Goal: Communication & Community: Answer question/provide support

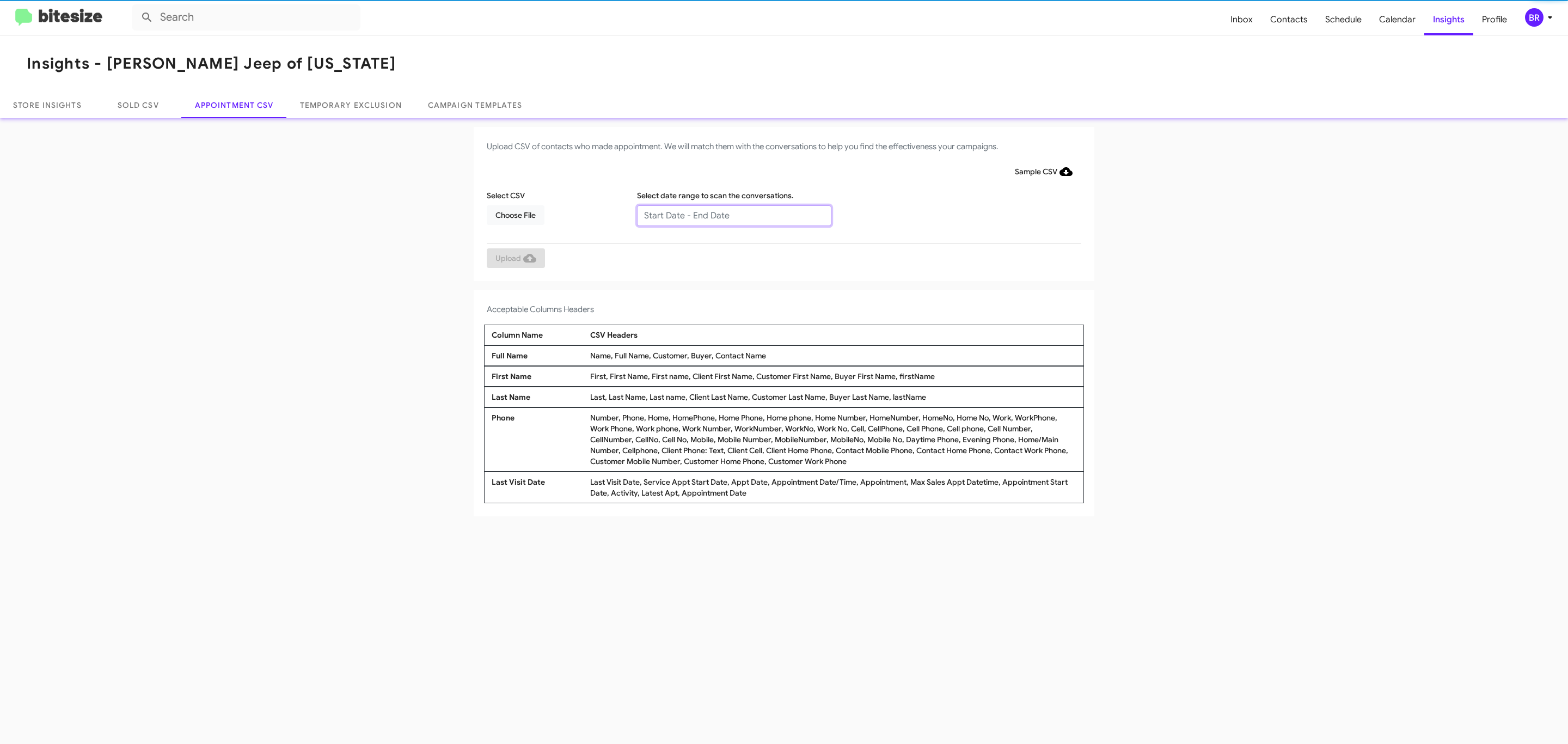
click at [733, 215] on input "text" at bounding box center [734, 216] width 195 height 21
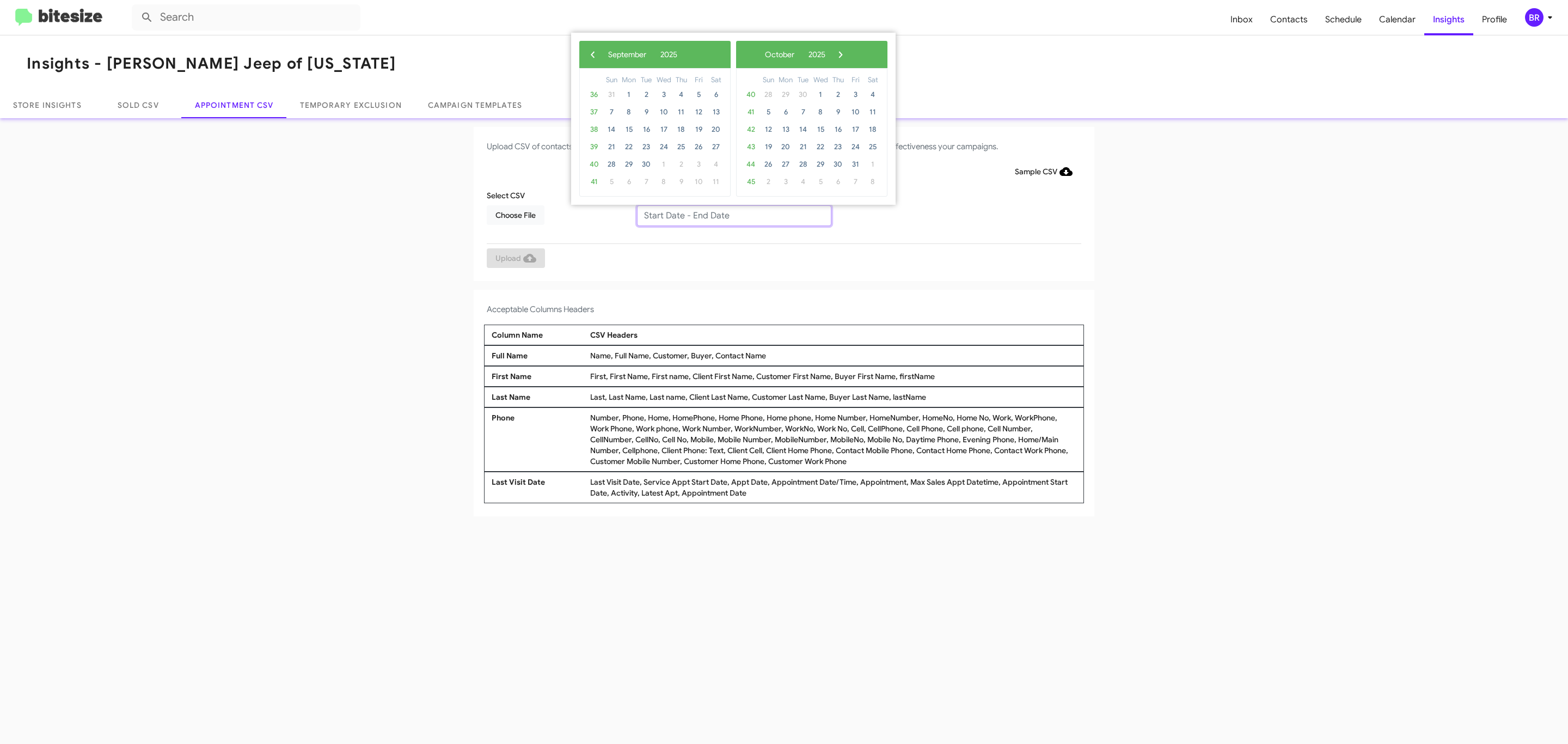
type input "09/11/2025 - 09/18/2025"
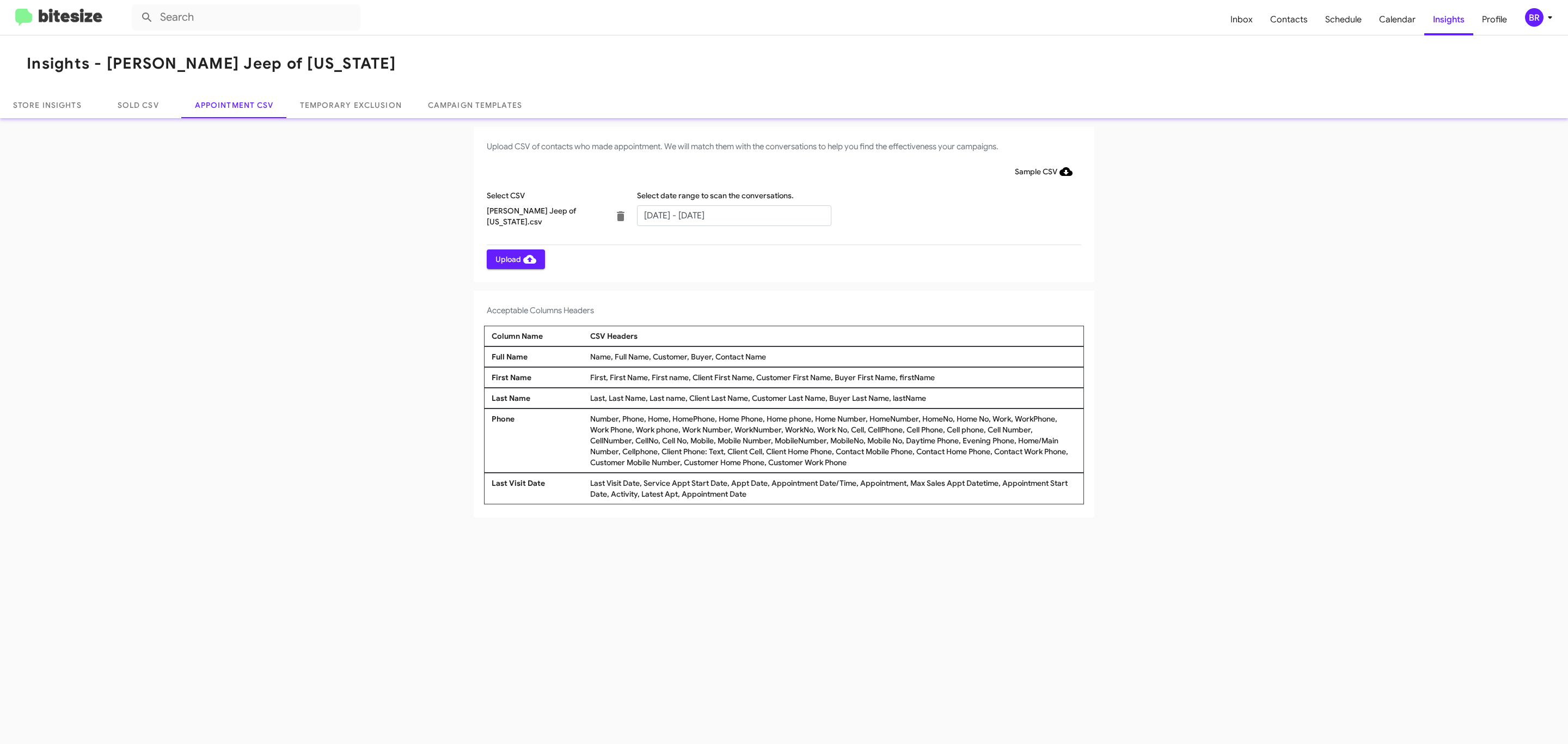
click at [515, 259] on span "Upload" at bounding box center [516, 259] width 41 height 20
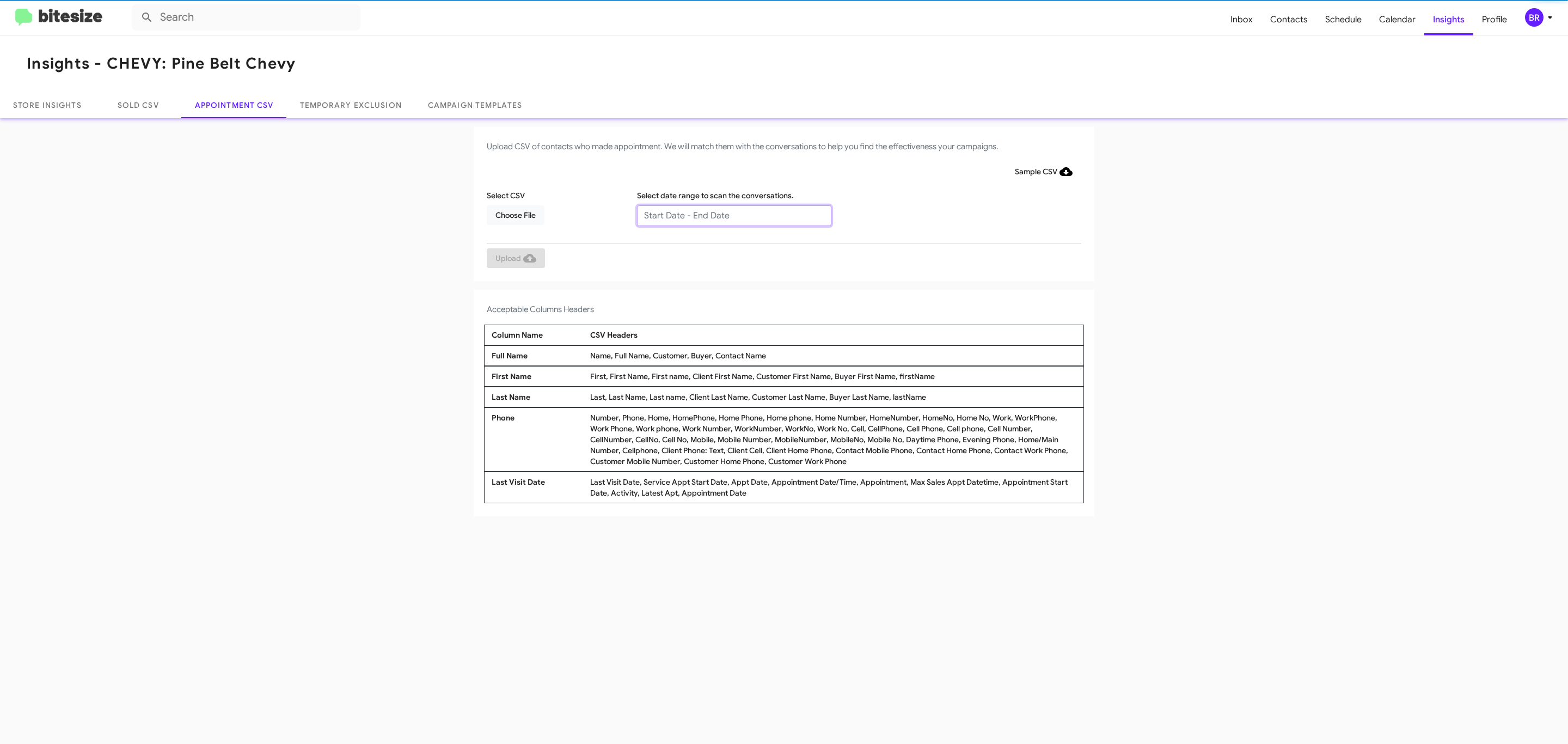
click at [733, 215] on input "text" at bounding box center [734, 216] width 195 height 21
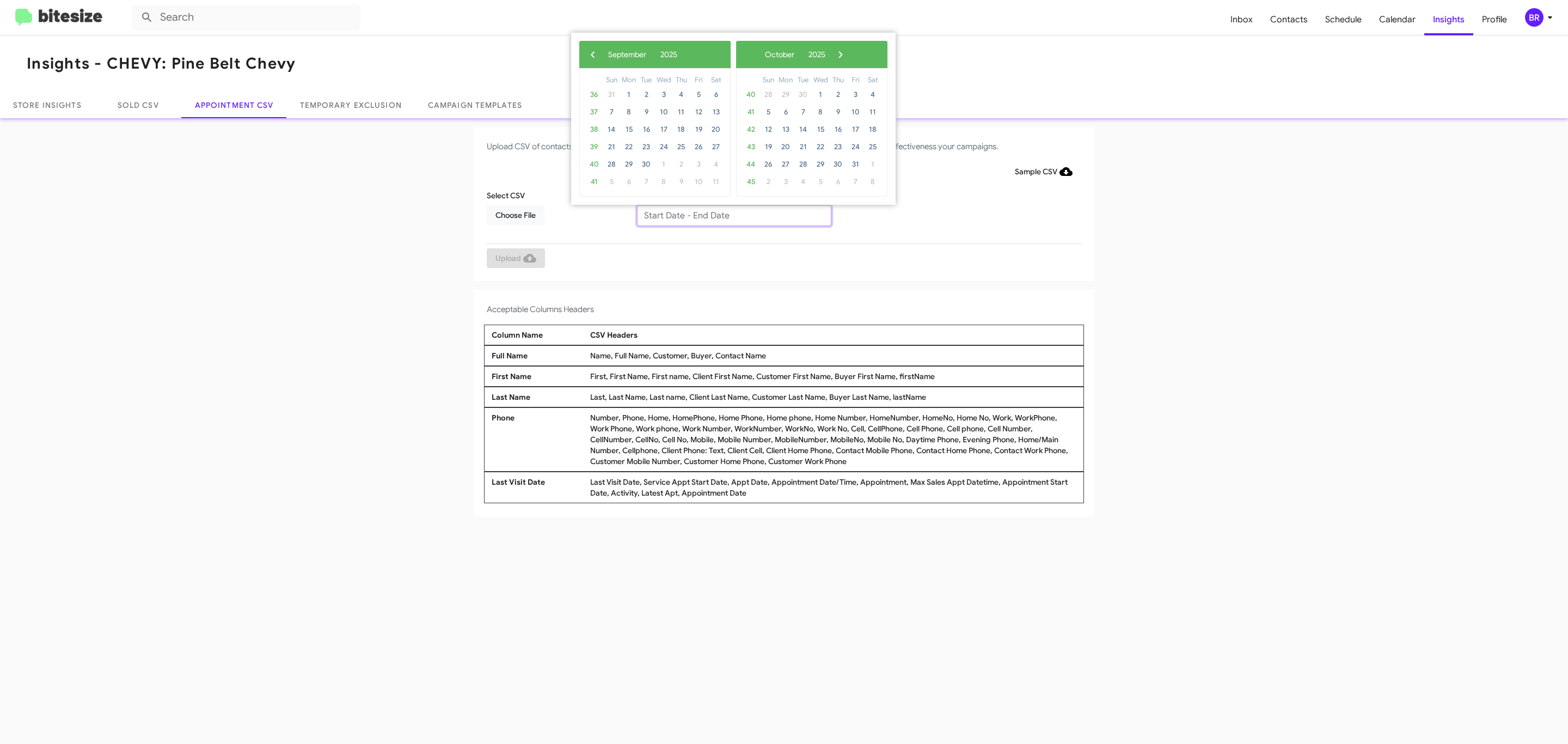
type input "09/11/2025 - 09/18/2025"
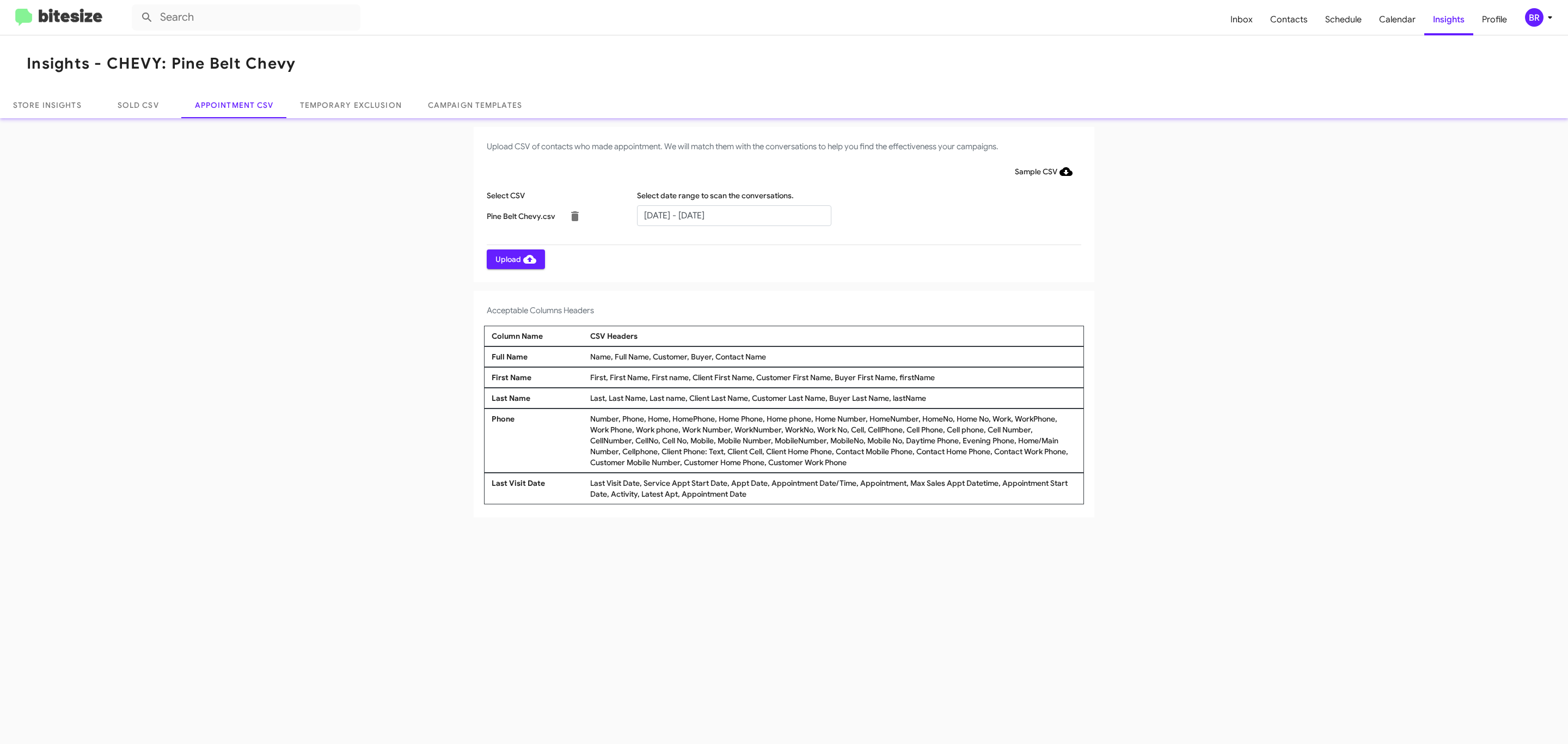
click at [515, 259] on span "Upload" at bounding box center [516, 259] width 41 height 20
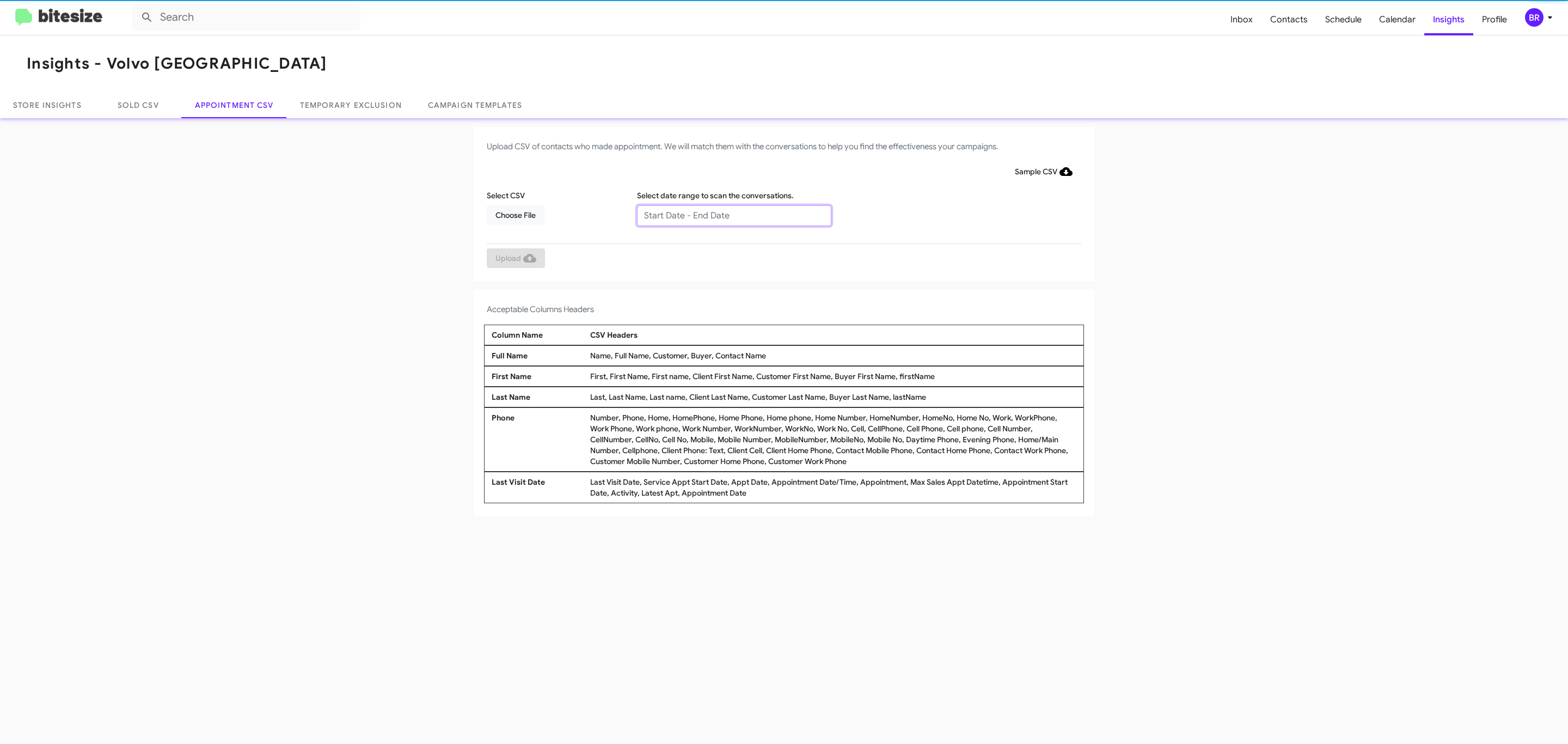
click at [733, 215] on input "text" at bounding box center [734, 216] width 195 height 21
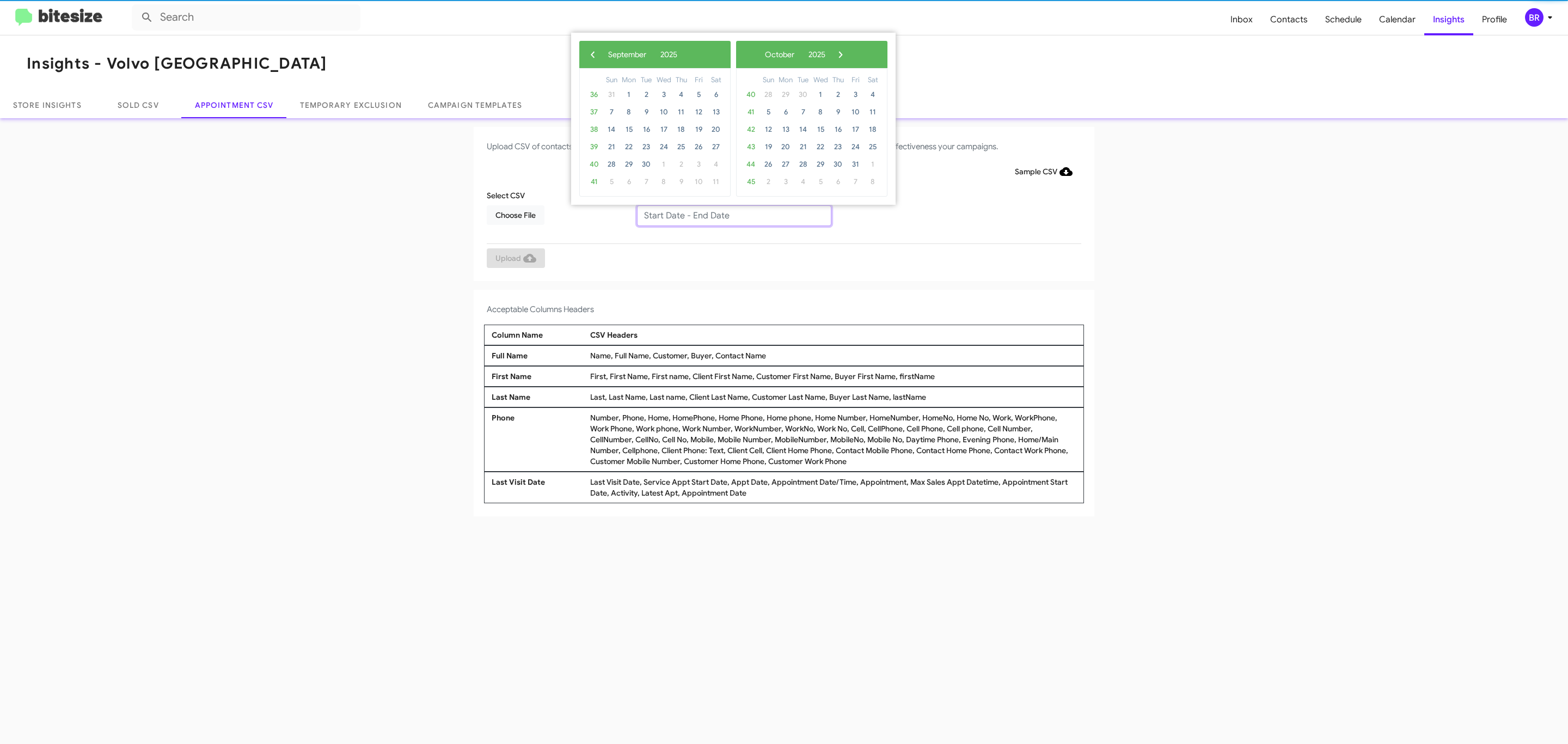
type input "[DATE] - [DATE]"
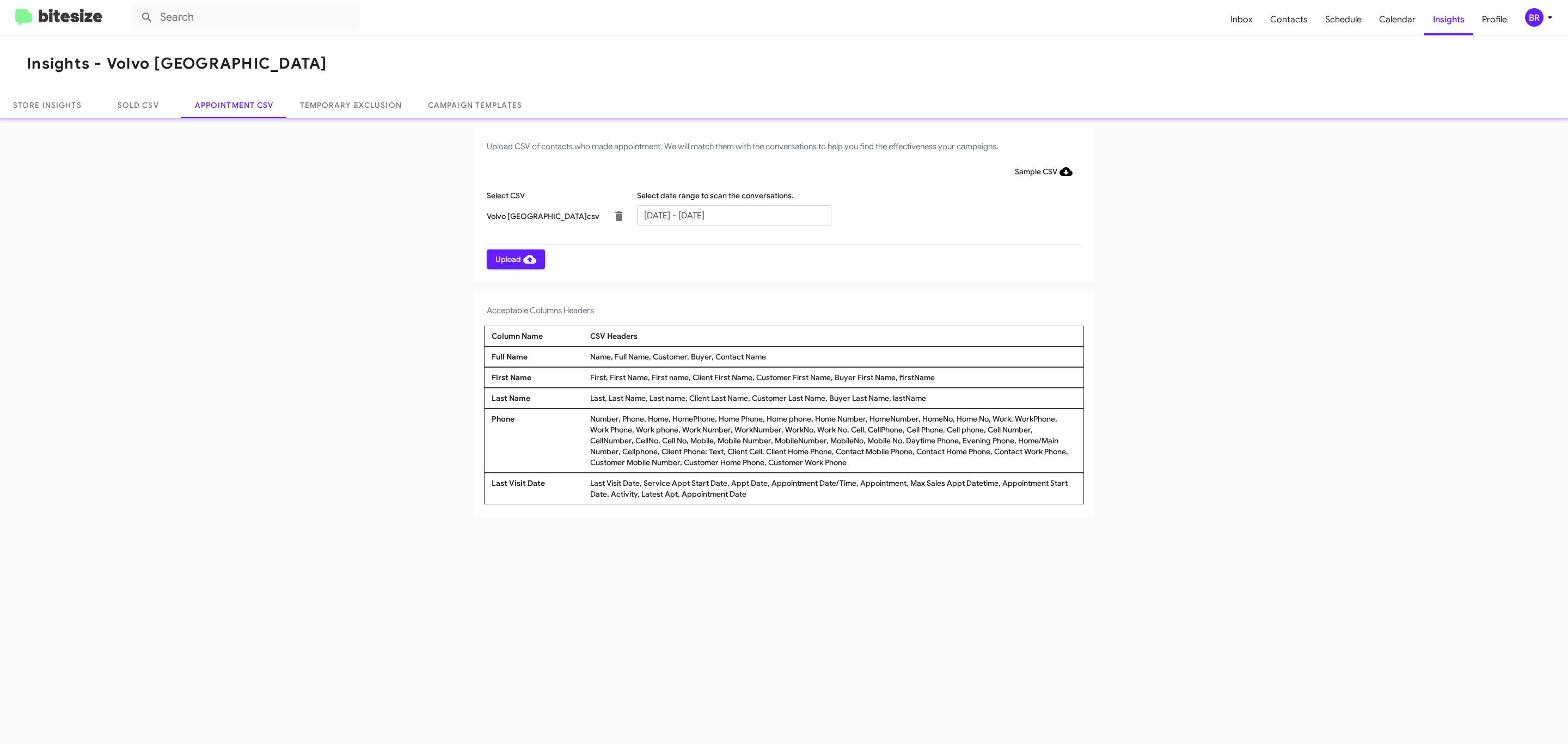
click at [515, 259] on span "Upload" at bounding box center [516, 259] width 41 height 20
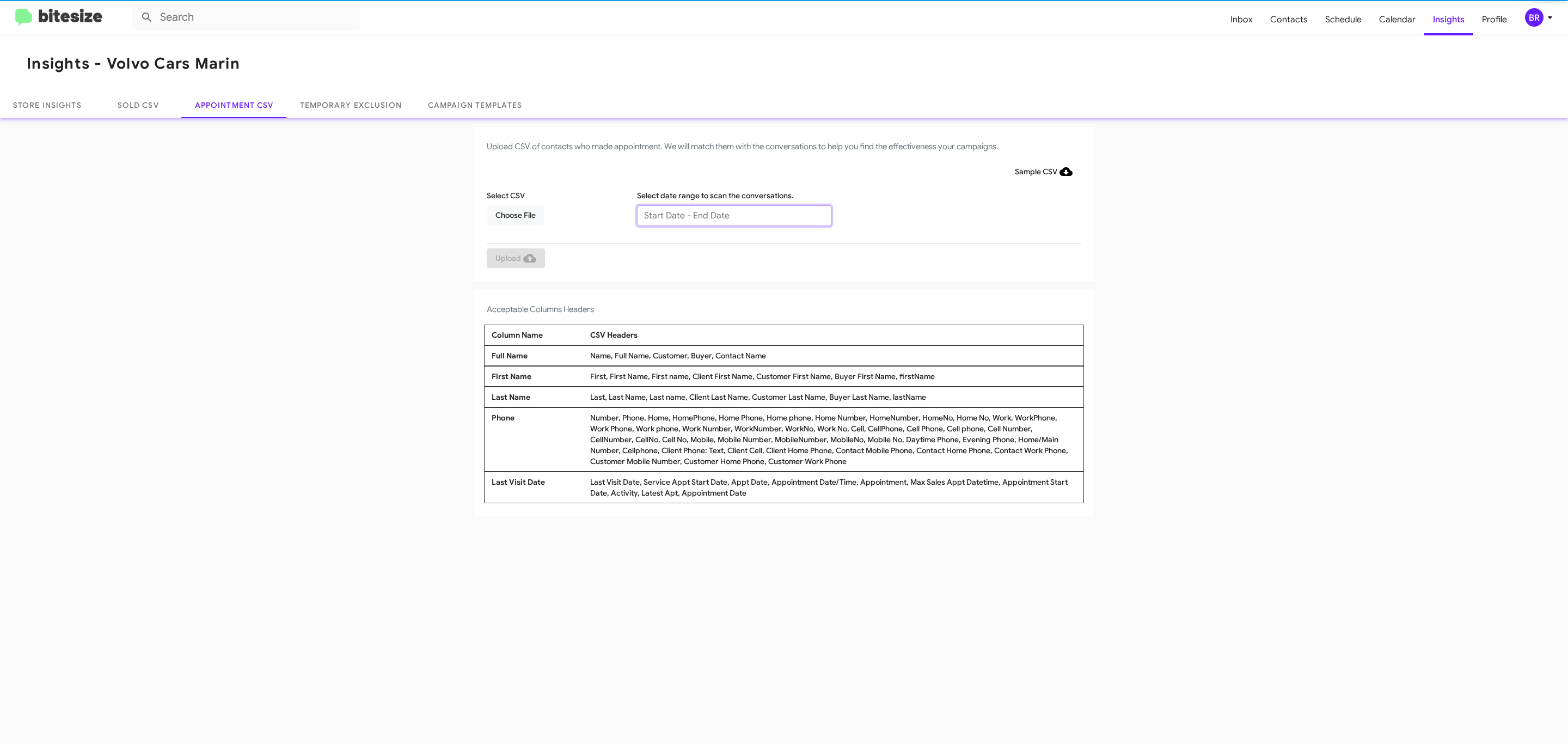
click at [733, 215] on input "text" at bounding box center [734, 216] width 195 height 21
type input "[DATE] - [DATE]"
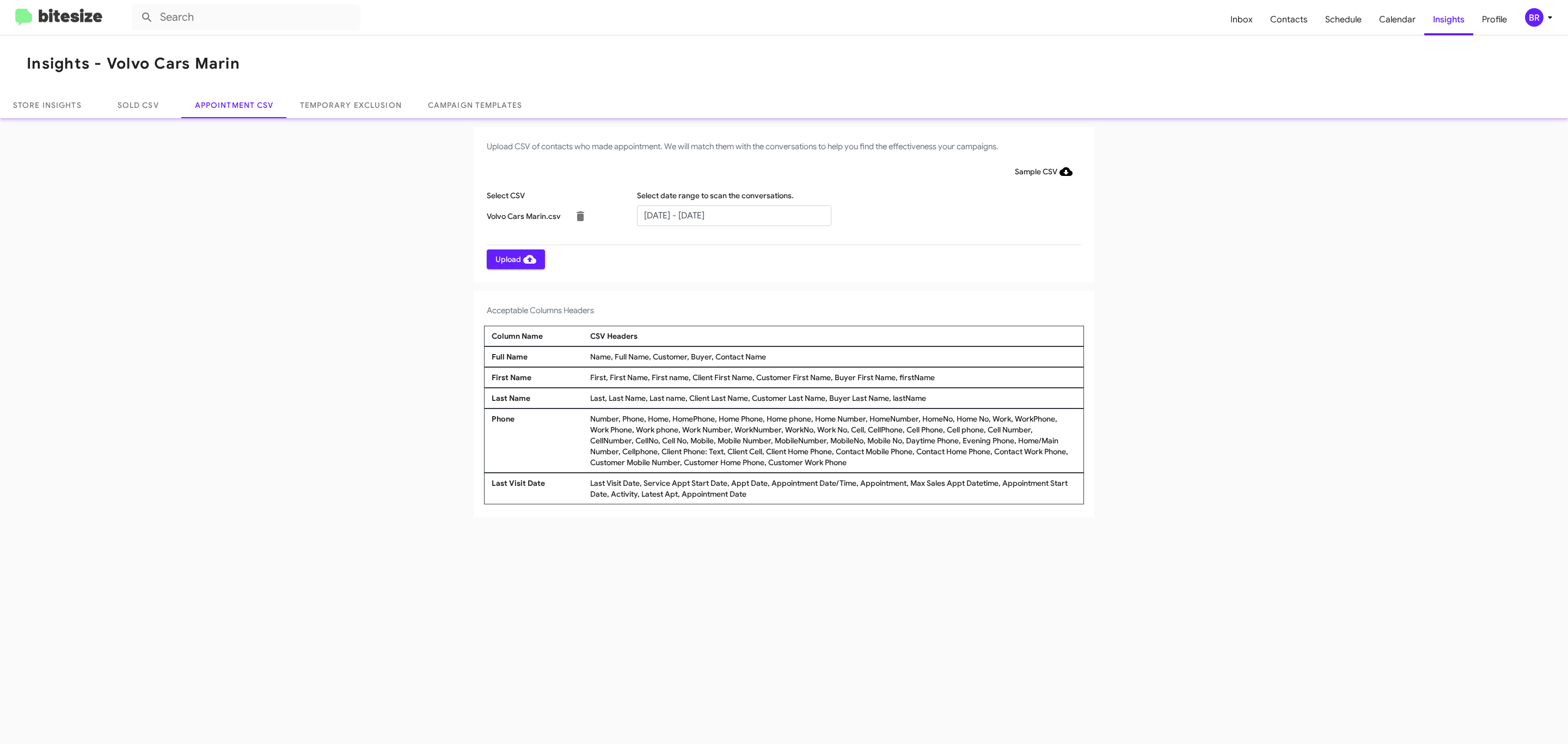
click at [515, 259] on span "Upload" at bounding box center [516, 259] width 41 height 20
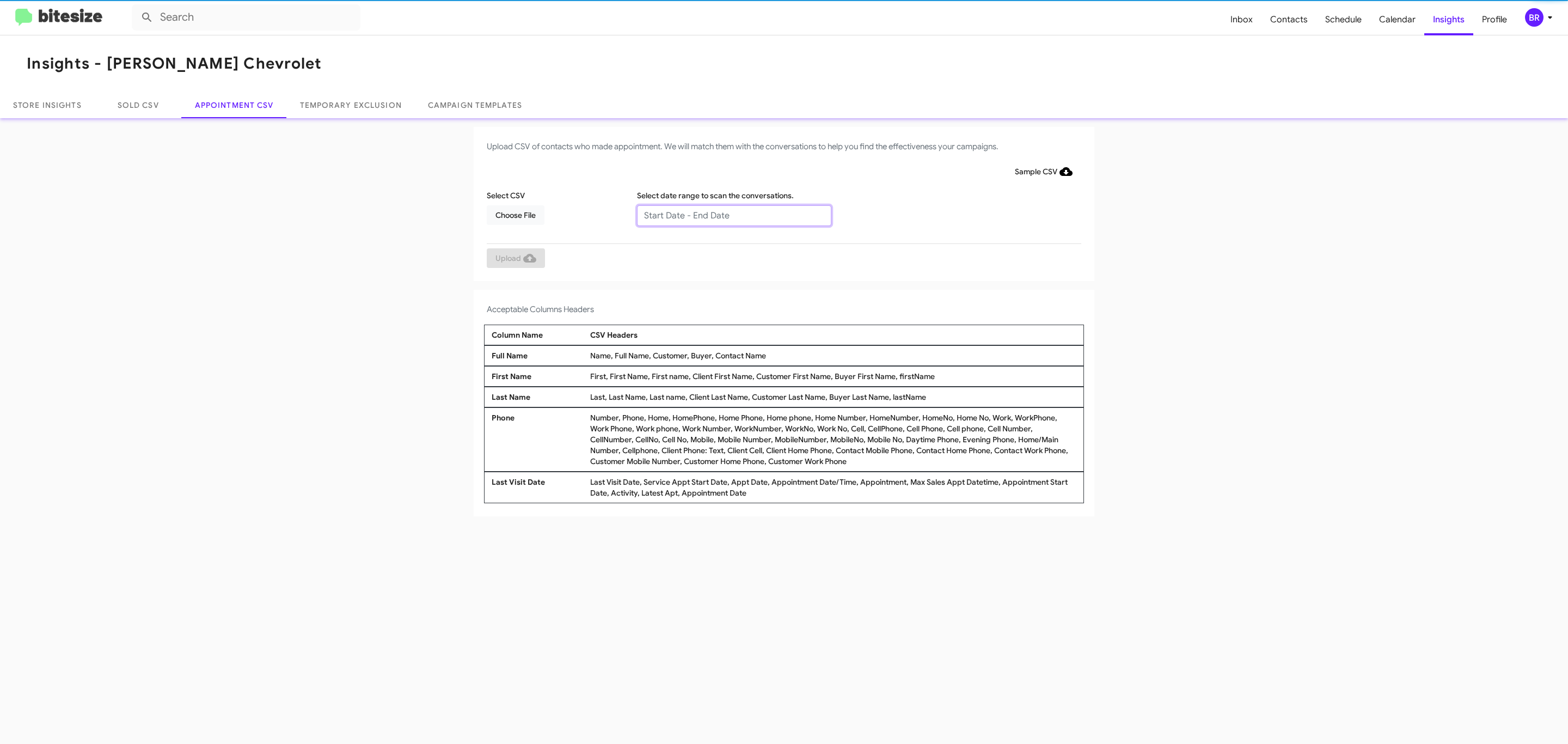
click at [733, 215] on input "text" at bounding box center [734, 216] width 195 height 21
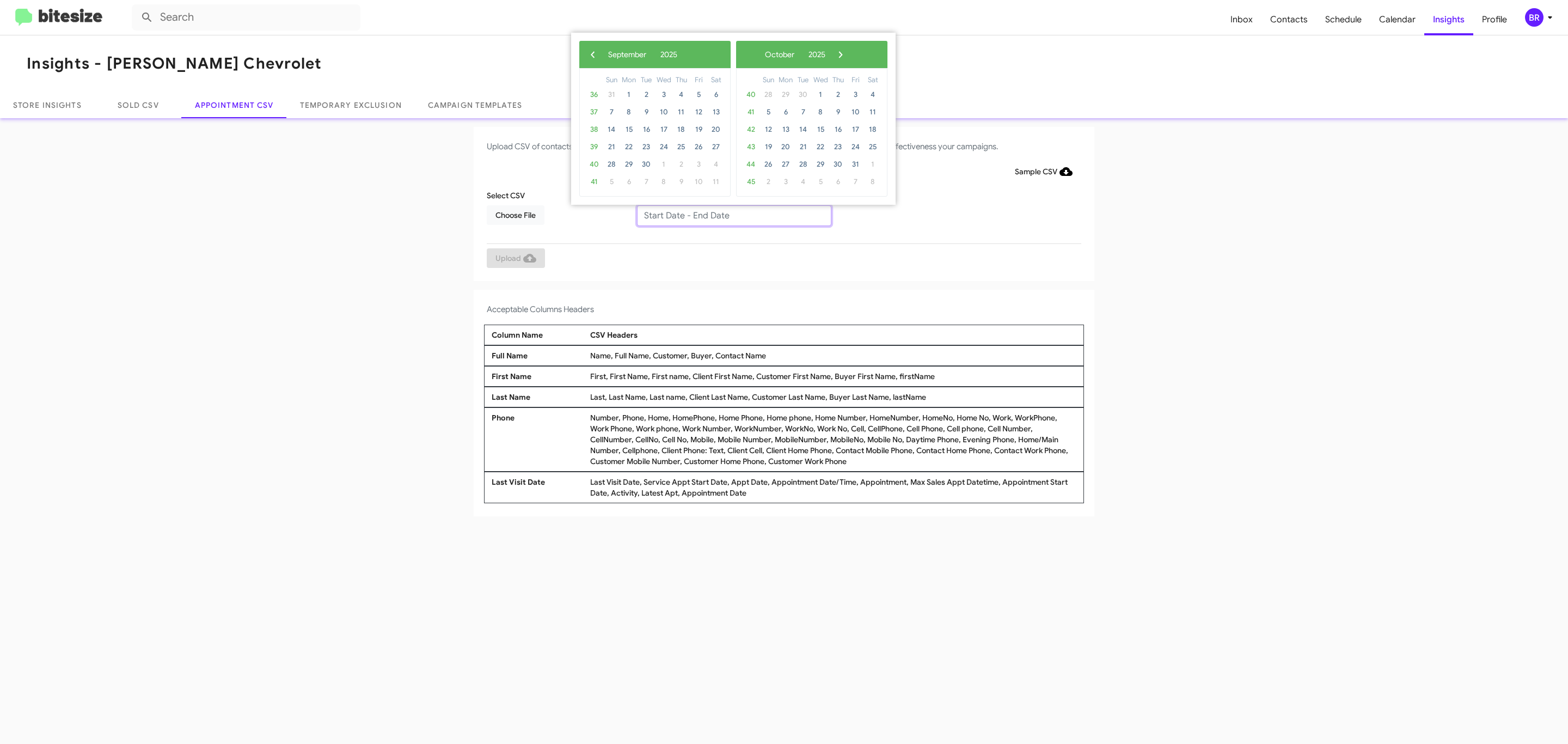
type input "[DATE] - [DATE]"
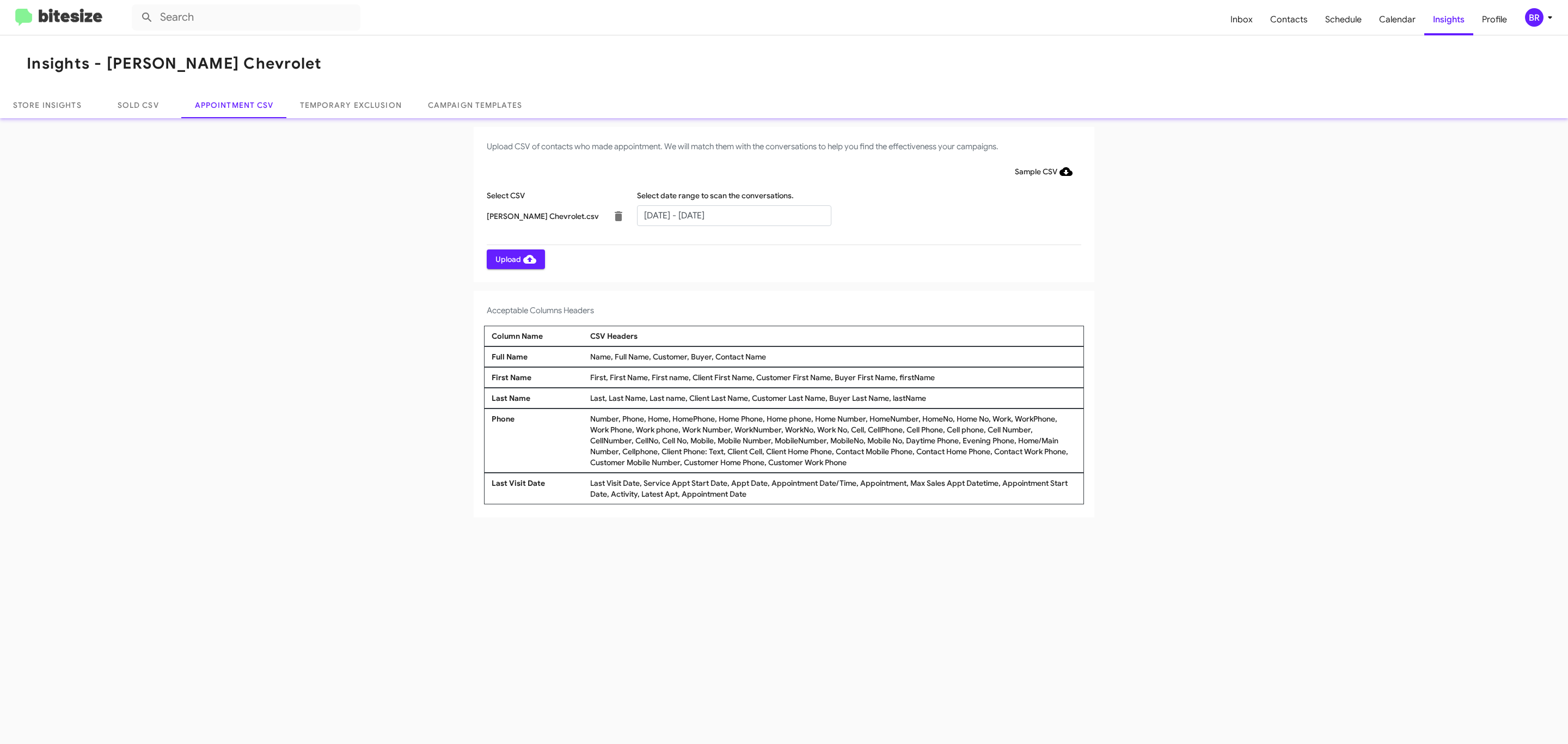
click at [515, 259] on span "Upload" at bounding box center [516, 259] width 41 height 20
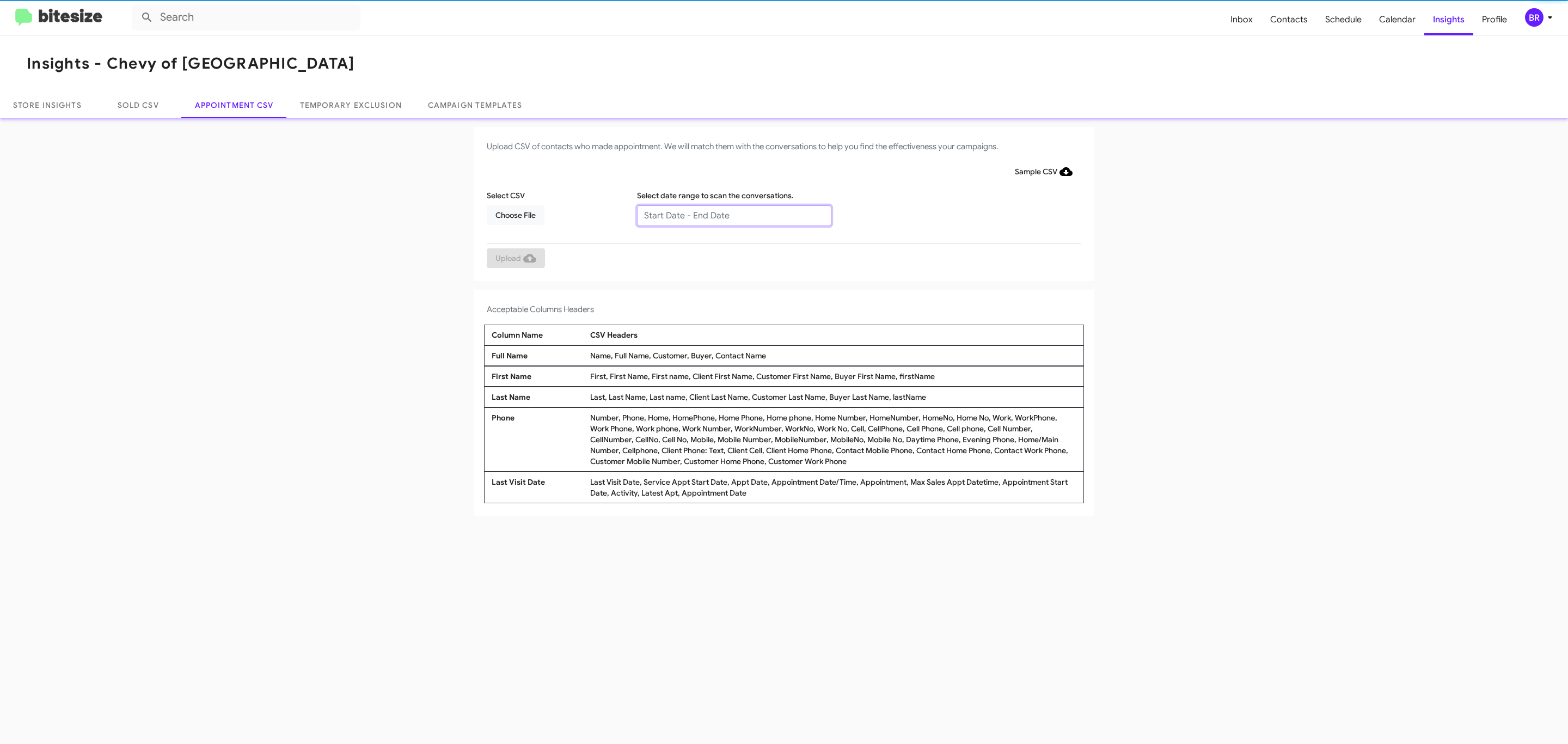
click at [733, 215] on input "text" at bounding box center [734, 216] width 195 height 21
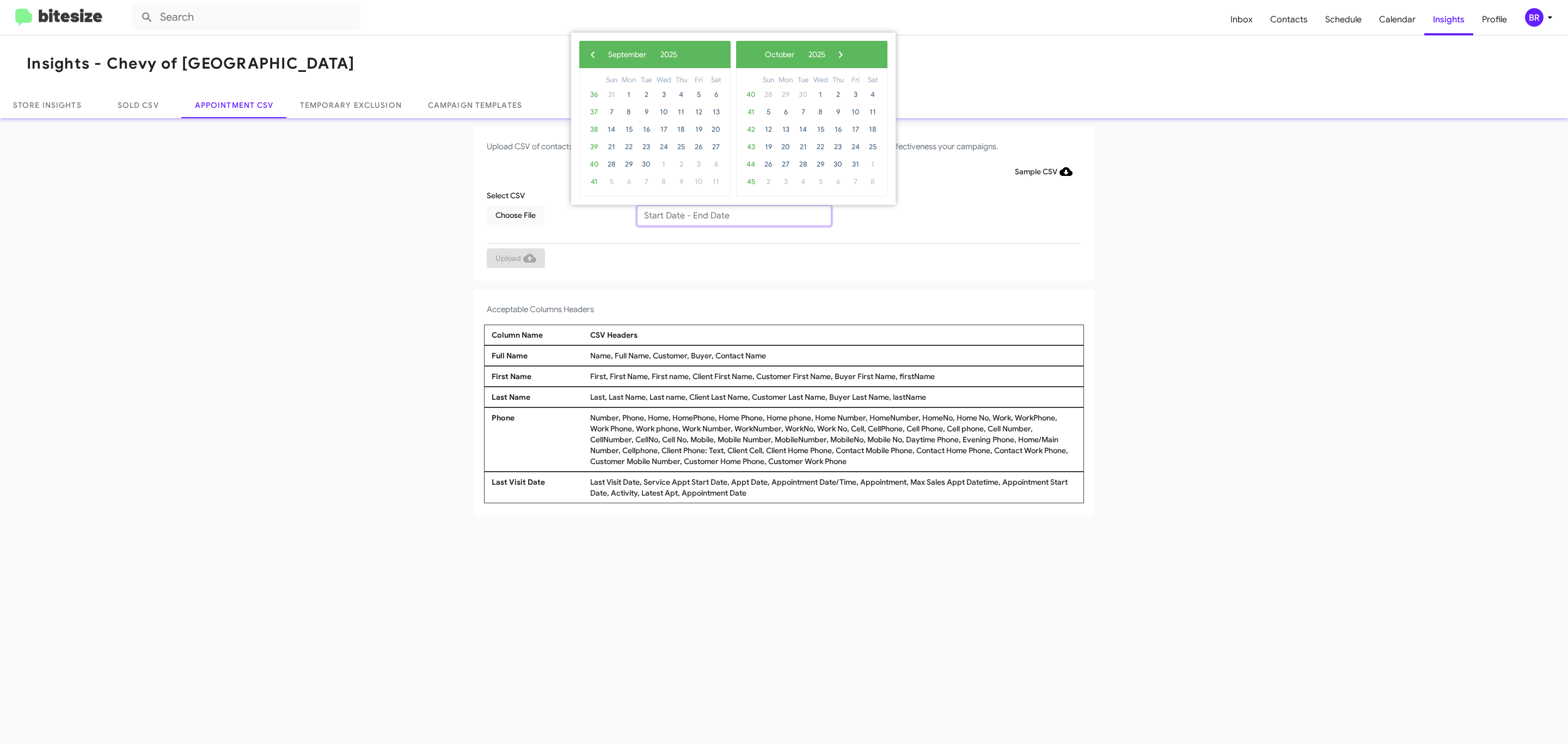
type input "[DATE] - [DATE]"
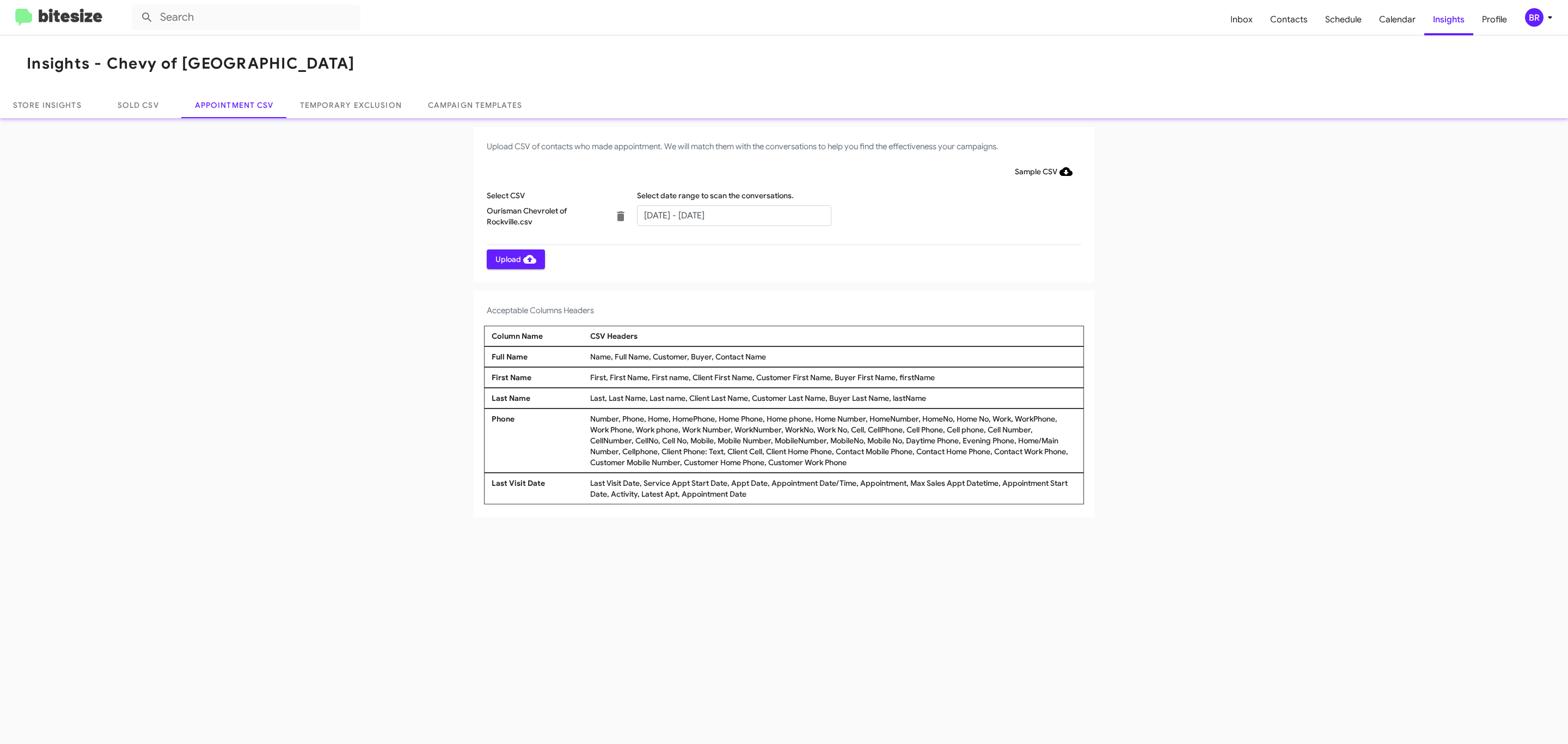
click at [515, 259] on span "Upload" at bounding box center [516, 259] width 41 height 20
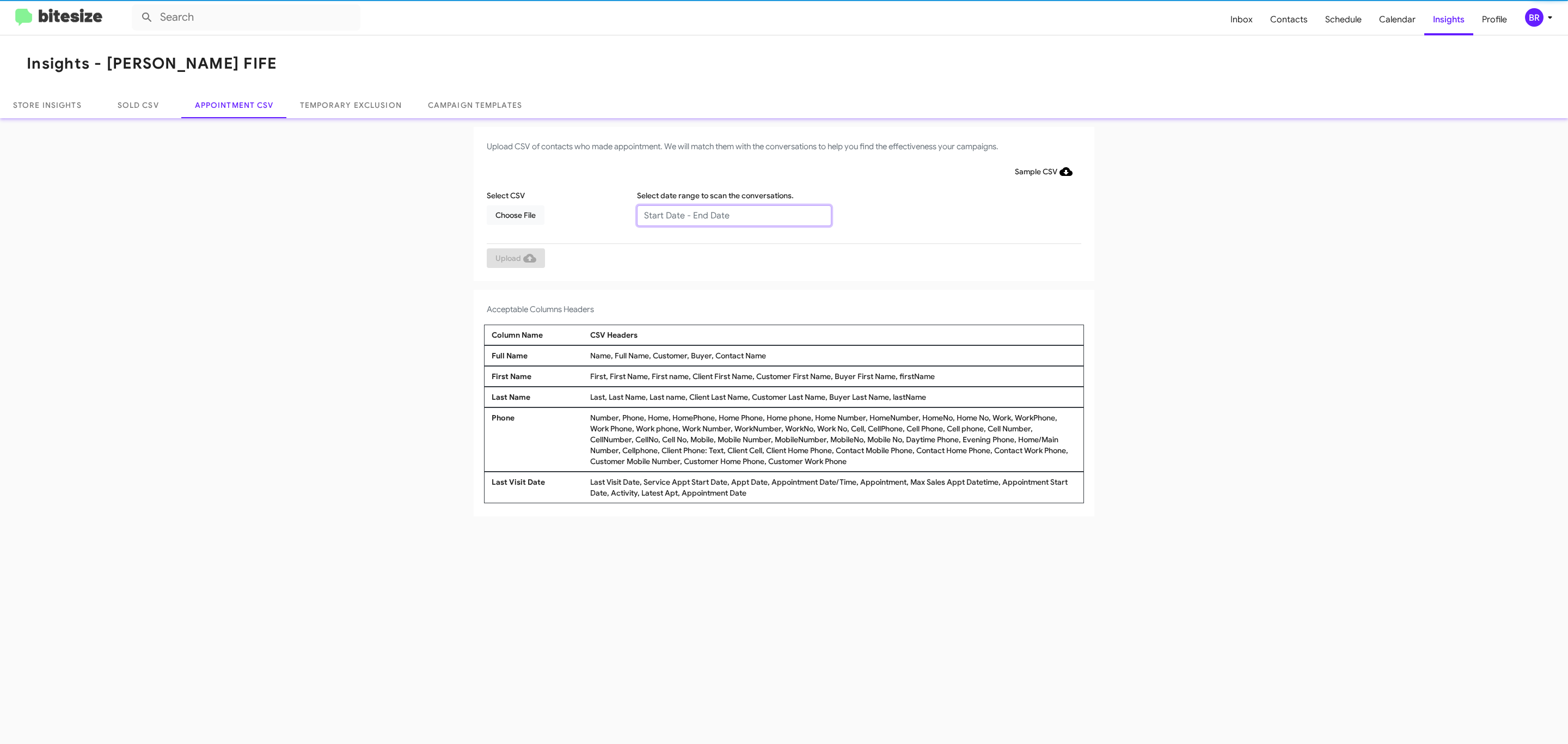
click at [733, 215] on input "text" at bounding box center [734, 216] width 195 height 21
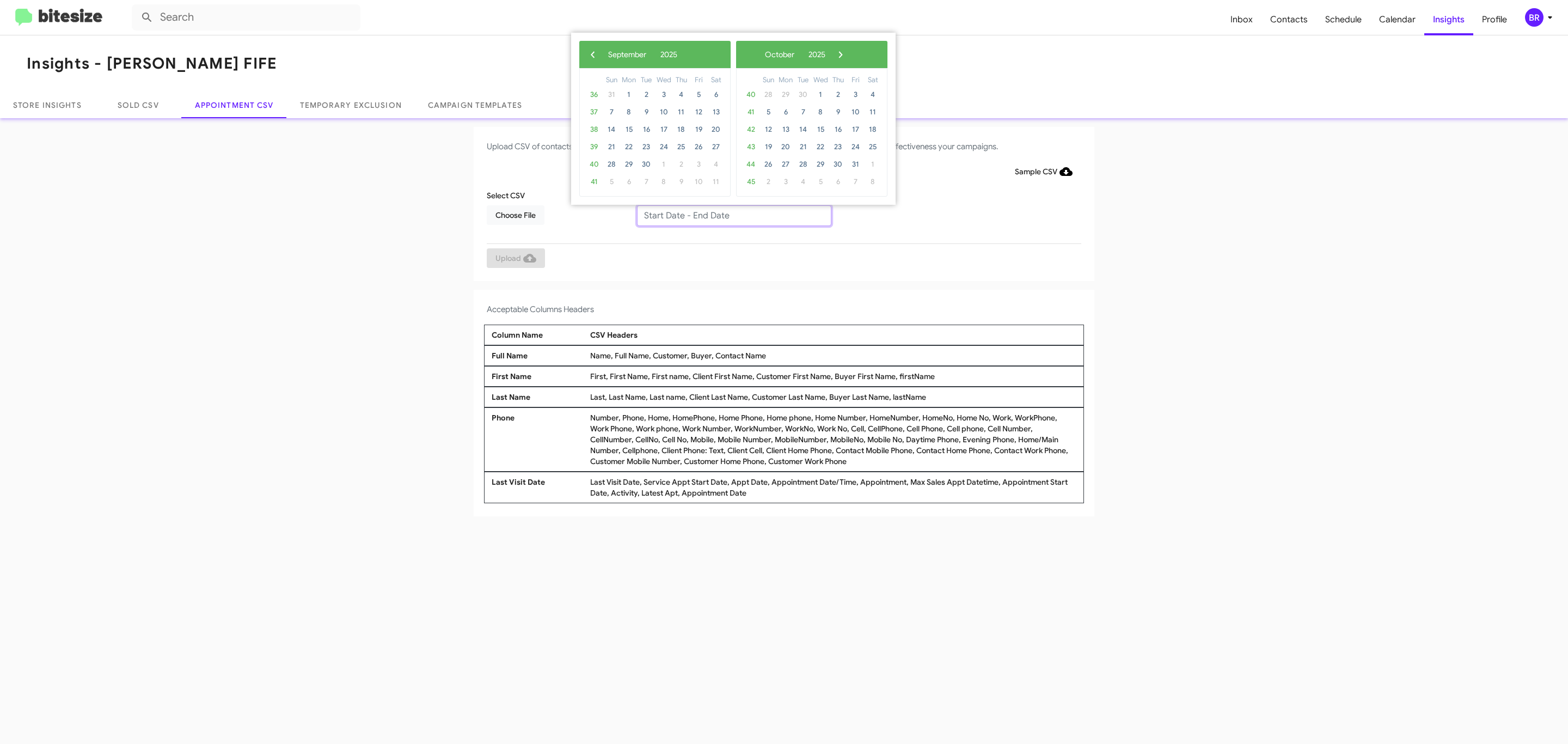
type input "09/11/2025 - 09/18/2025"
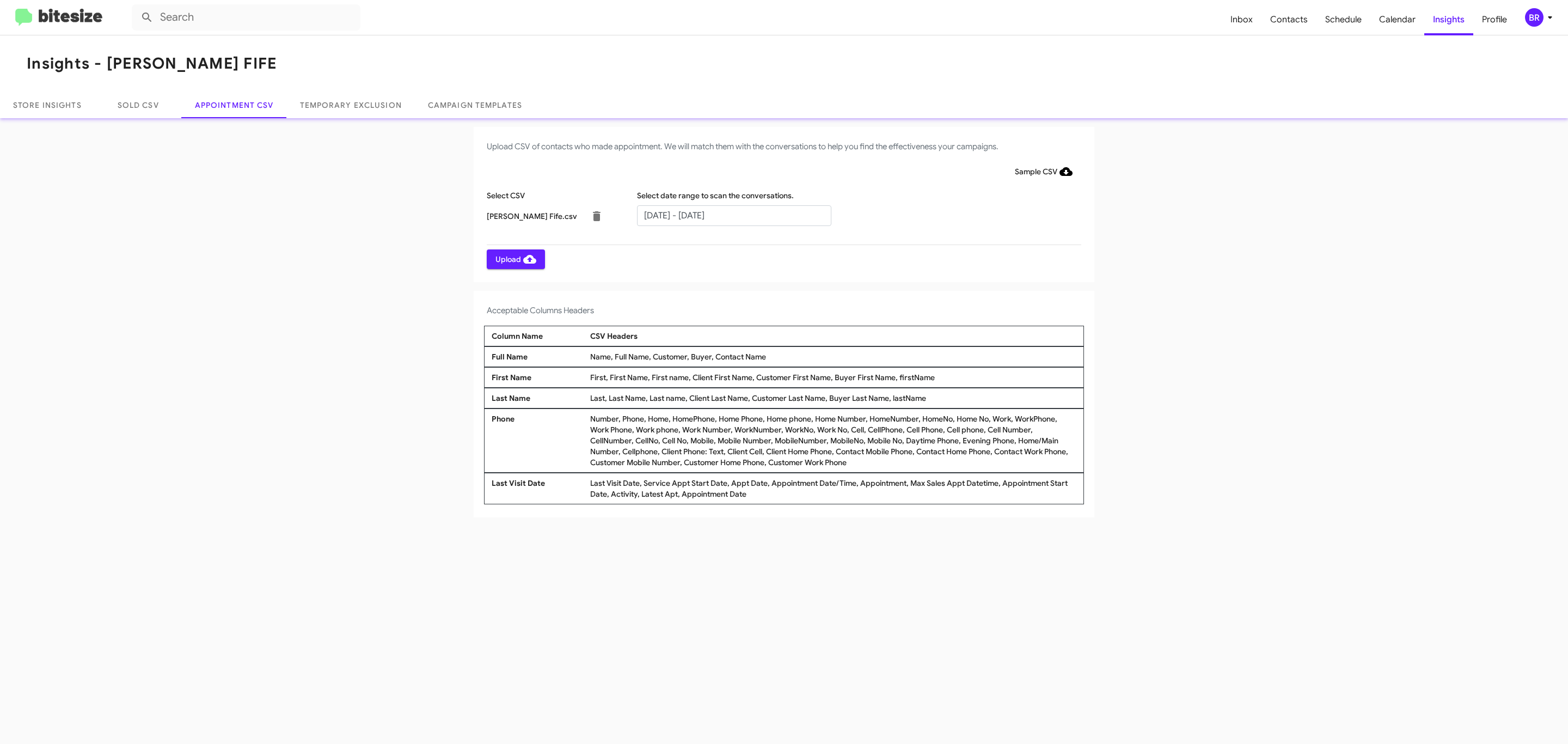
click at [515, 259] on span "Upload" at bounding box center [516, 259] width 41 height 20
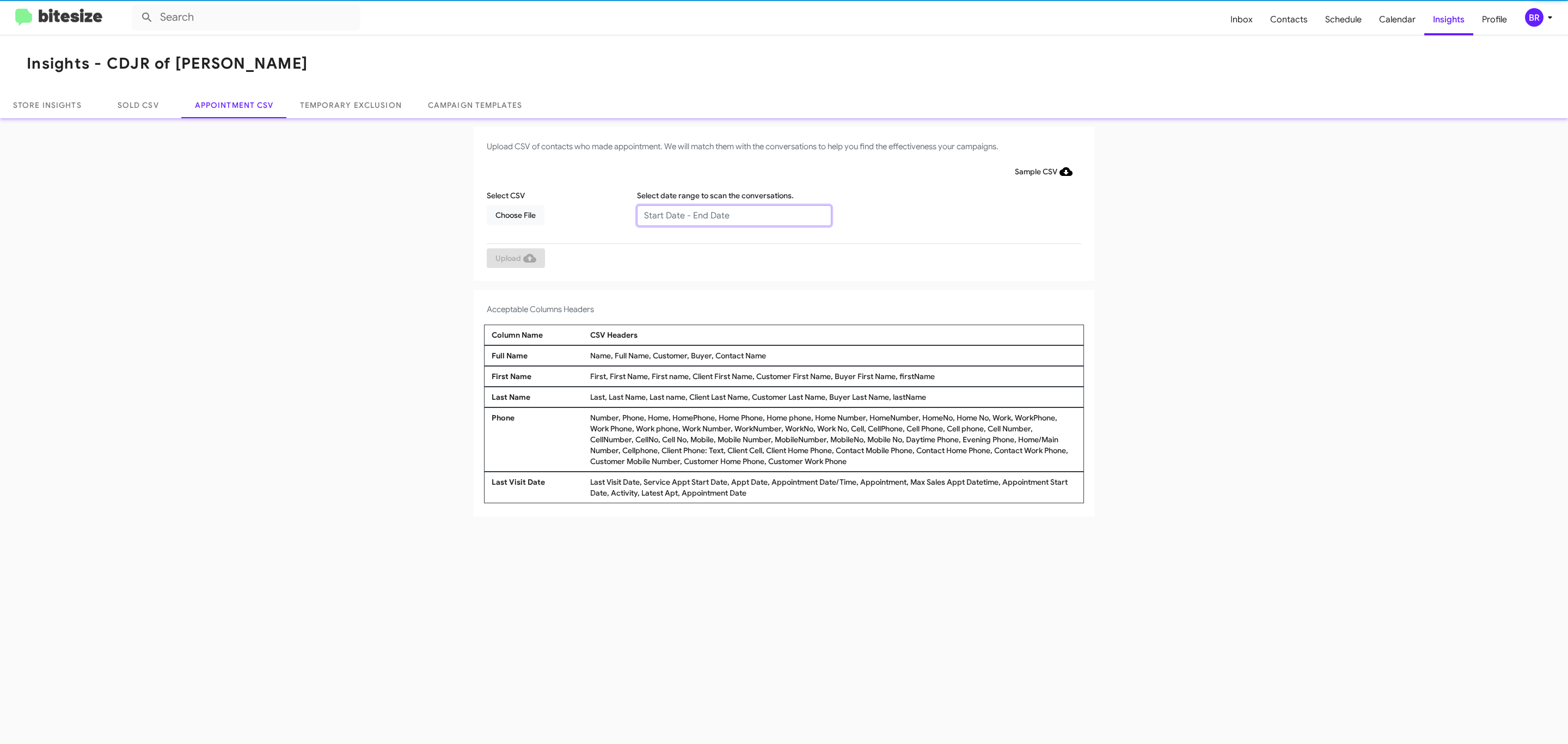
click at [733, 215] on input "text" at bounding box center [734, 216] width 195 height 21
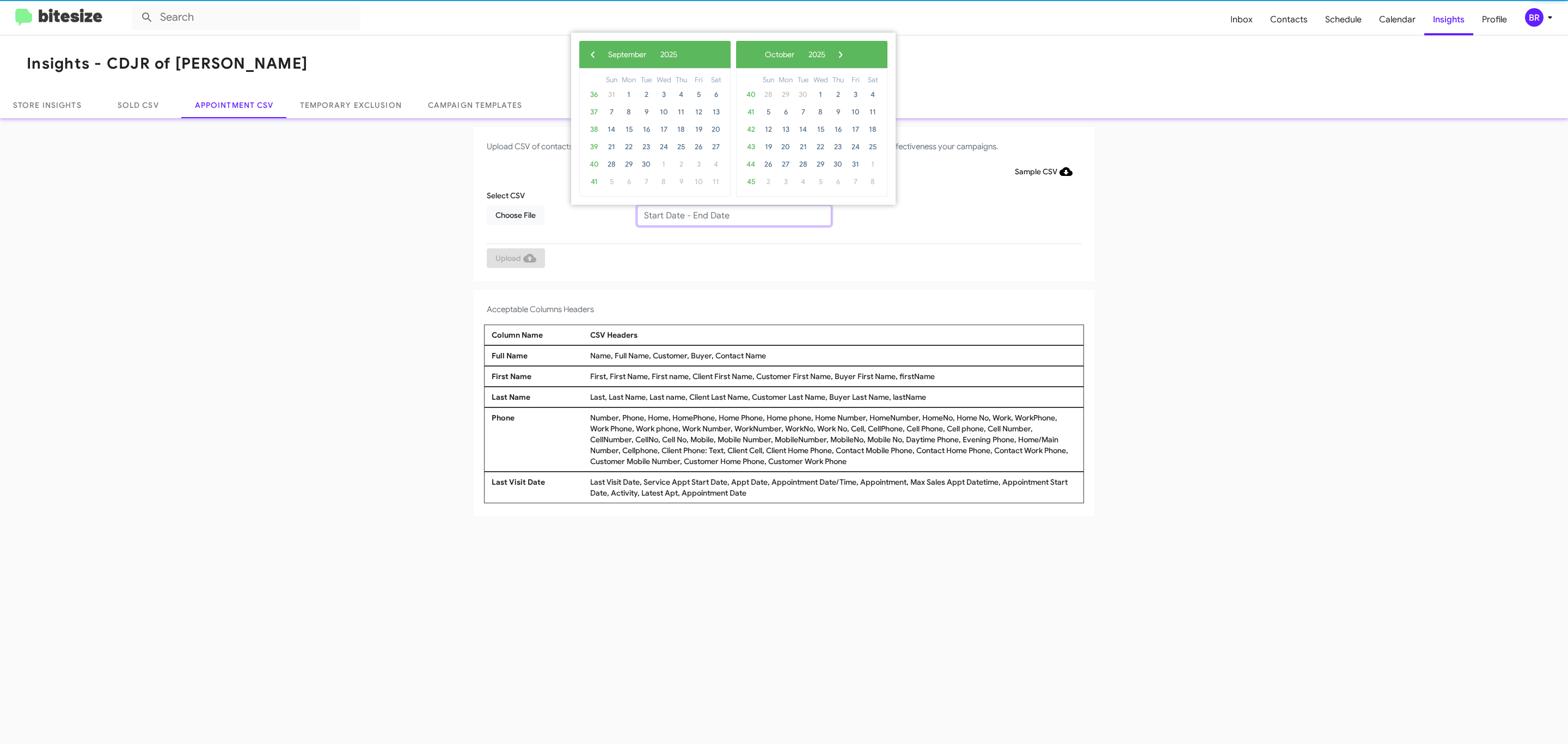
type input "[DATE] - [DATE]"
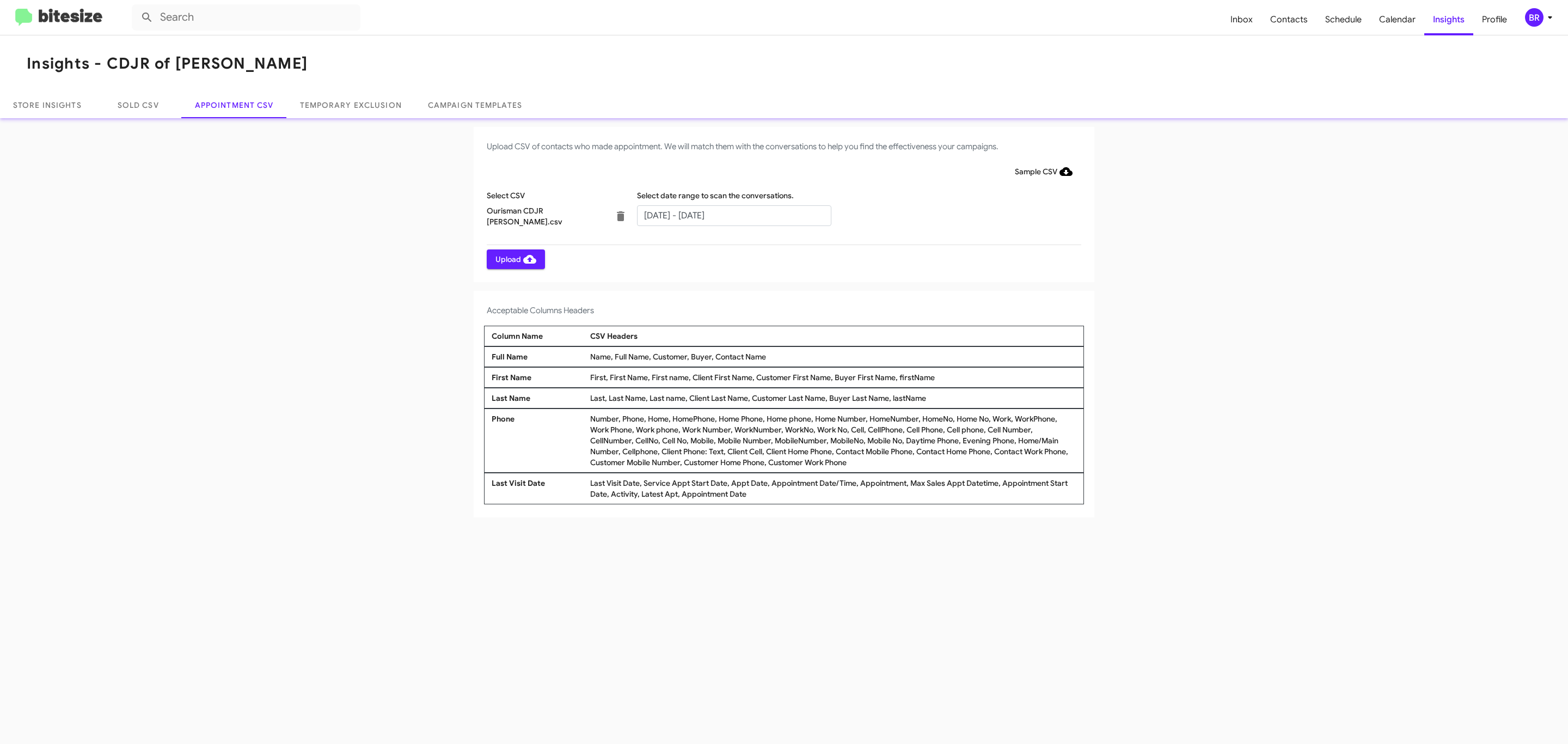
click at [515, 259] on span "Upload" at bounding box center [516, 259] width 41 height 20
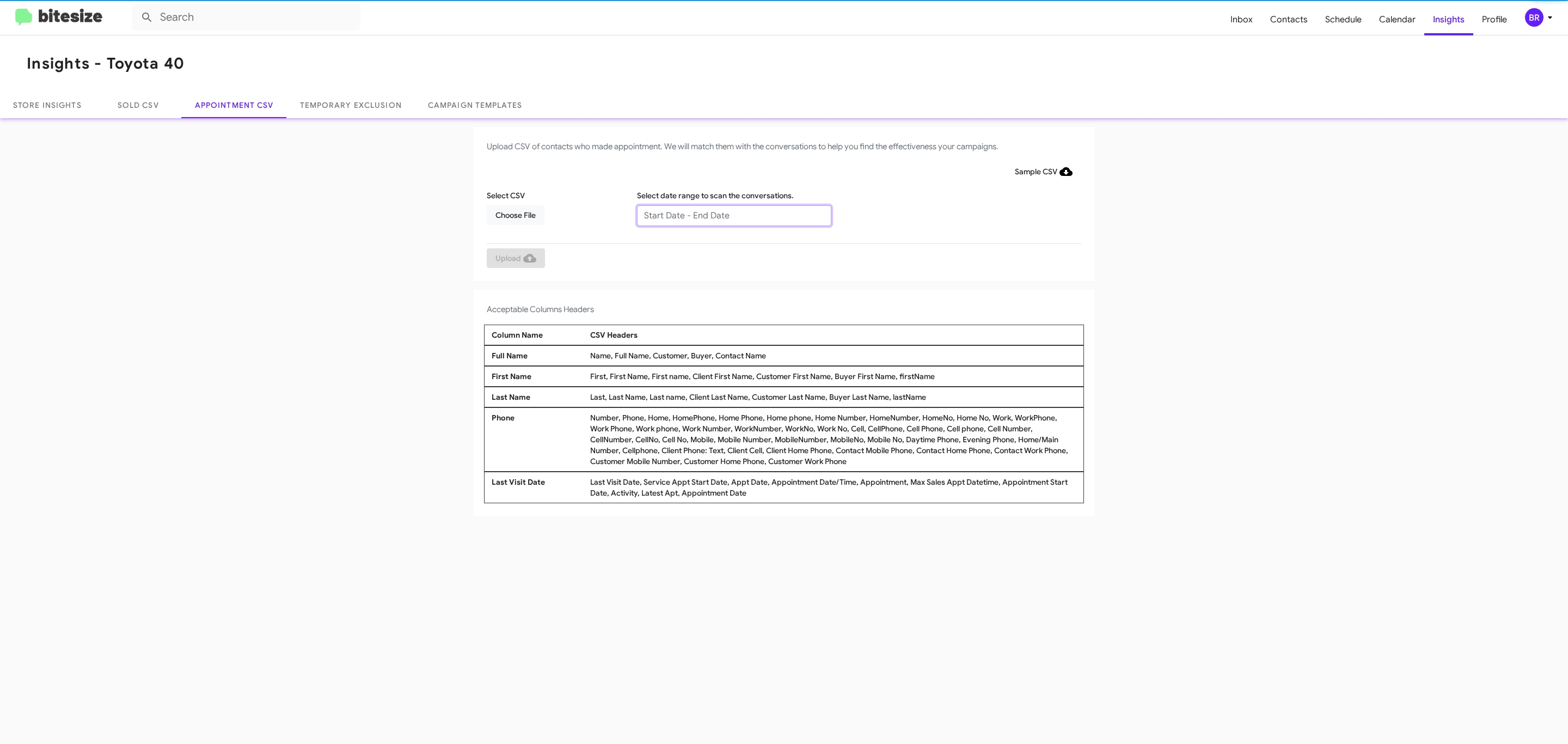
click at [733, 215] on input "text" at bounding box center [734, 216] width 195 height 21
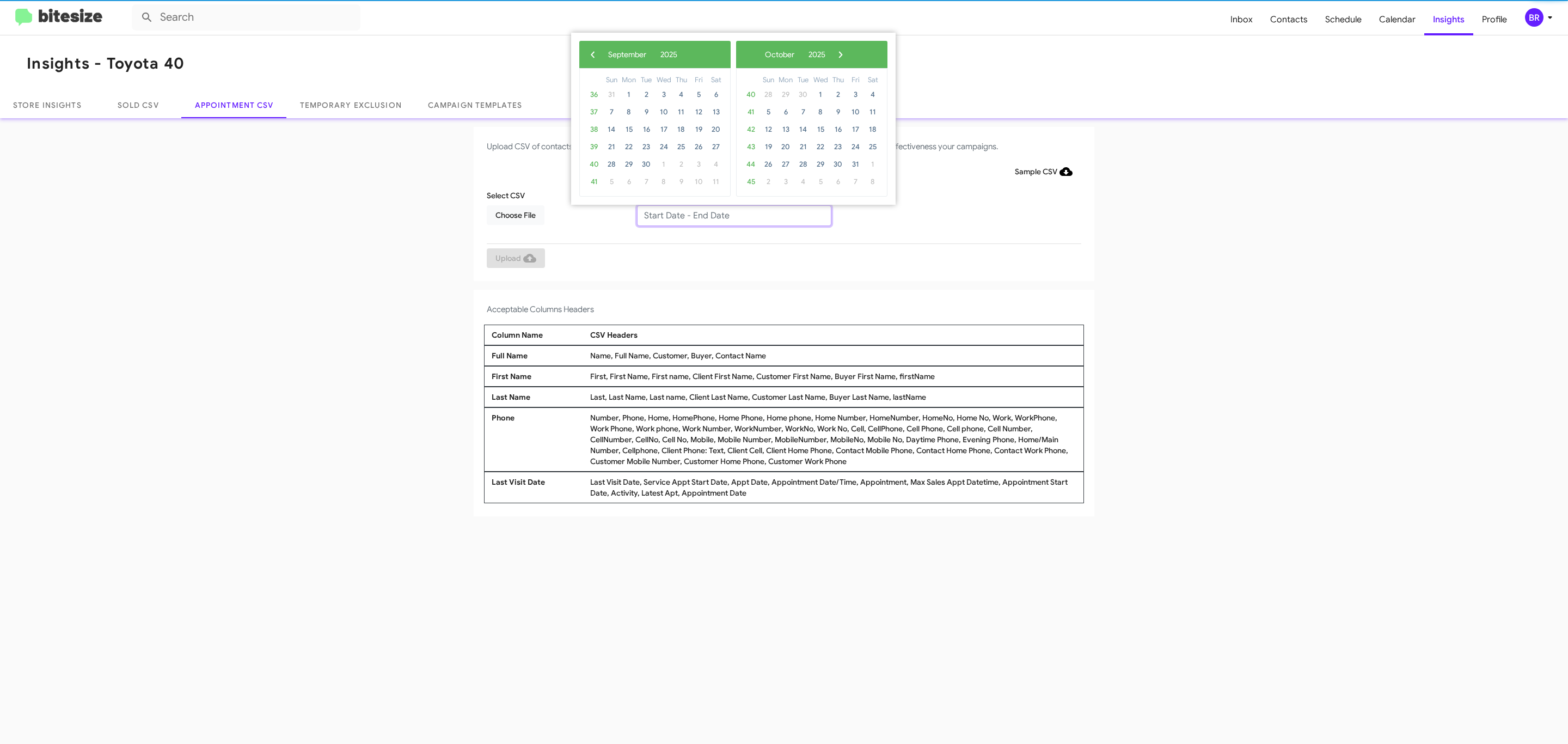
type input "09/11/2025 - 09/18/2025"
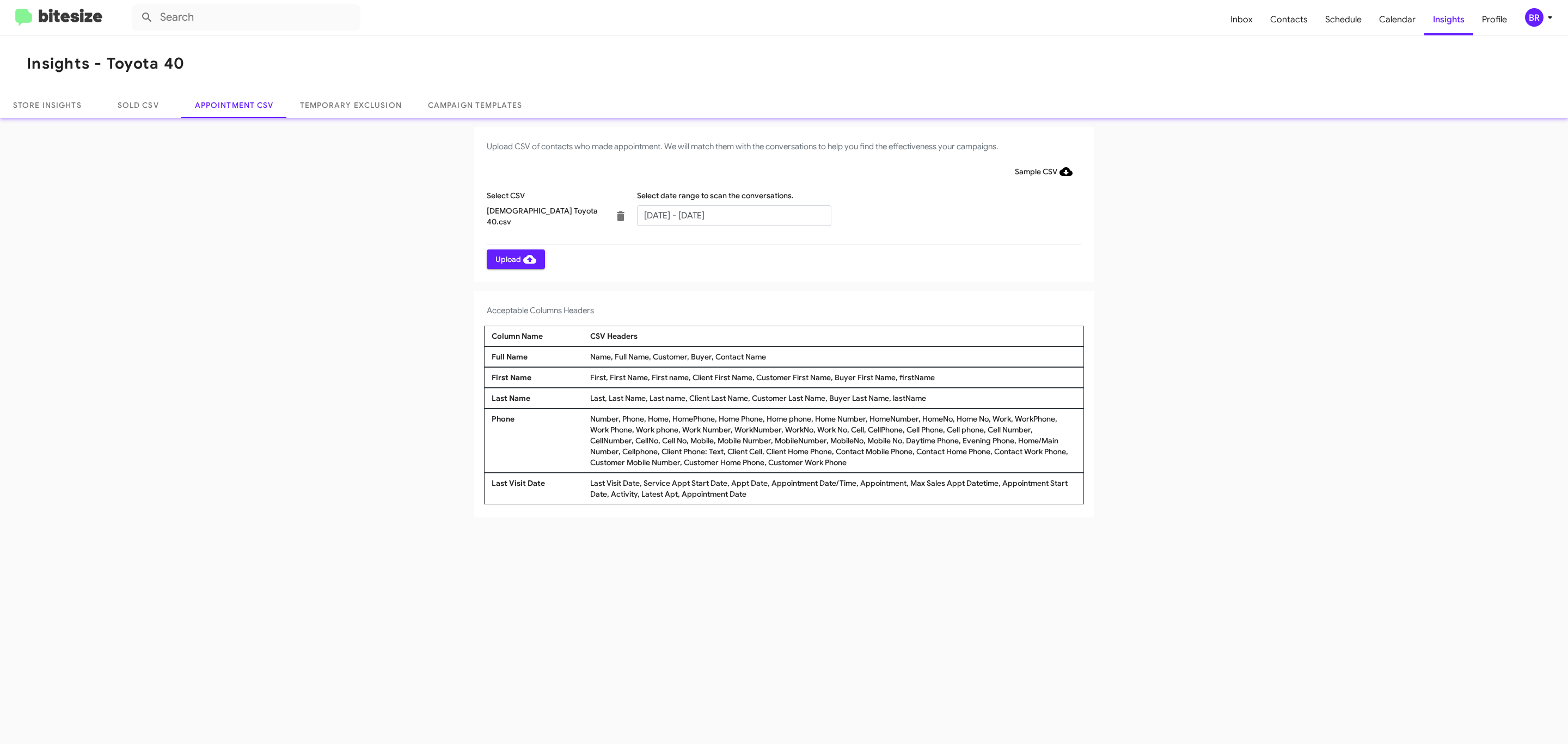
click at [515, 259] on span "Upload" at bounding box center [516, 259] width 41 height 20
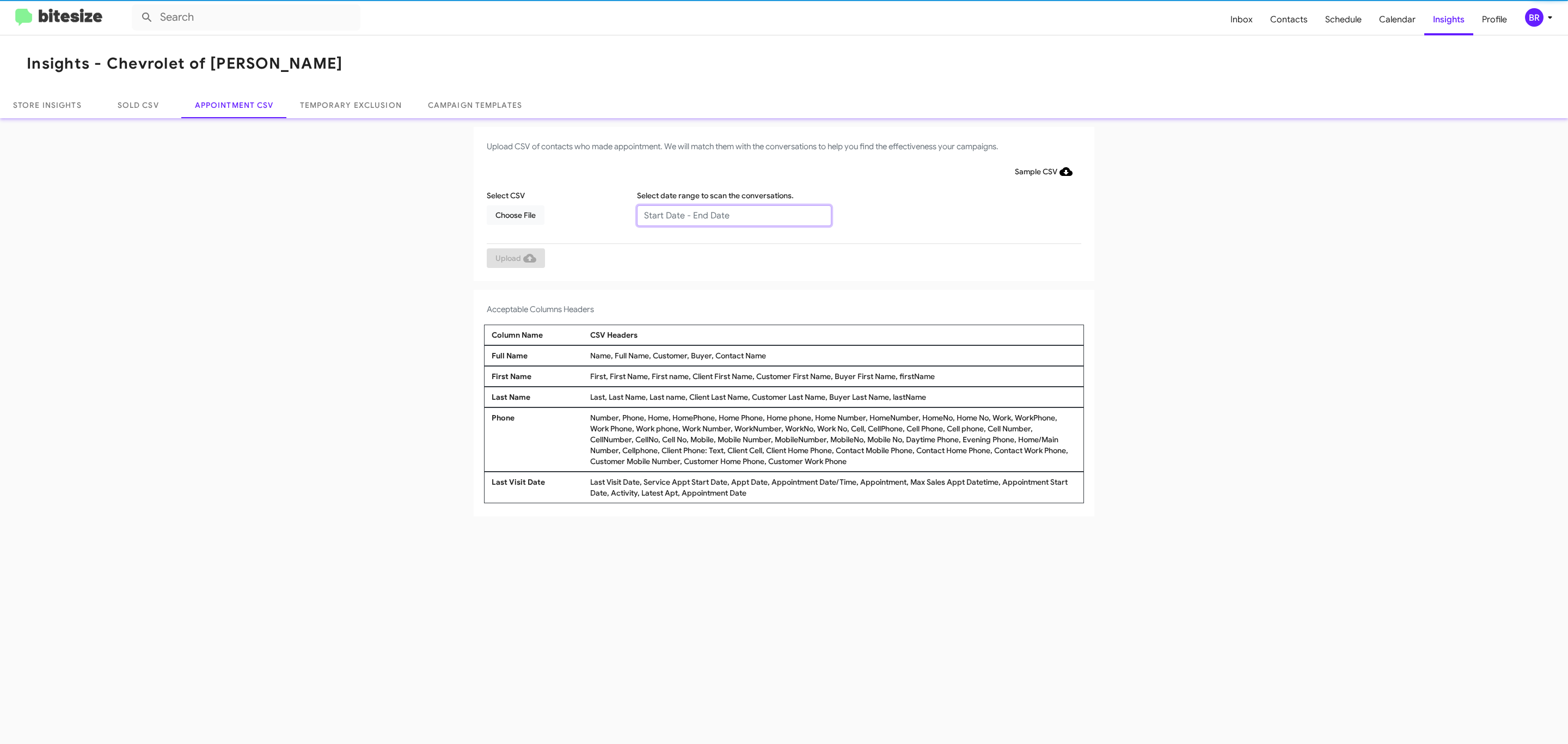
click at [733, 215] on input "text" at bounding box center [734, 216] width 195 height 21
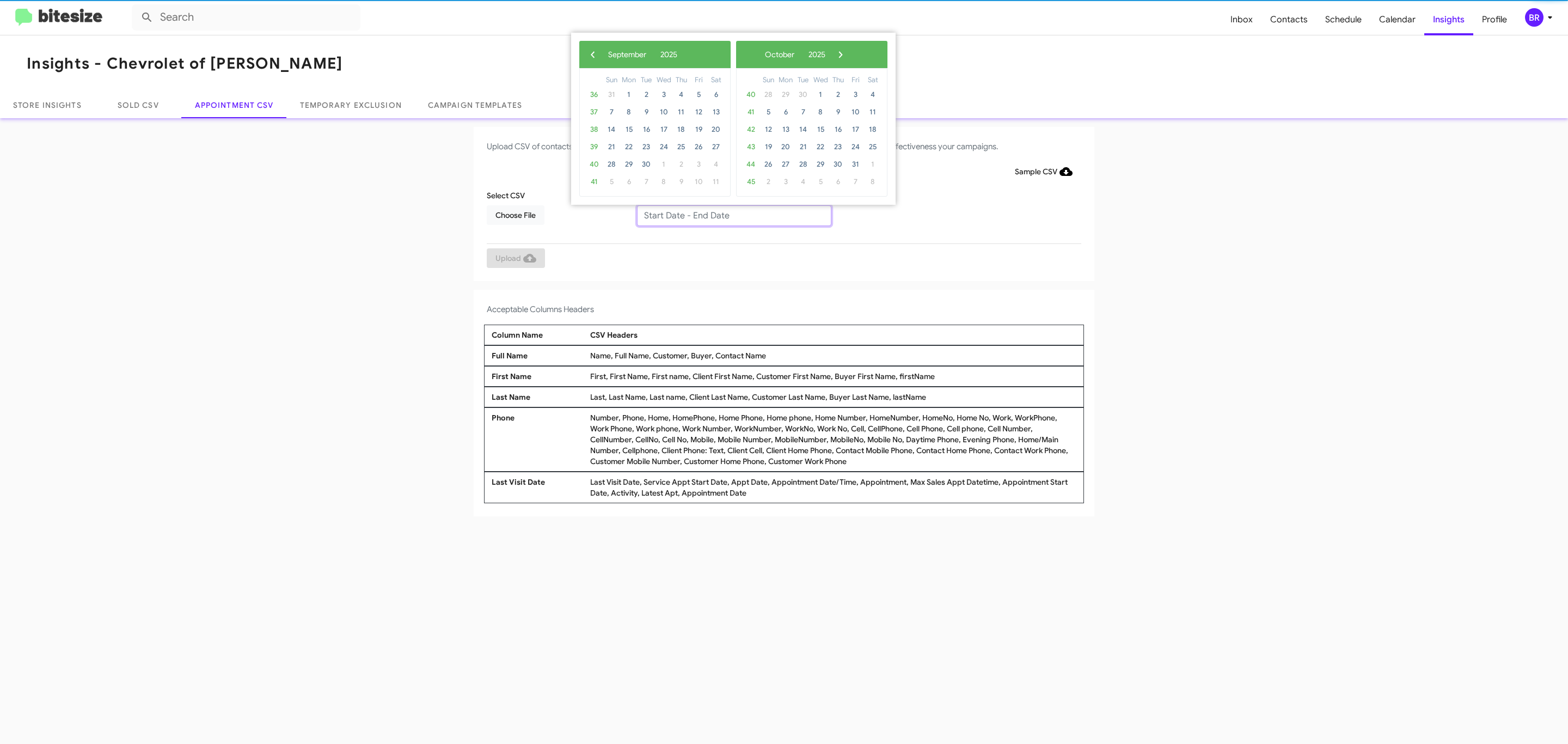
type input "[DATE] - [DATE]"
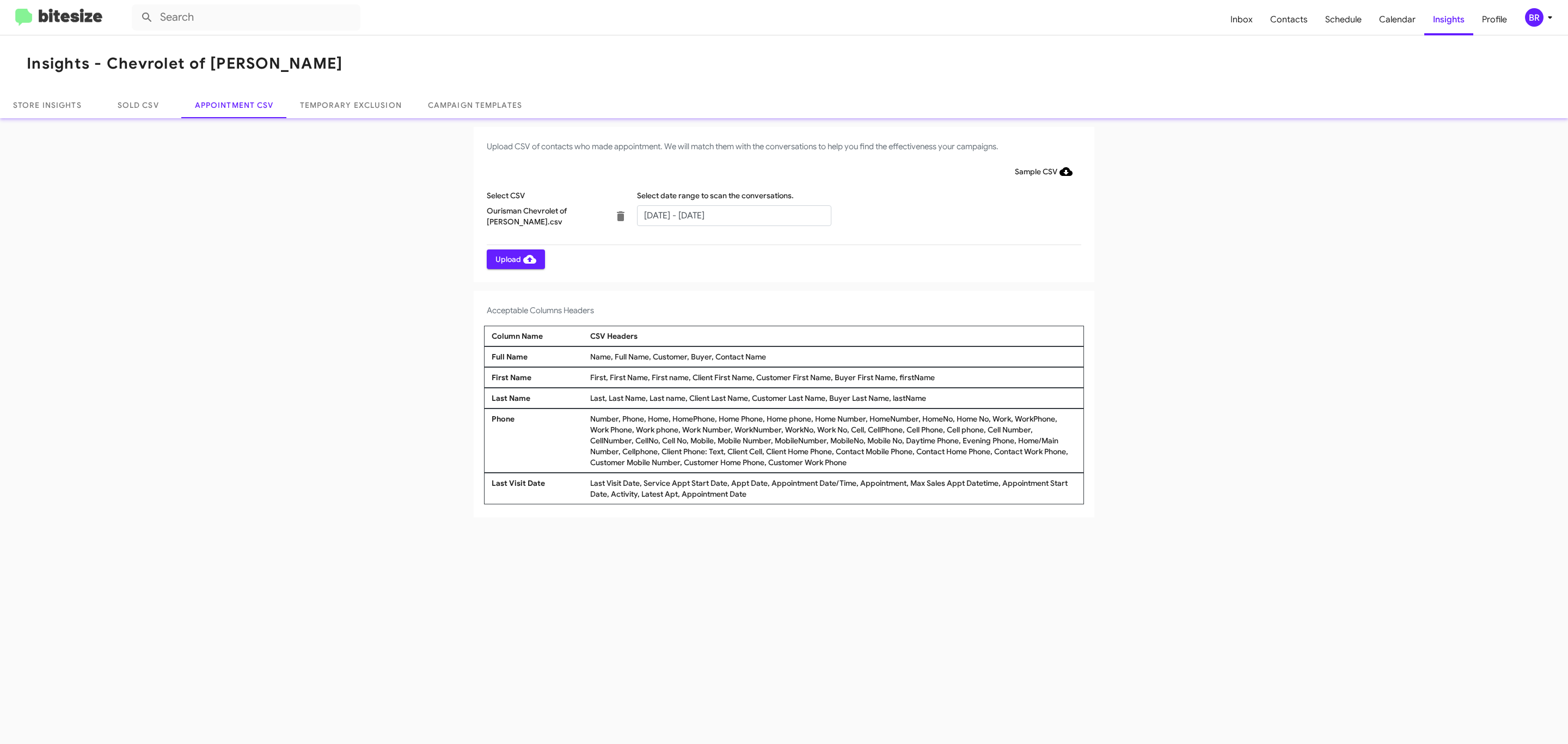
click at [515, 259] on span "Upload" at bounding box center [516, 259] width 41 height 20
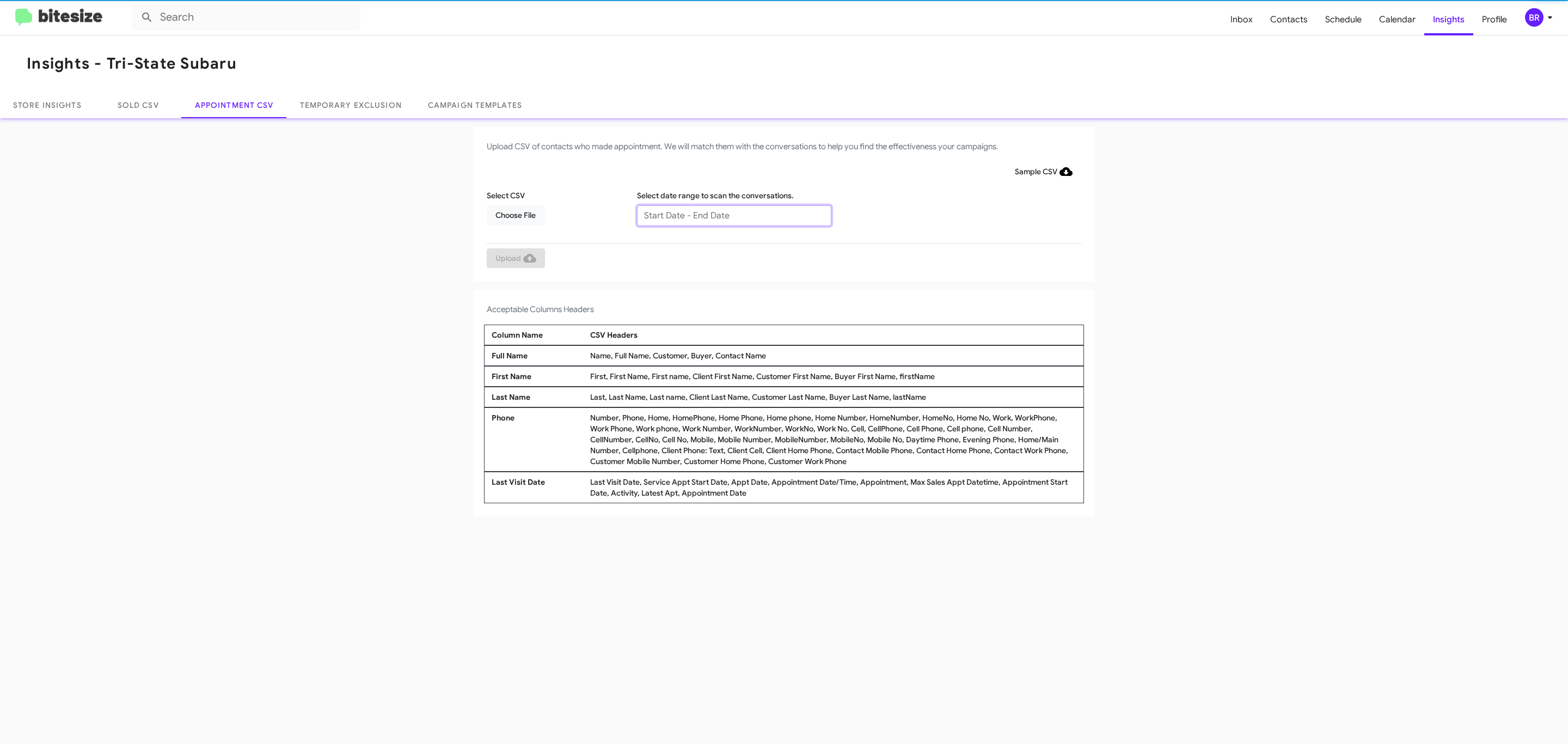
click at [733, 215] on input "text" at bounding box center [734, 216] width 195 height 21
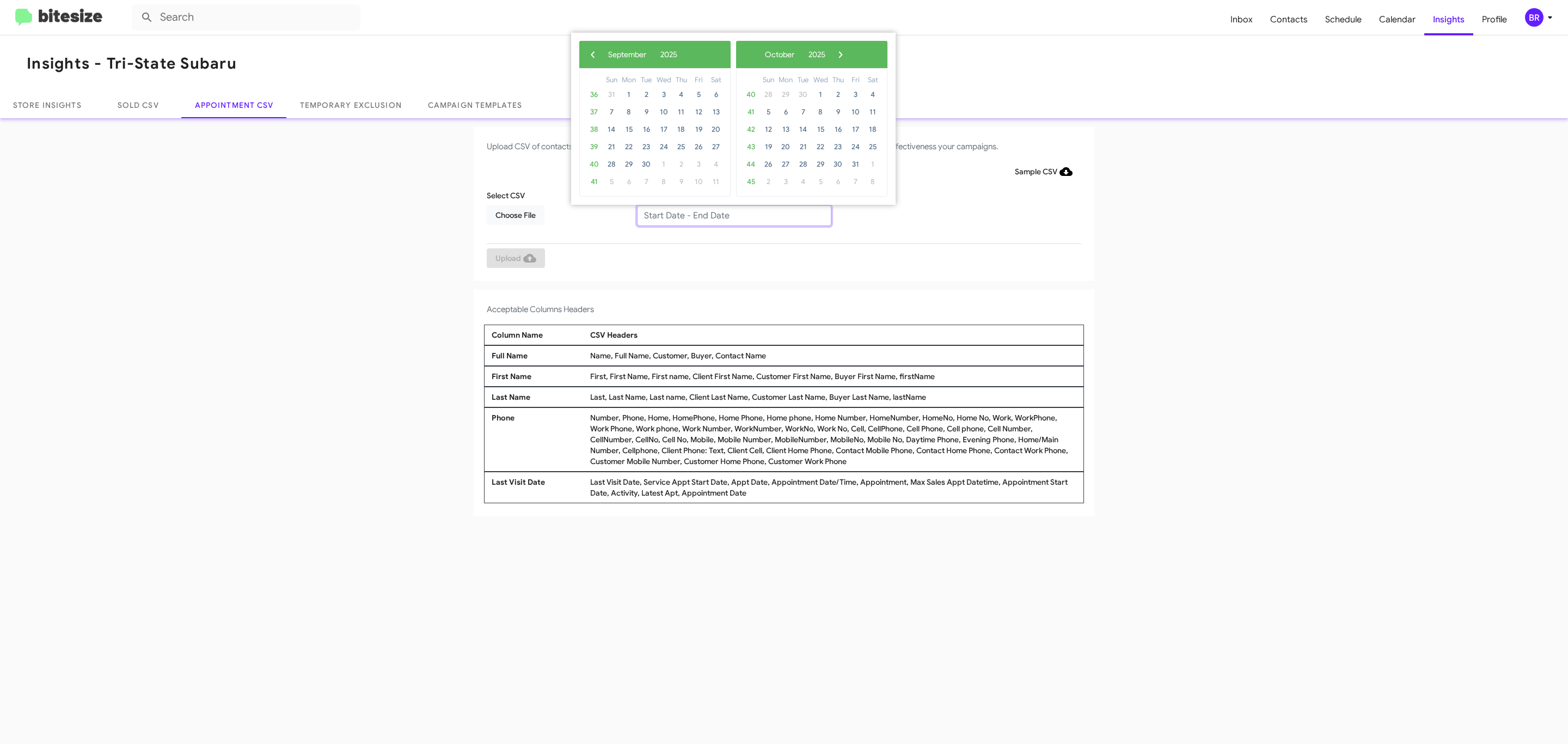
type input "[DATE] - [DATE]"
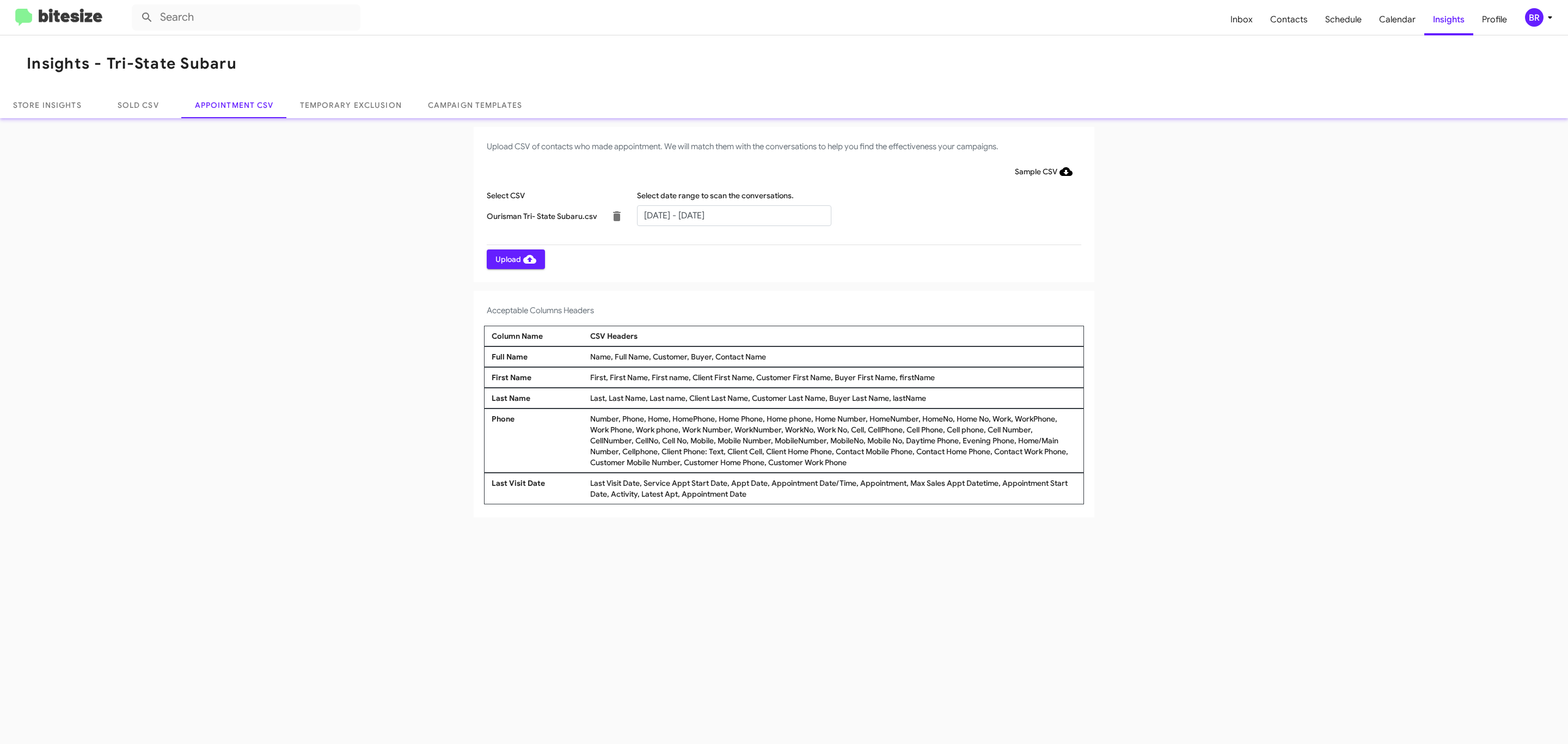
click at [515, 259] on span "Upload" at bounding box center [516, 259] width 41 height 20
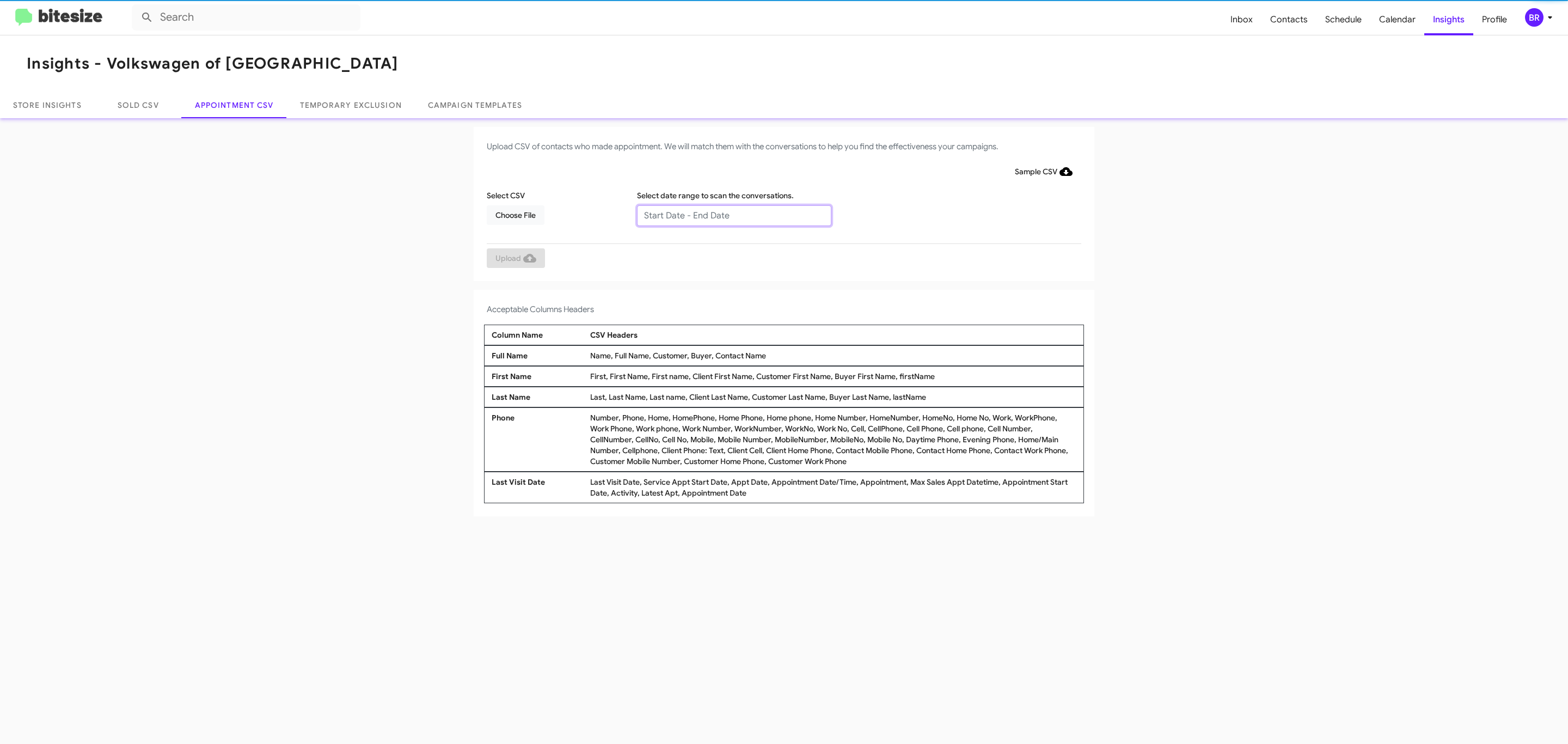
click at [733, 215] on input "text" at bounding box center [734, 216] width 195 height 21
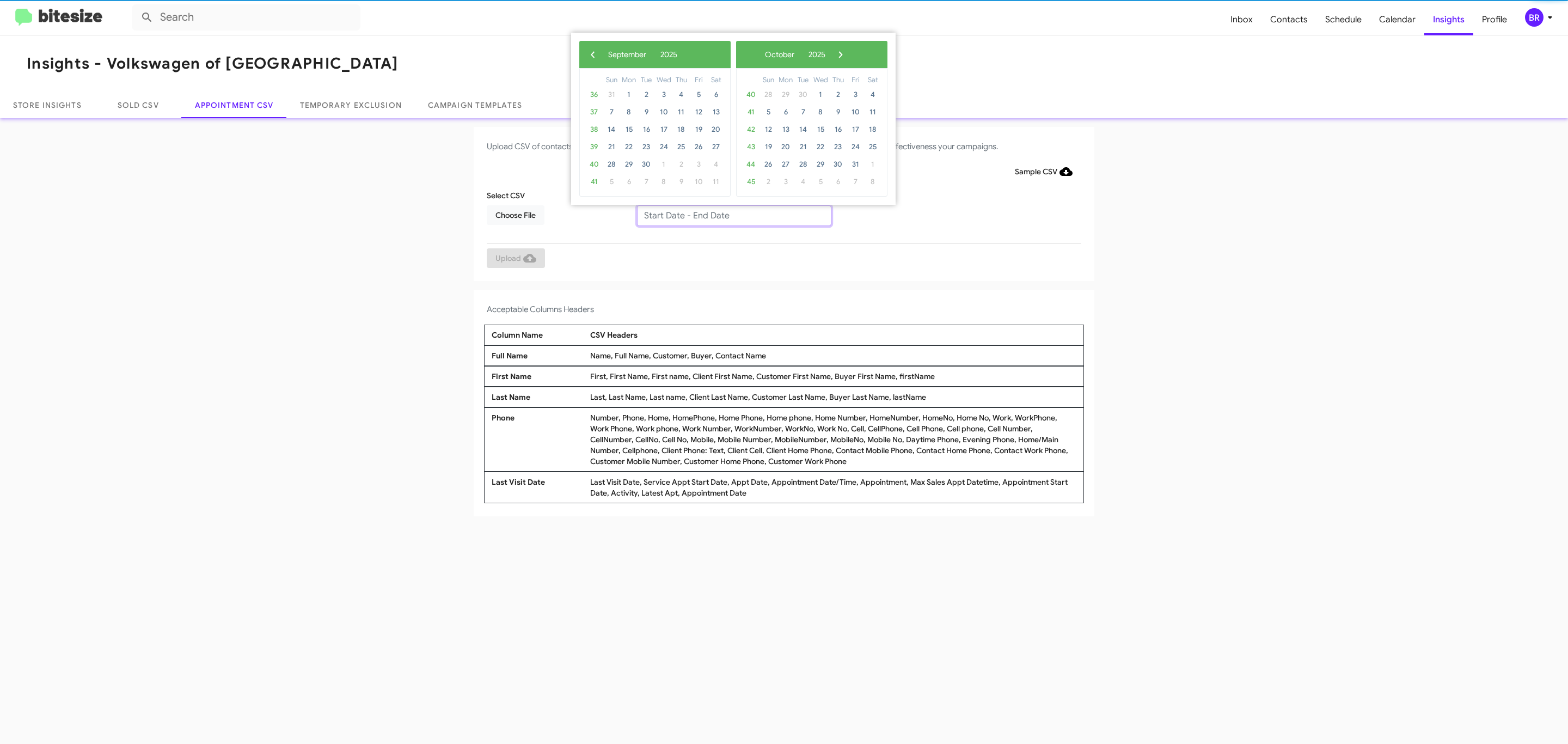
type input "09/11/2025 - 09/18/2025"
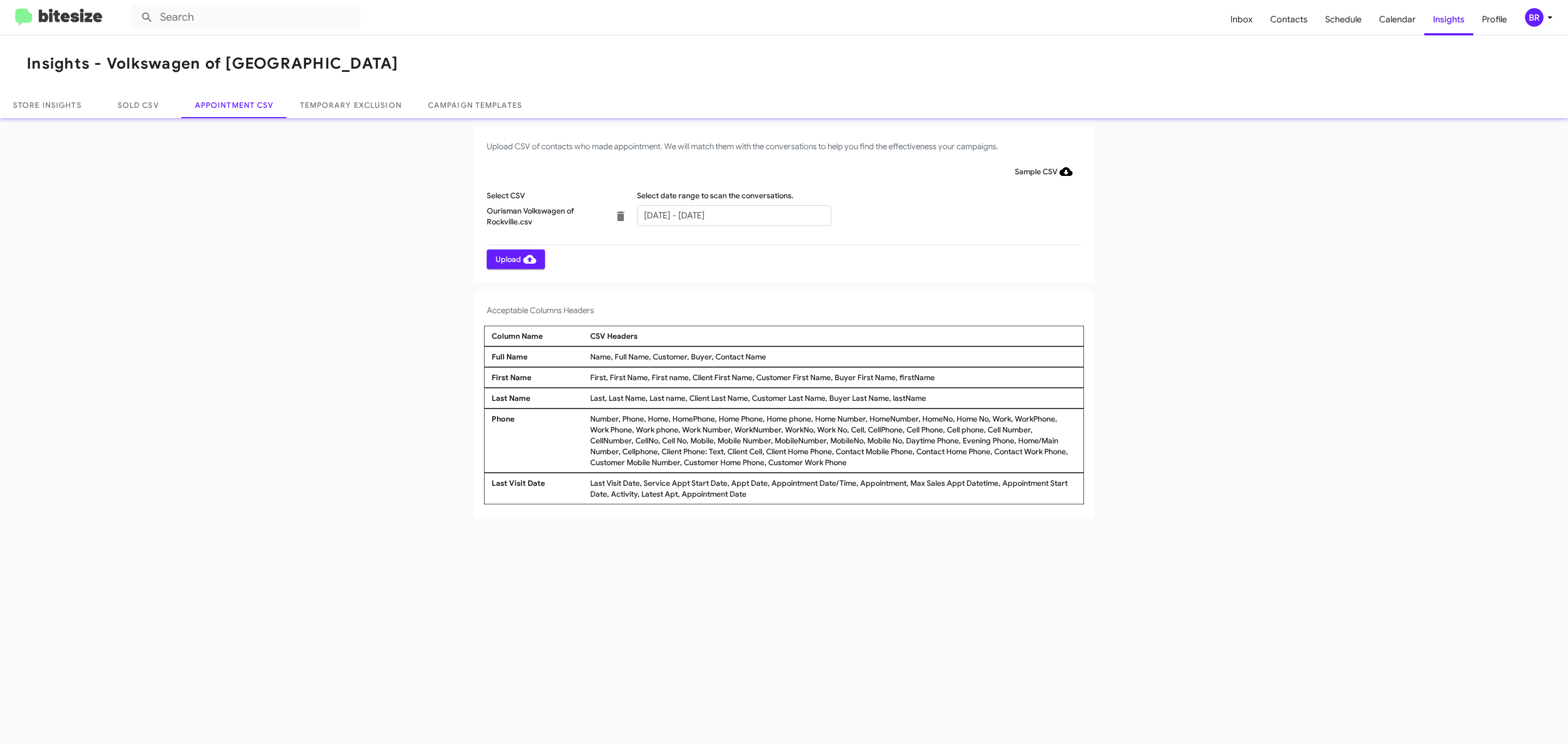
click at [515, 259] on span "Upload" at bounding box center [516, 259] width 41 height 20
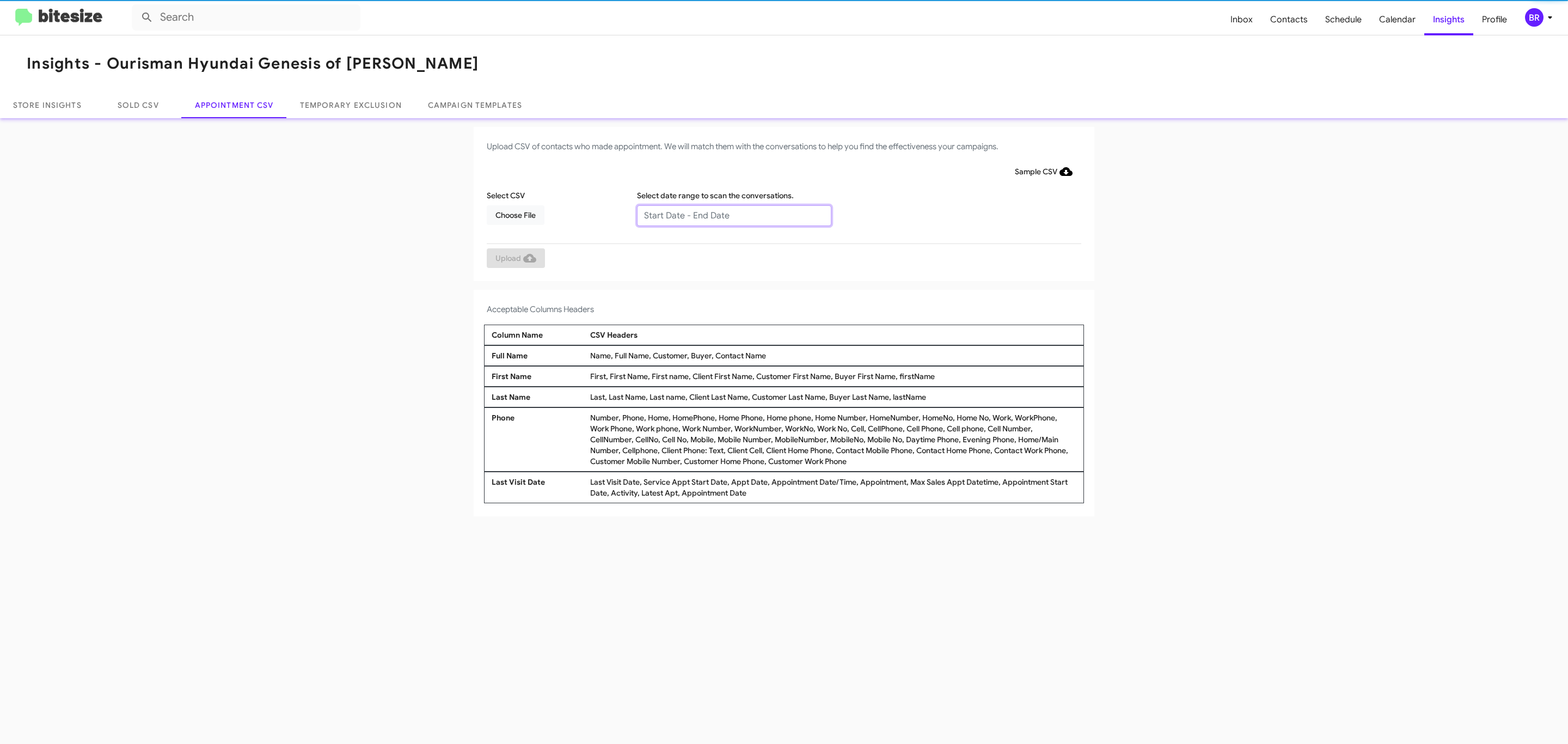
click at [733, 215] on input "text" at bounding box center [734, 216] width 195 height 21
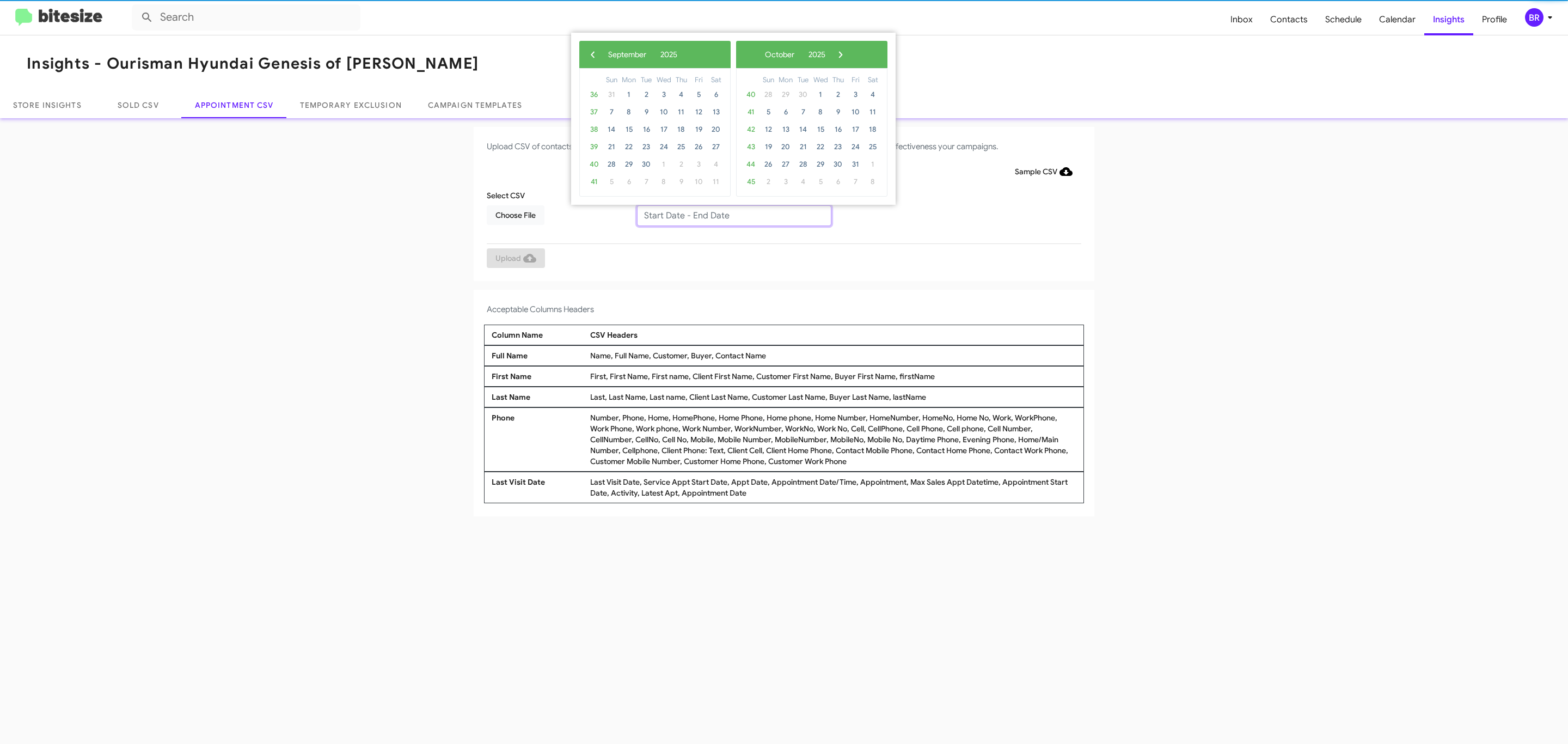
type input "09/11/2025 - 09/18/2025"
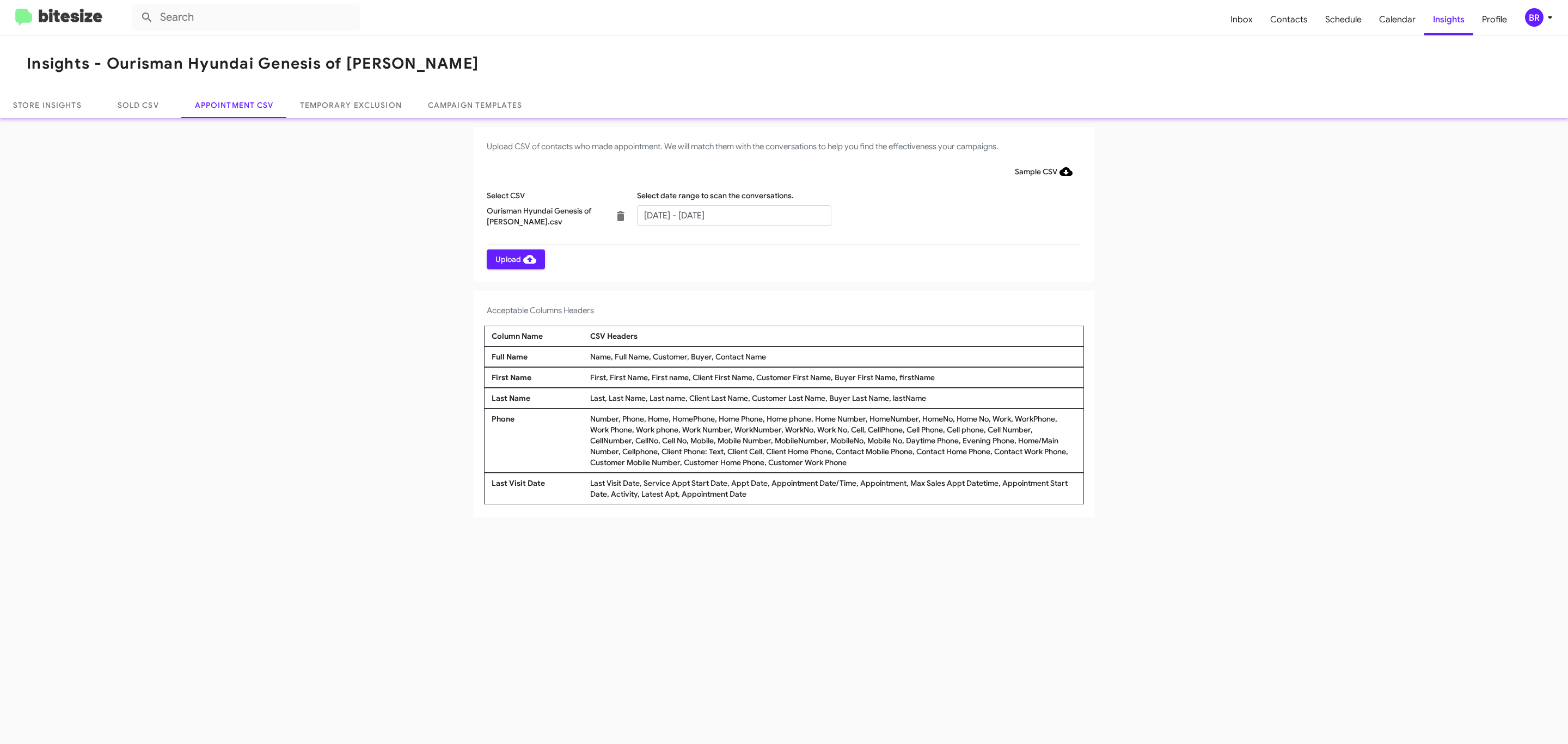
click at [515, 259] on span "Upload" at bounding box center [516, 259] width 41 height 20
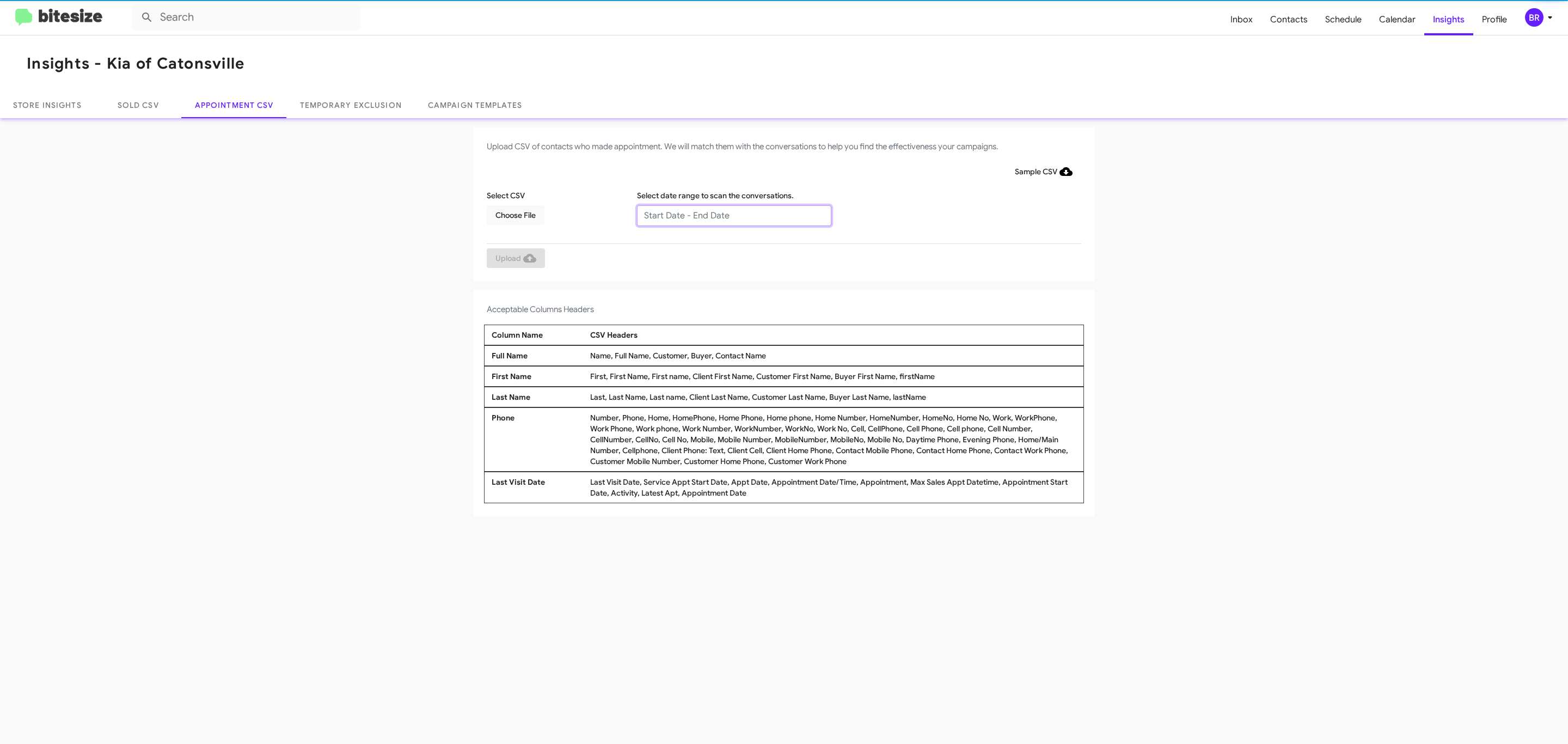
click at [733, 215] on input "text" at bounding box center [734, 216] width 195 height 21
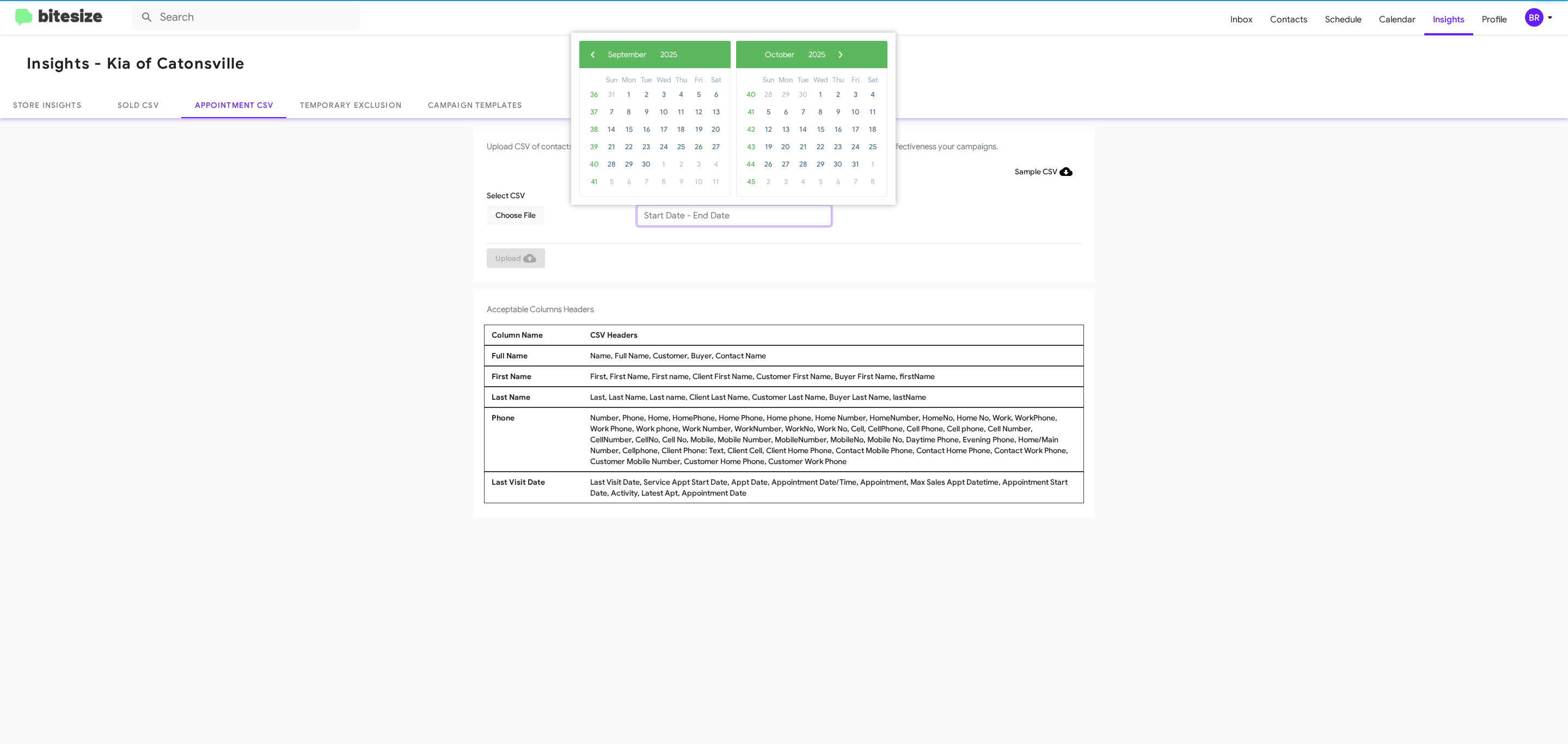
type input "09/11/2025 - 09/18/2025"
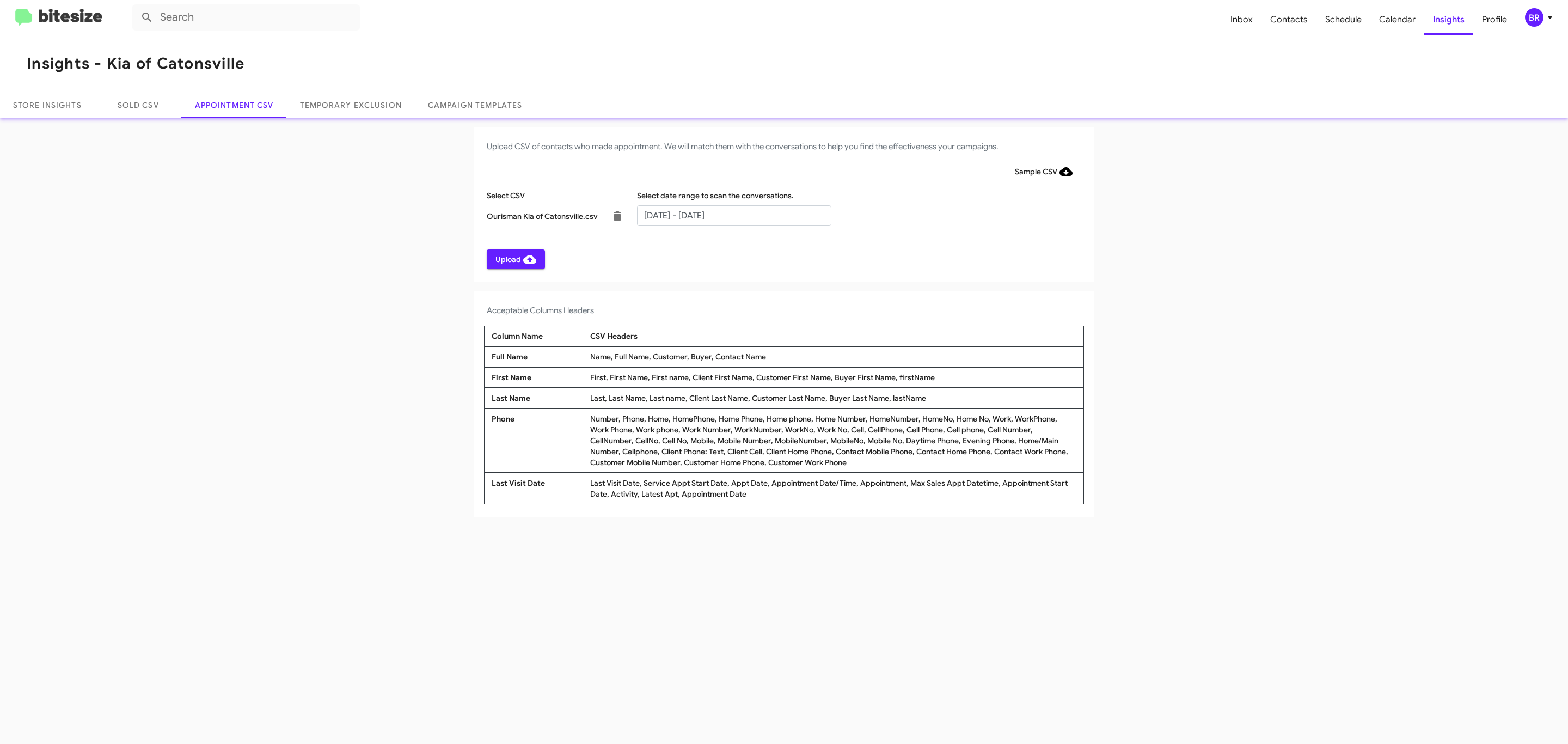
click at [515, 259] on span "Upload" at bounding box center [516, 259] width 41 height 20
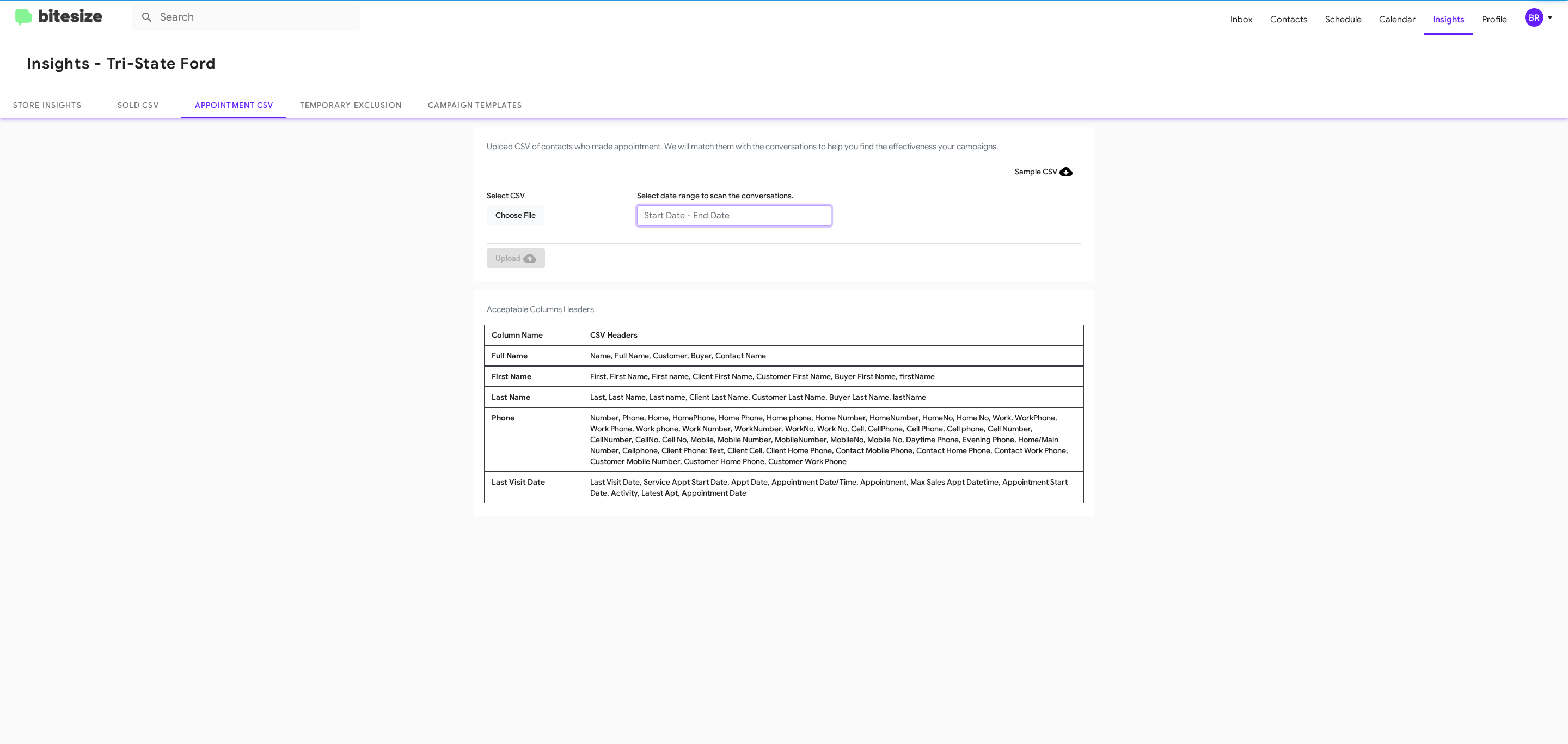
click at [733, 215] on input "text" at bounding box center [734, 216] width 195 height 21
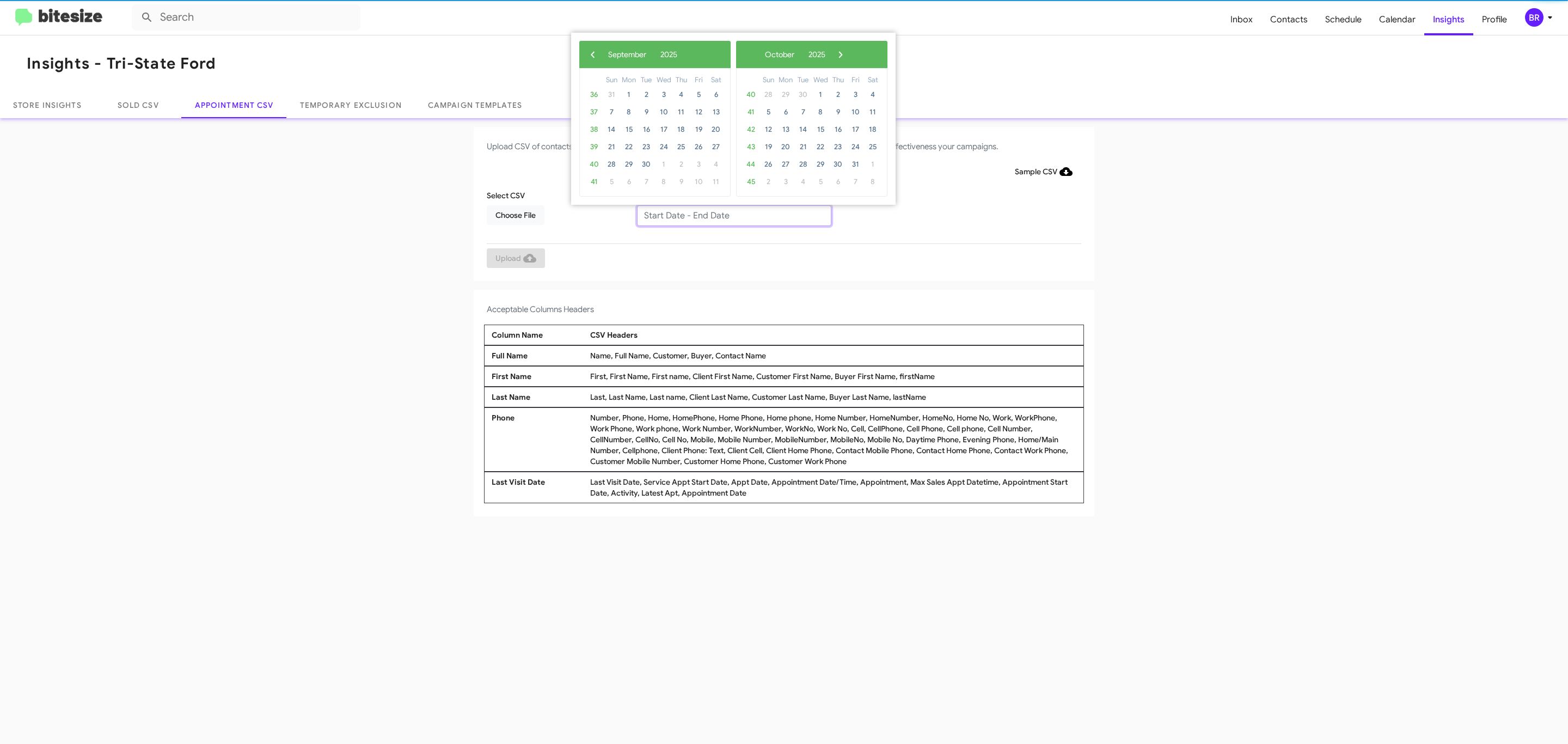
type input "[DATE] - [DATE]"
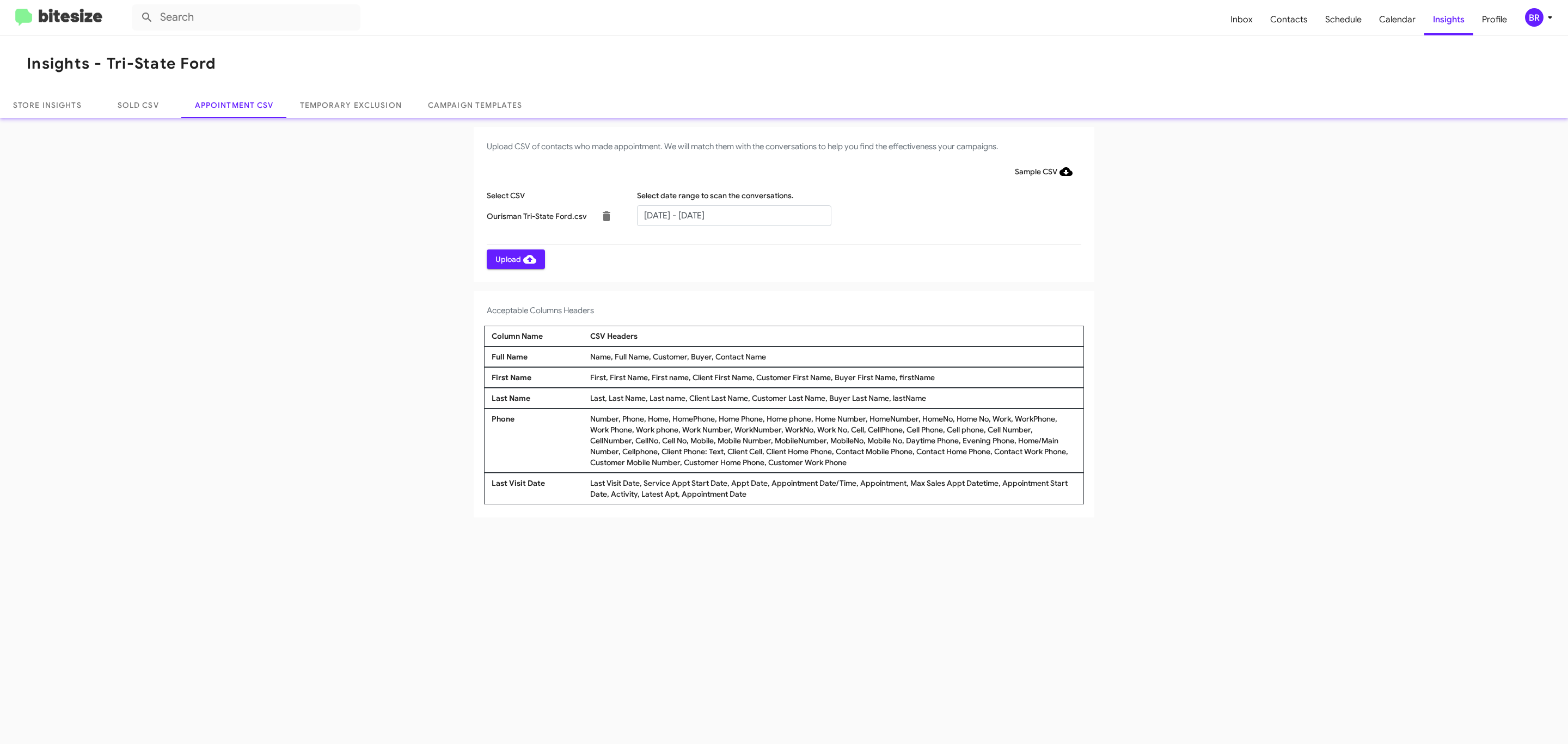
click at [515, 259] on span "Upload" at bounding box center [516, 259] width 41 height 20
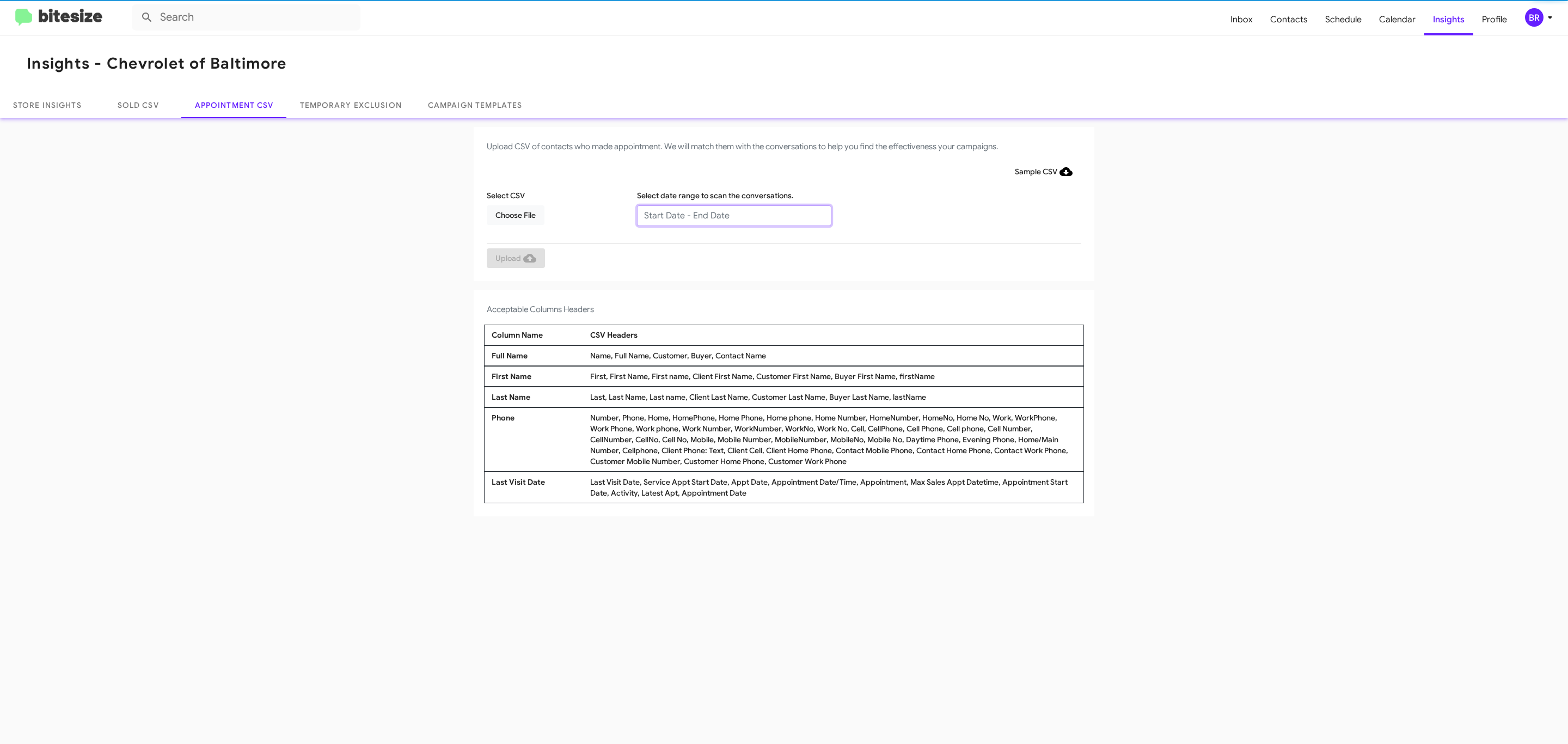
click at [733, 215] on input "text" at bounding box center [734, 216] width 195 height 21
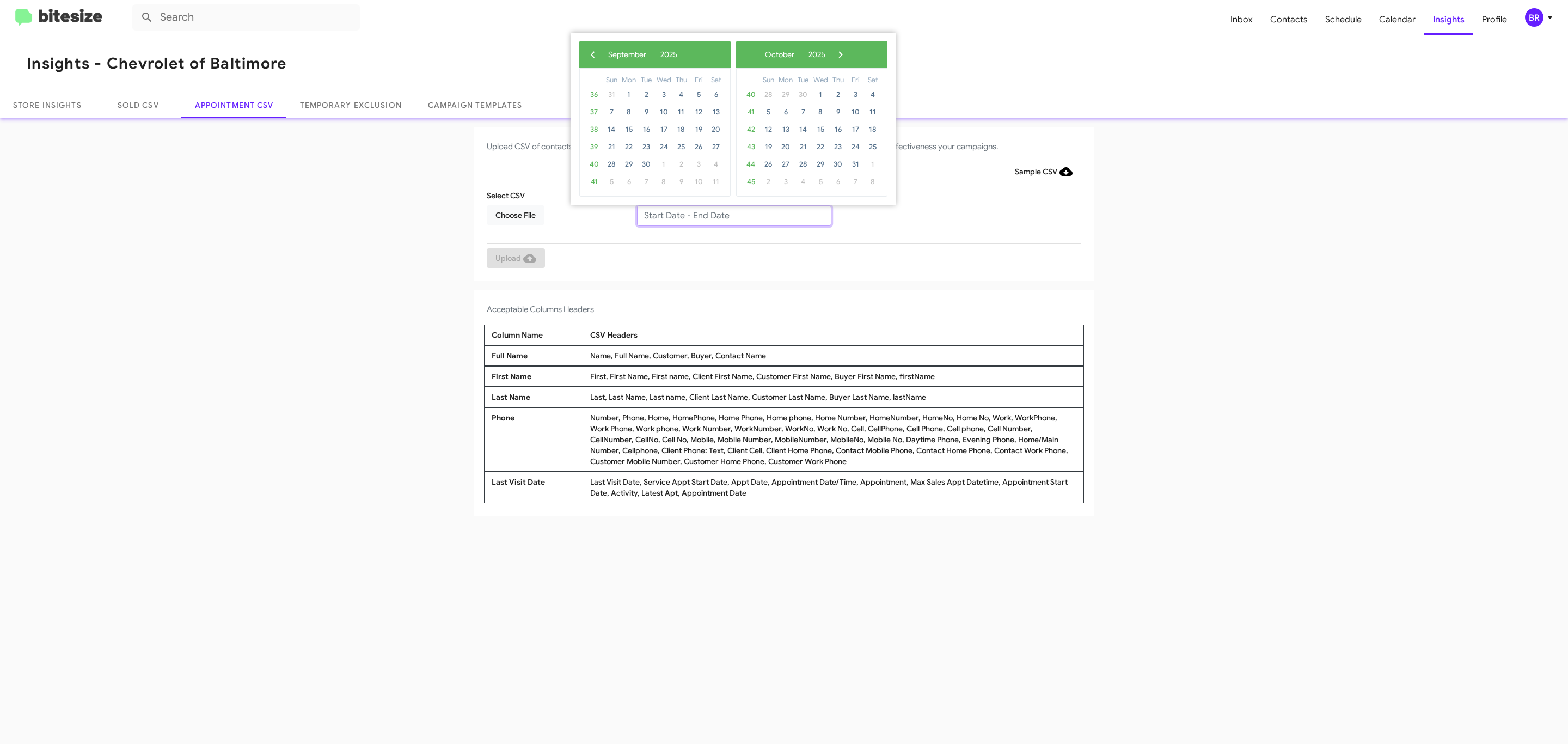
type input "[DATE] - [DATE]"
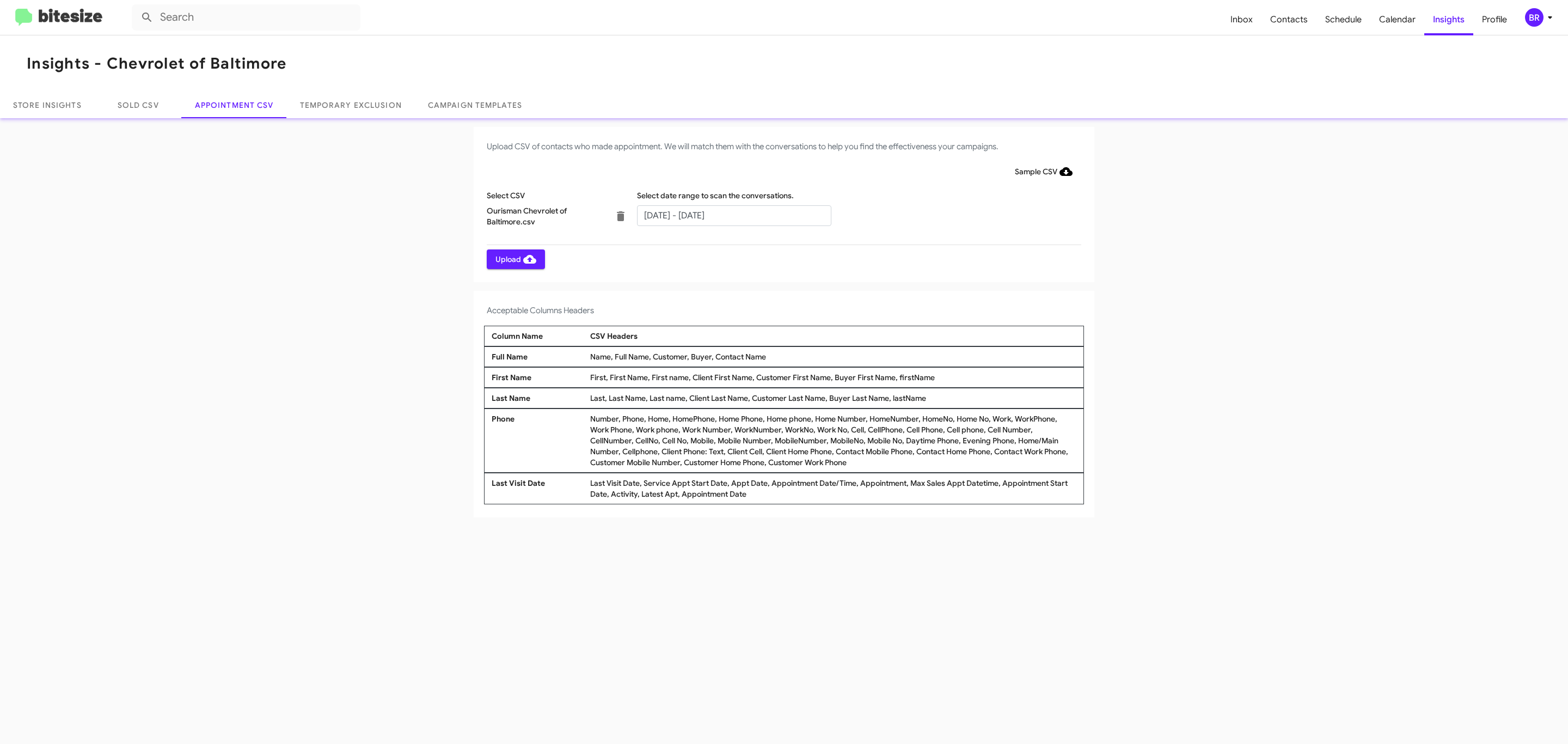
click at [515, 259] on span "Upload" at bounding box center [516, 259] width 41 height 20
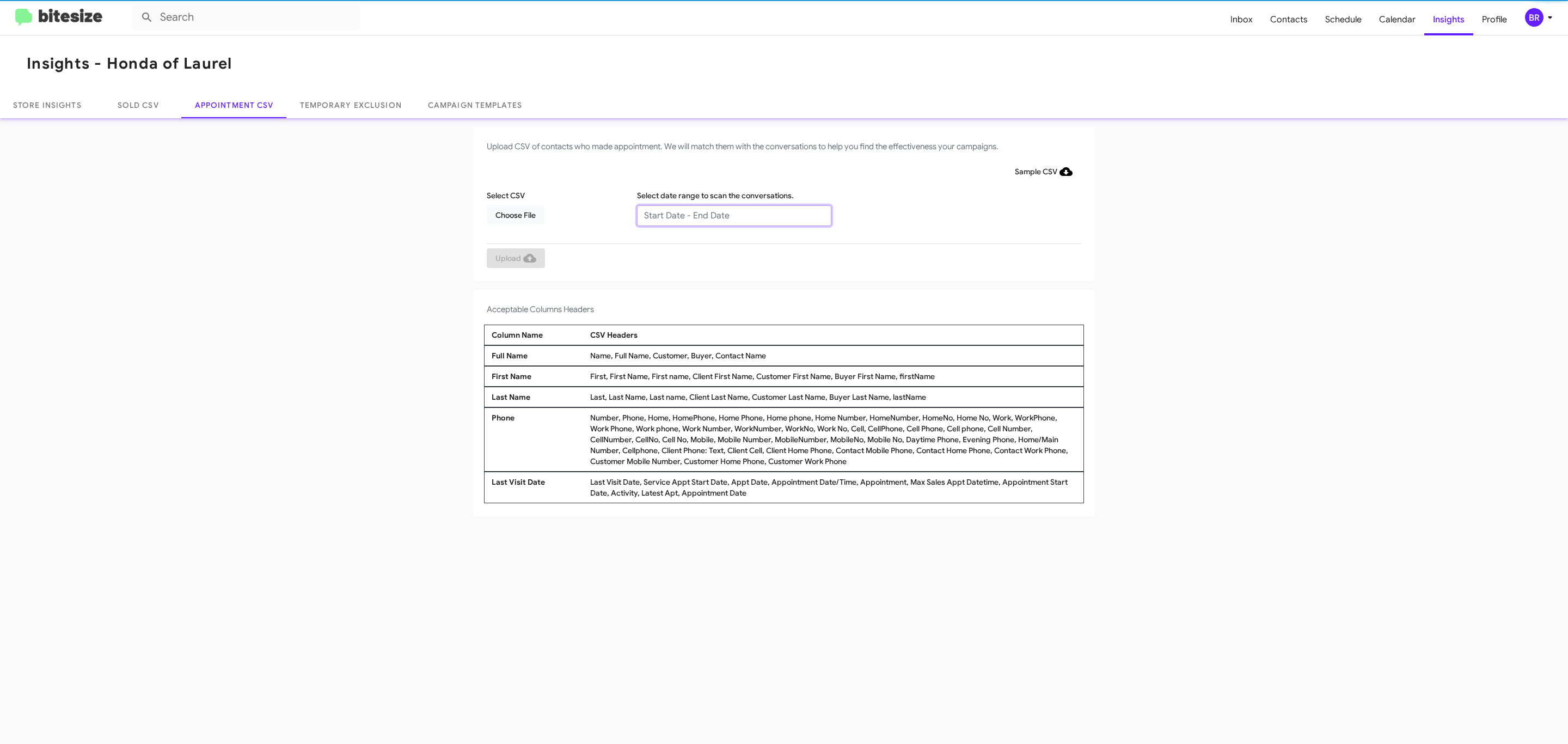
click at [733, 215] on input "text" at bounding box center [734, 216] width 195 height 21
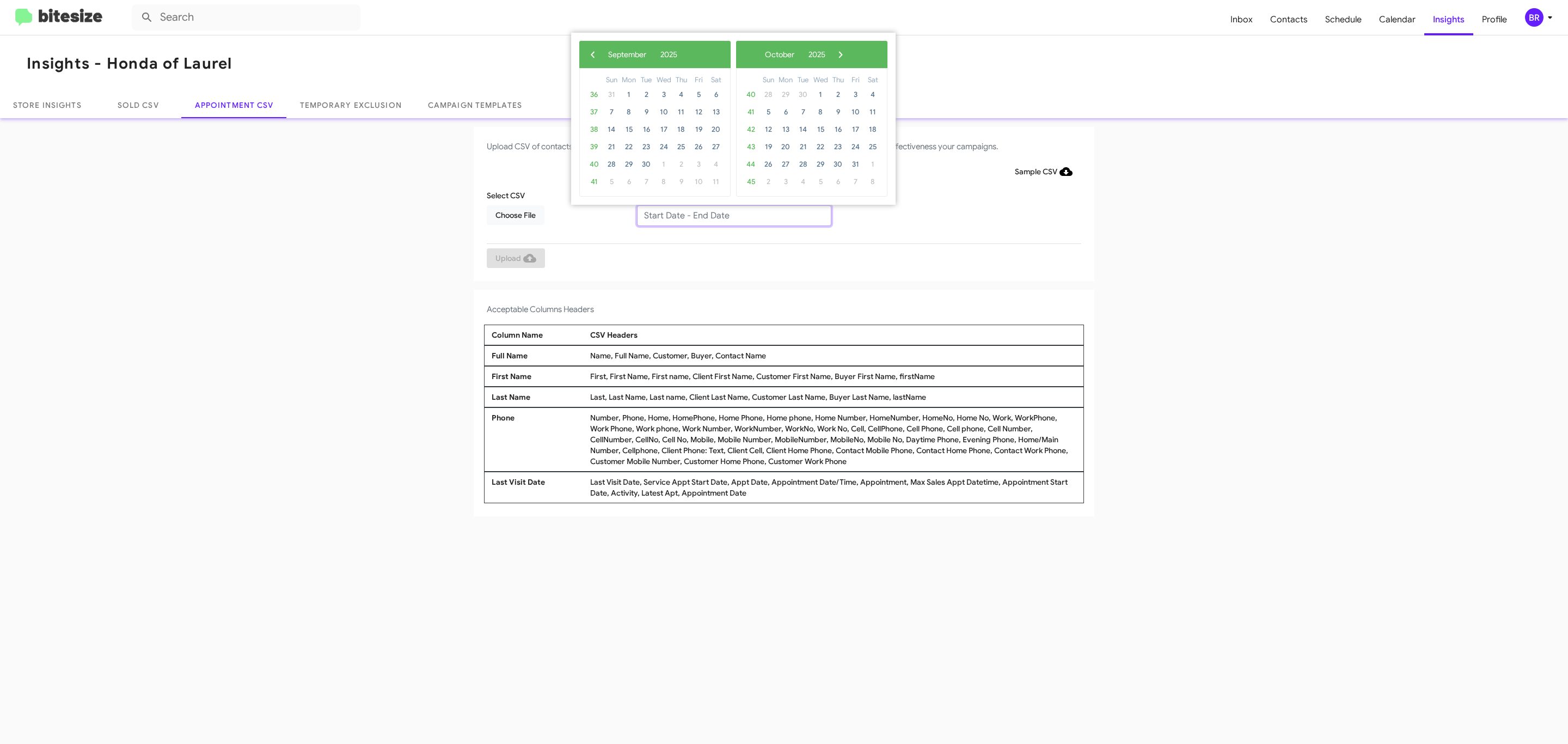
type input "[DATE] - [DATE]"
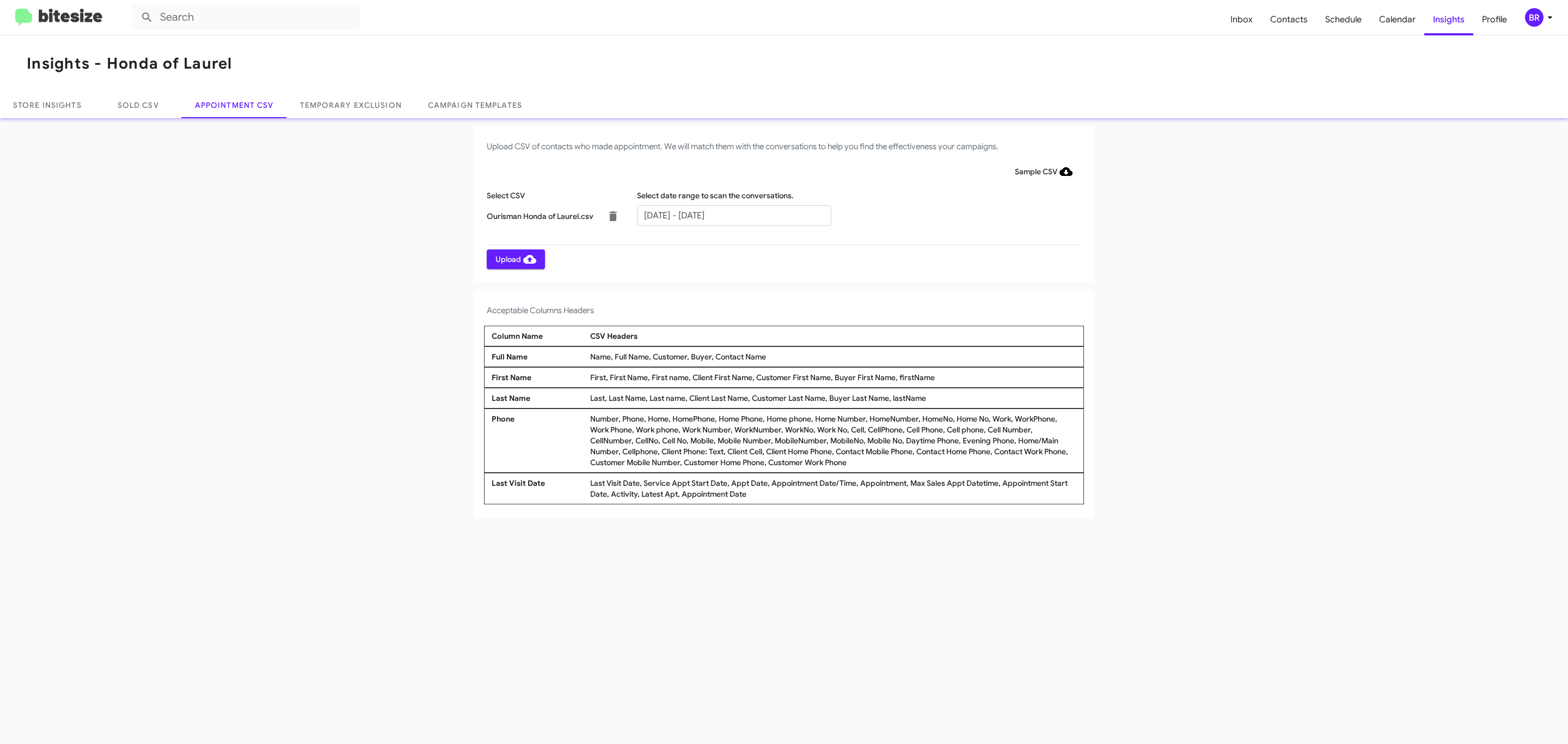
click at [515, 259] on span "Upload" at bounding box center [516, 259] width 41 height 20
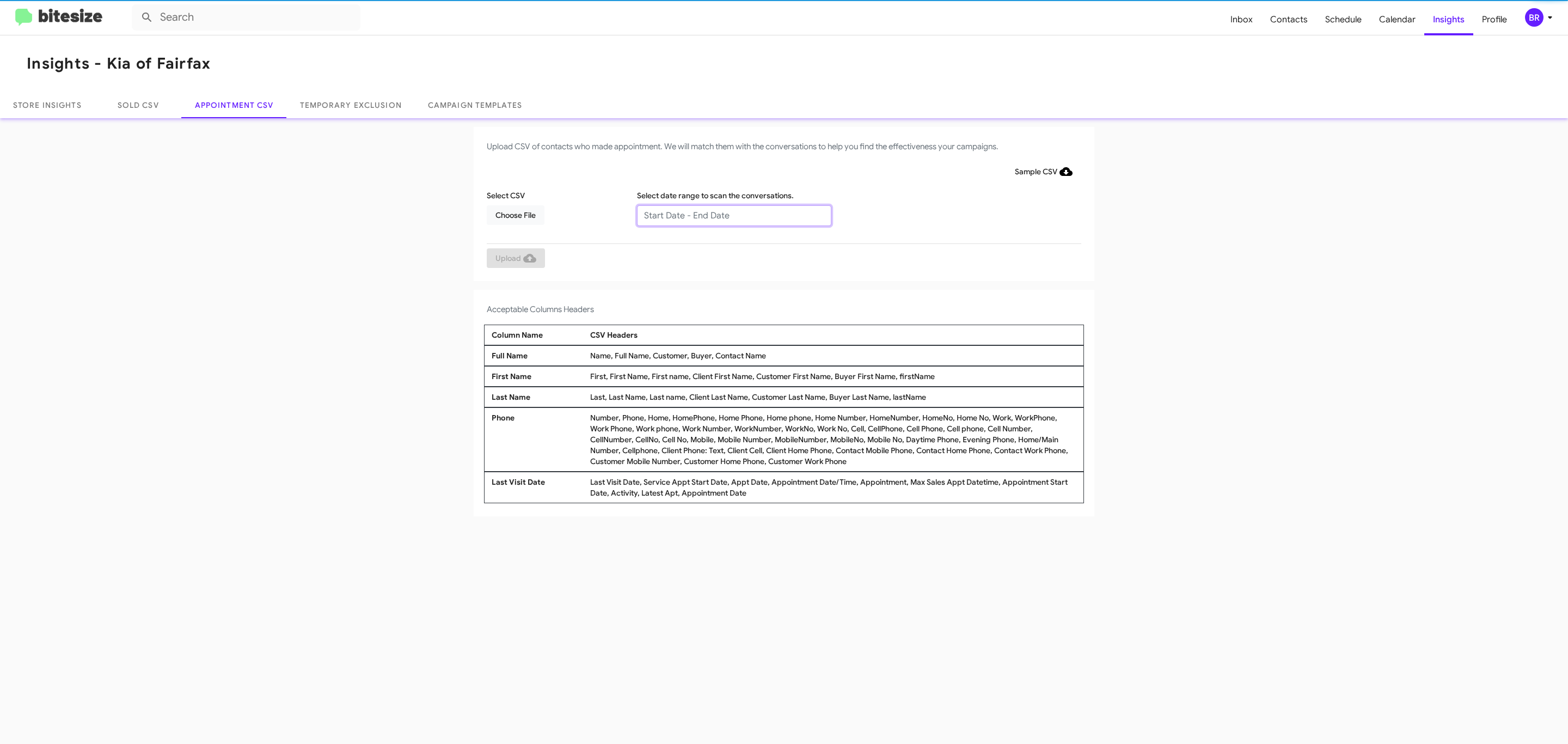
click at [733, 215] on input "text" at bounding box center [734, 216] width 195 height 21
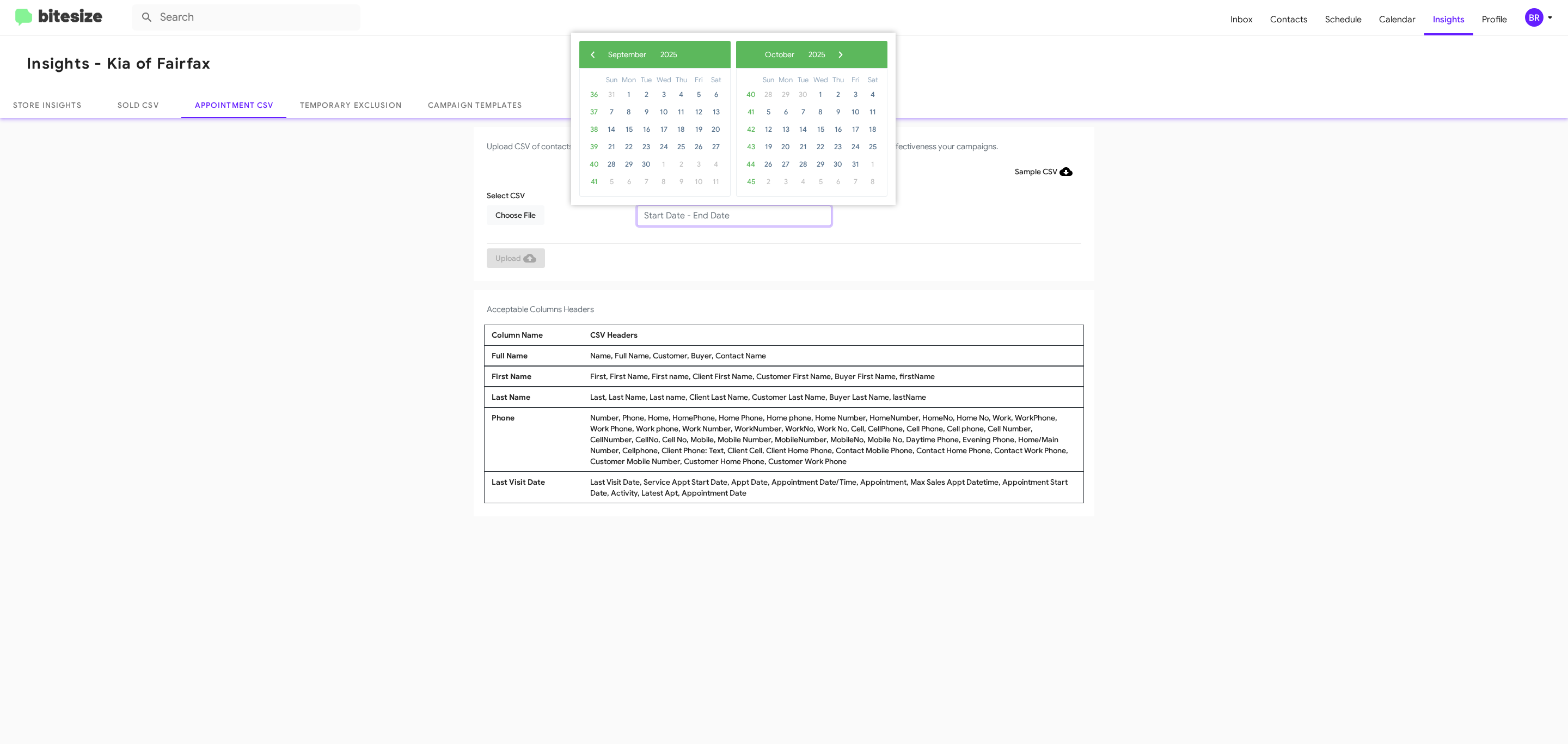
type input "09/11/2025 - 09/18/2025"
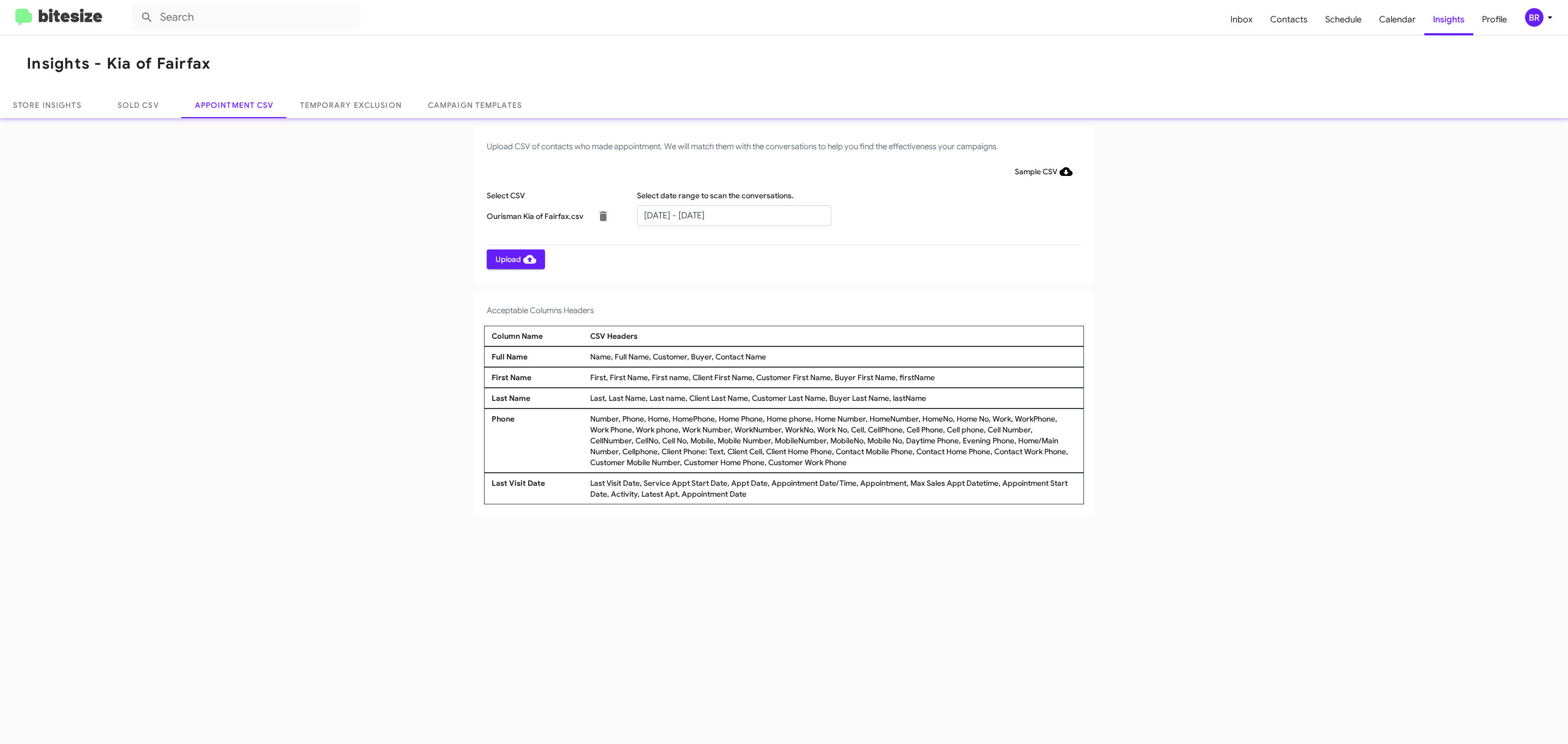
click at [515, 259] on span "Upload" at bounding box center [516, 259] width 41 height 20
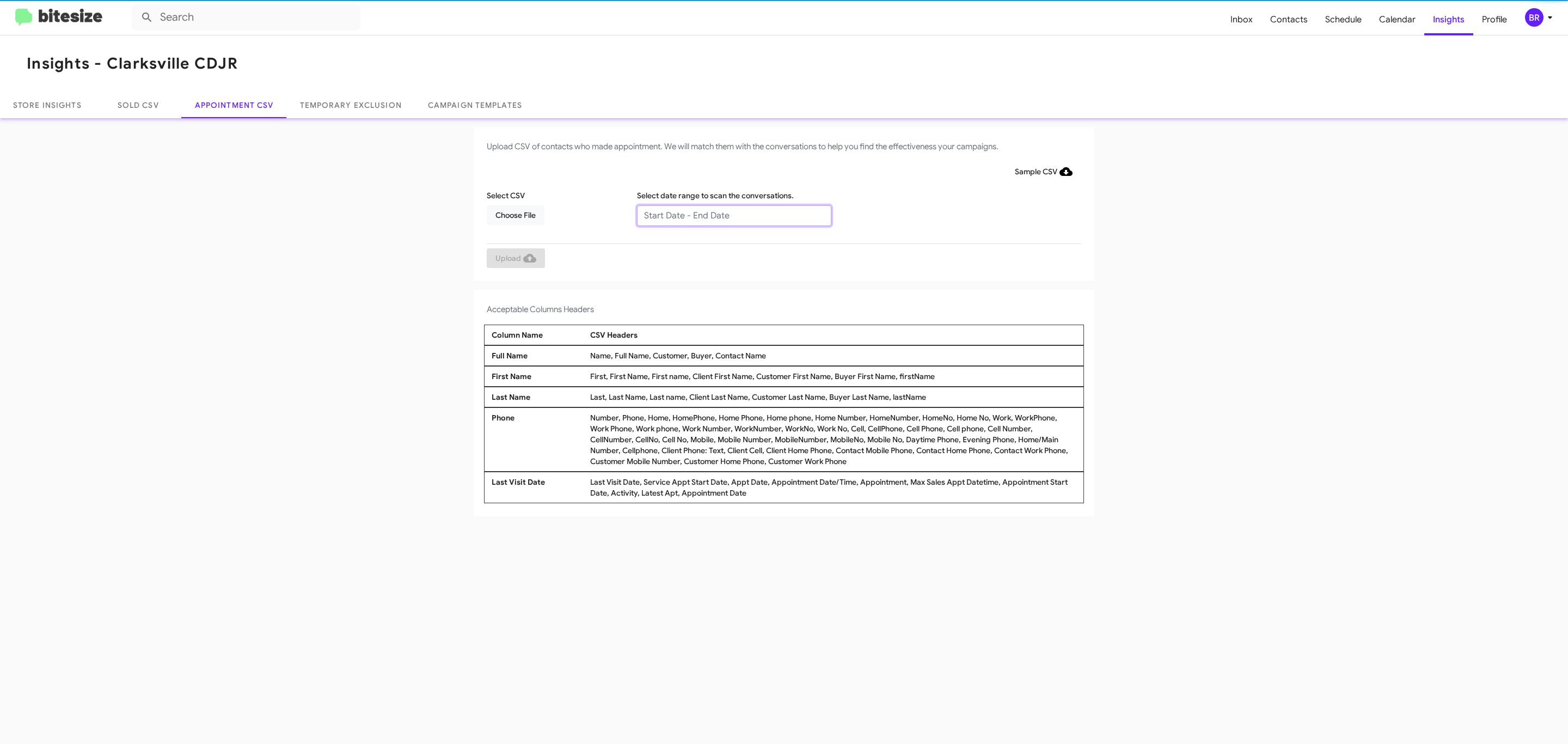
click at [733, 215] on input "text" at bounding box center [734, 216] width 195 height 21
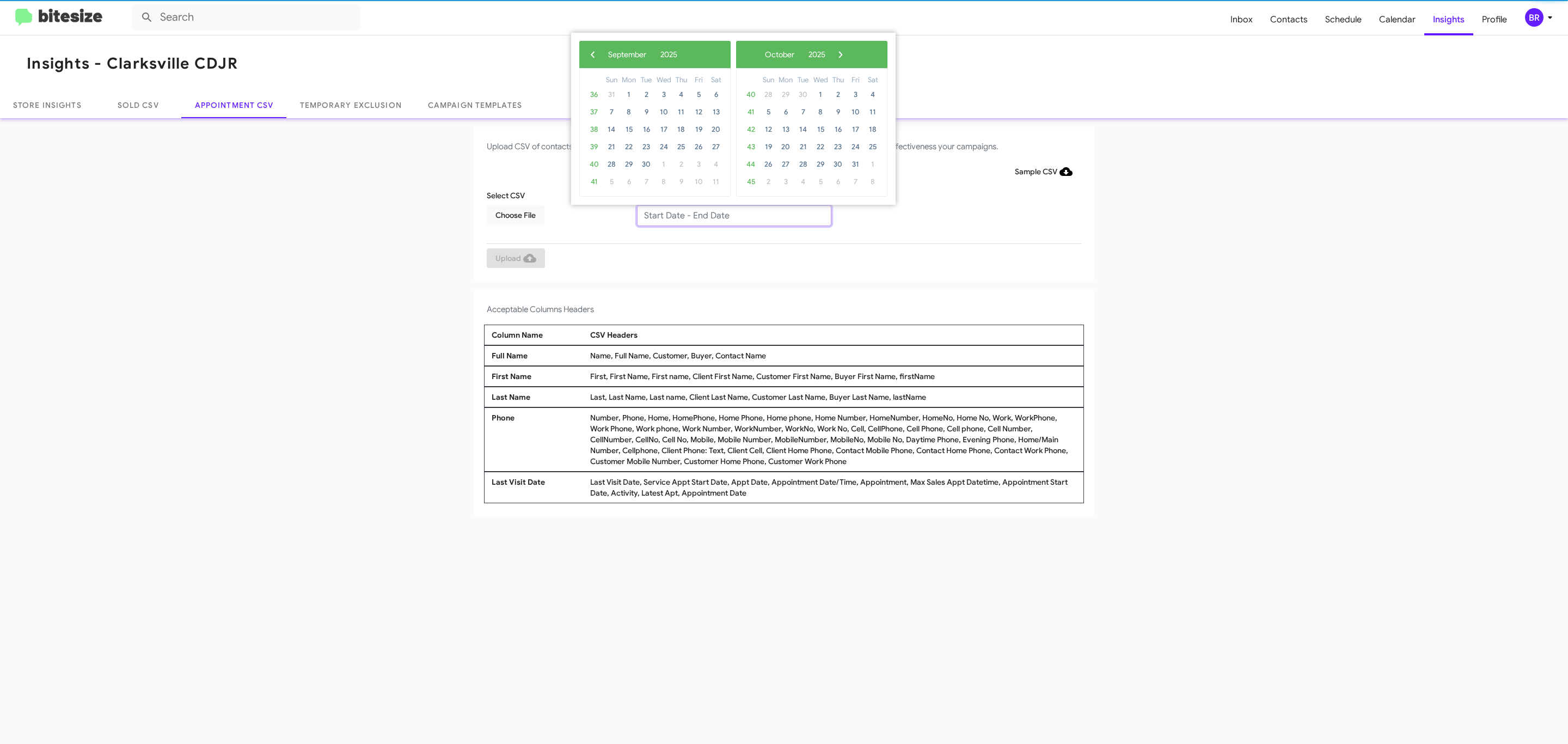
type input "09/11/2025 - 09/18/2025"
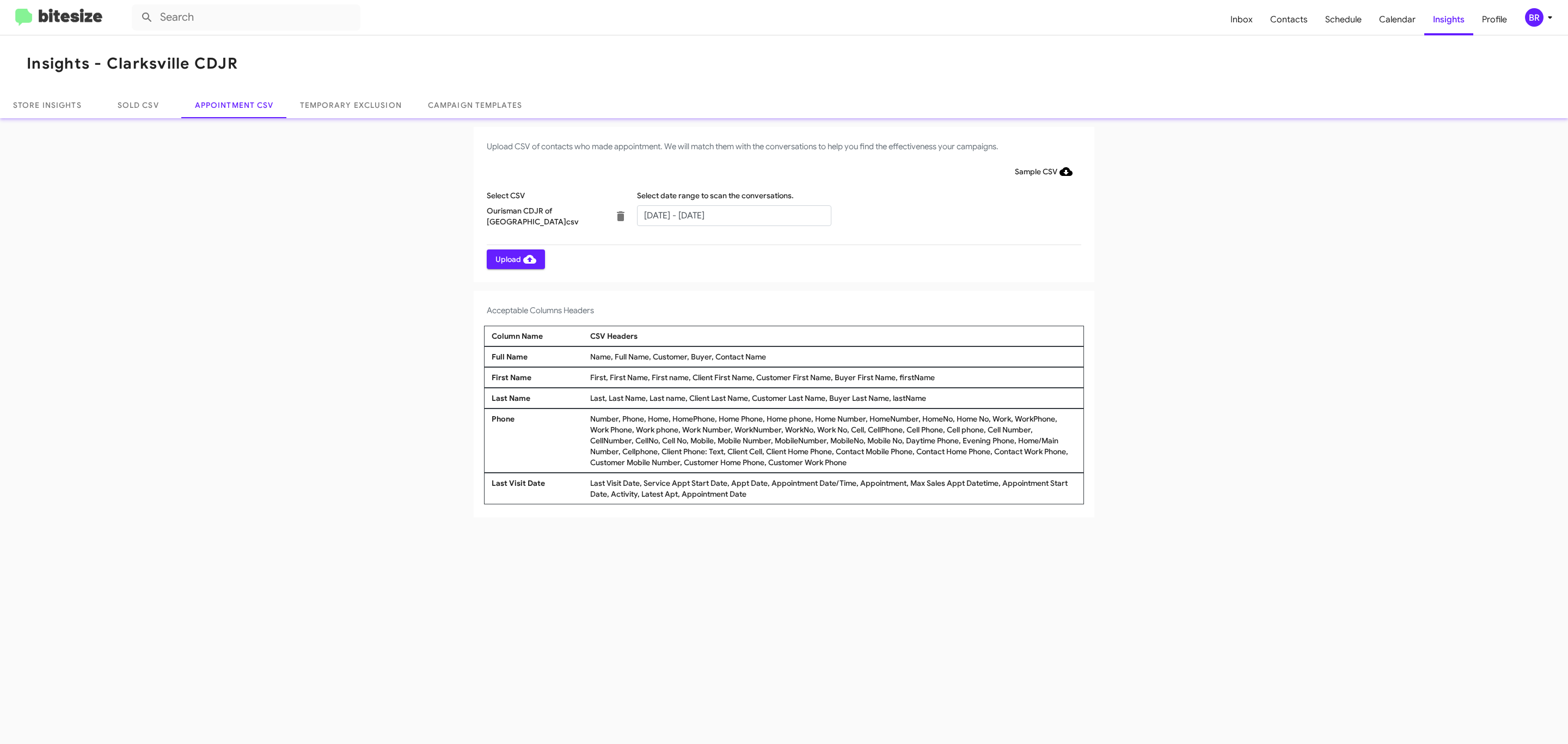
click at [515, 259] on span "Upload" at bounding box center [516, 259] width 41 height 20
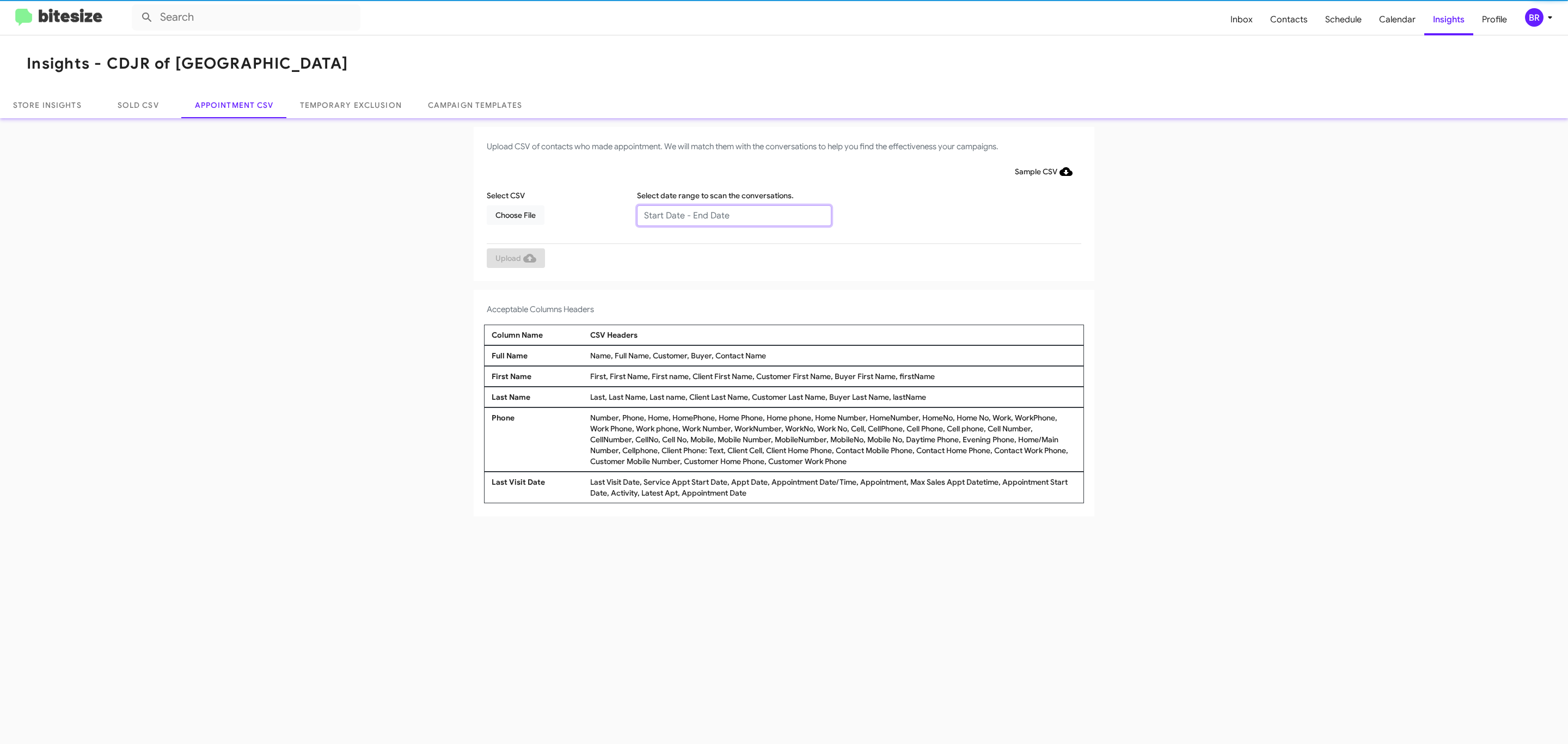
click at [733, 215] on input "text" at bounding box center [734, 216] width 195 height 21
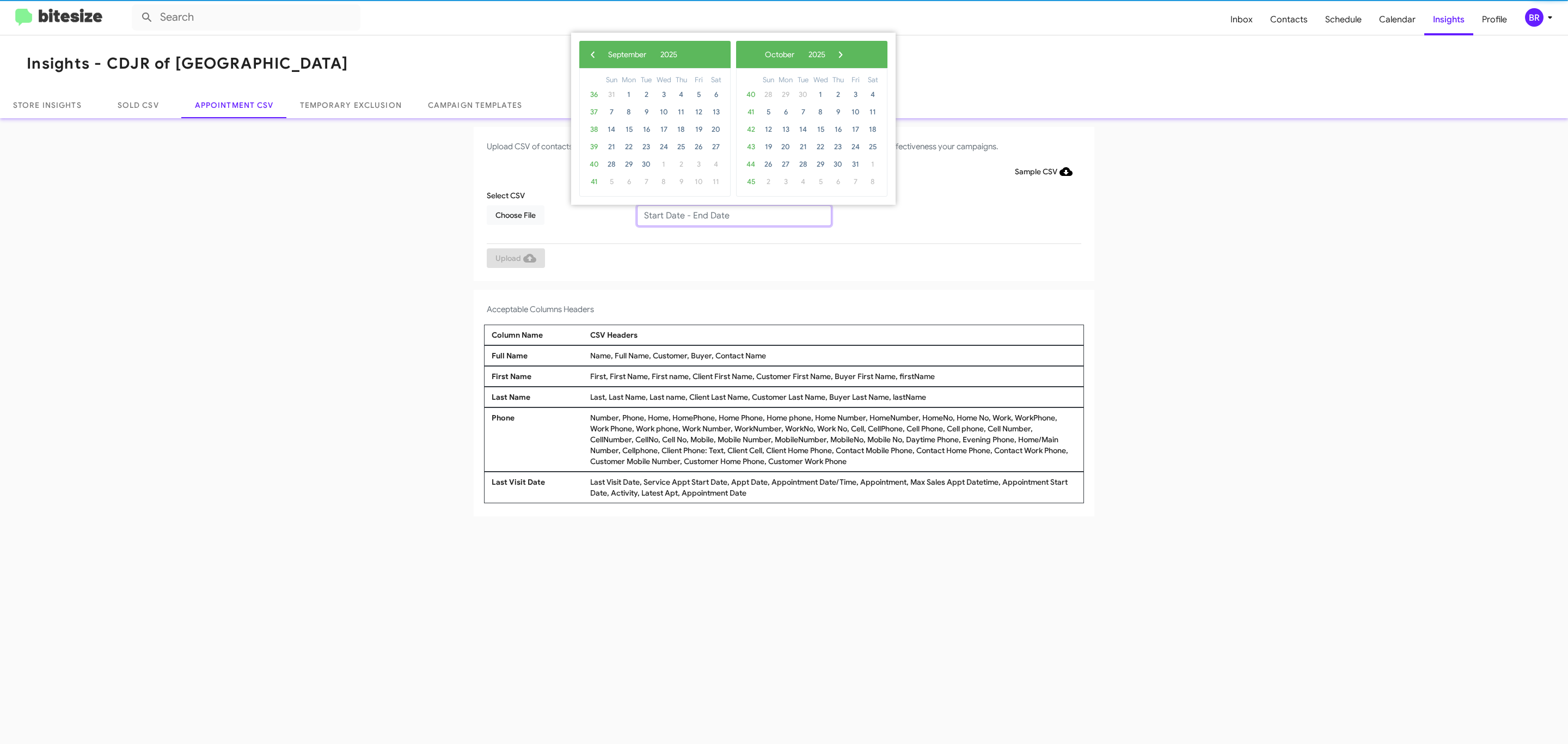
type input "[DATE] - [DATE]"
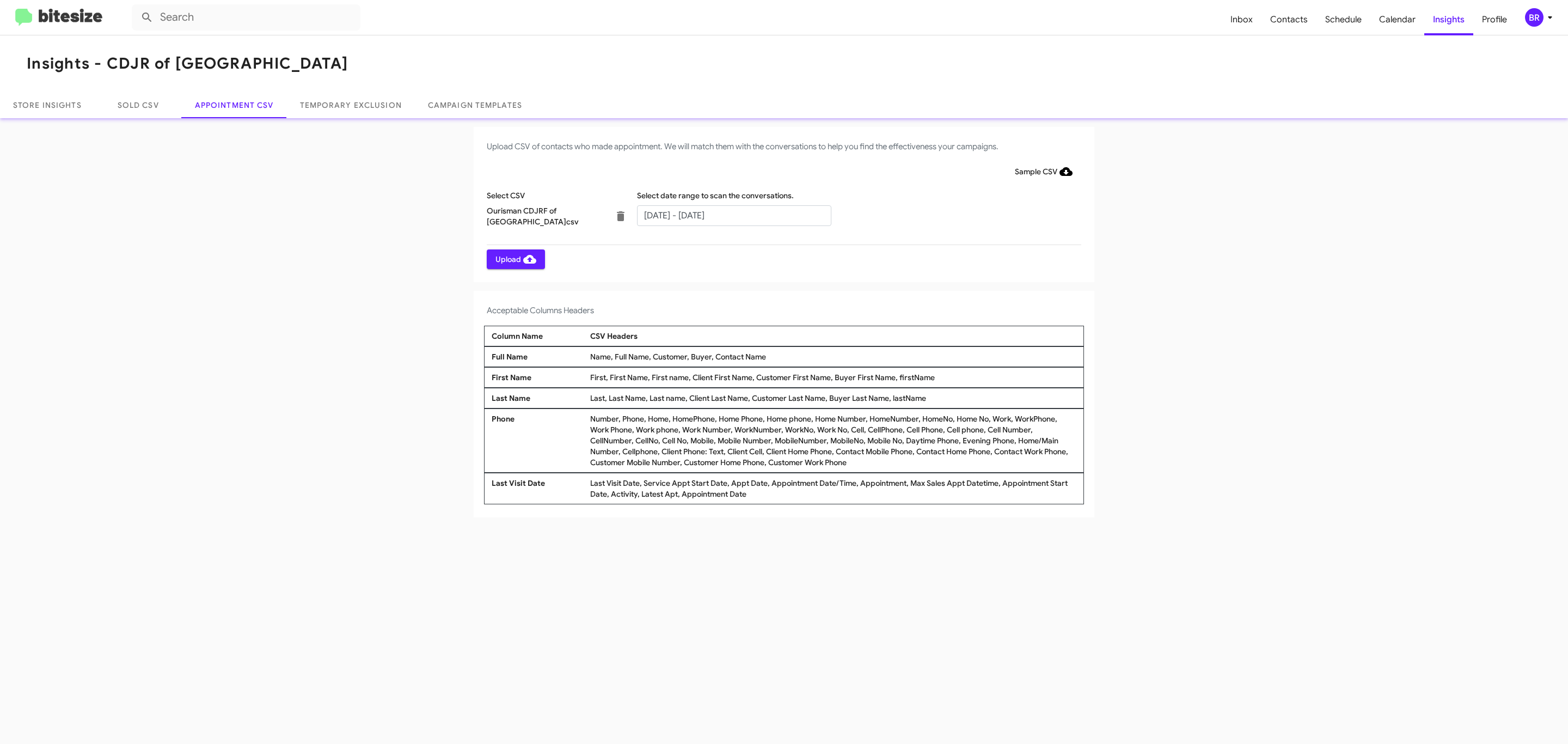
click at [515, 259] on span "Upload" at bounding box center [516, 259] width 41 height 20
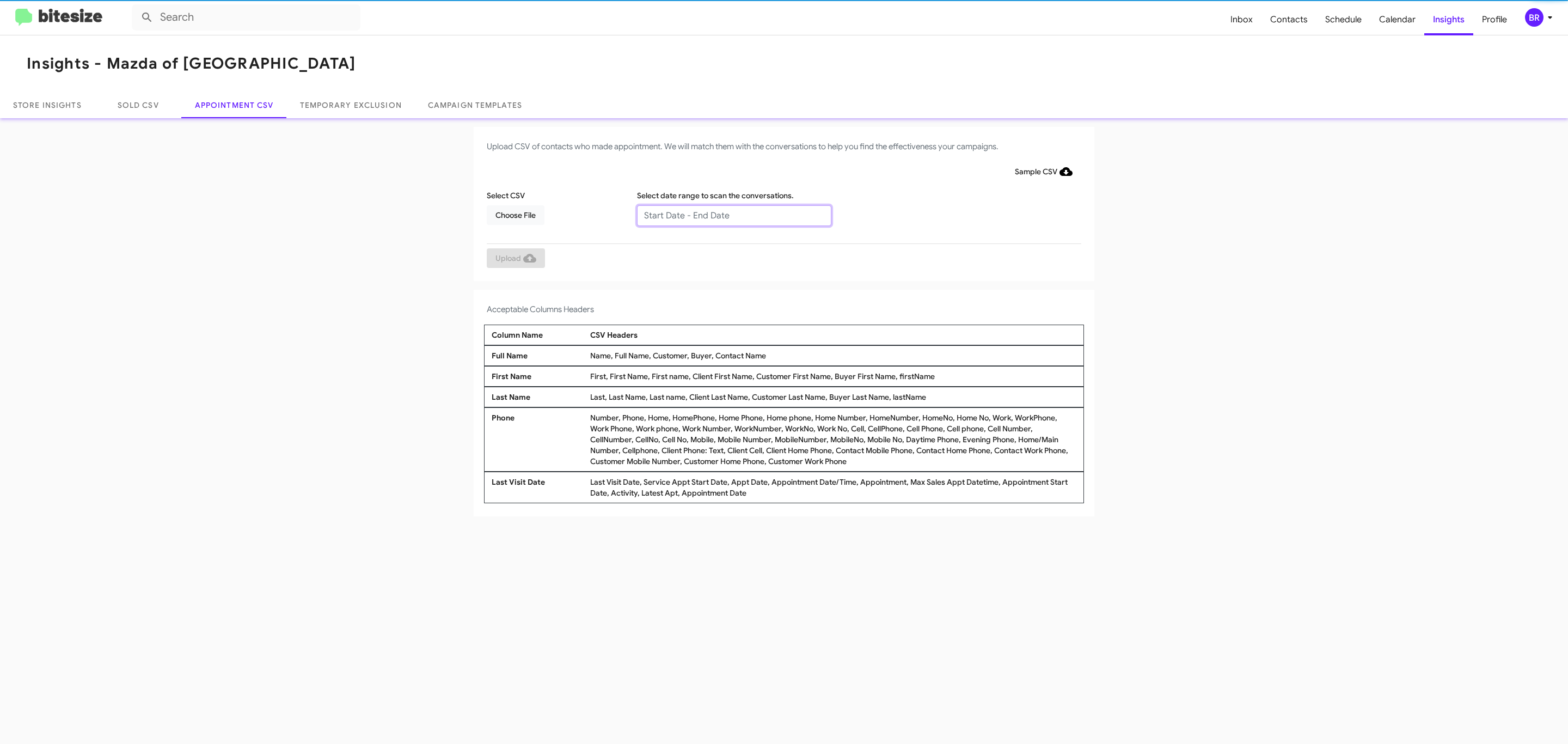
click at [733, 215] on input "text" at bounding box center [734, 216] width 195 height 21
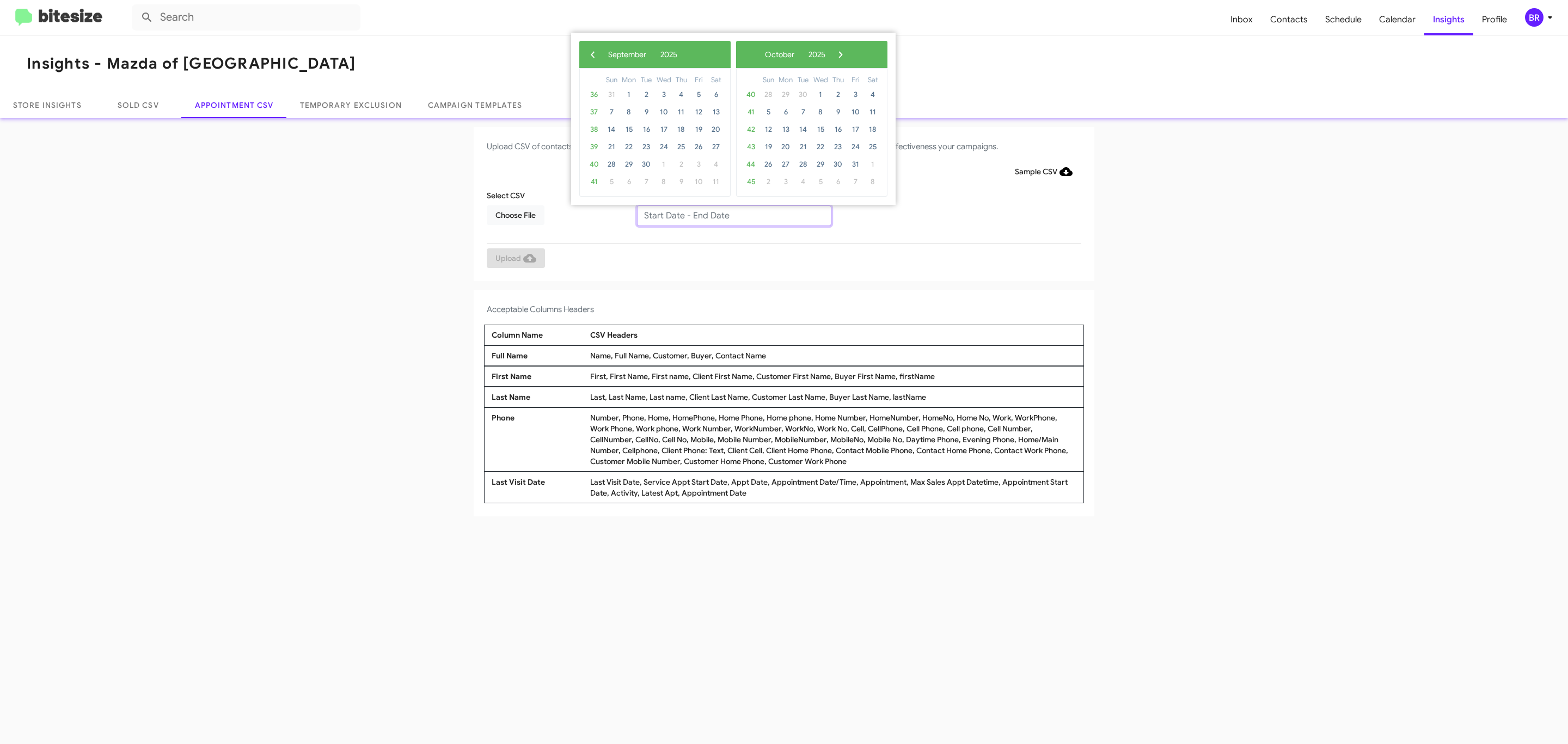
type input "[DATE] - [DATE]"
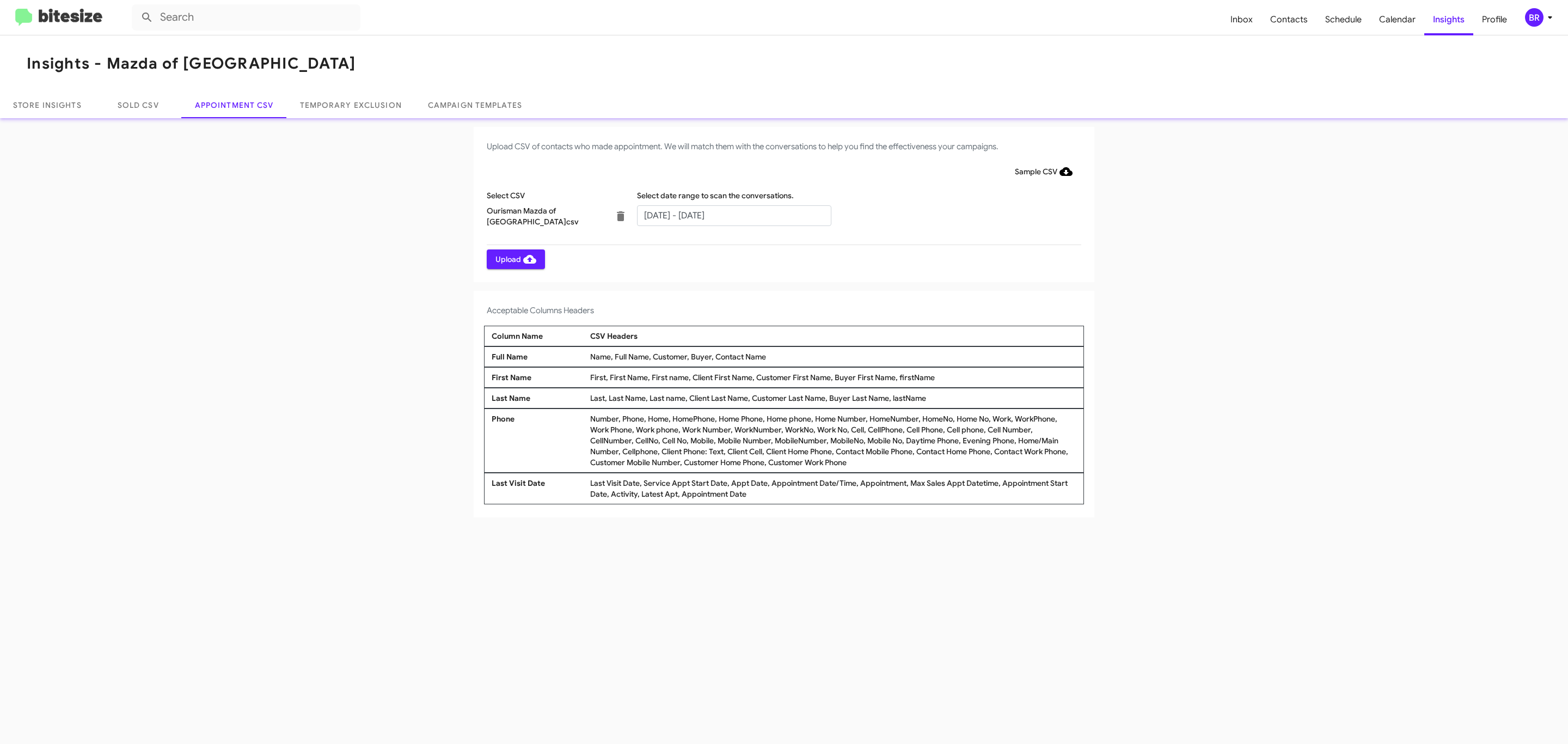
click at [515, 259] on span "Upload" at bounding box center [516, 259] width 41 height 20
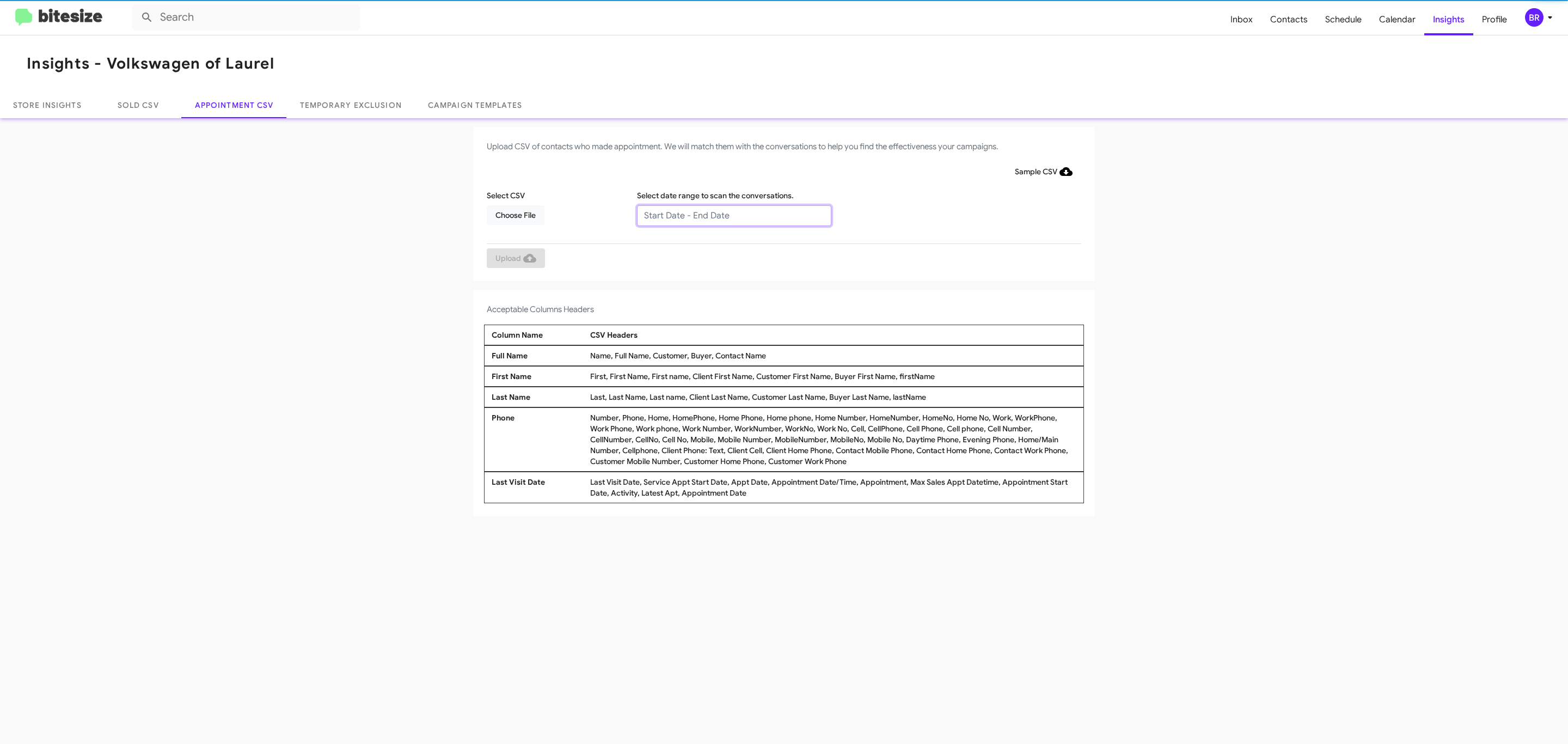
click at [733, 215] on input "text" at bounding box center [734, 216] width 195 height 21
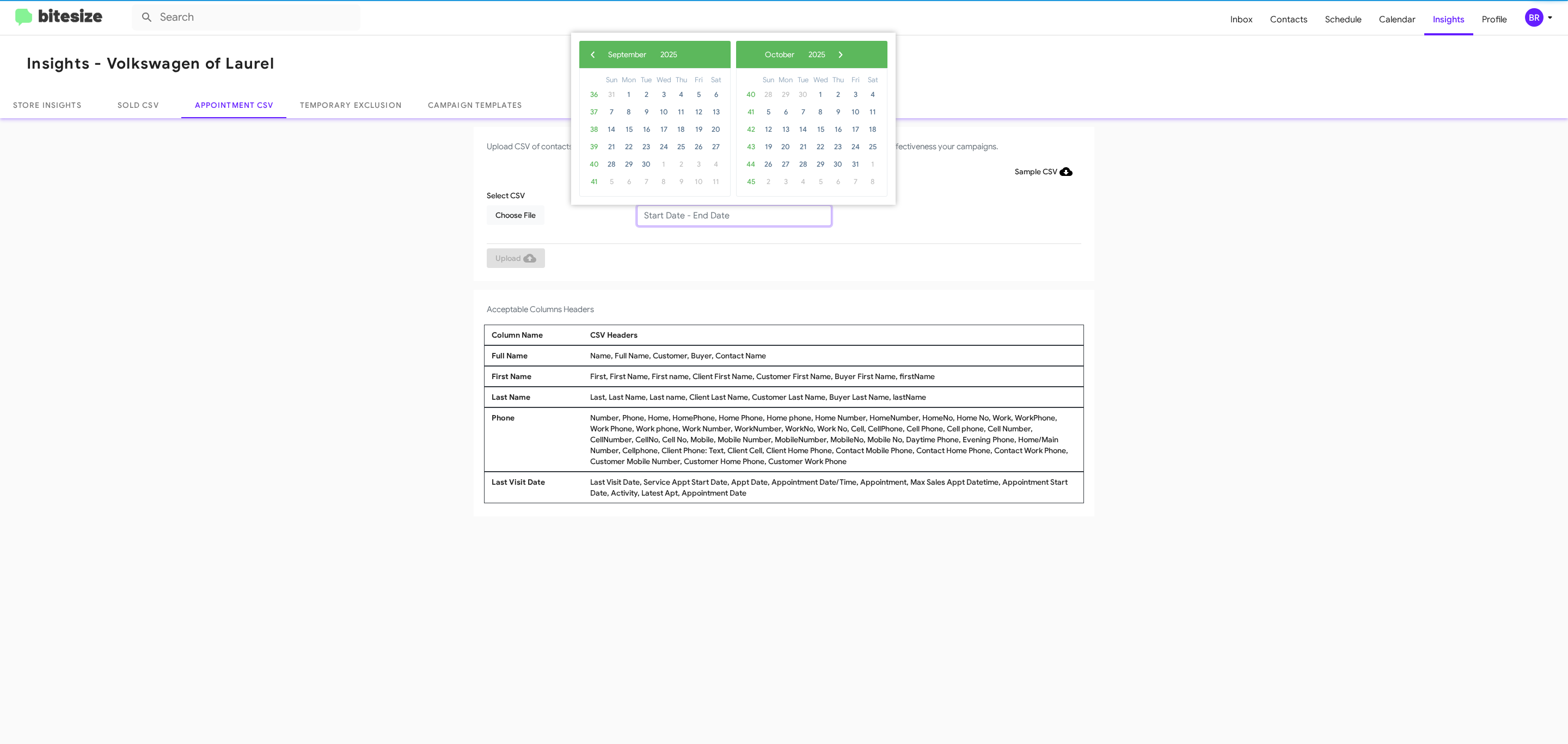
type input "[DATE] - [DATE]"
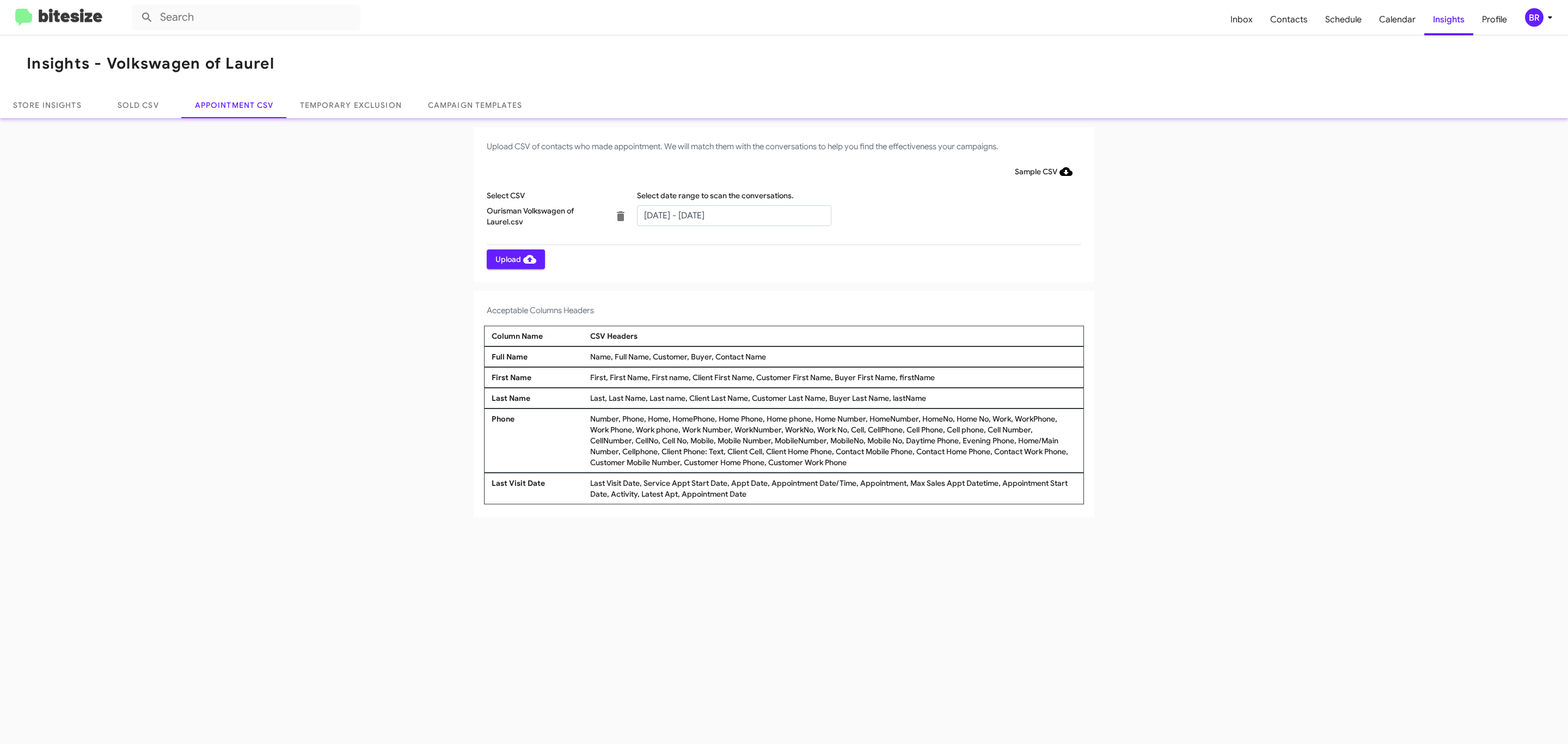
click at [515, 259] on span "Upload" at bounding box center [516, 259] width 41 height 20
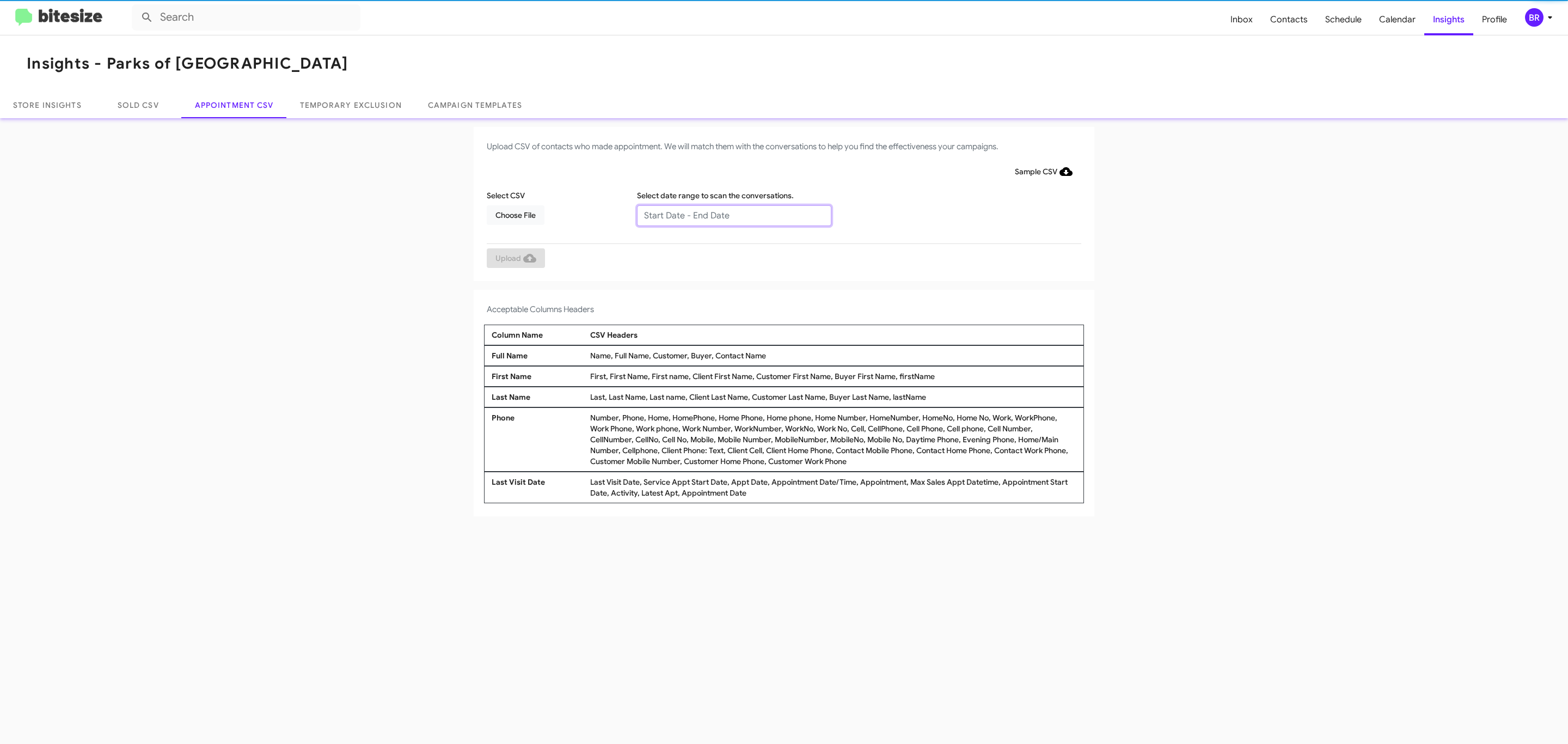
click at [733, 215] on input "text" at bounding box center [734, 216] width 195 height 21
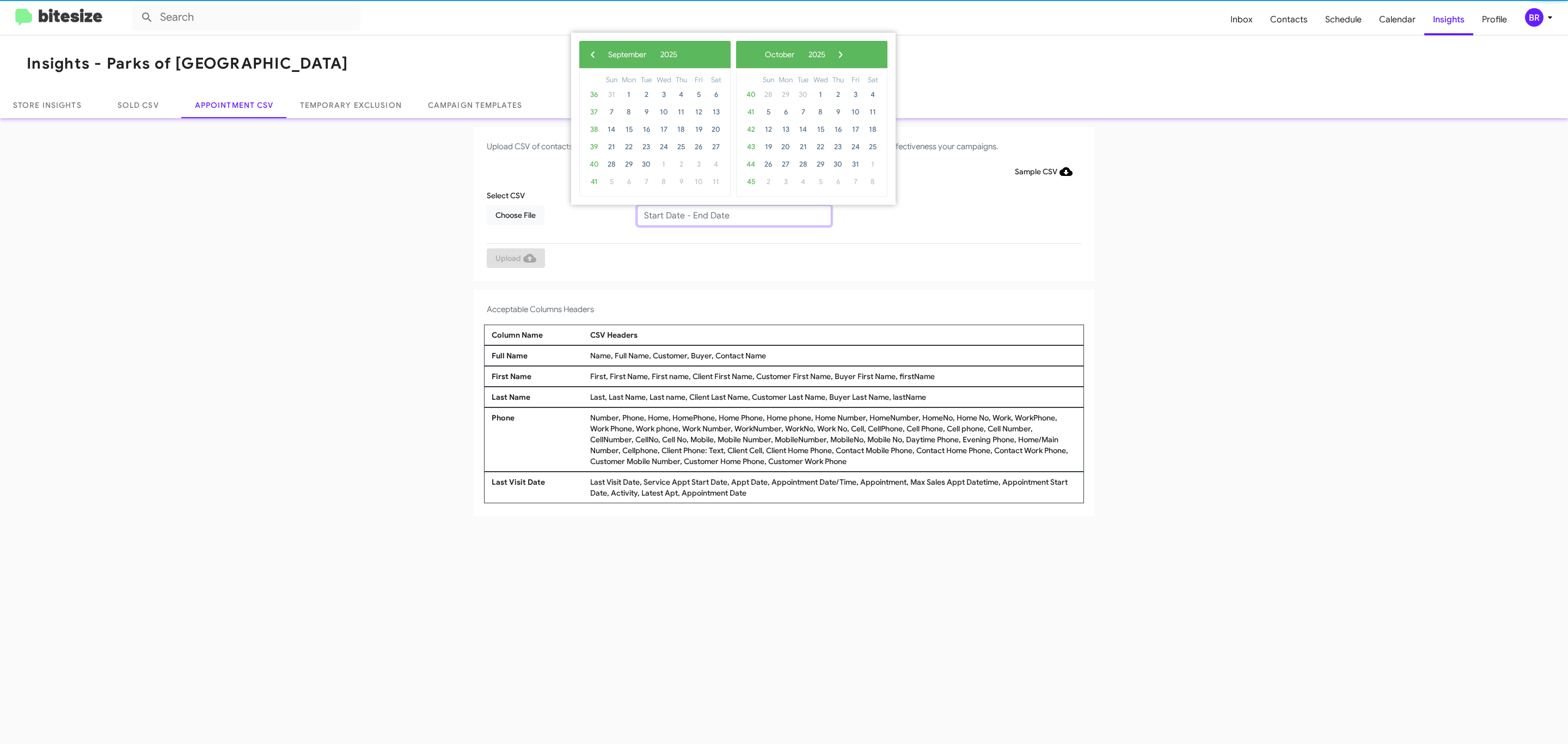
type input "09/11/2025 - 09/18/2025"
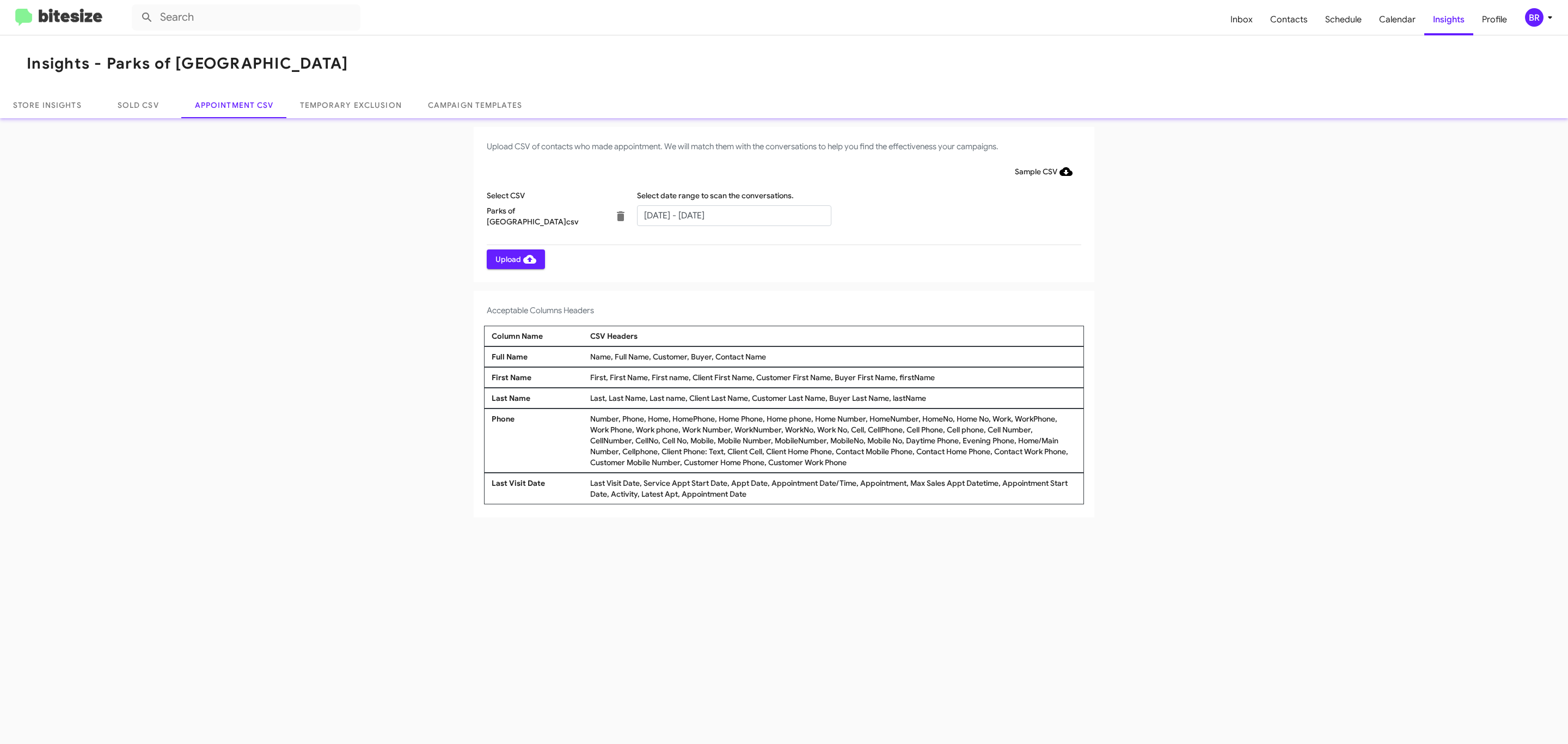
click at [515, 259] on span "Upload" at bounding box center [516, 259] width 41 height 20
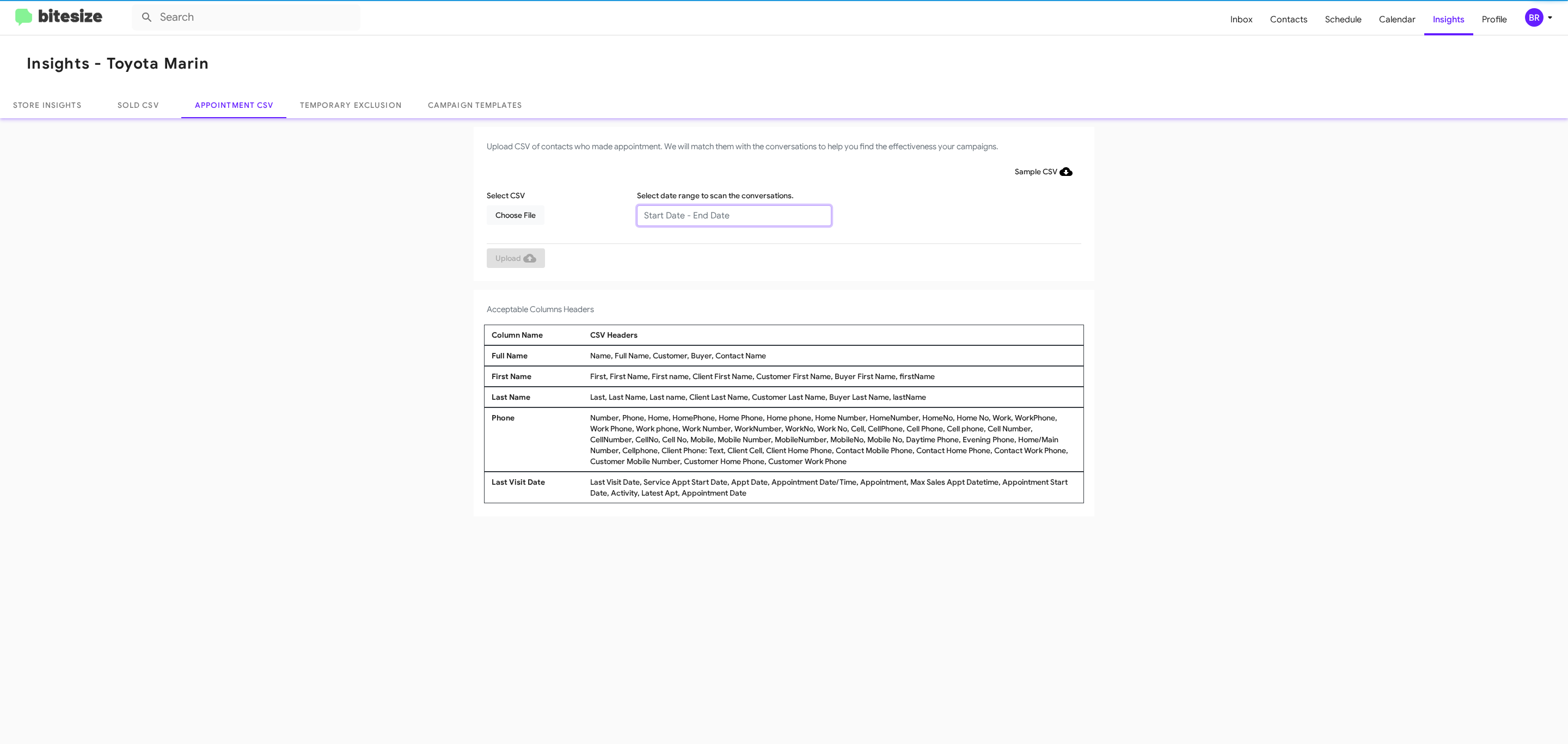
click at [733, 215] on input "text" at bounding box center [734, 216] width 195 height 21
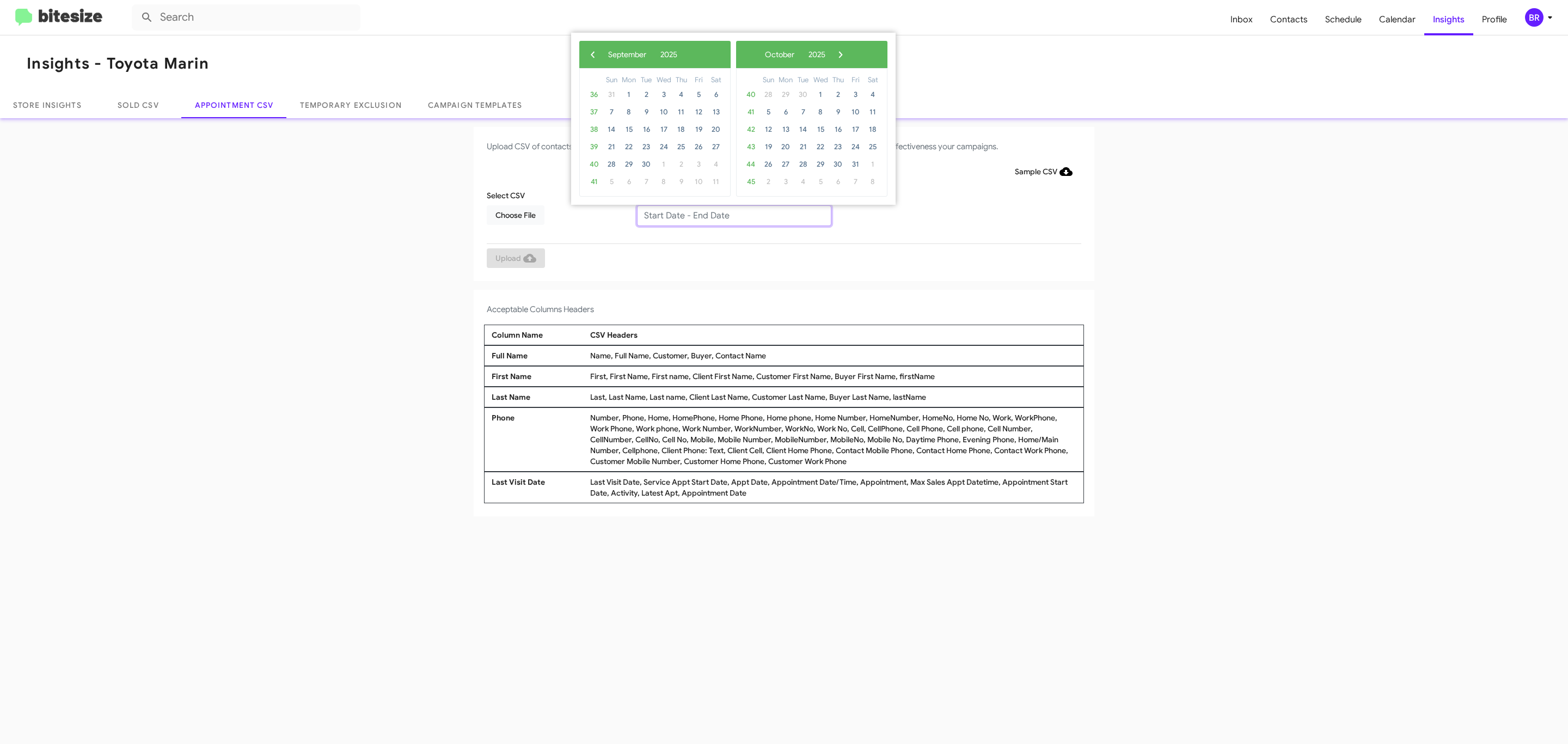
type input "09/11/2025 - 09/18/2025"
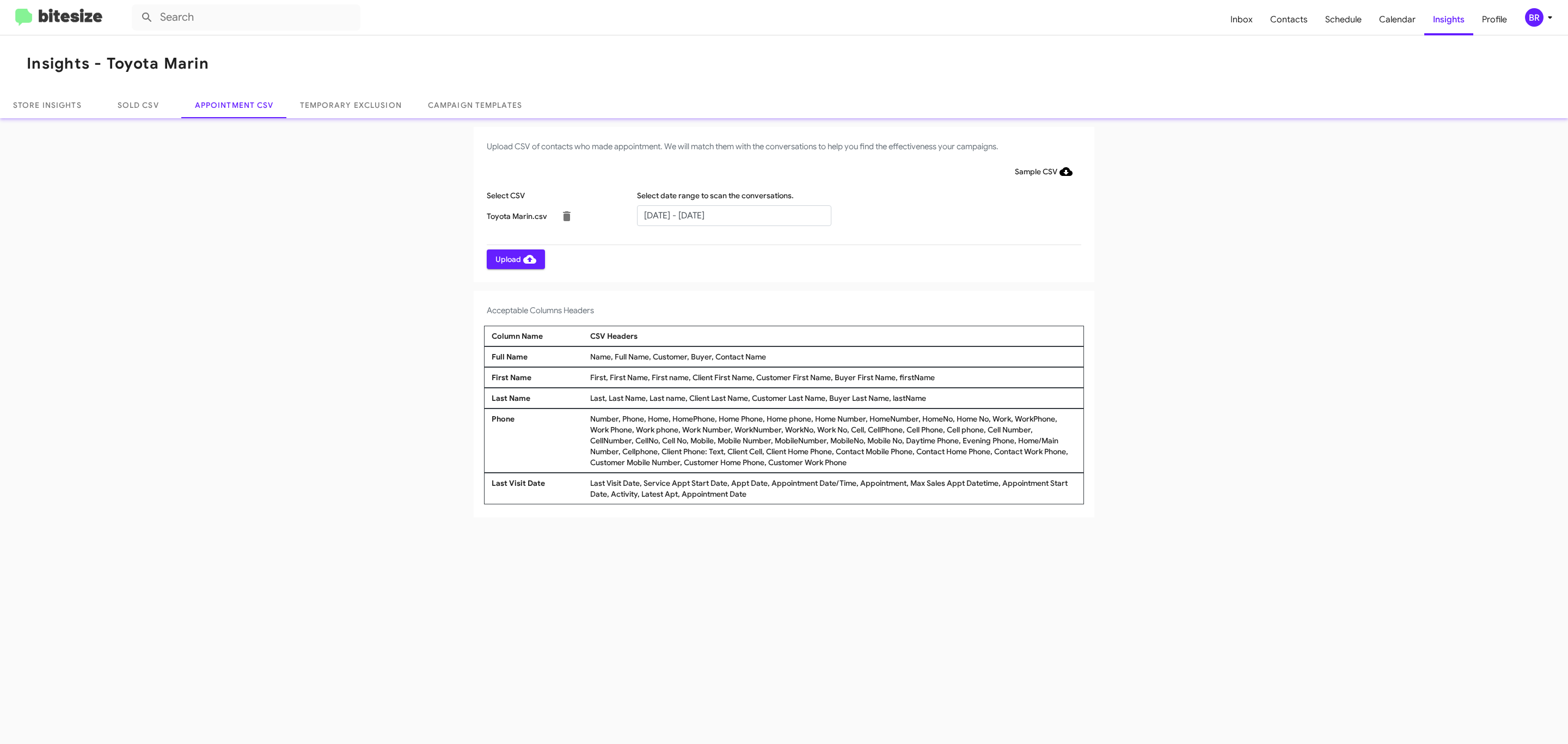
click at [515, 259] on span "Upload" at bounding box center [516, 259] width 41 height 20
click at [733, 215] on input "text" at bounding box center [734, 216] width 195 height 21
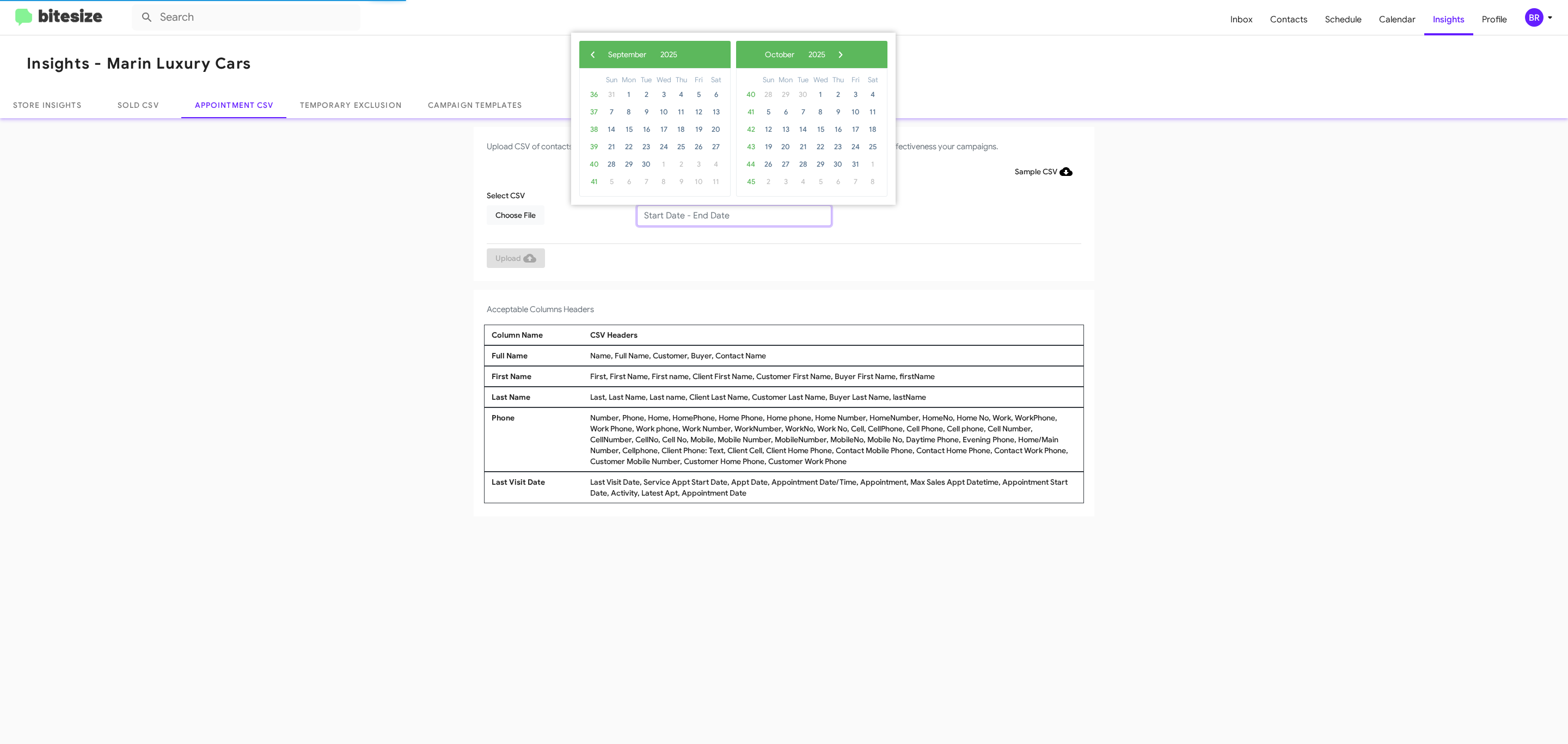
type input "09/11/2025 - 09/18/2025"
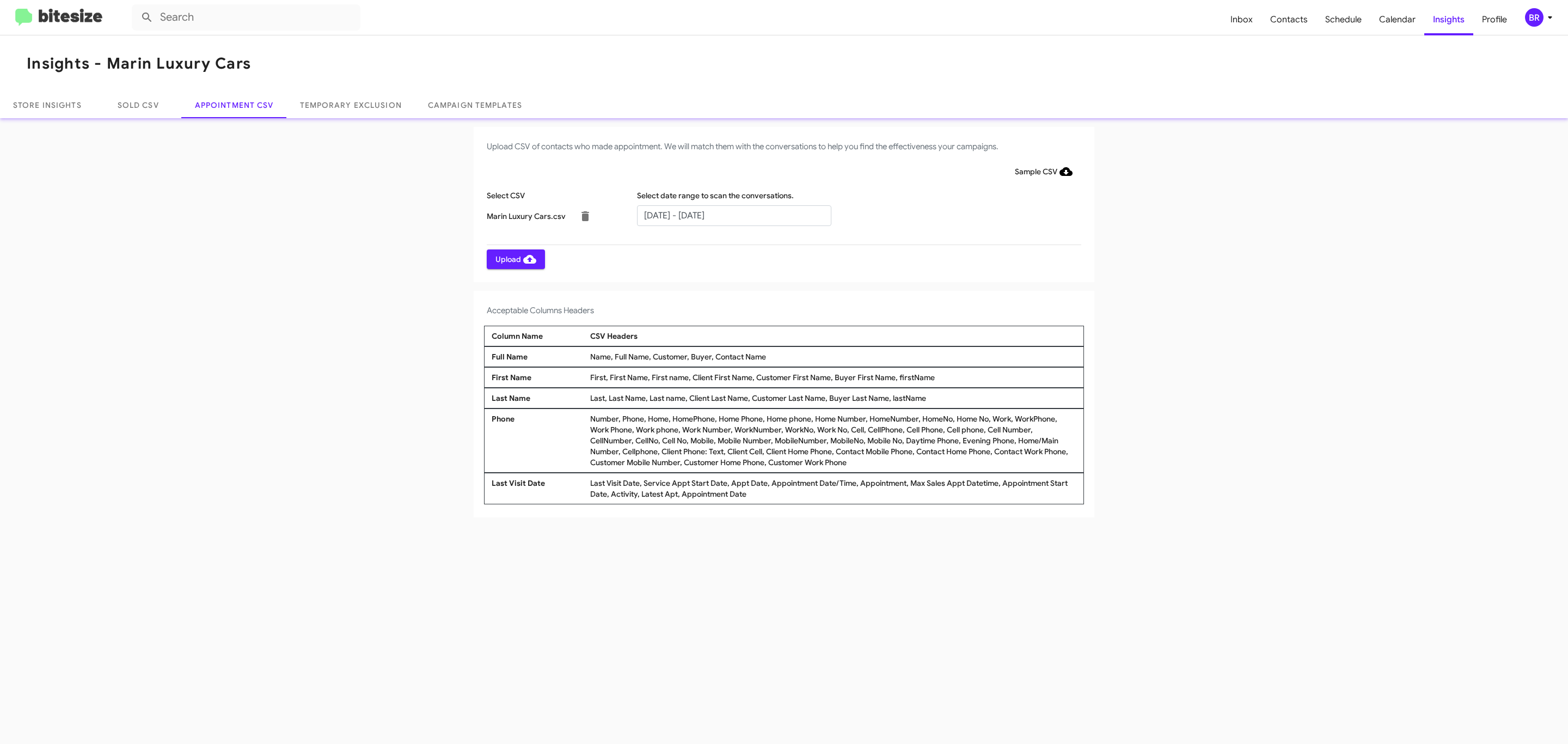
click at [515, 259] on span "Upload" at bounding box center [516, 259] width 41 height 20
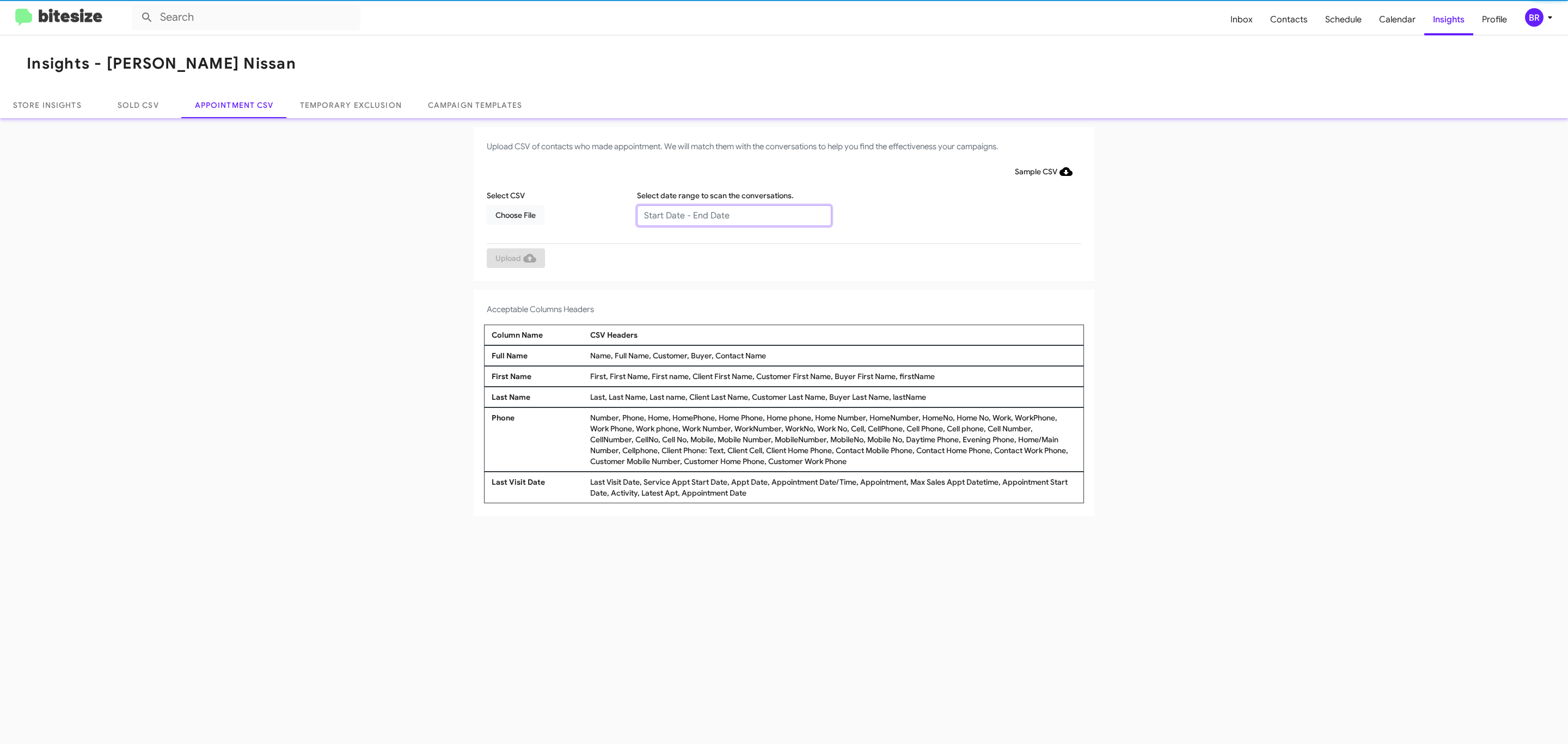
click at [733, 215] on input "text" at bounding box center [734, 216] width 195 height 21
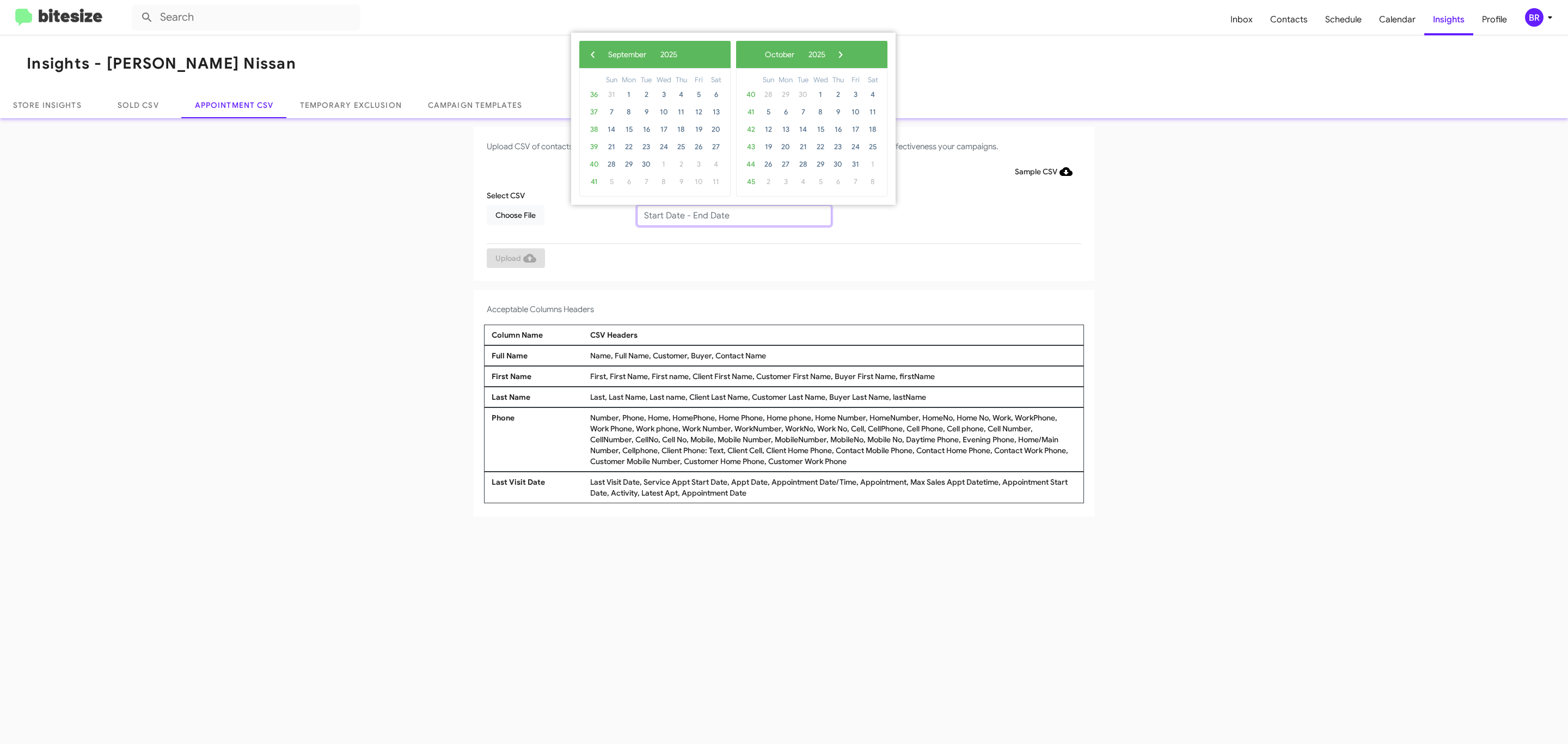
type input "09/11/2025 - 09/18/2025"
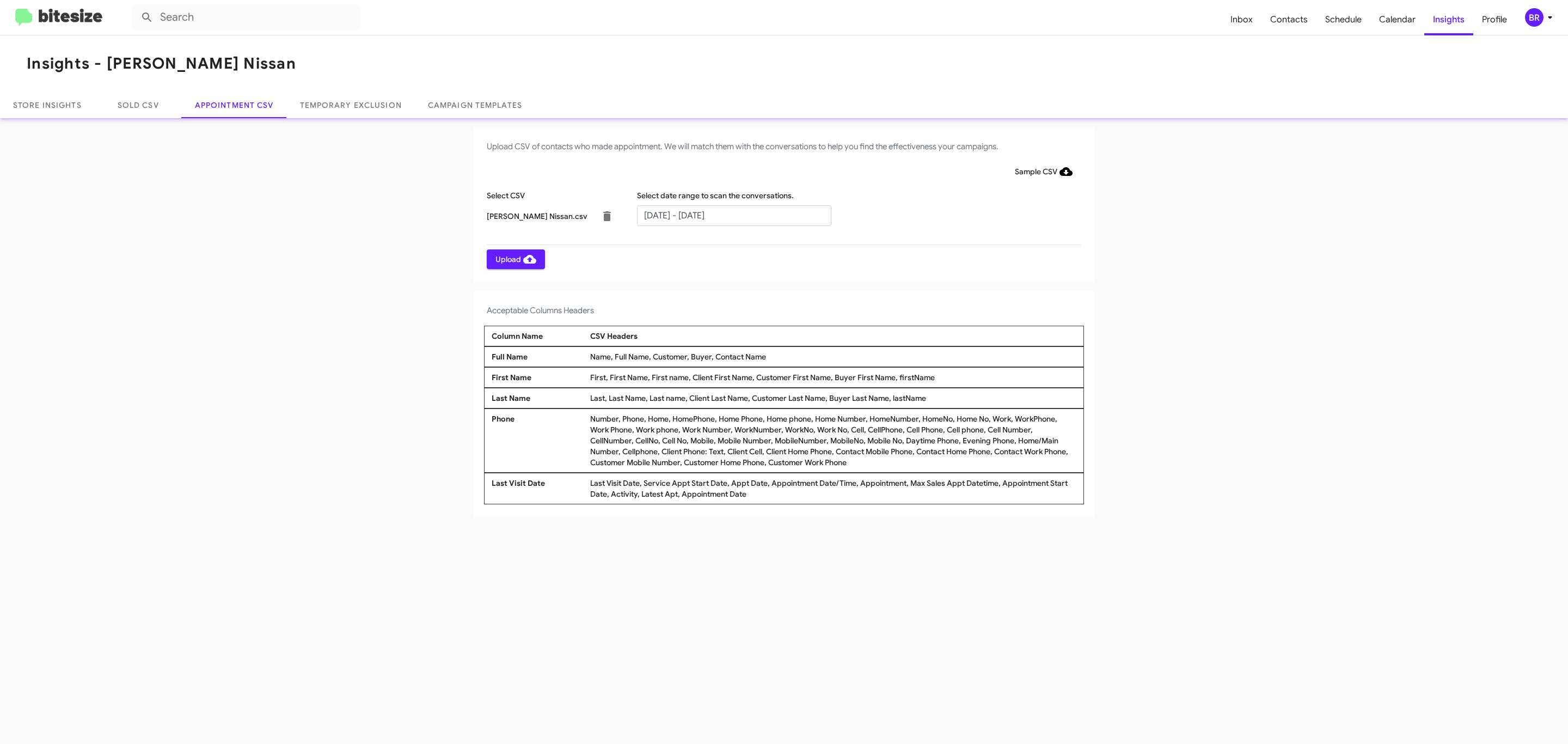
click at [515, 259] on span "Upload" at bounding box center [516, 259] width 41 height 20
click at [733, 215] on input "text" at bounding box center [734, 216] width 195 height 21
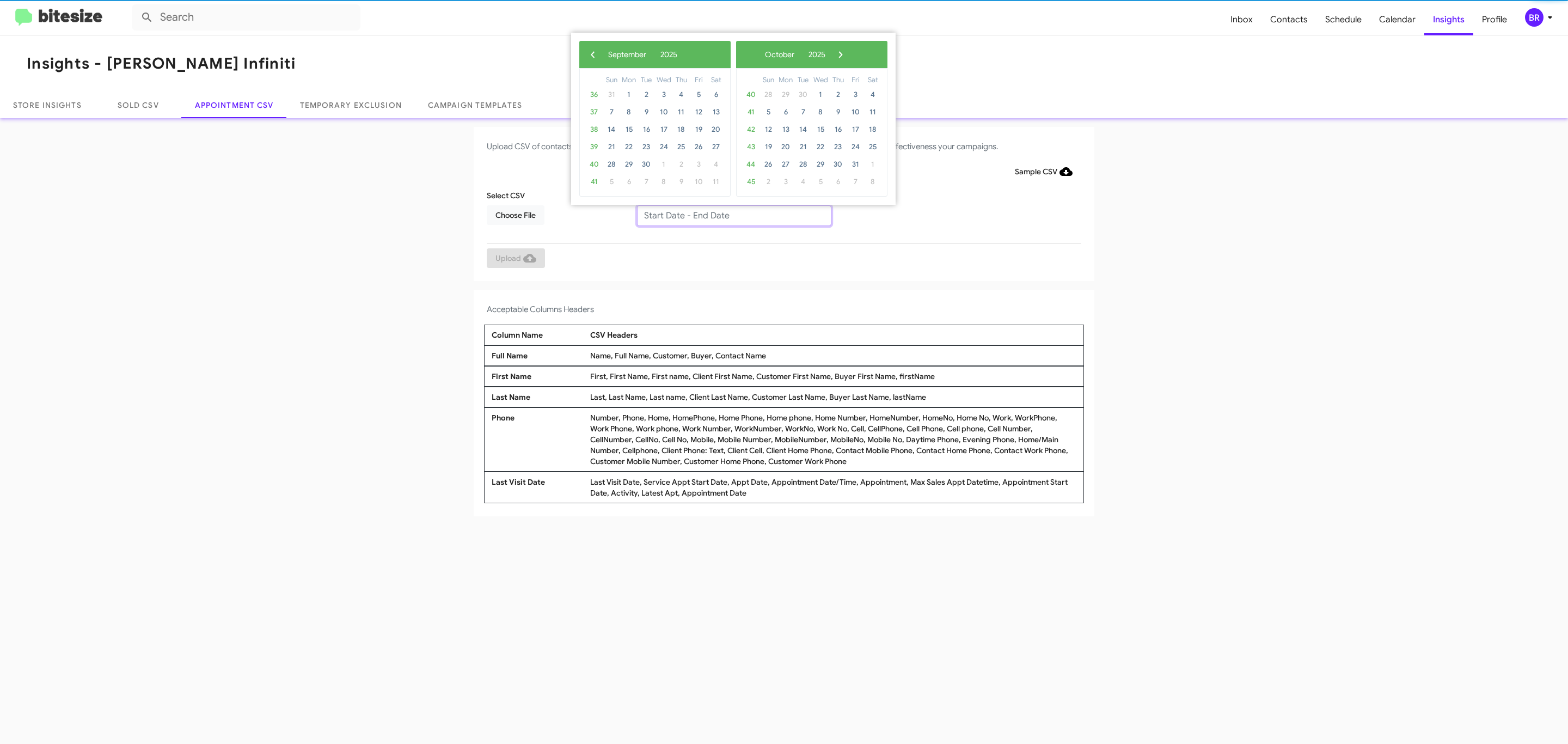
type input "09/11/2025 - 09/18/2025"
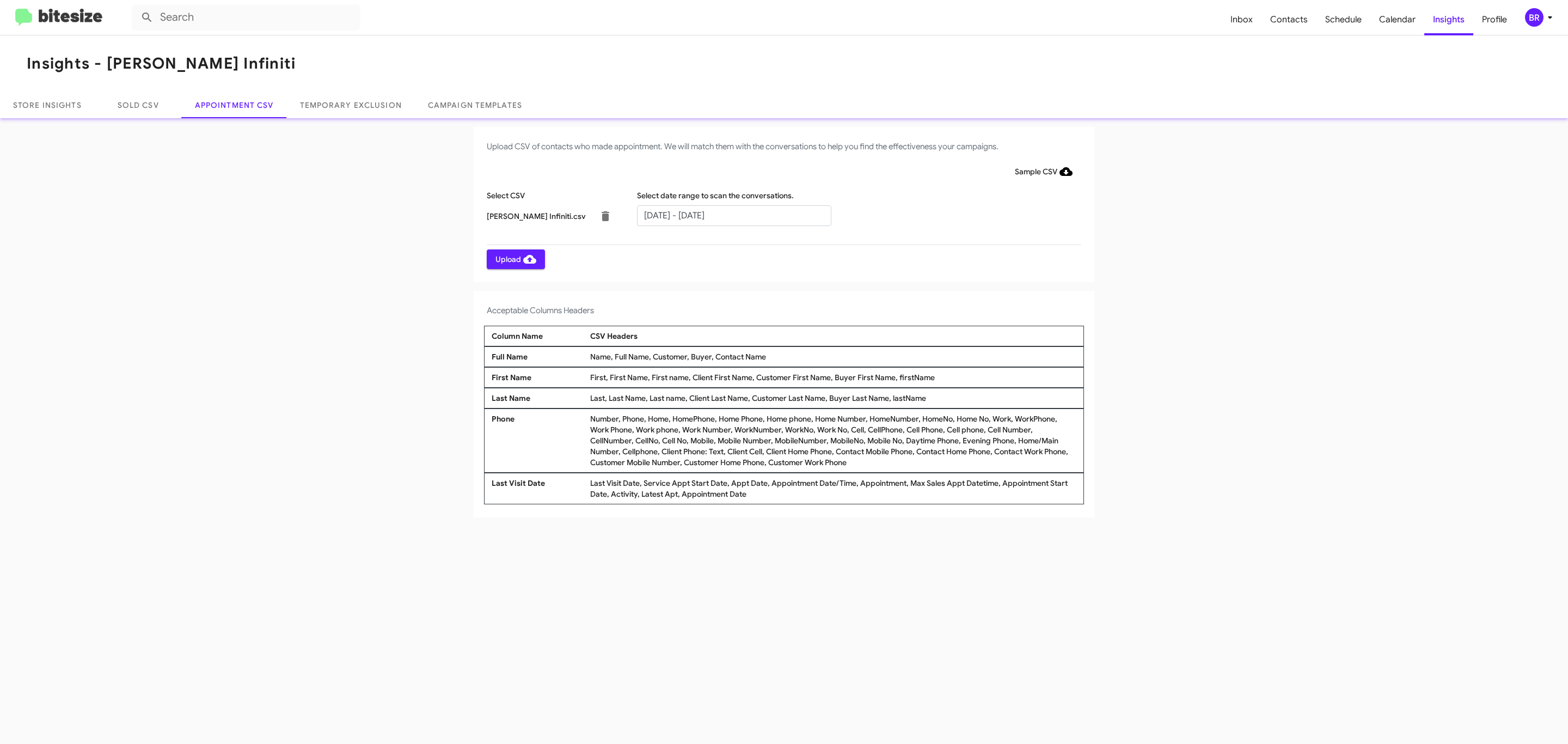
click at [515, 259] on span "Upload" at bounding box center [516, 259] width 41 height 20
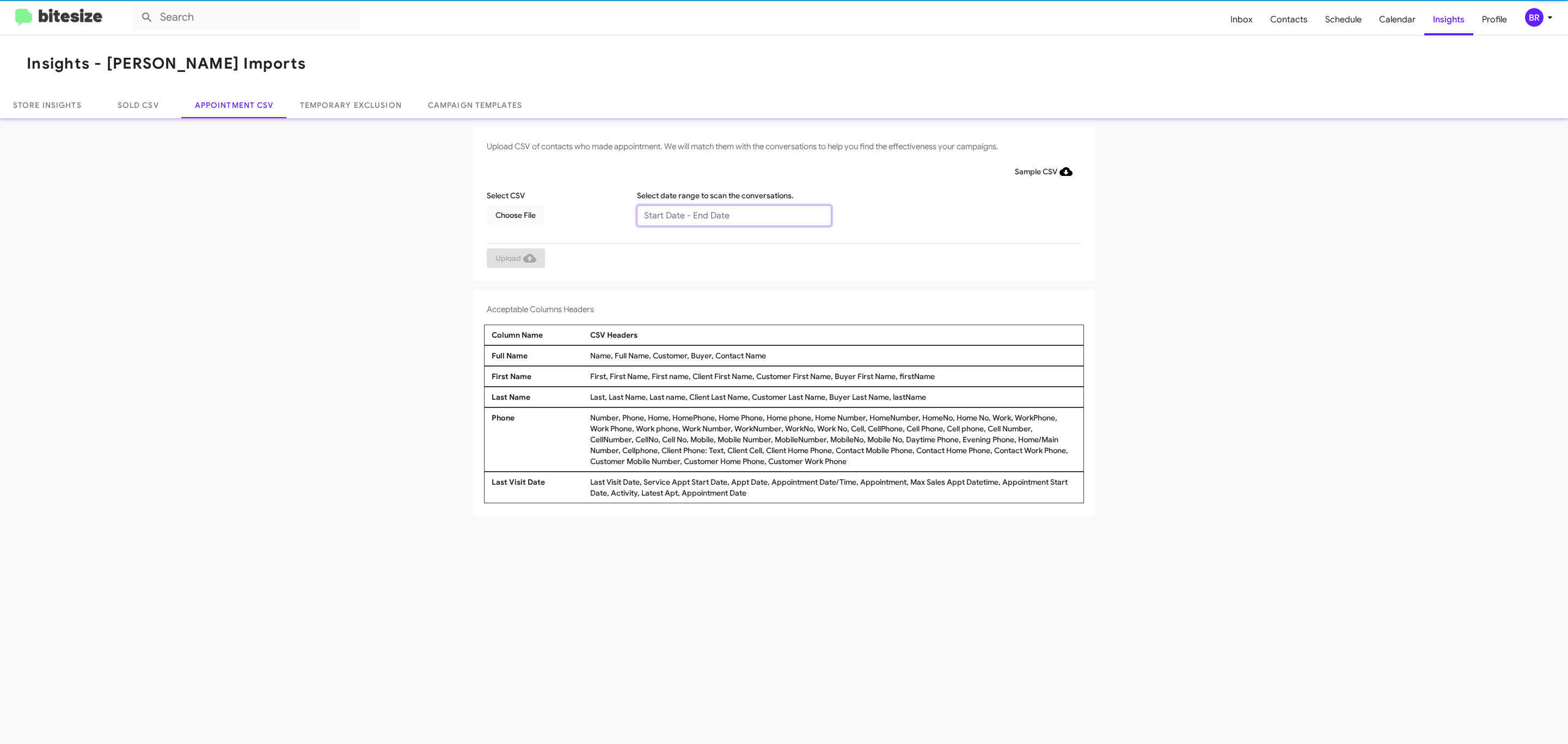
click at [733, 215] on input "text" at bounding box center [734, 216] width 195 height 21
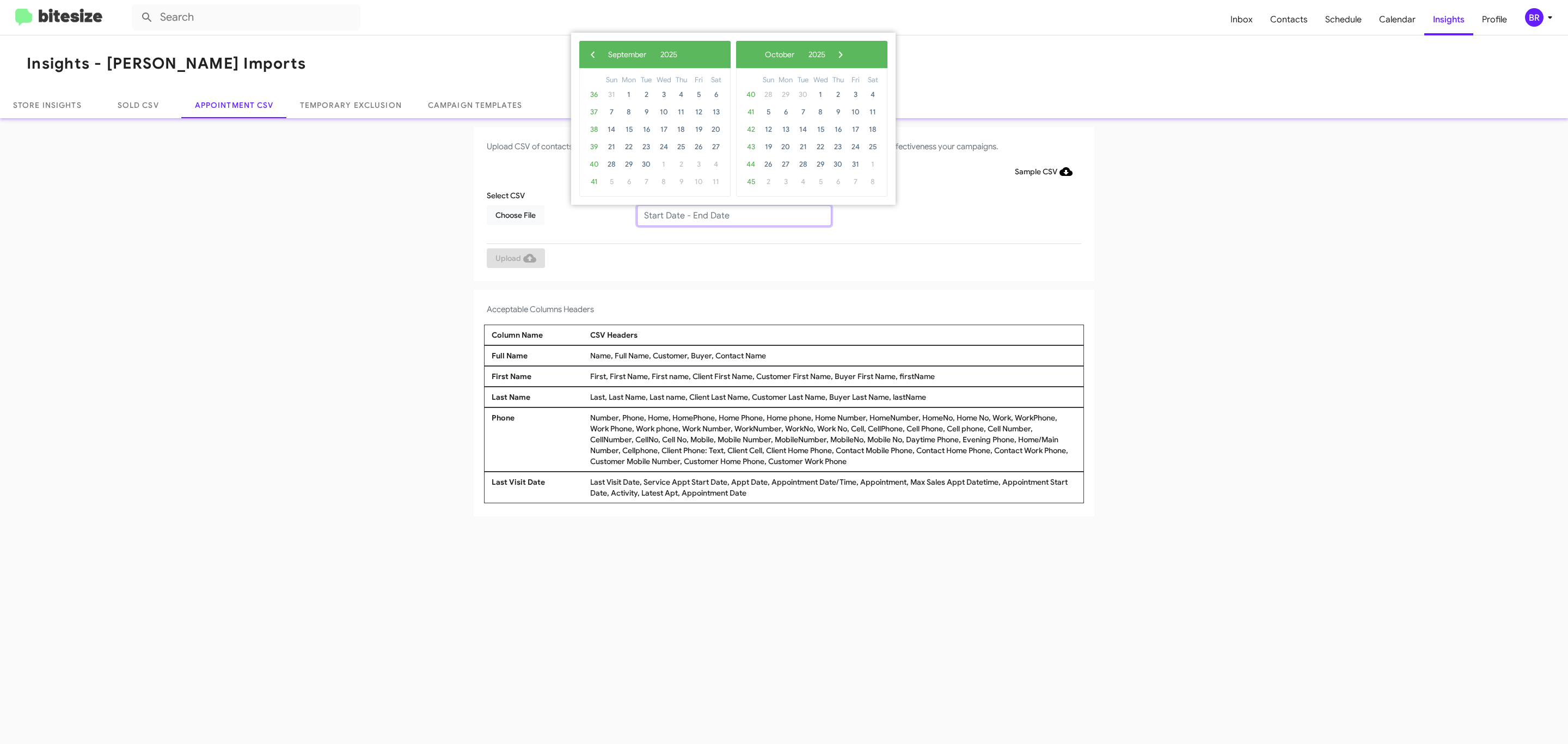
type input "09/11/2025 - 09/18/2025"
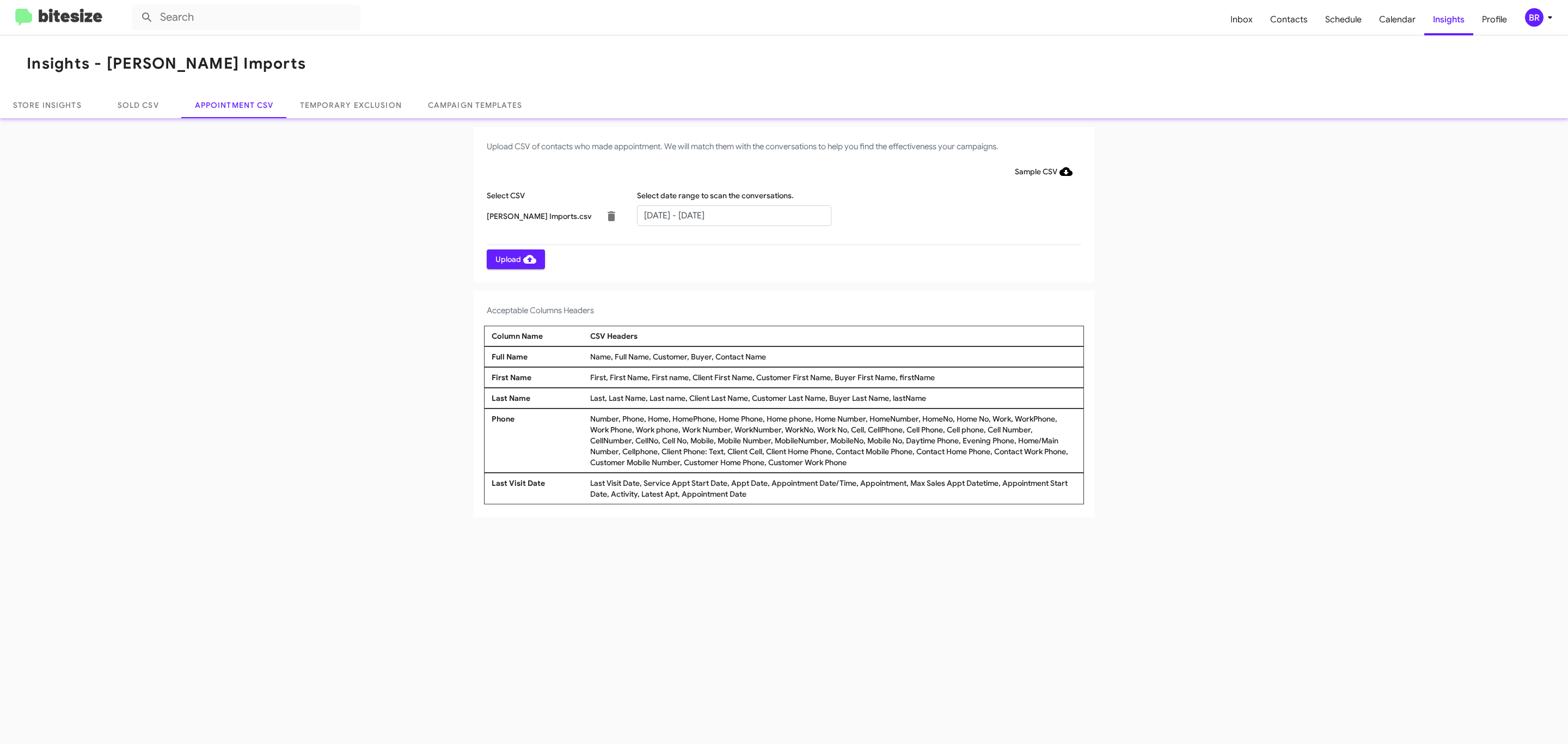
click at [515, 259] on span "Upload" at bounding box center [516, 259] width 41 height 20
click at [733, 215] on input "text" at bounding box center [734, 216] width 195 height 21
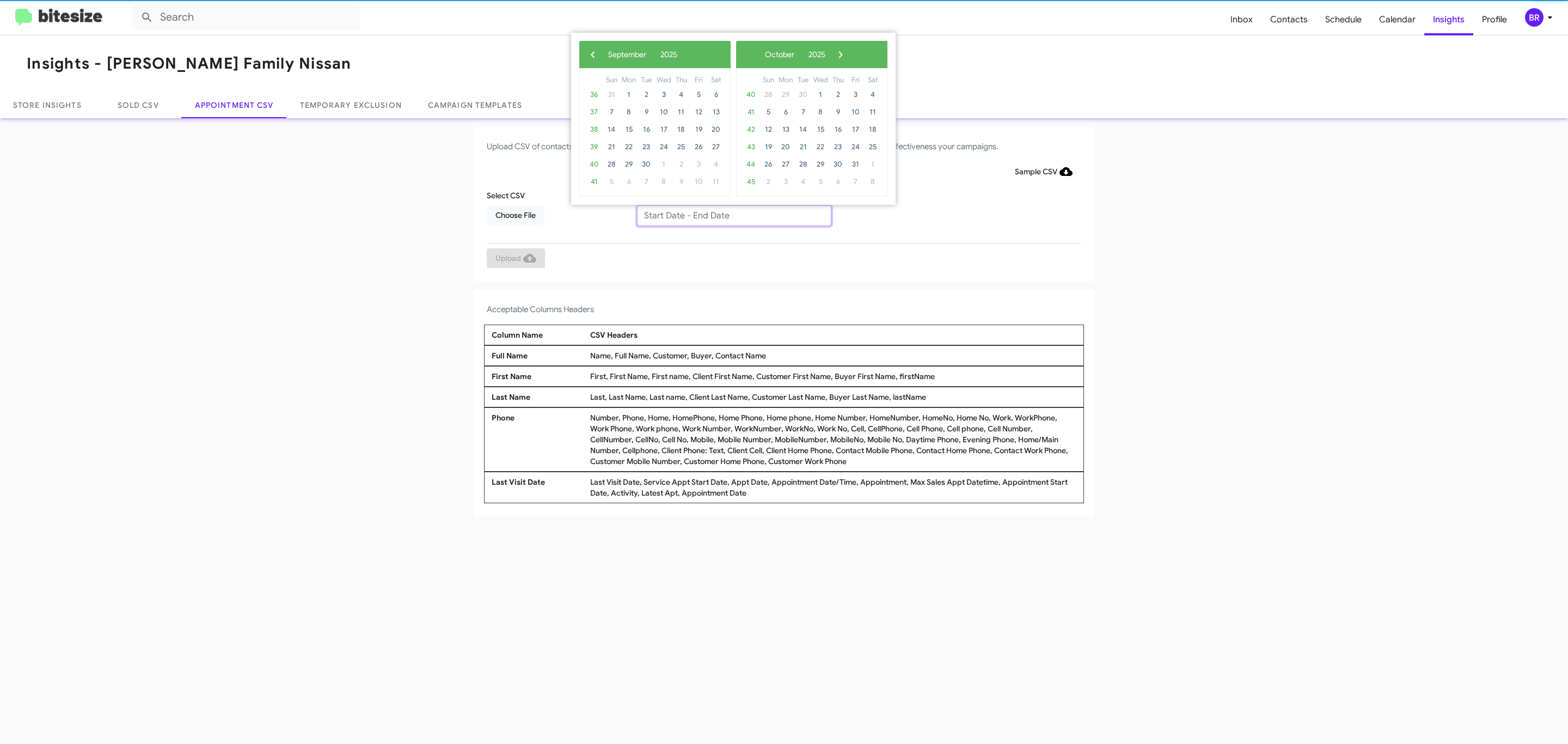
type input "09/11/2025 - 09/18/2025"
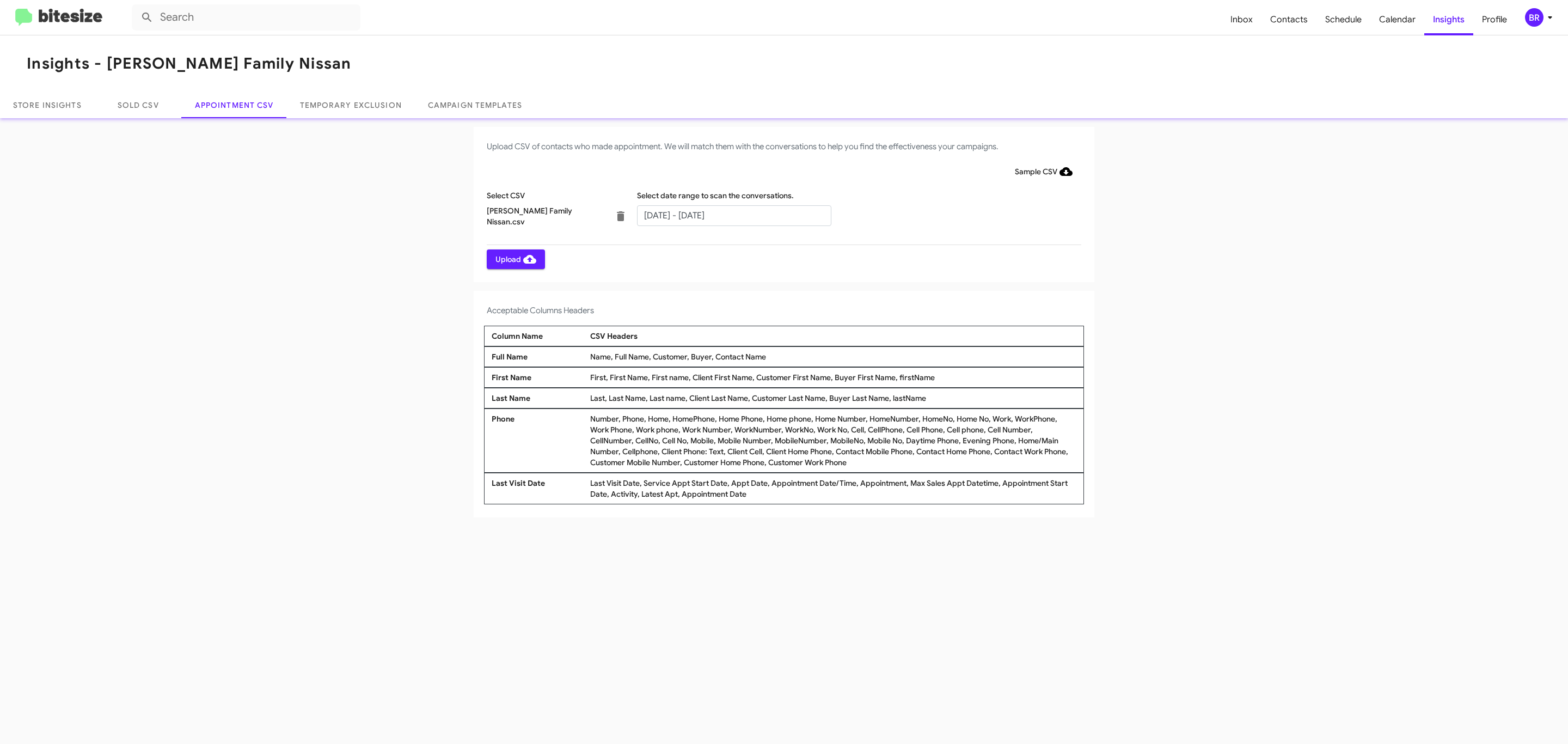
click at [515, 259] on span "Upload" at bounding box center [516, 259] width 41 height 20
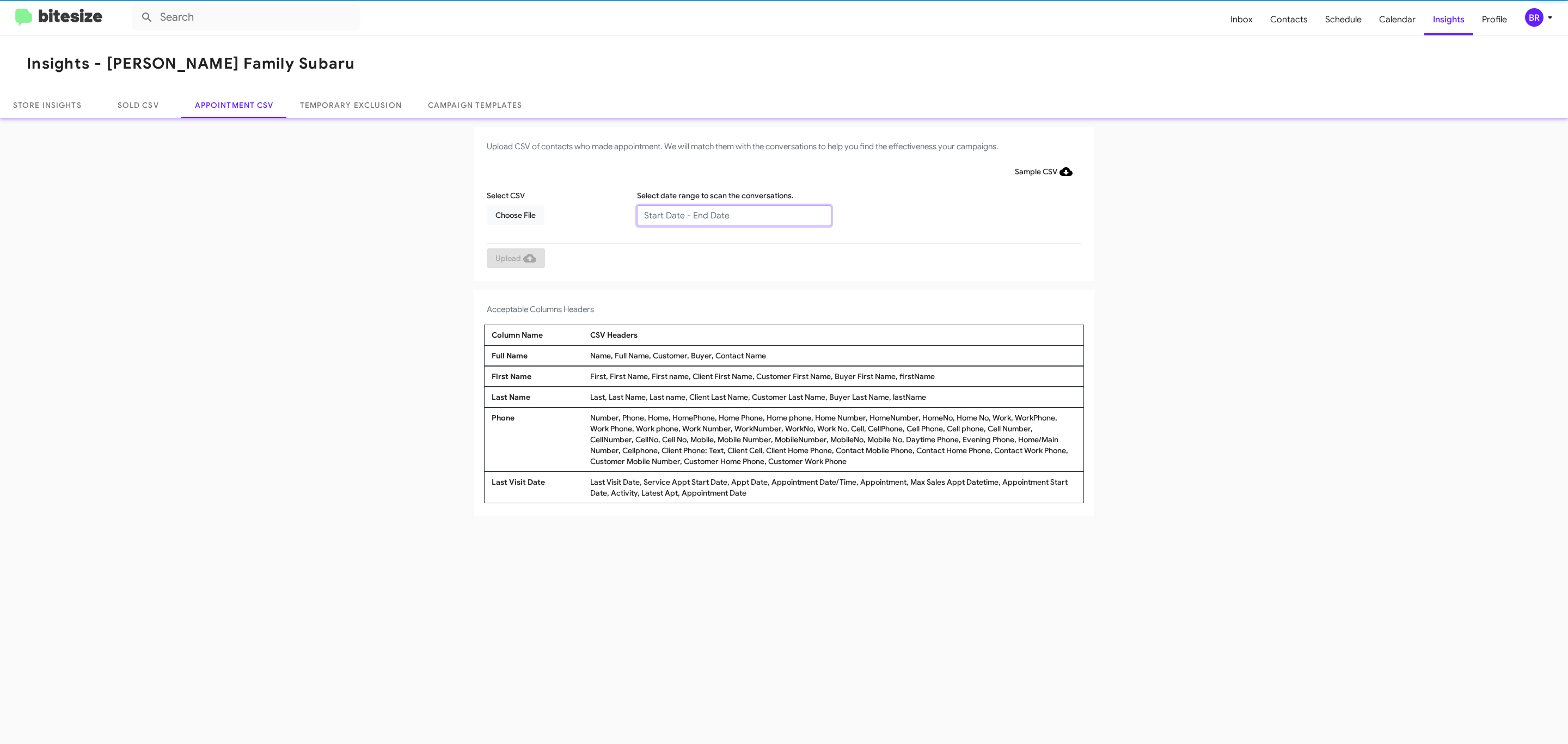
click at [733, 215] on input "text" at bounding box center [734, 216] width 195 height 21
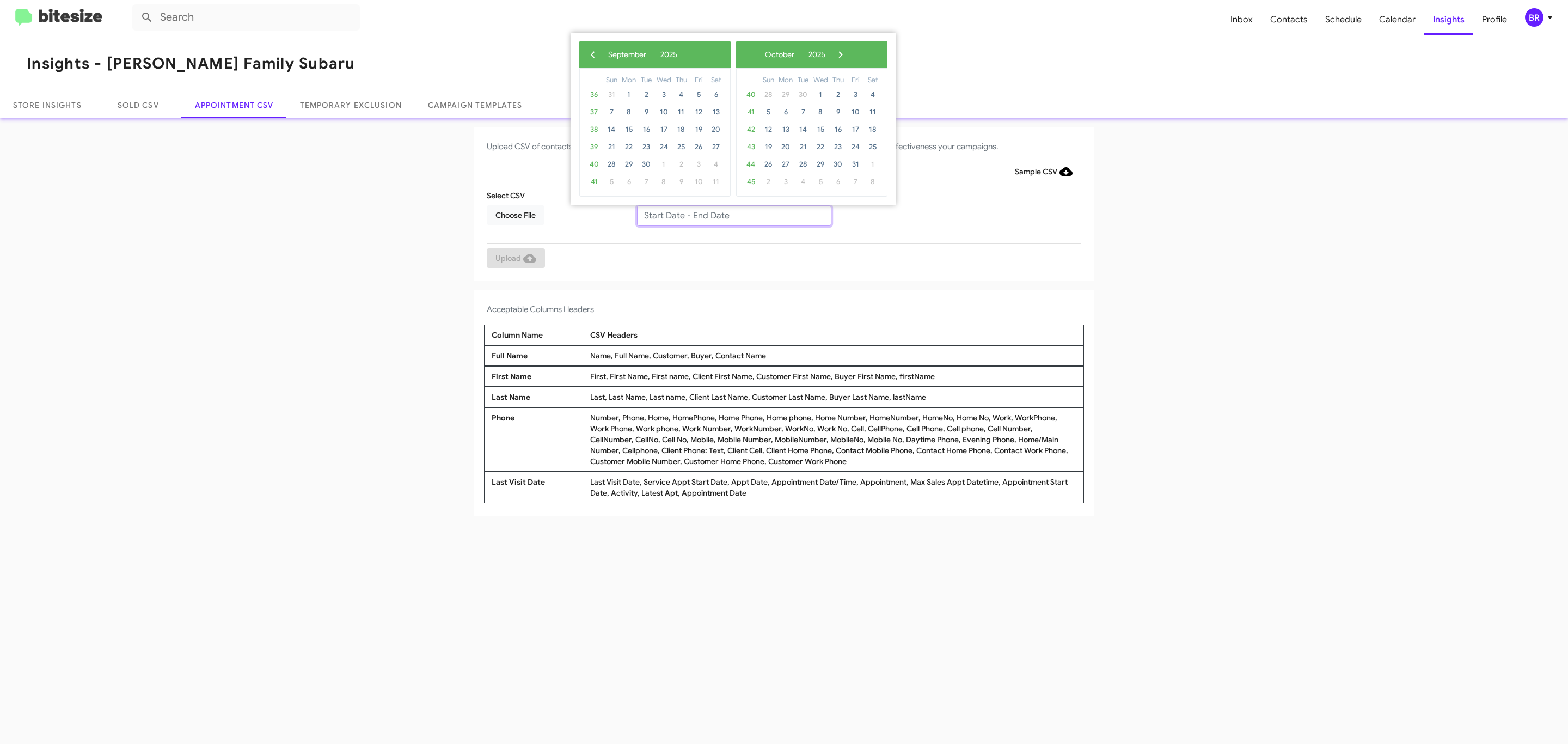
type input "[DATE] - [DATE]"
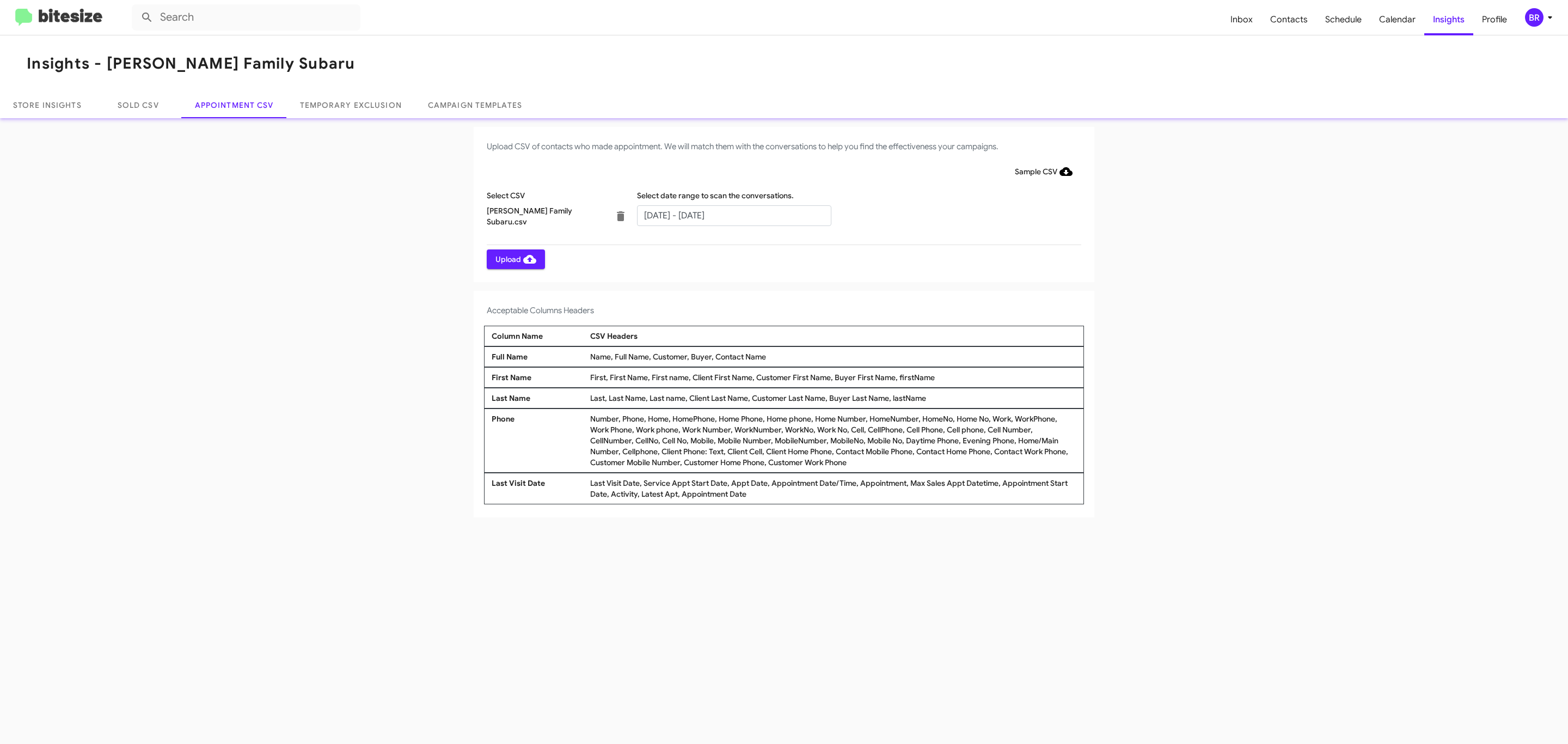
click at [515, 259] on span "Upload" at bounding box center [516, 259] width 41 height 20
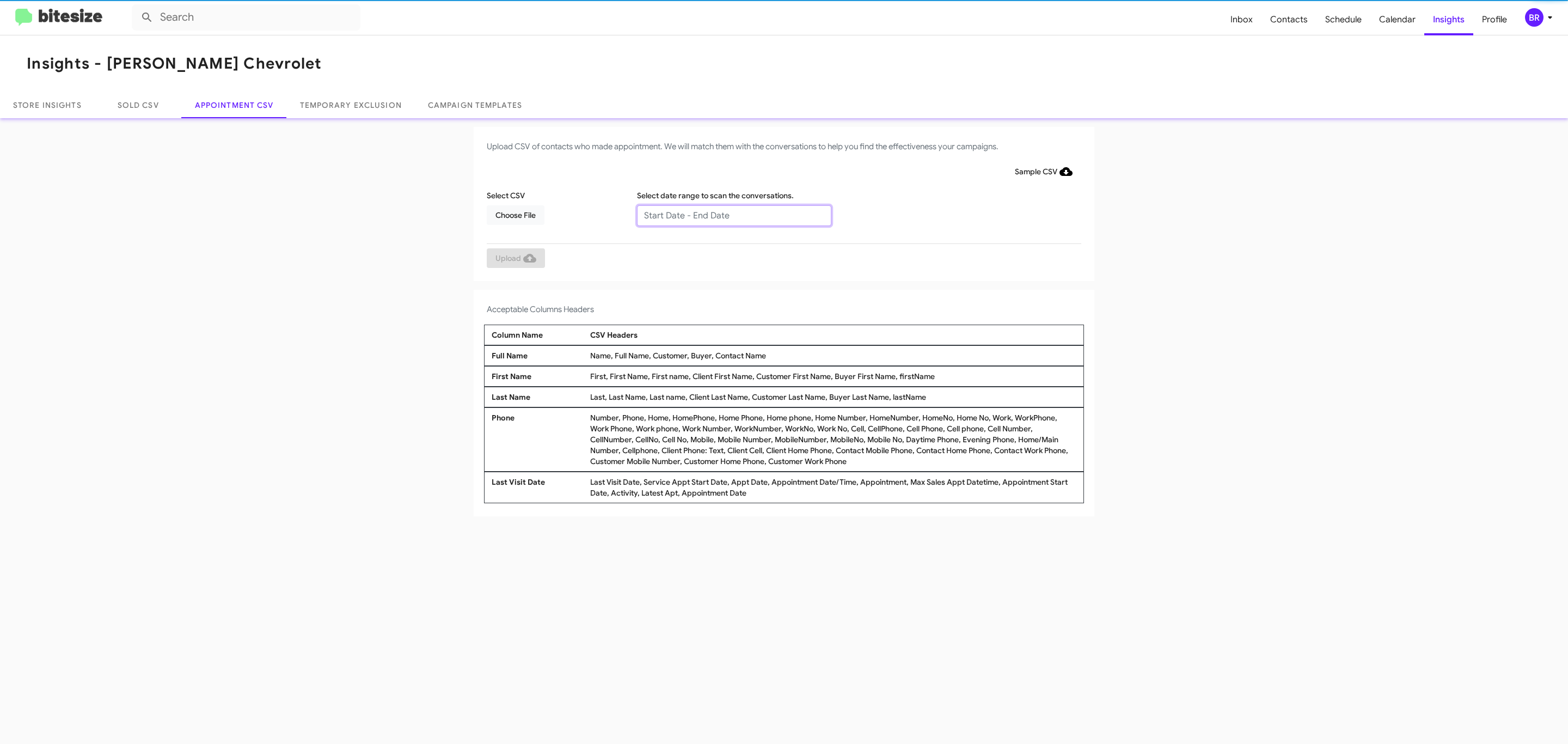
click at [733, 215] on input "text" at bounding box center [734, 216] width 195 height 21
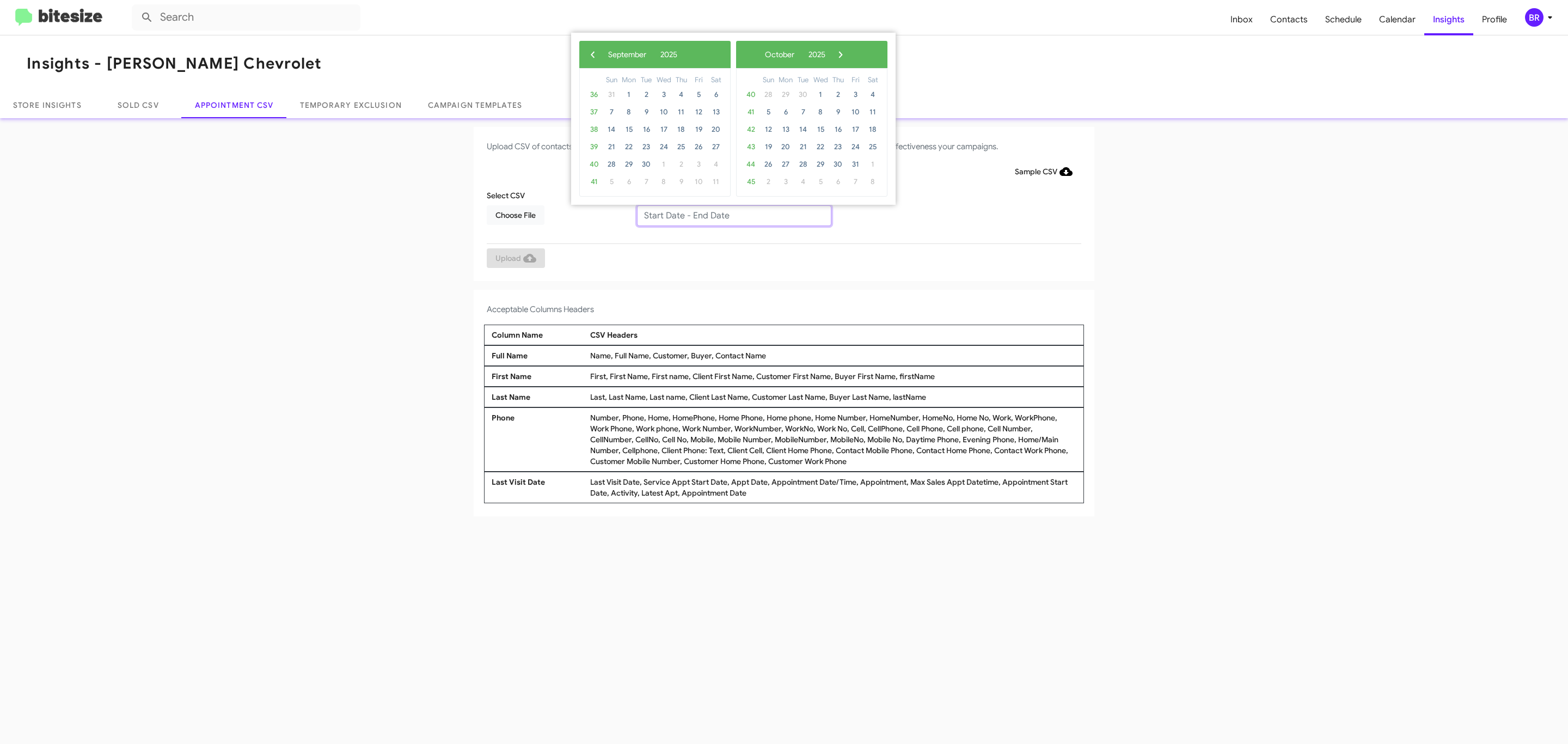
type input "[DATE] - [DATE]"
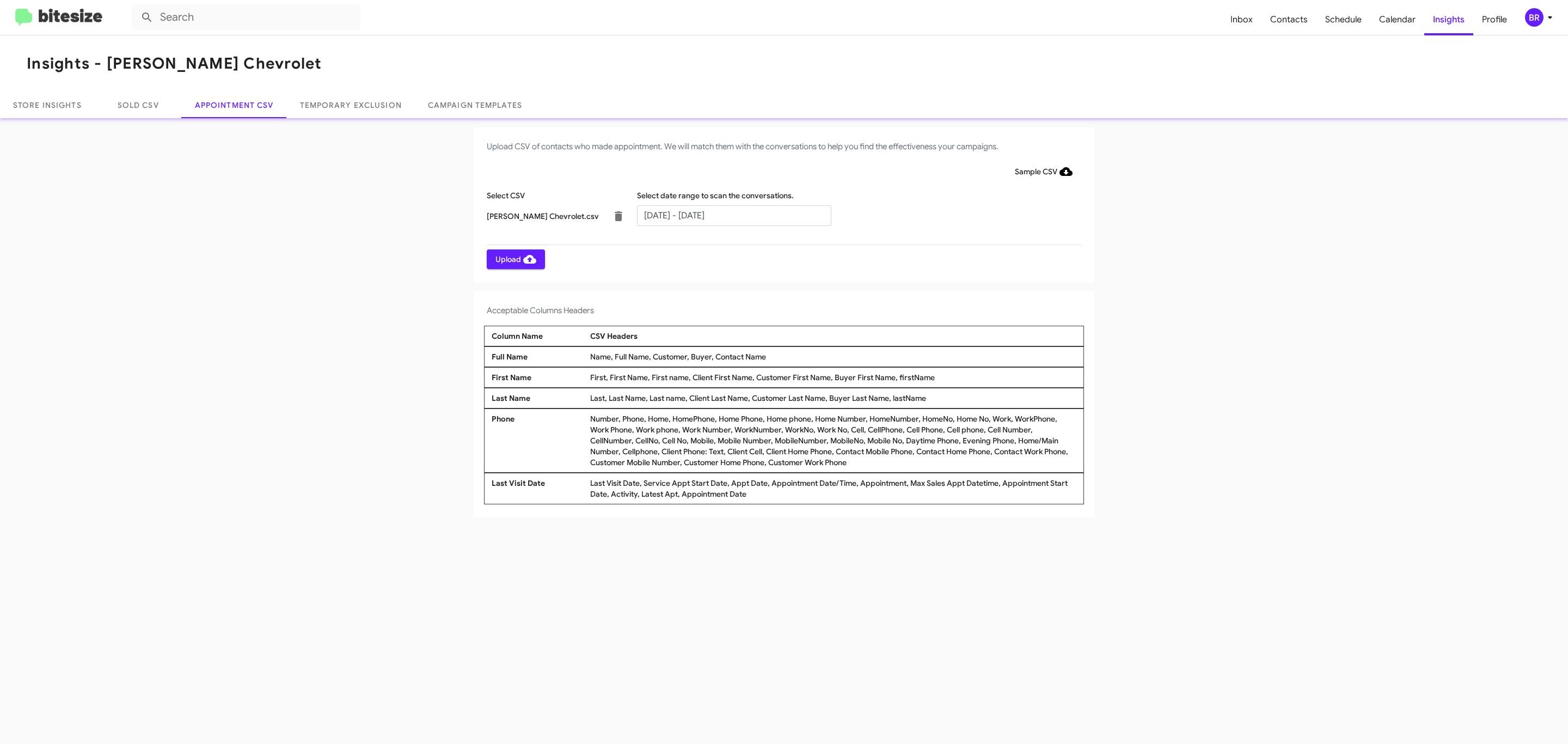
click at [515, 259] on span "Upload" at bounding box center [516, 259] width 41 height 20
click at [733, 215] on input "text" at bounding box center [734, 216] width 195 height 21
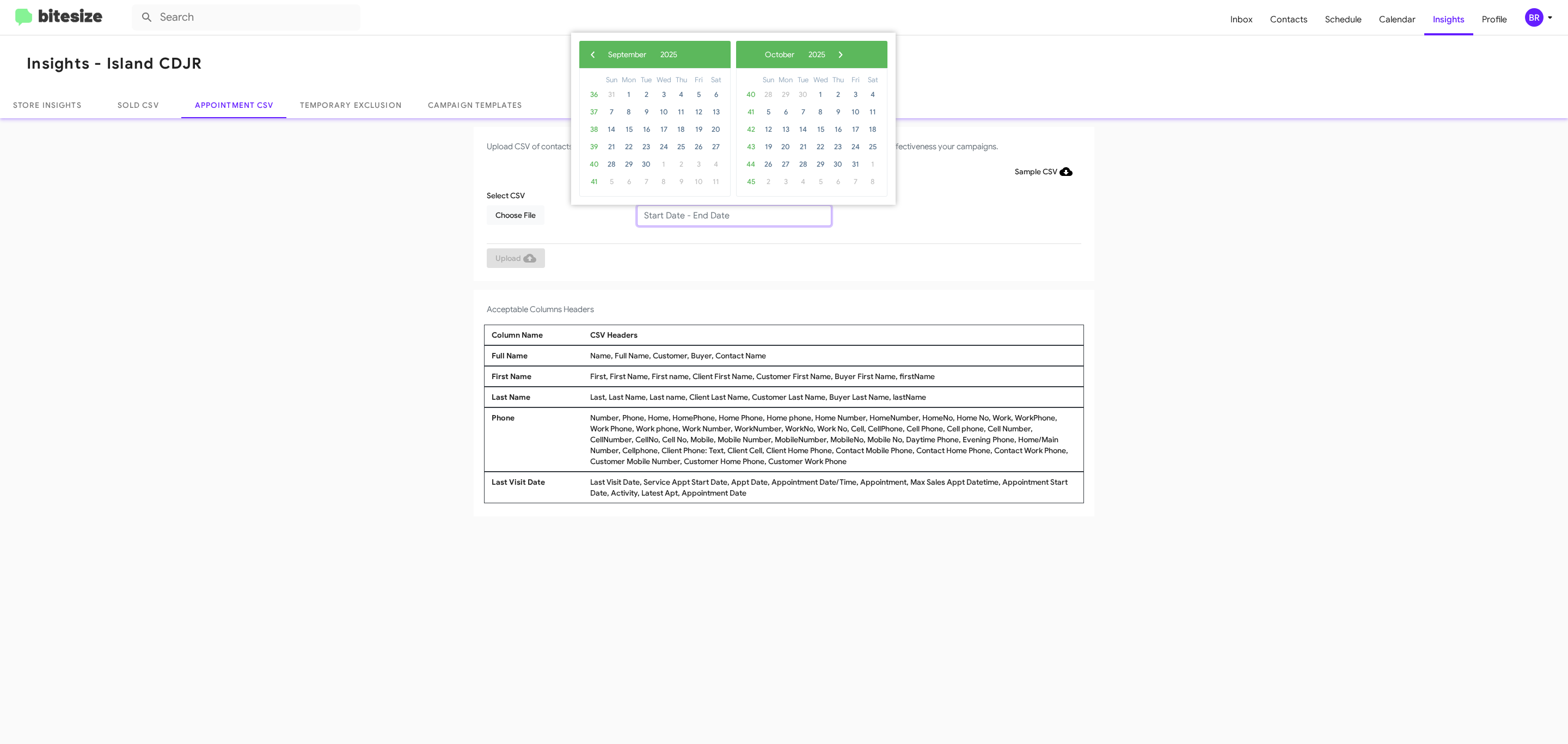
type input "[DATE] - [DATE]"
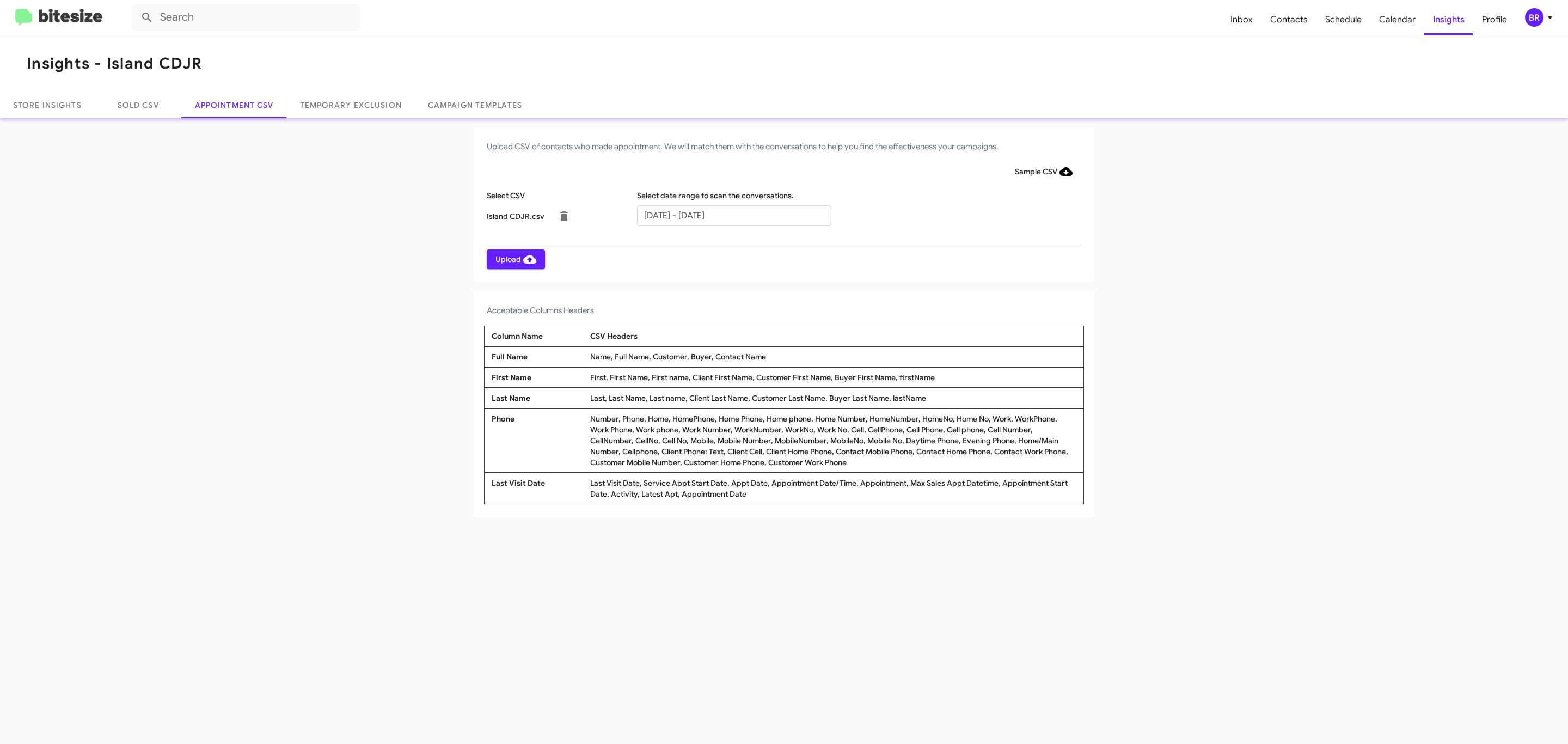
click at [515, 259] on span "Upload" at bounding box center [516, 259] width 41 height 20
click at [733, 215] on input "text" at bounding box center [734, 216] width 195 height 21
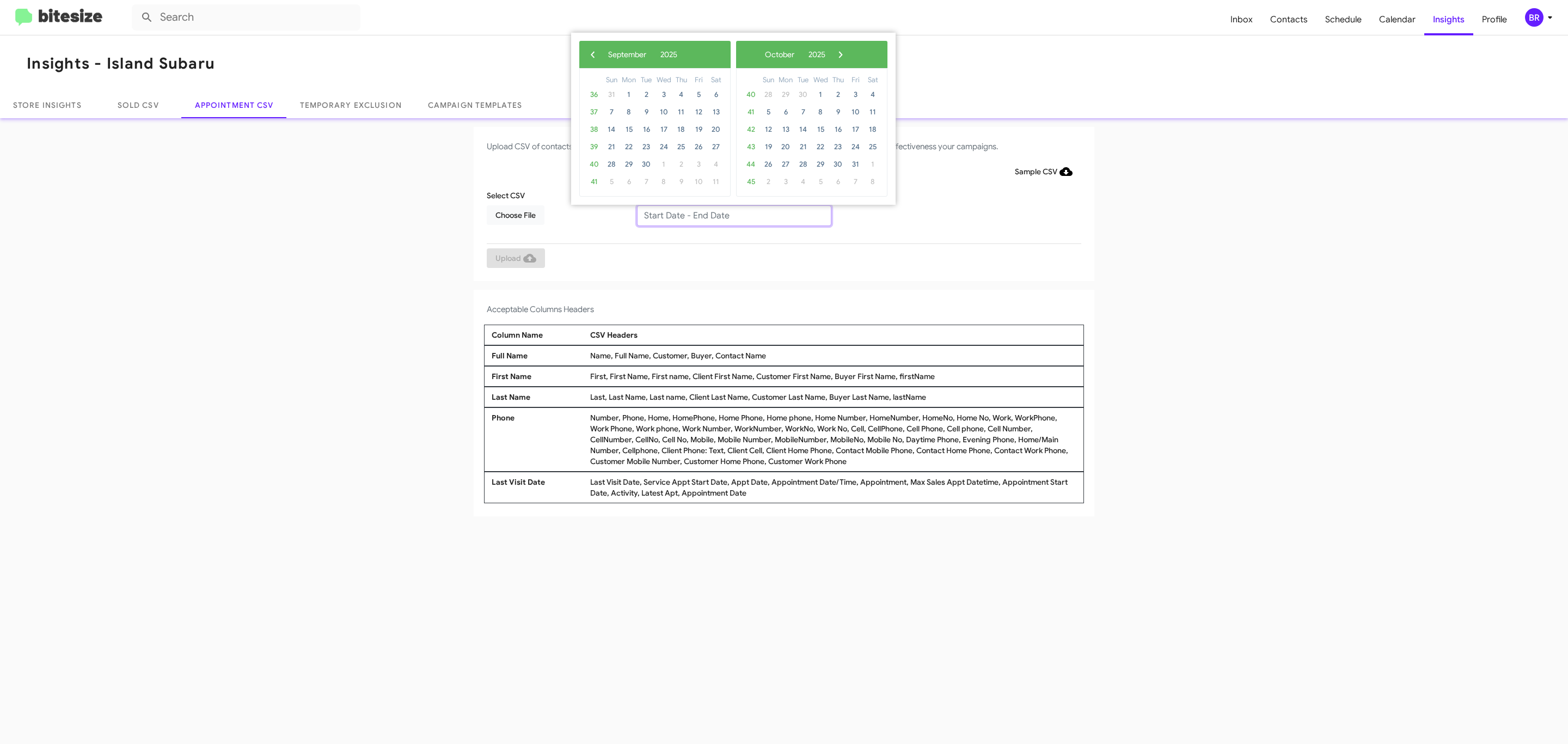
type input "09/11/2025 - 09/18/2025"
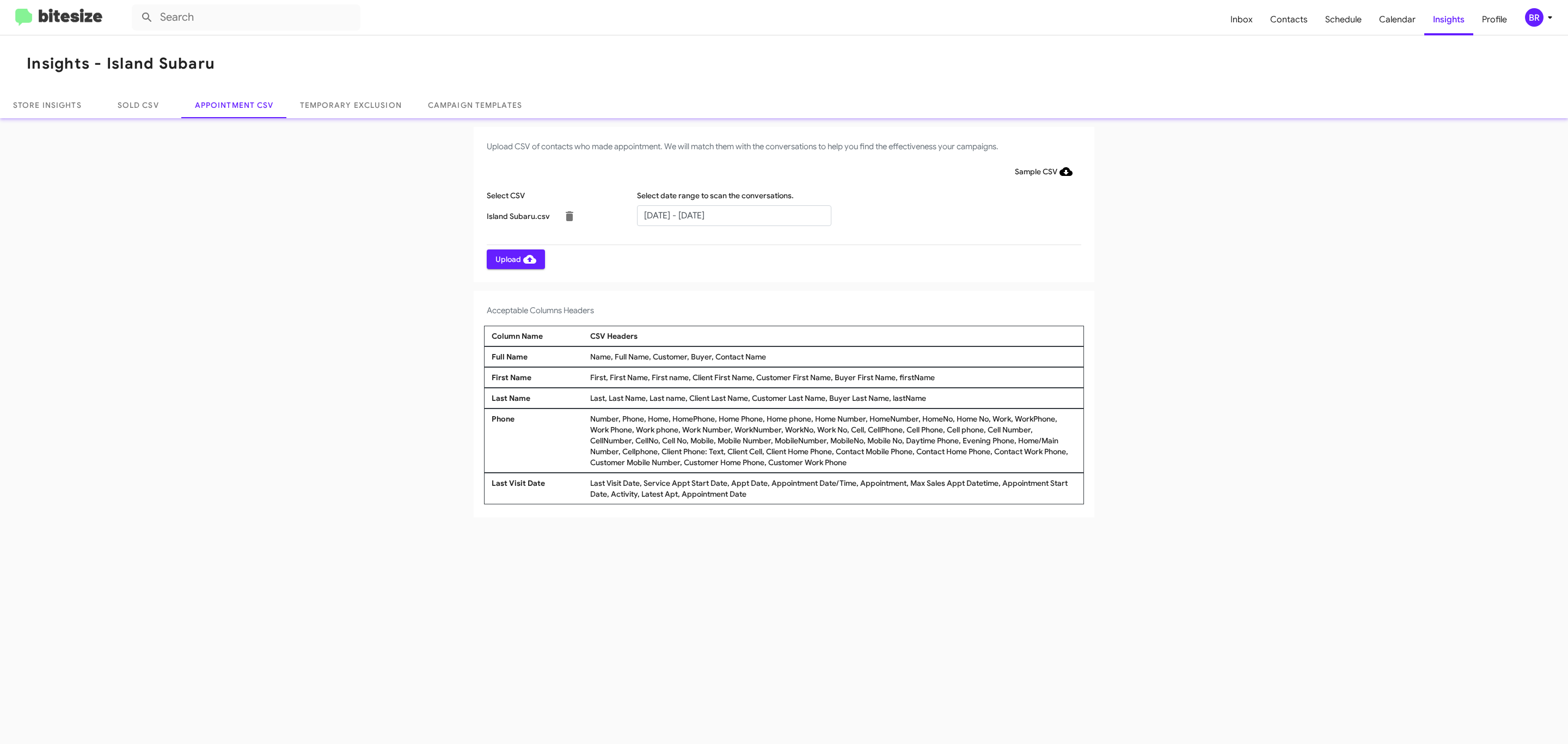
click at [515, 259] on span "Upload" at bounding box center [516, 259] width 41 height 20
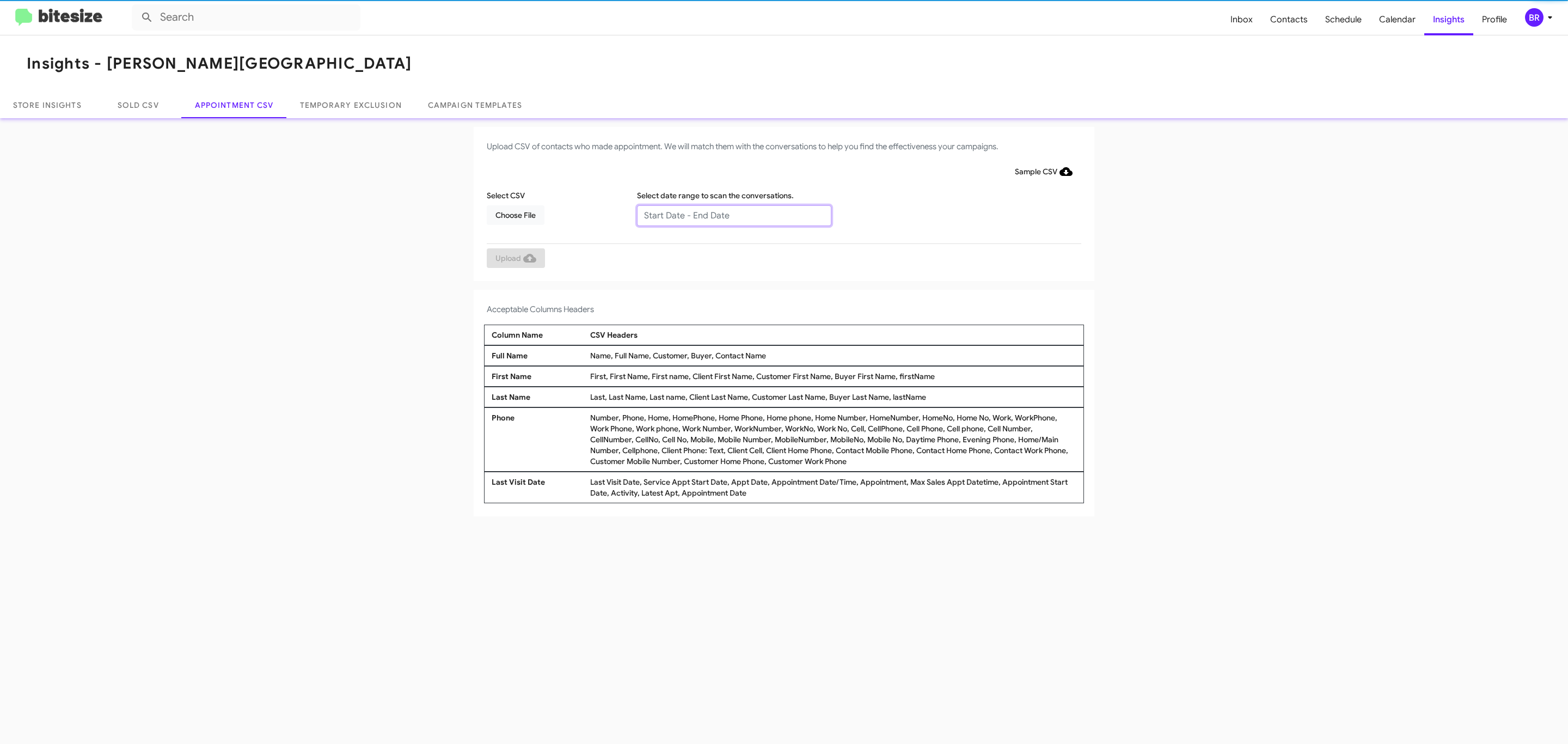
click at [733, 215] on input "text" at bounding box center [734, 216] width 195 height 21
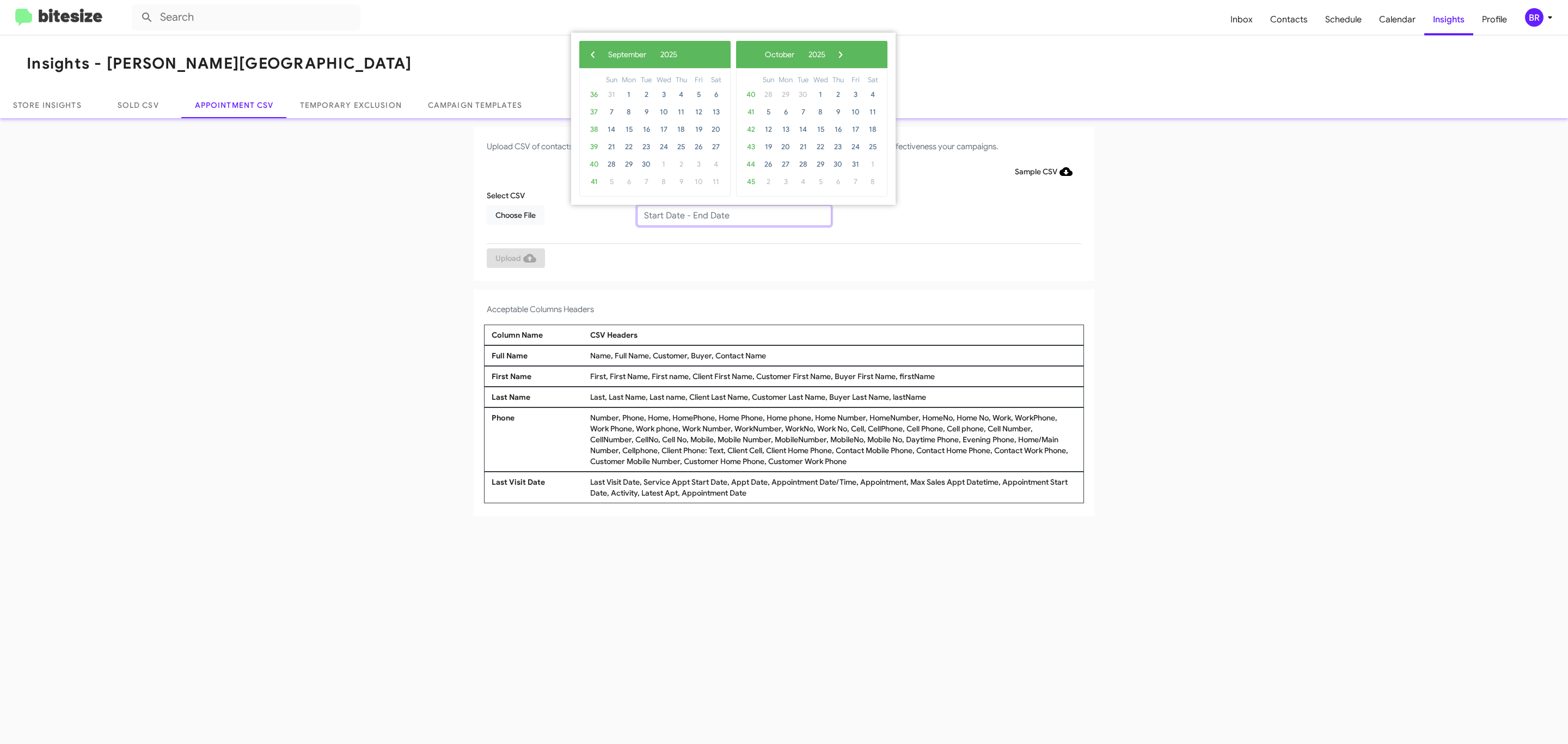
type input "09/11/2025 - 09/18/2025"
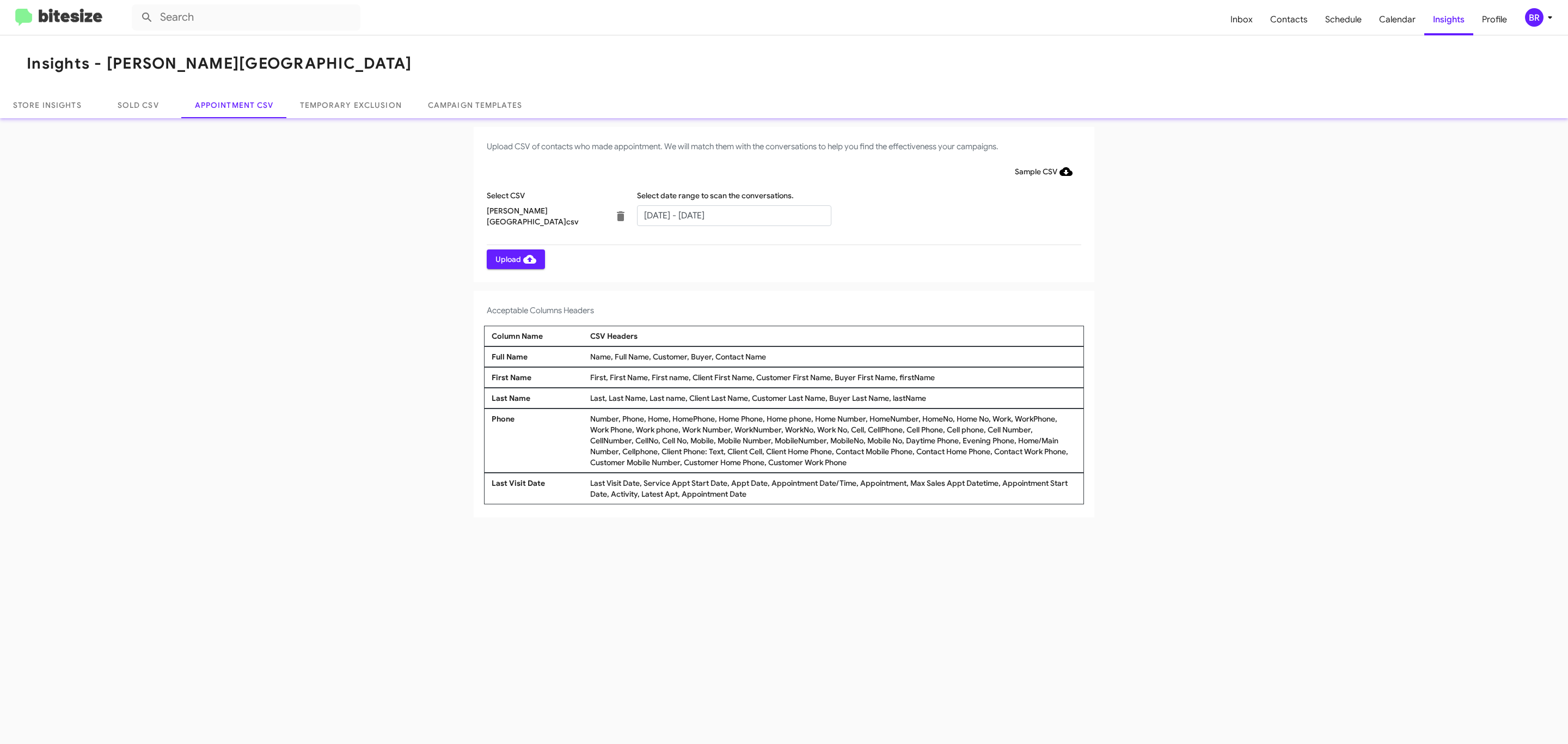
click at [515, 259] on span "Upload" at bounding box center [516, 259] width 41 height 20
click at [733, 215] on input "text" at bounding box center [734, 216] width 195 height 21
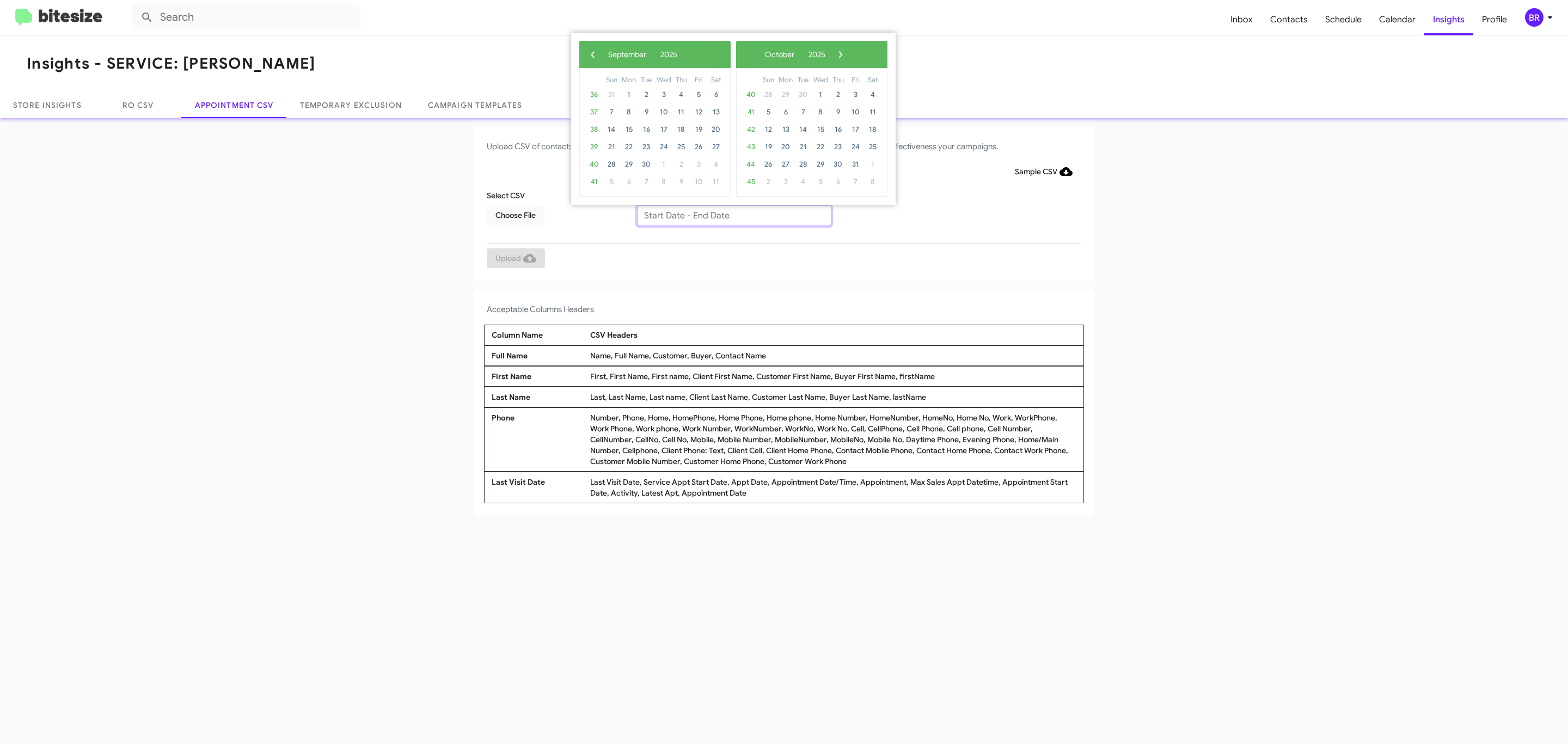
type input "[DATE] - [DATE]"
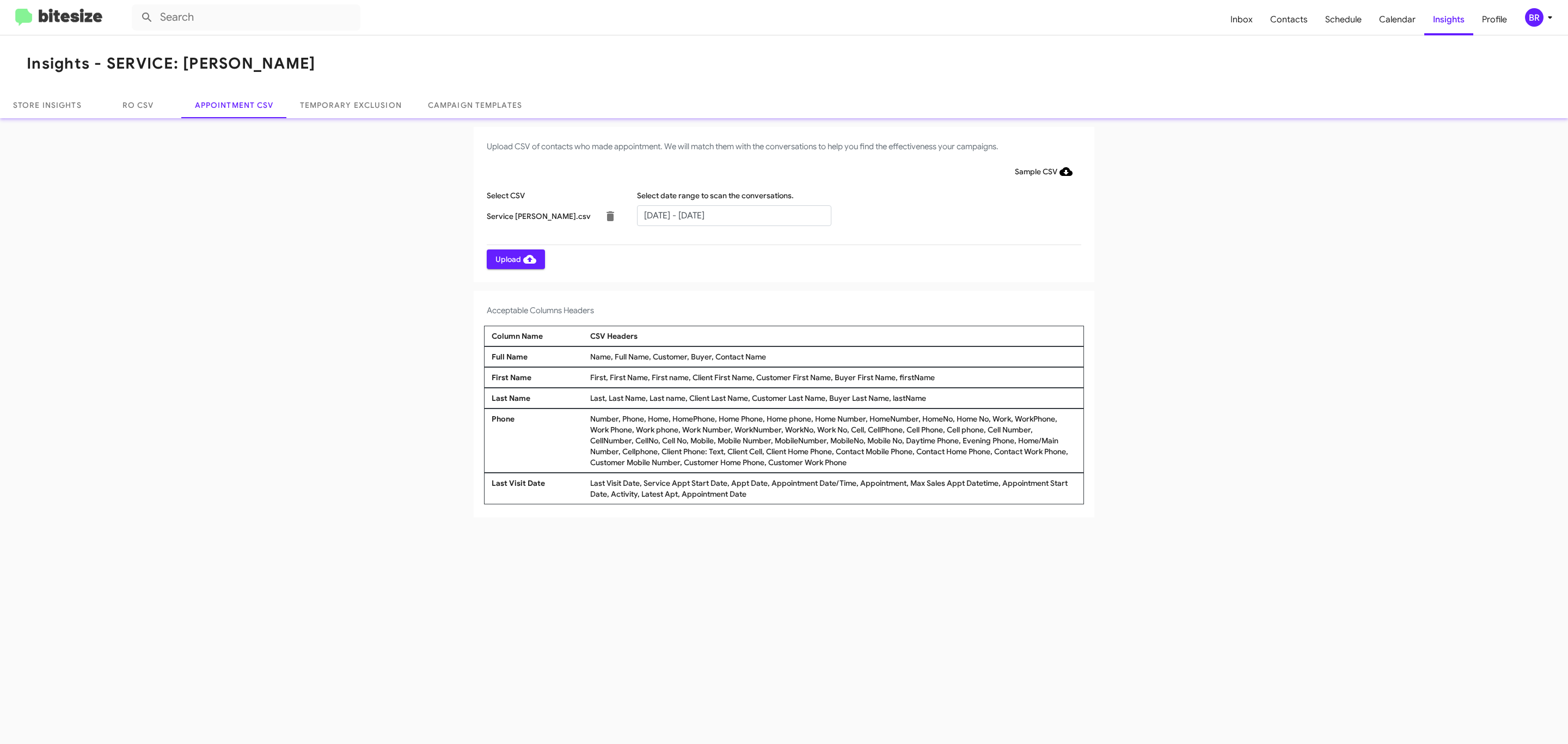
click at [515, 259] on span "Upload" at bounding box center [516, 259] width 41 height 20
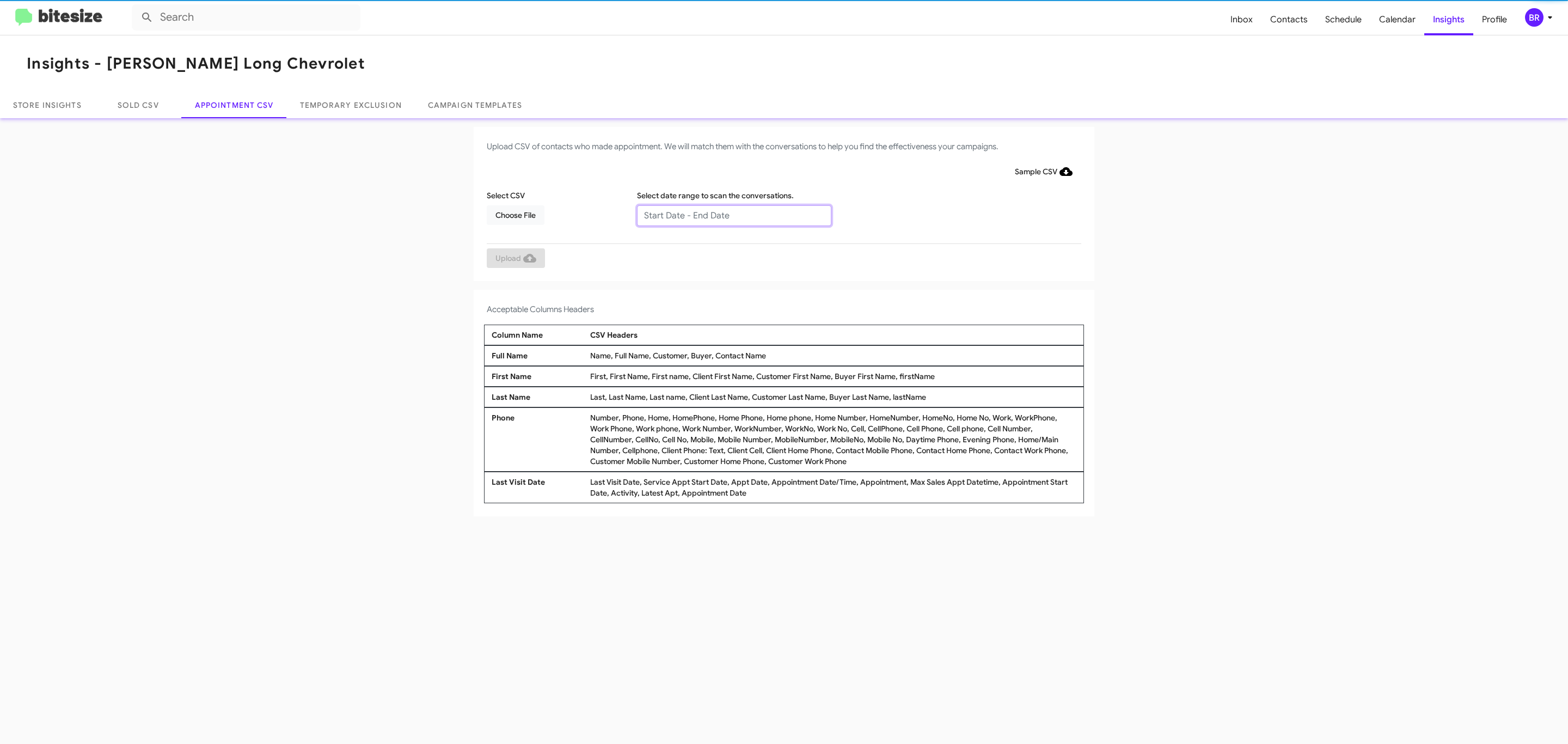
click at [733, 215] on input "text" at bounding box center [734, 216] width 195 height 21
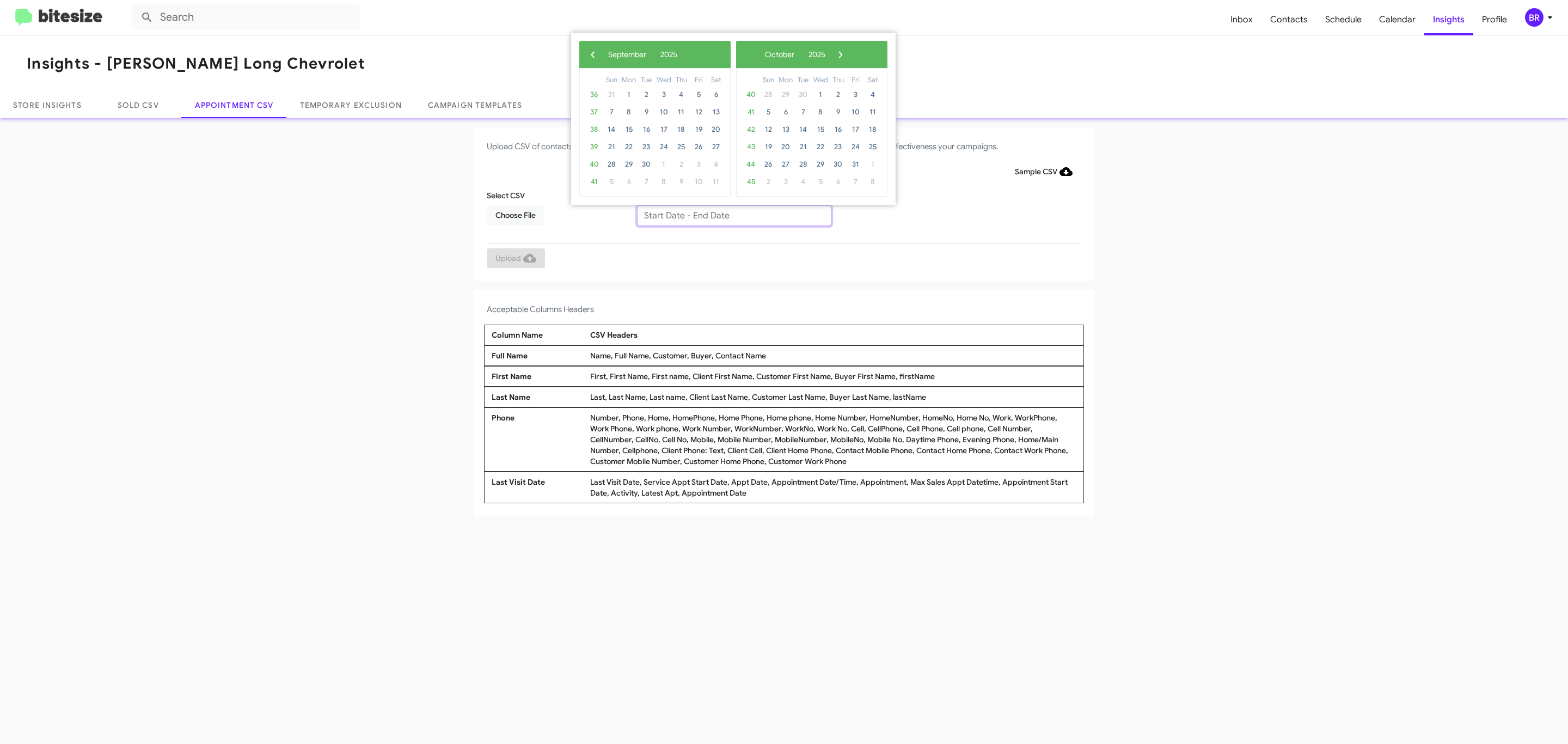
type input "[DATE] - [DATE]"
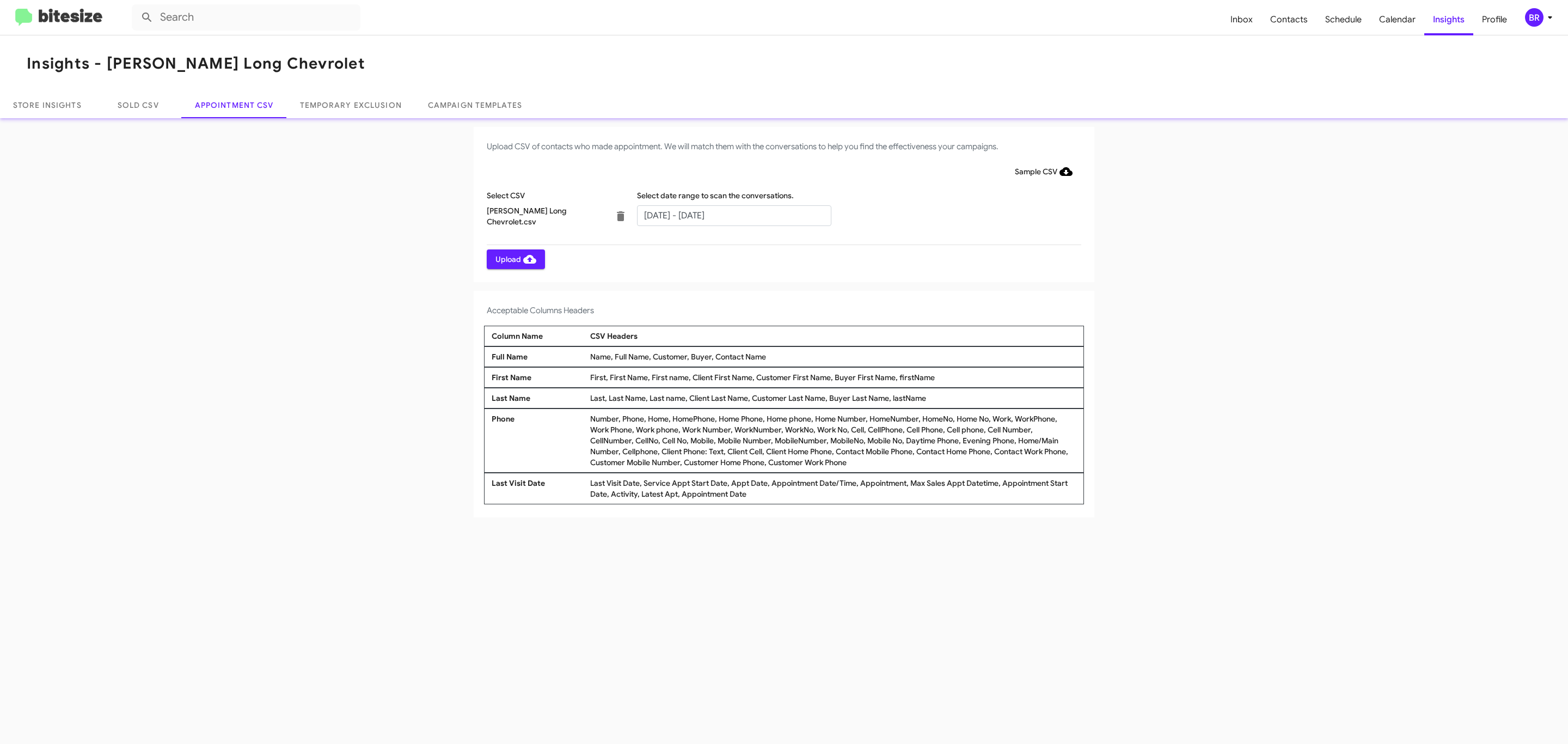
click at [515, 259] on span "Upload" at bounding box center [516, 259] width 41 height 20
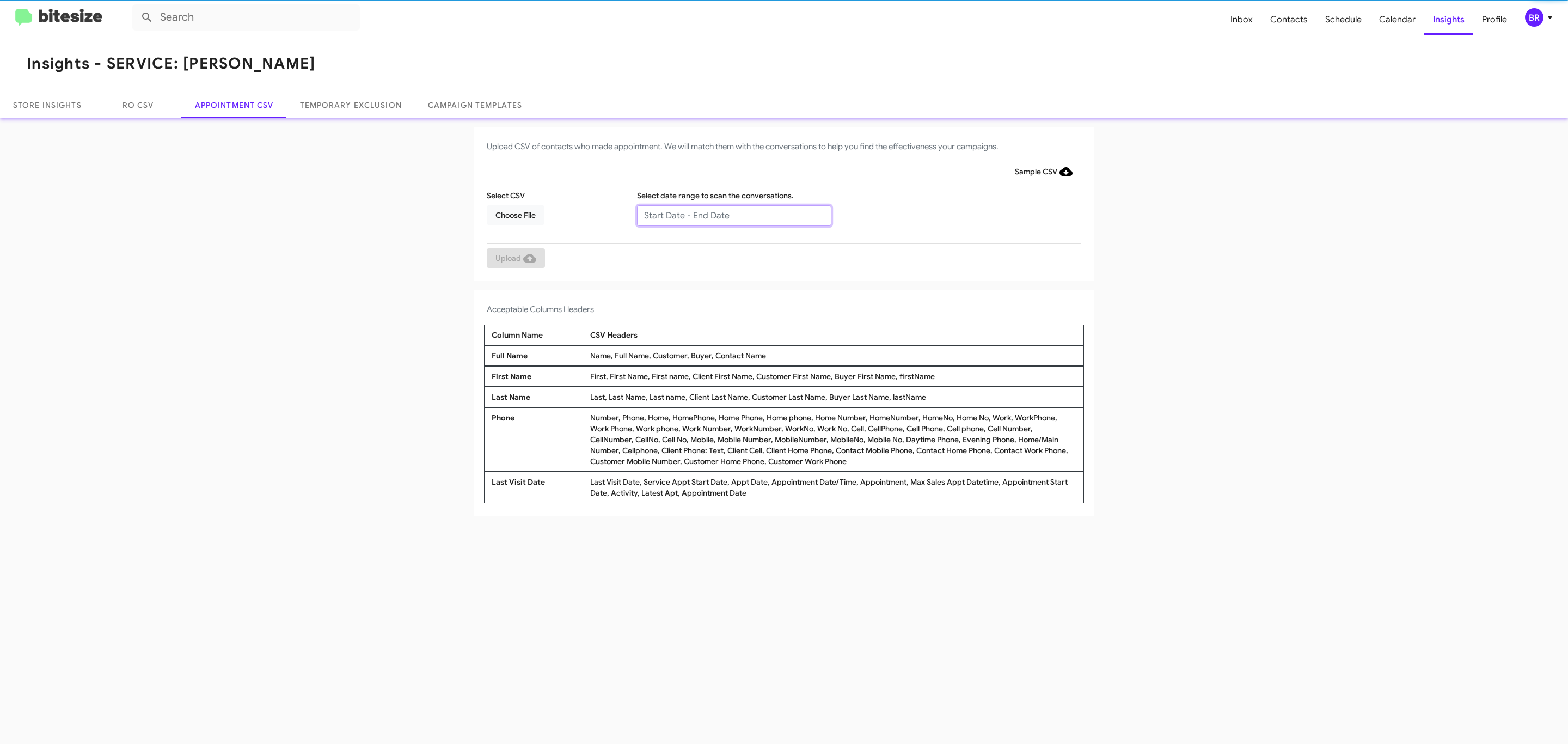
click at [733, 215] on input "text" at bounding box center [734, 216] width 195 height 21
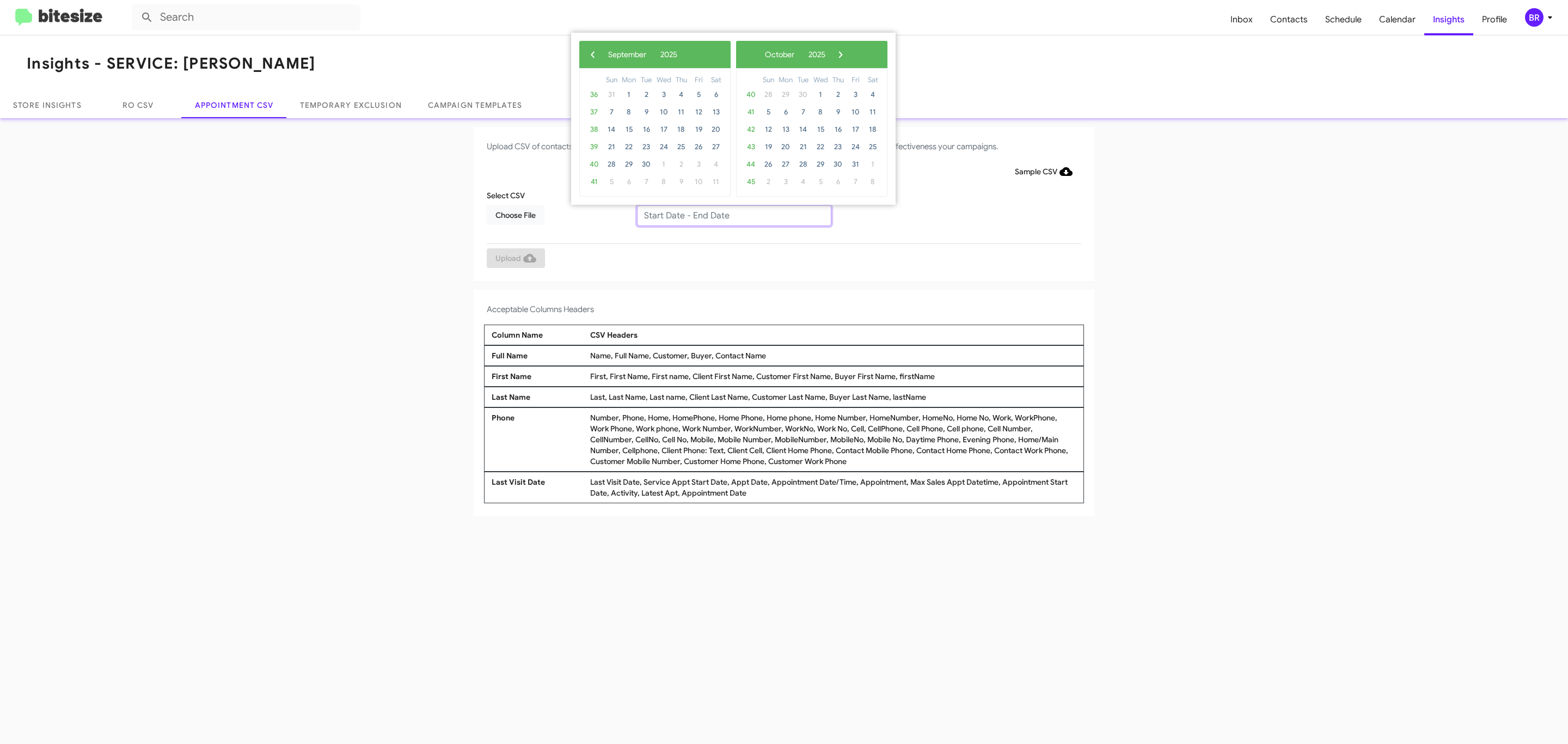
type input "09/11/2025 - 09/18/2025"
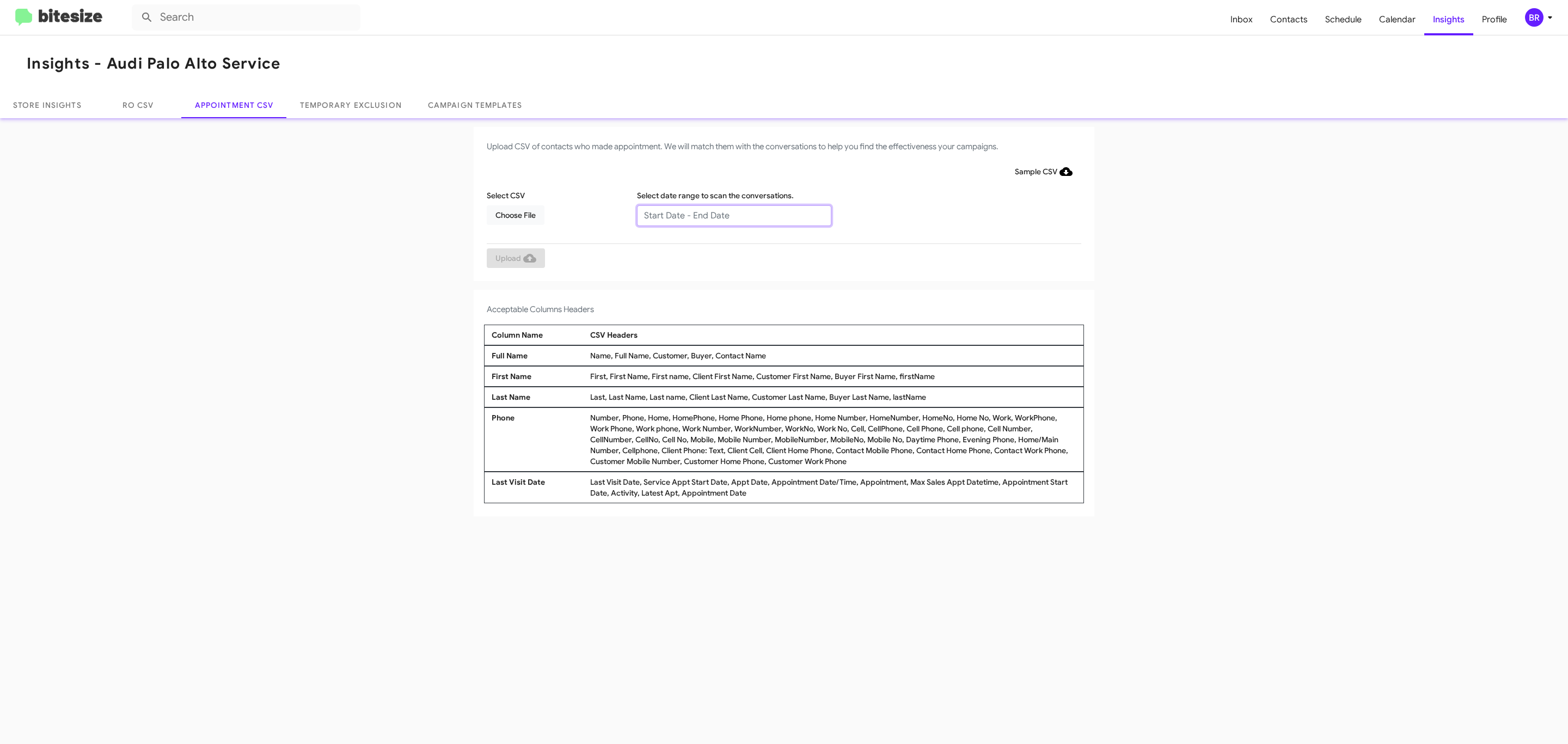
click at [733, 215] on input "text" at bounding box center [734, 216] width 195 height 21
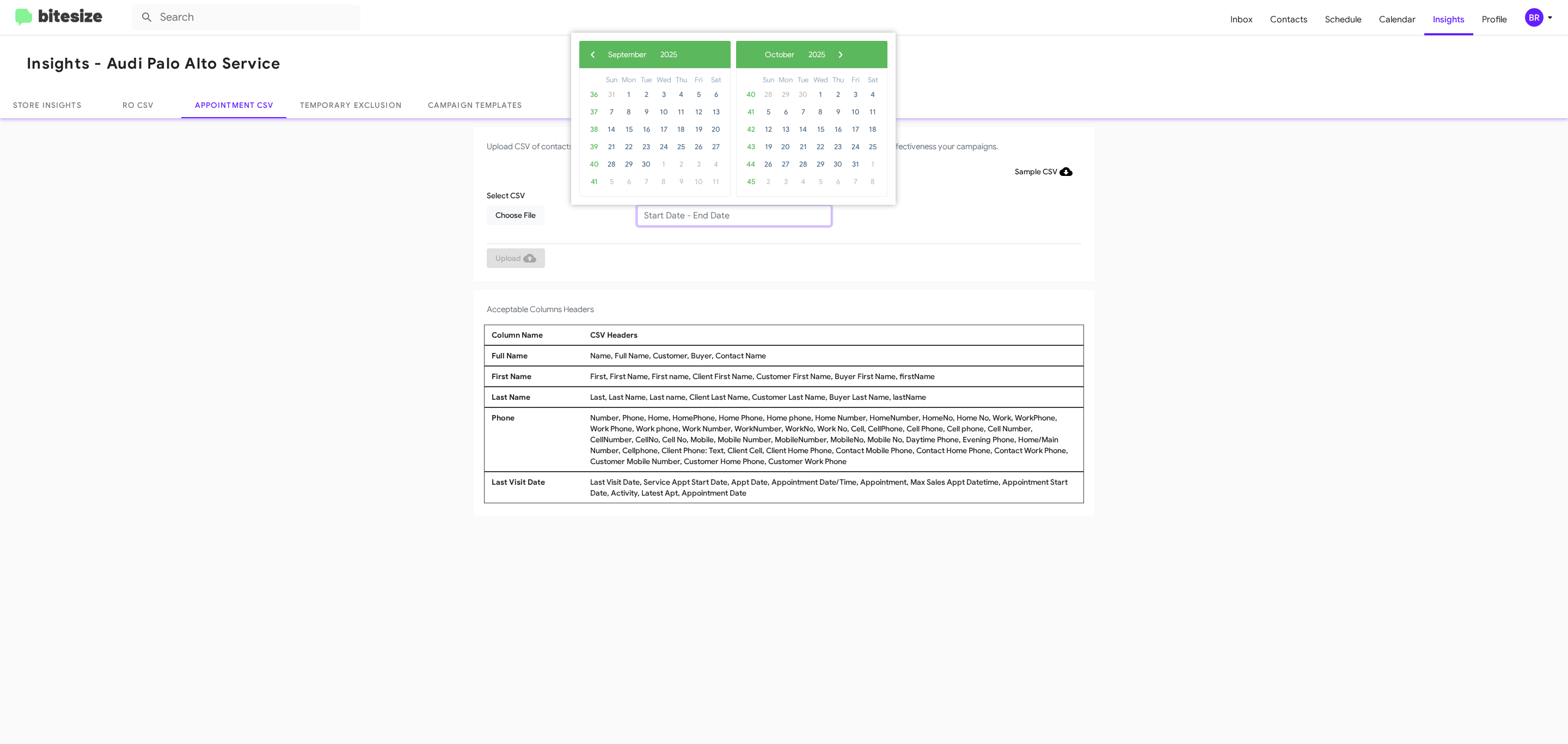
type input "[DATE] - [DATE]"
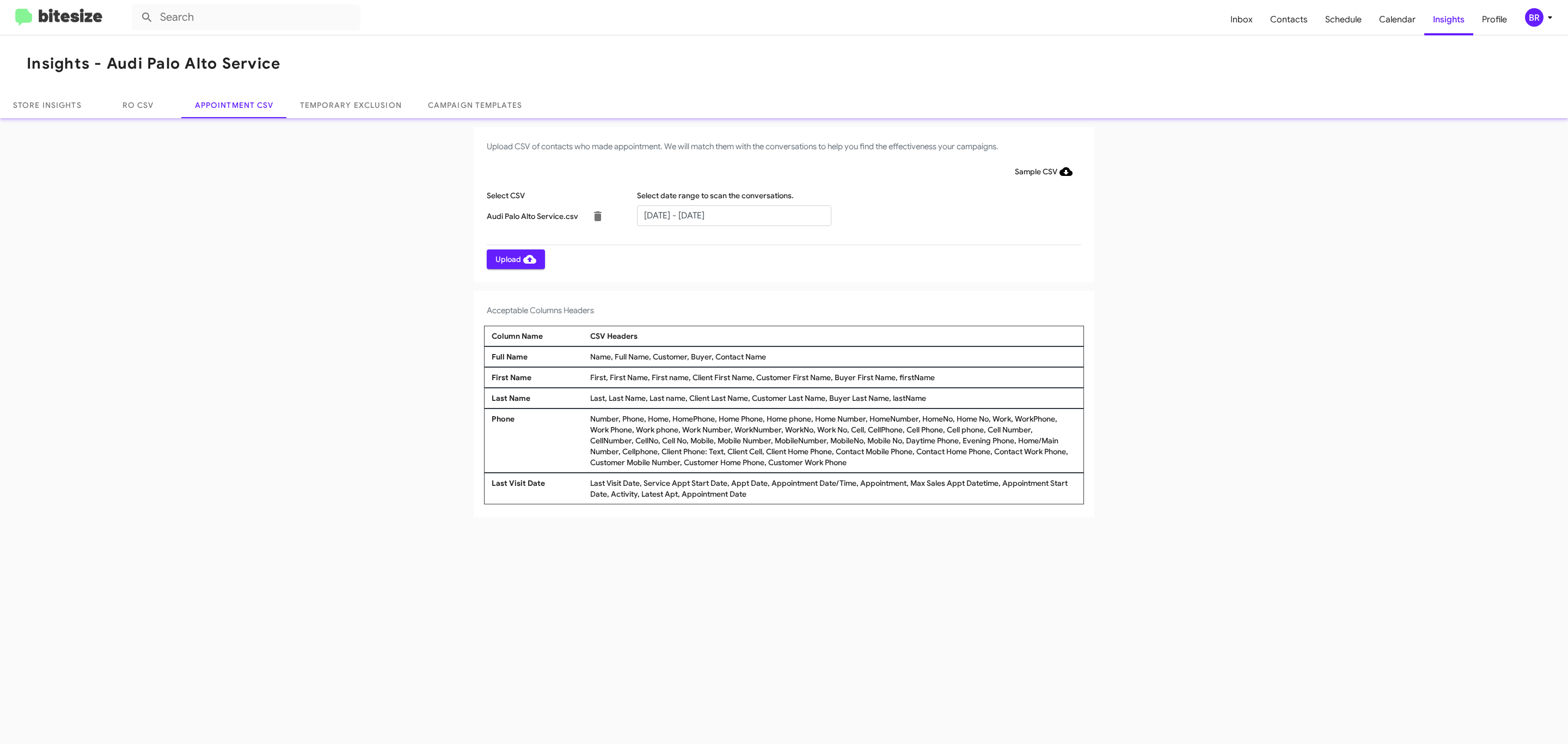
click at [515, 259] on span "Upload" at bounding box center [516, 259] width 41 height 20
click at [733, 215] on input "text" at bounding box center [734, 216] width 195 height 21
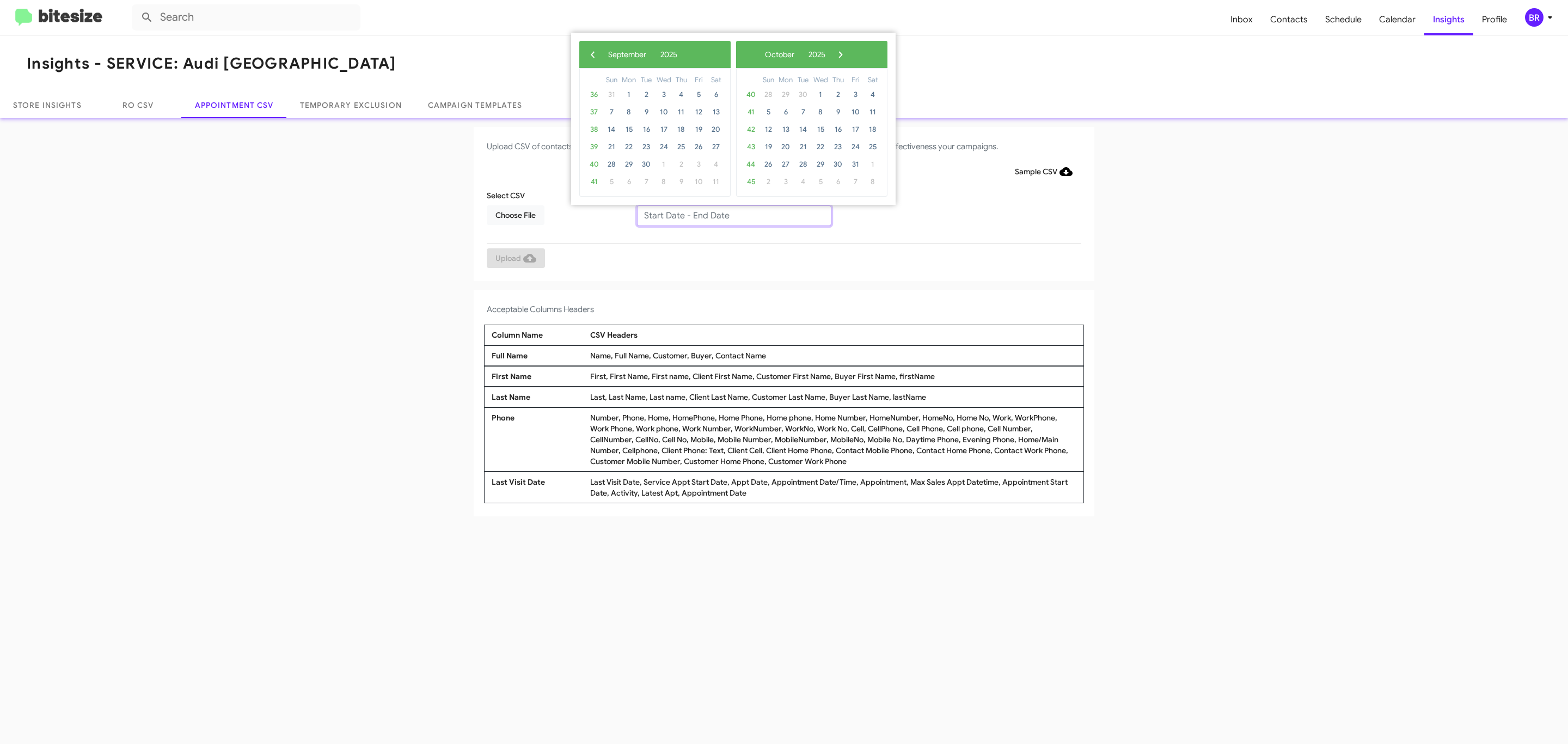
type input "[DATE] - [DATE]"
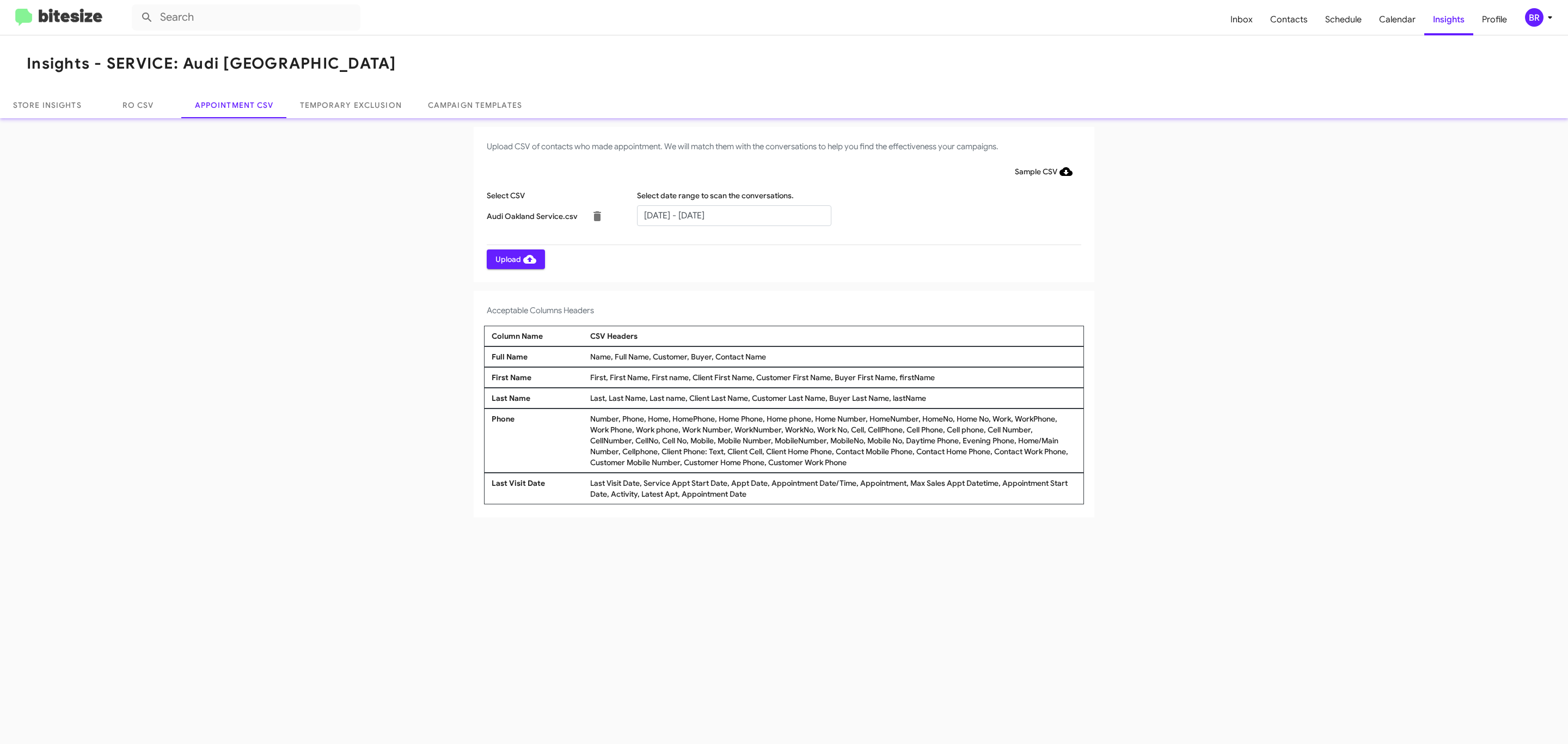
click at [515, 259] on span "Upload" at bounding box center [516, 259] width 41 height 20
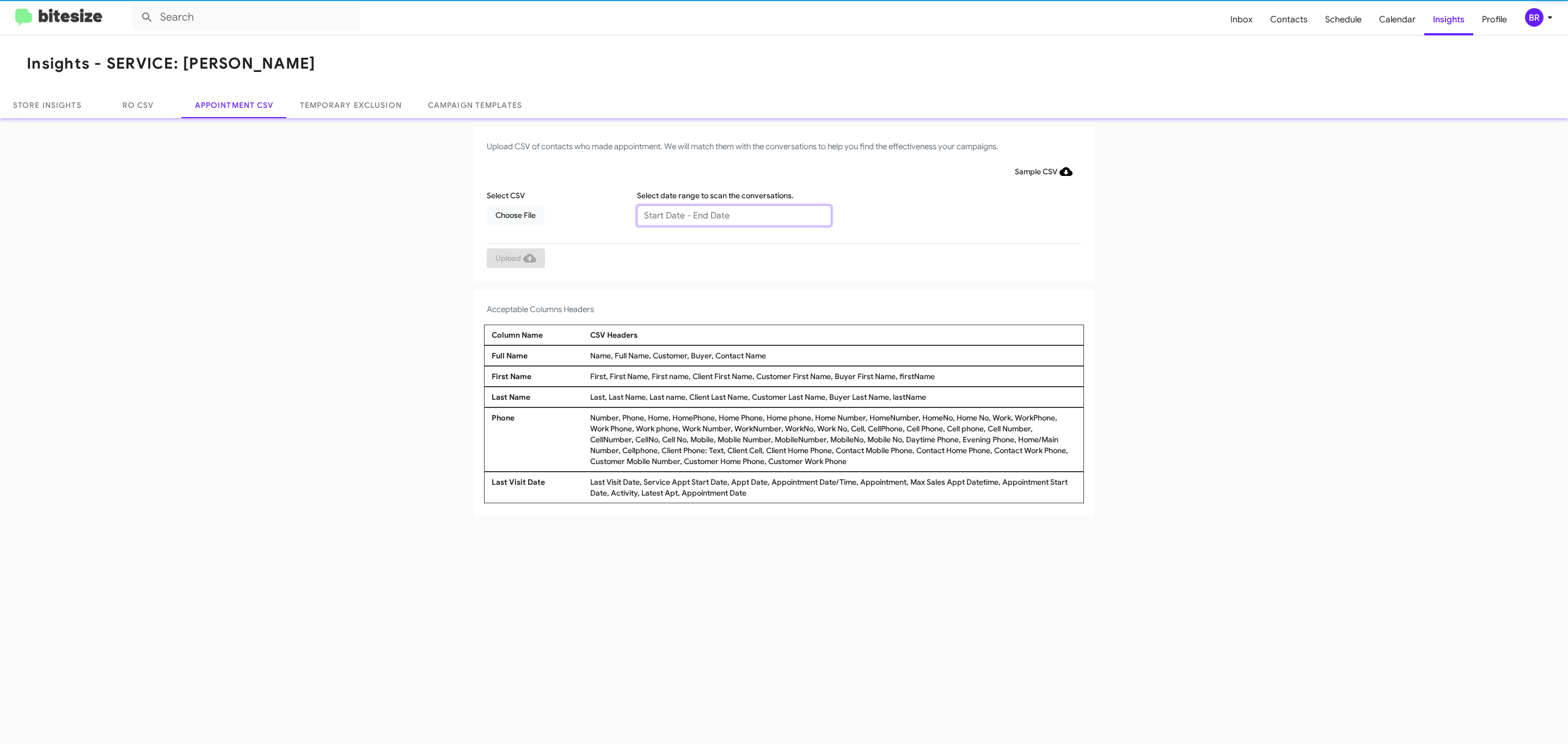
click at [733, 215] on input "text" at bounding box center [734, 216] width 195 height 21
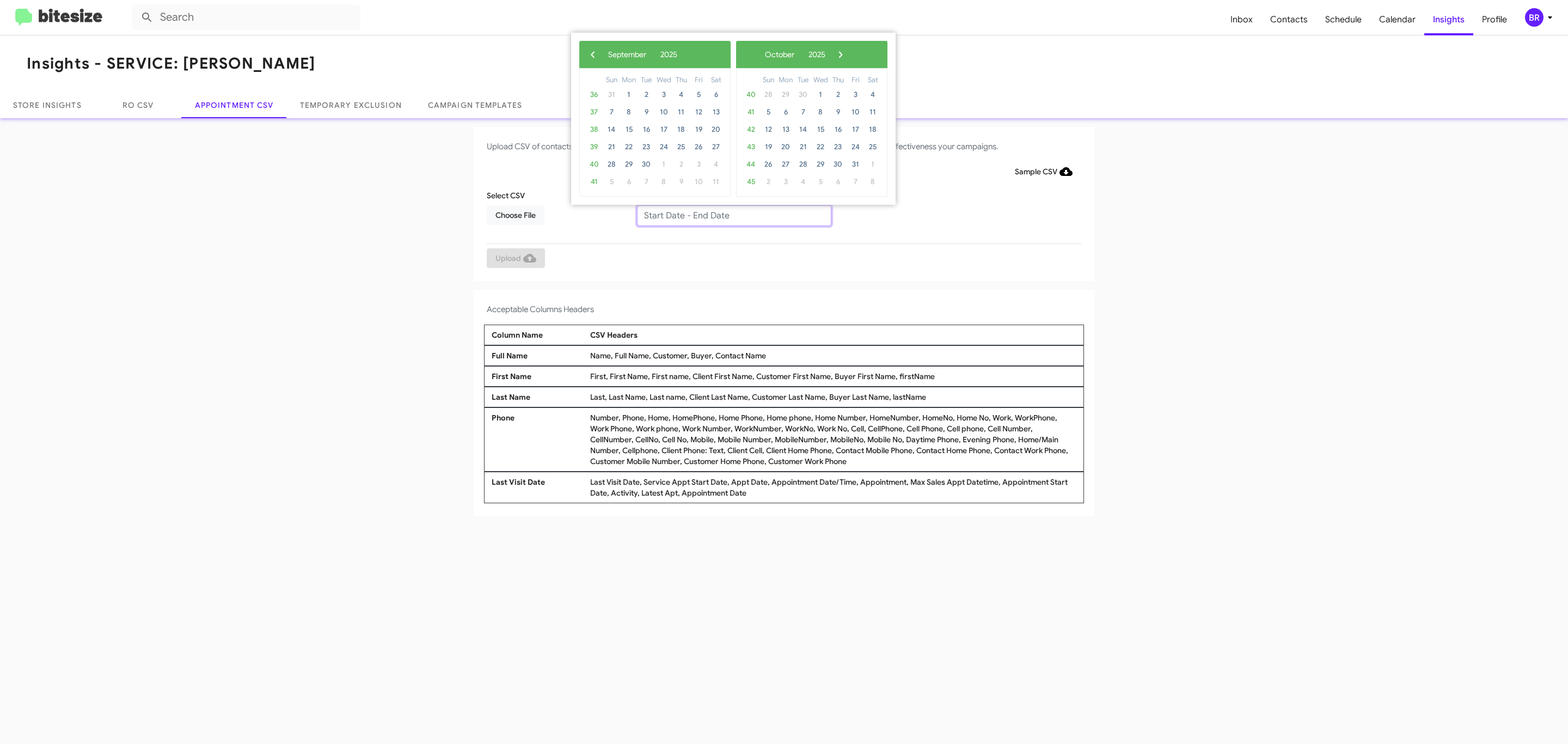
type input "[DATE] - [DATE]"
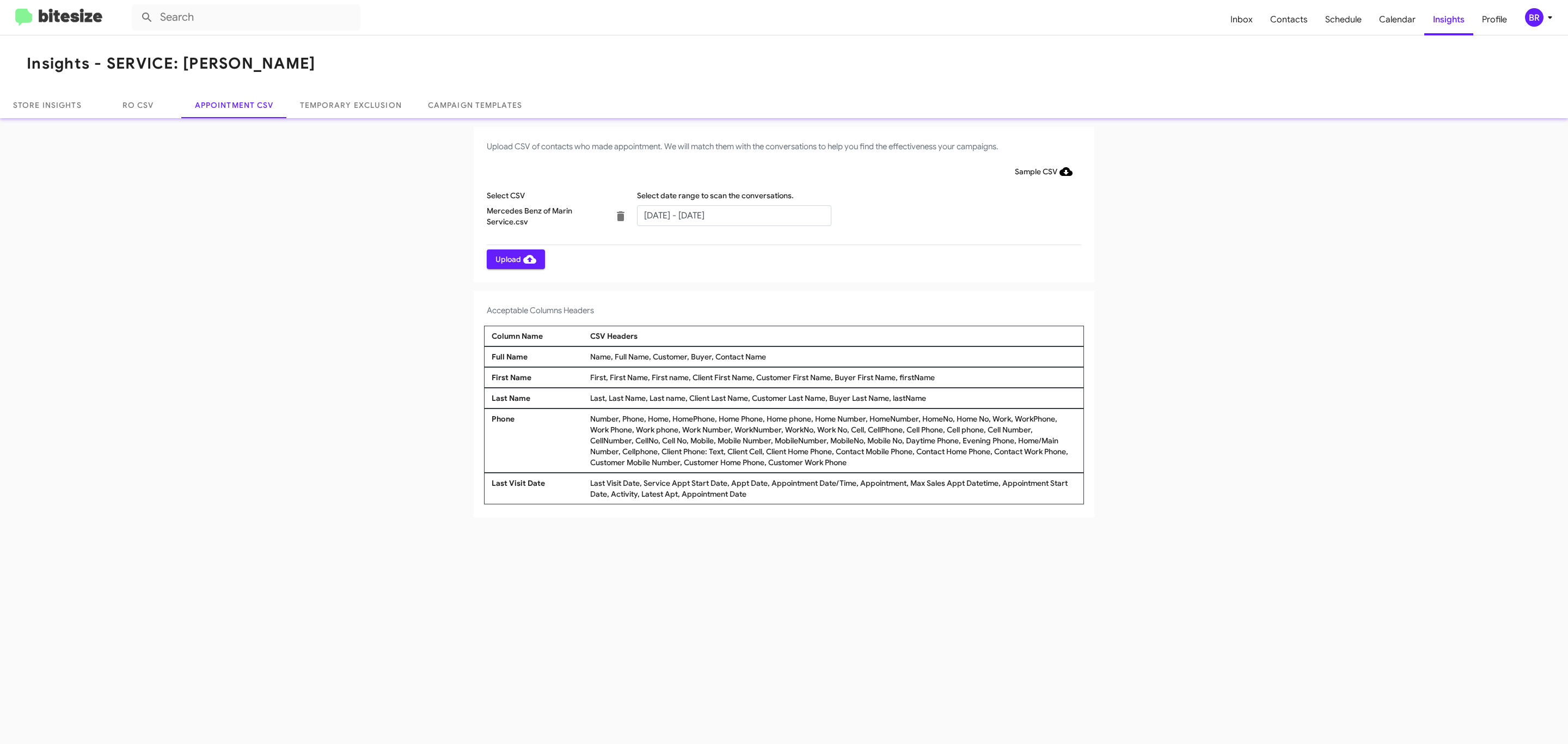
click at [515, 259] on span "Upload" at bounding box center [516, 259] width 41 height 20
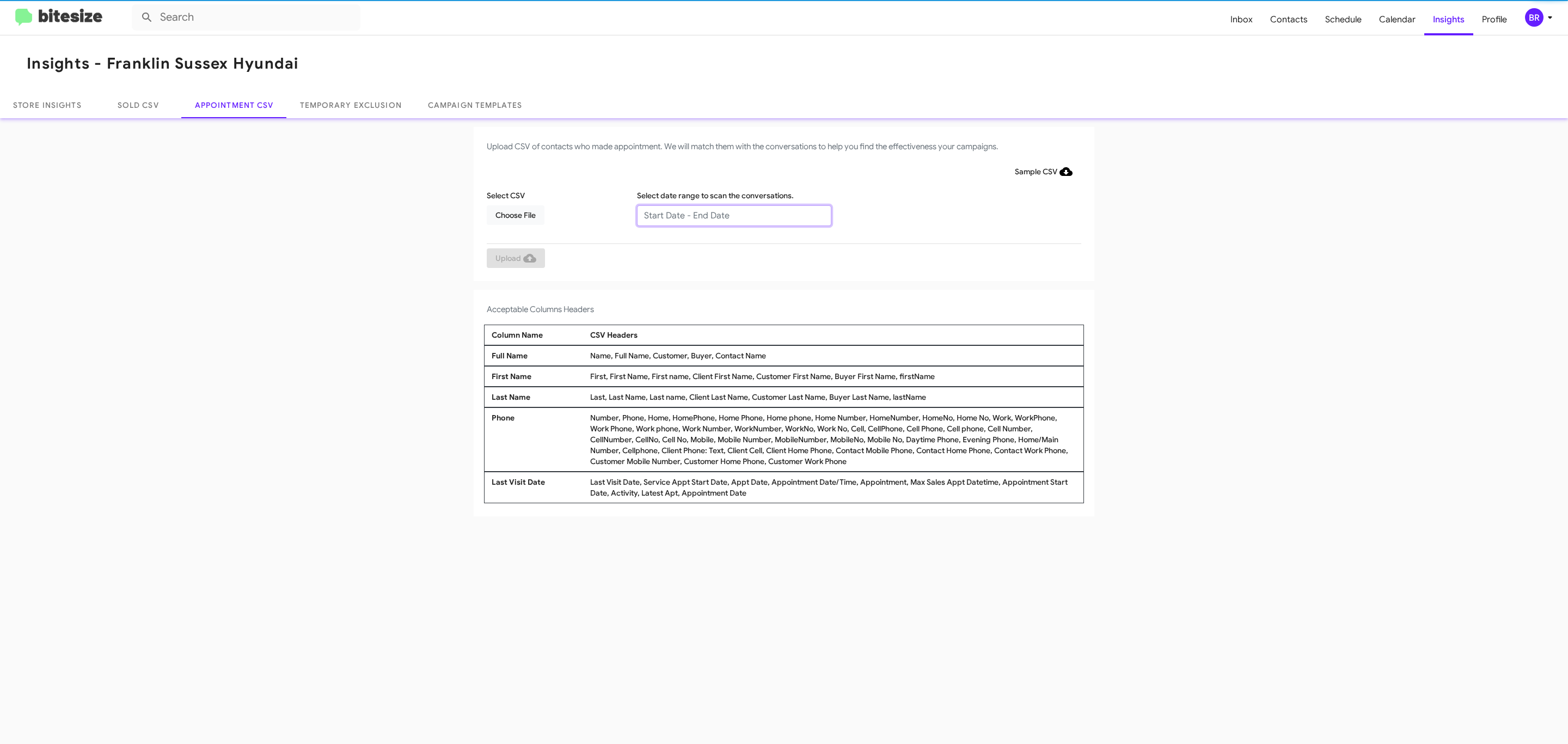
click at [733, 215] on input "text" at bounding box center [734, 216] width 195 height 21
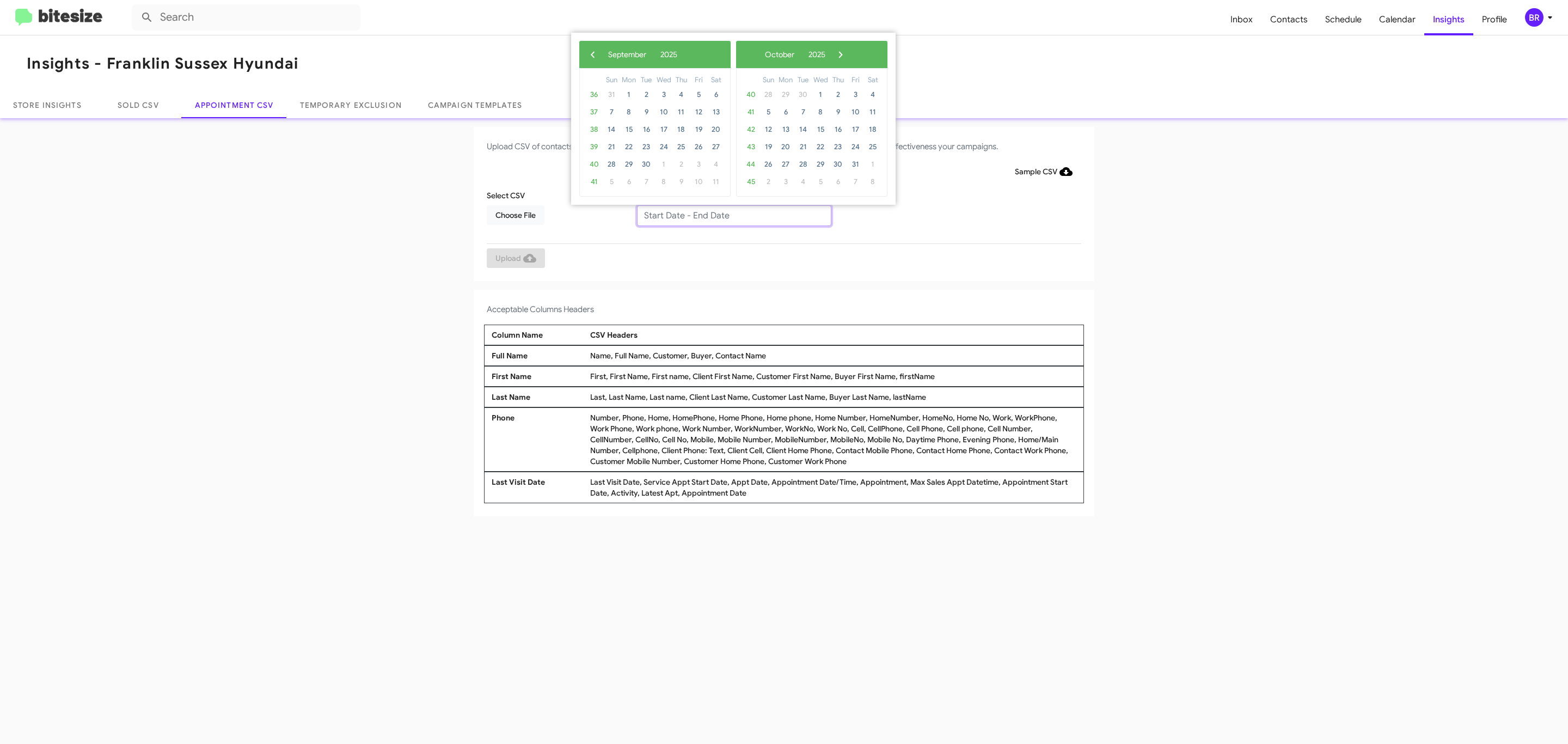
type input "09/11/2025 - 09/18/2025"
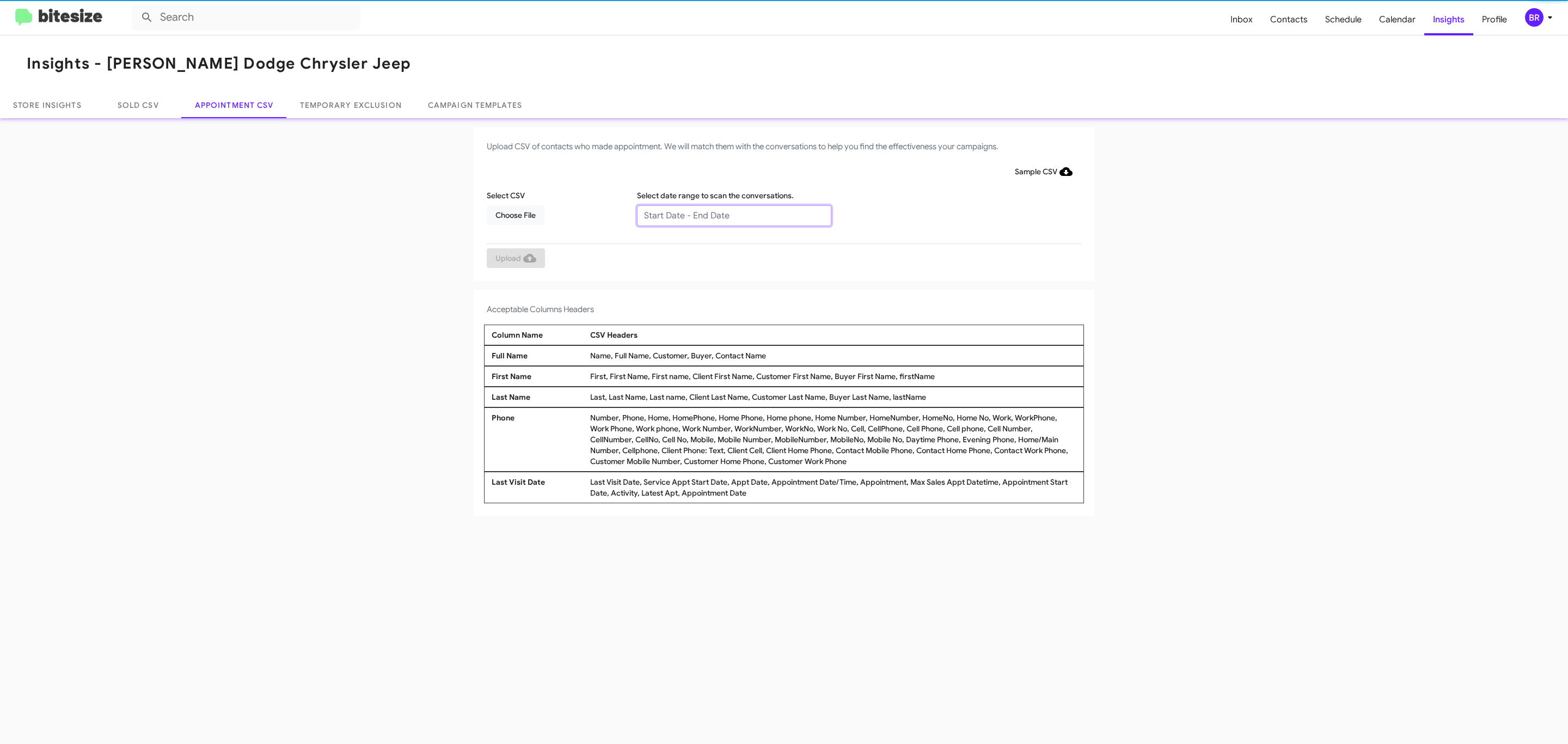
click at [733, 215] on input "text" at bounding box center [734, 216] width 195 height 21
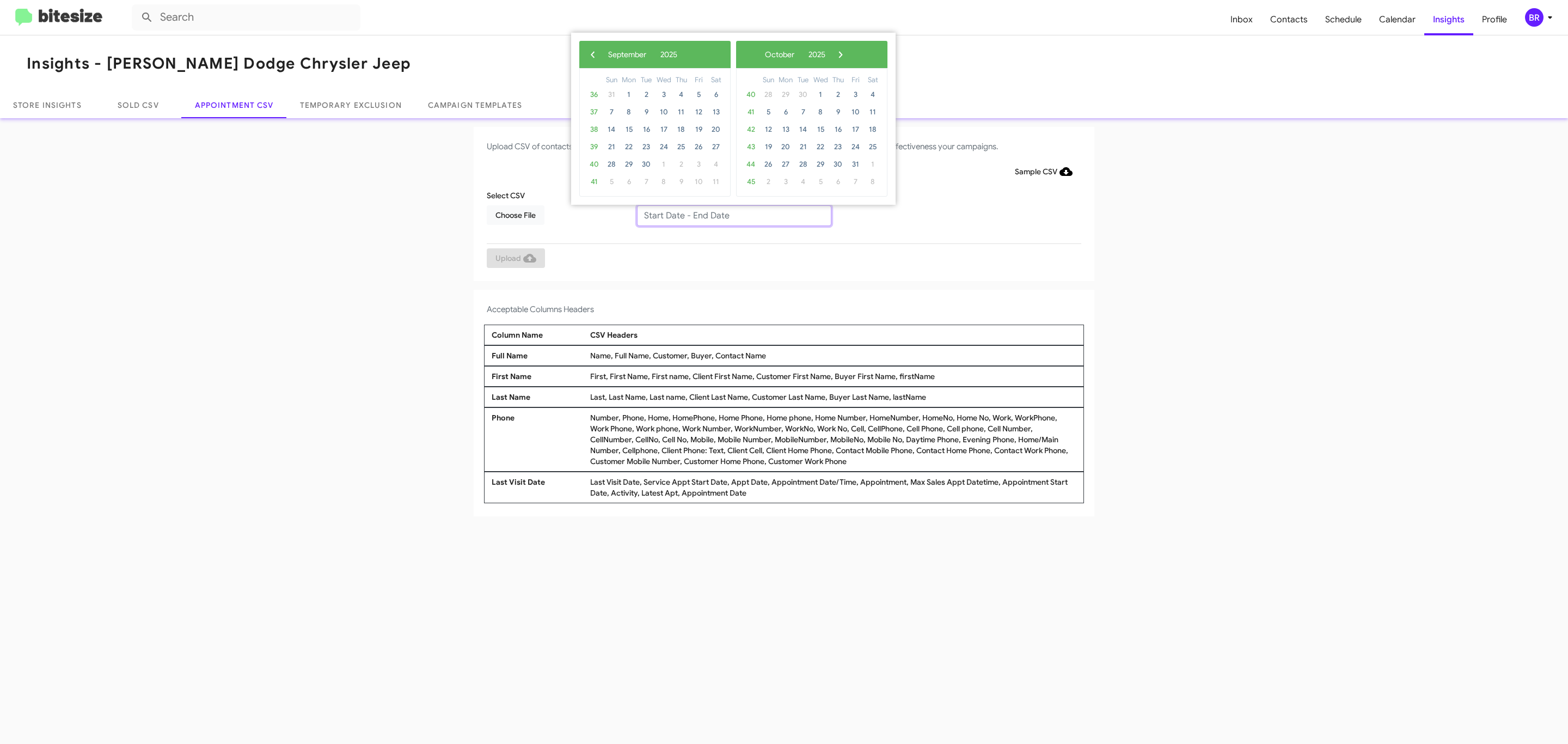
type input "09/11/2025 - 09/18/2025"
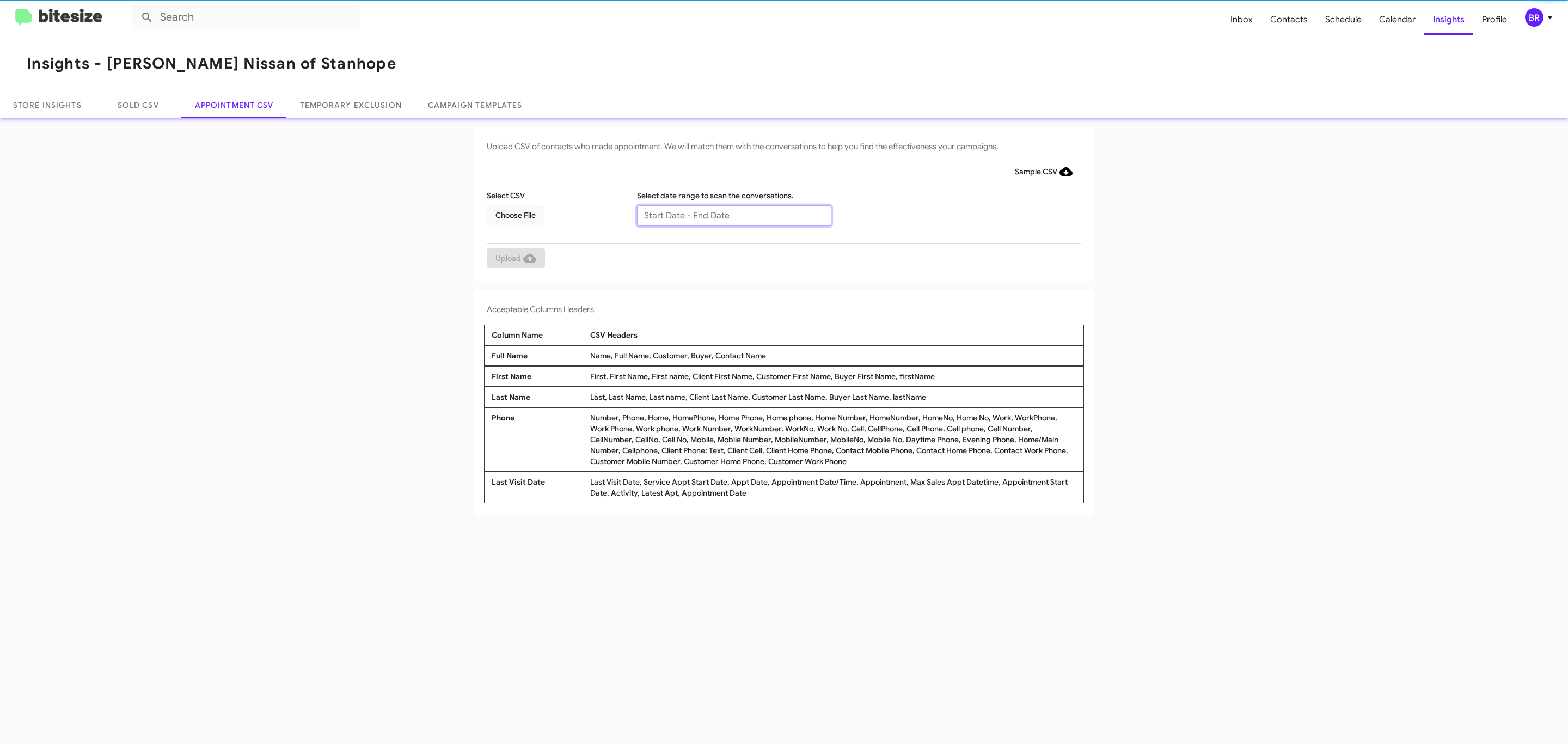
click at [733, 215] on input "text" at bounding box center [734, 216] width 195 height 21
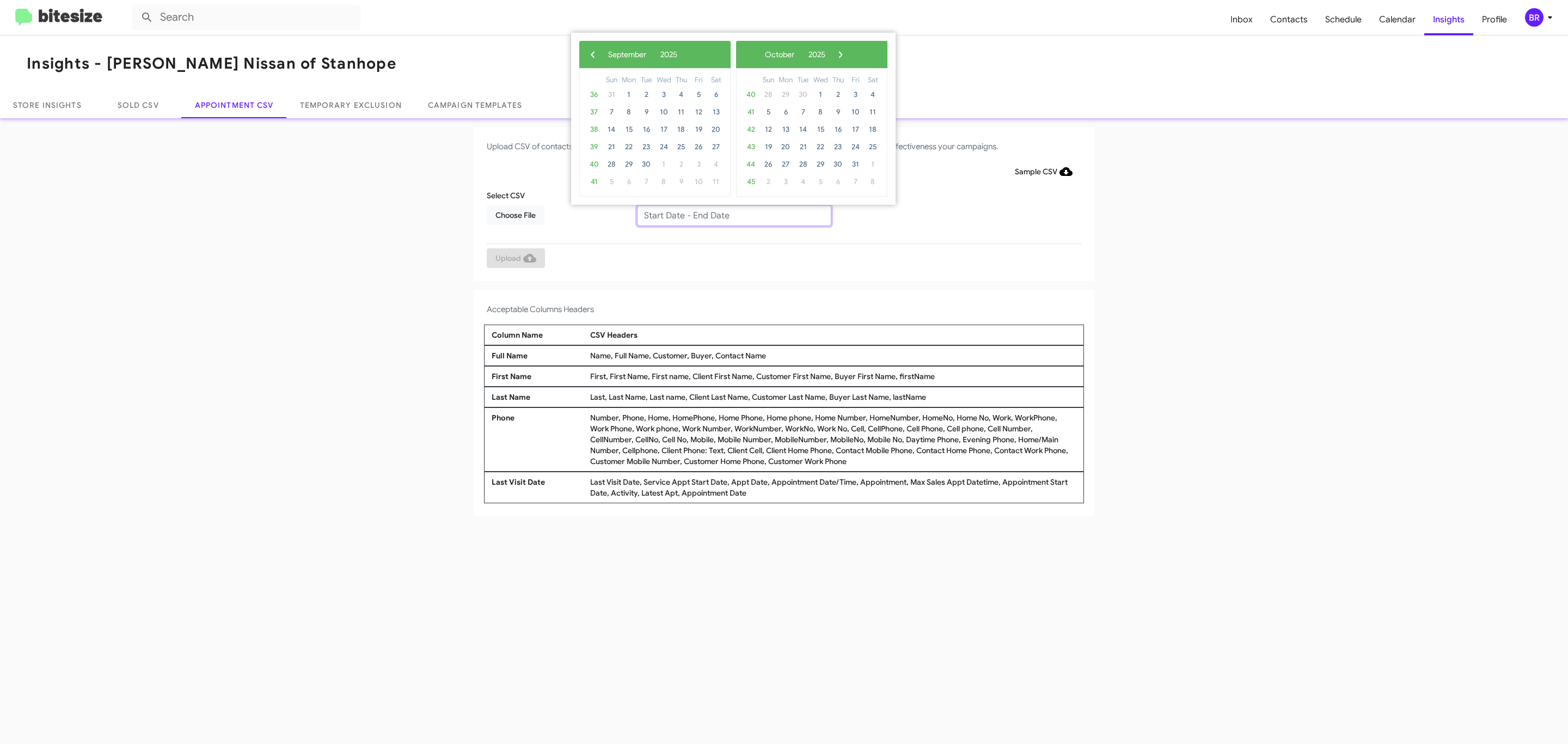
type input "09/11/2025 - 09/18/2025"
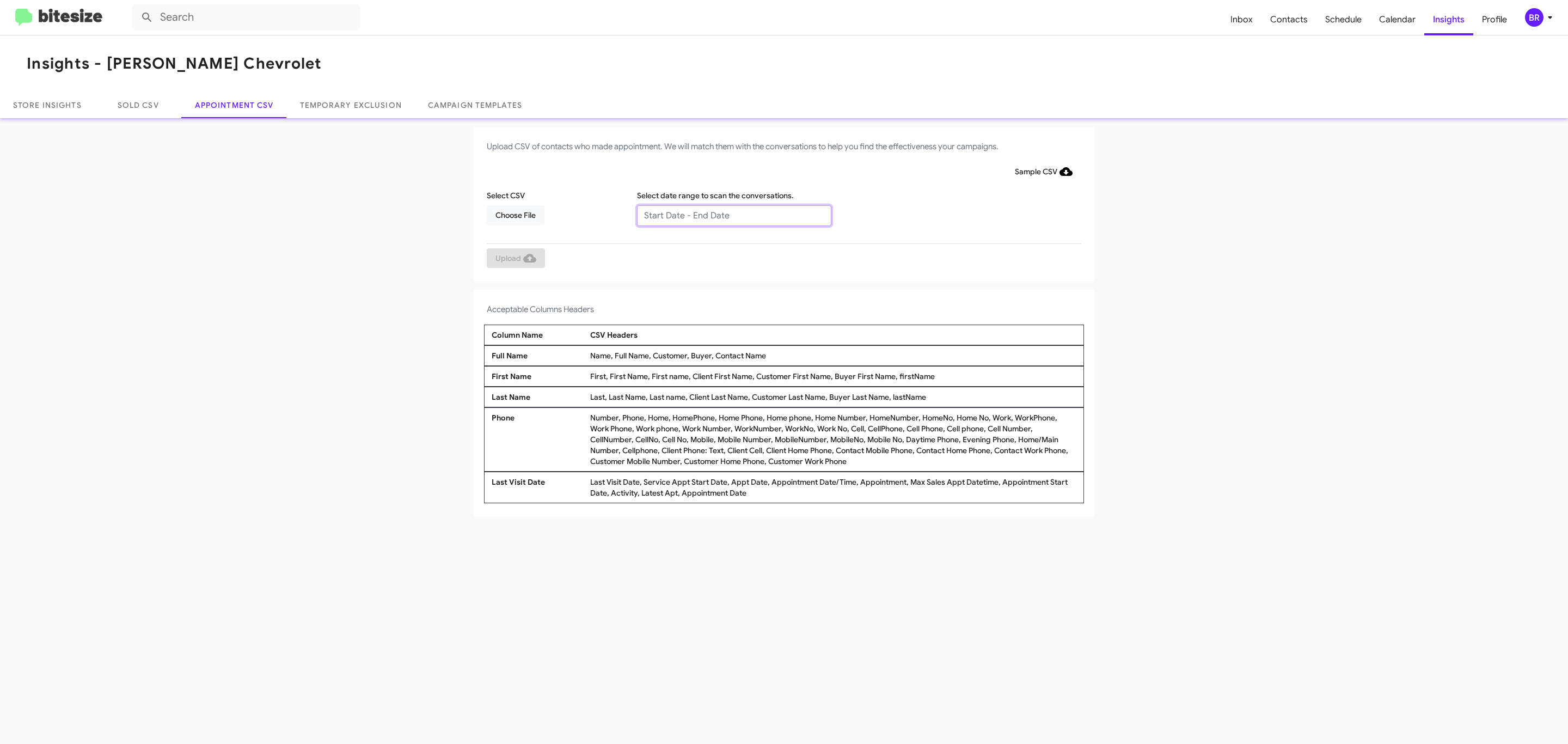
click at [733, 215] on input "text" at bounding box center [734, 216] width 195 height 21
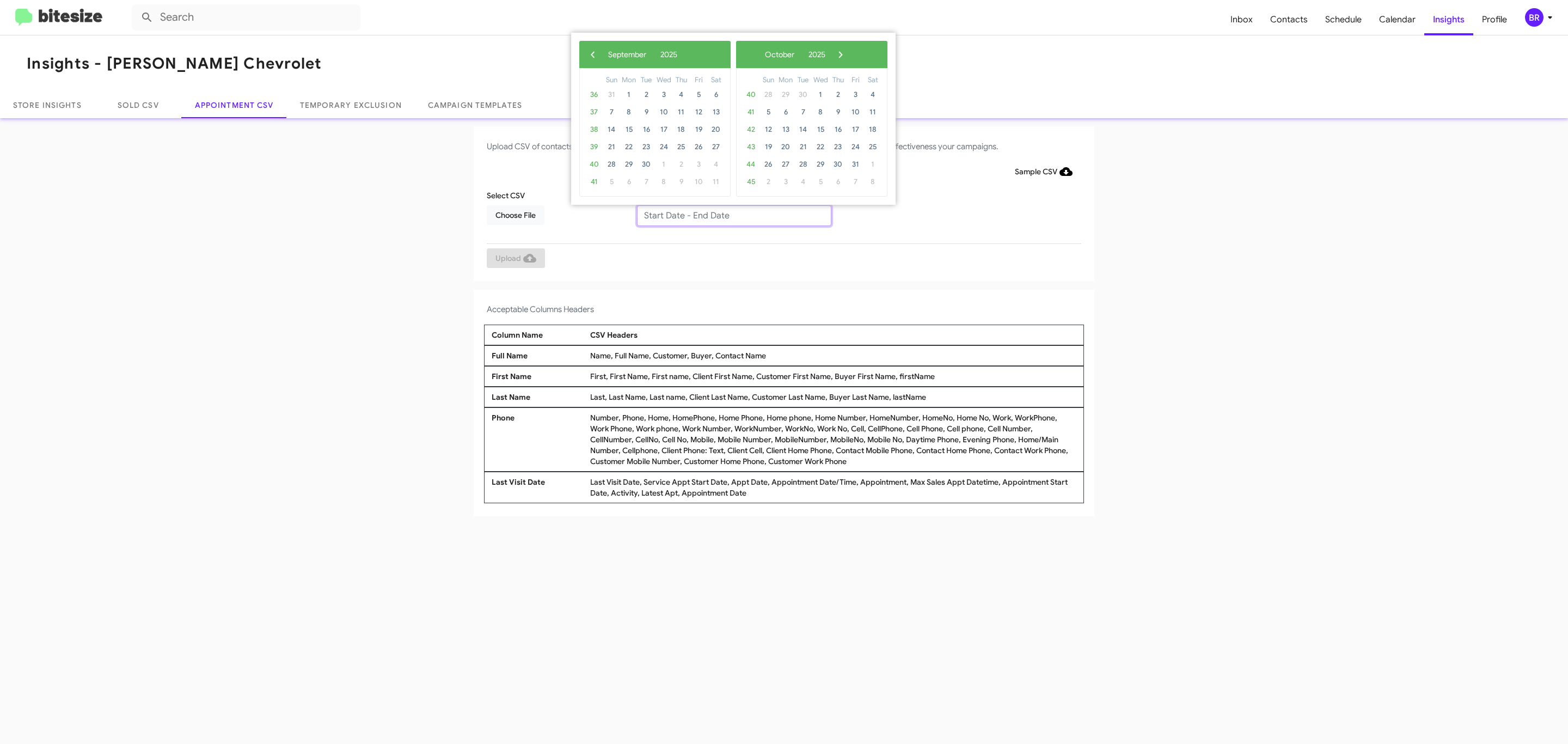
type input "[DATE] - [DATE]"
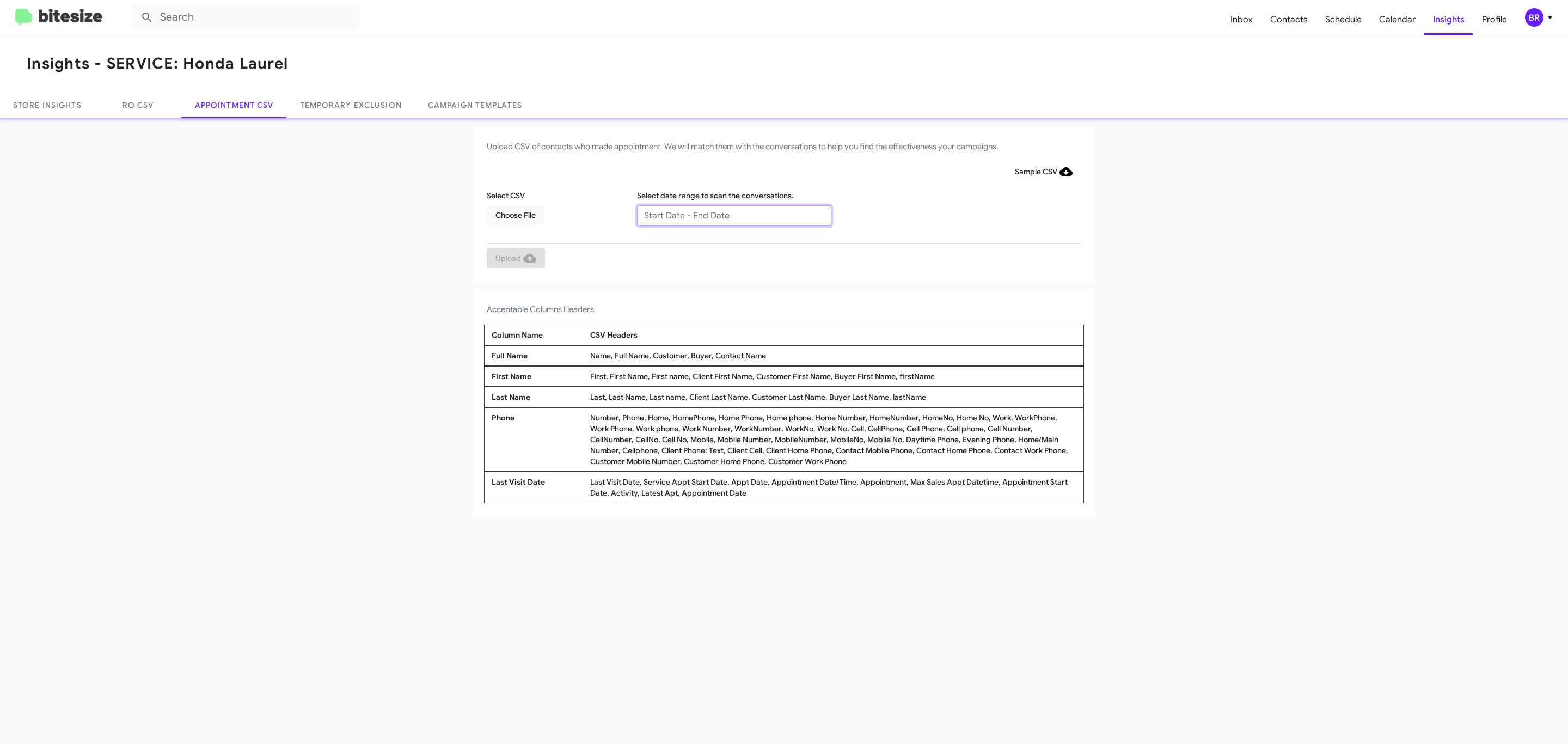
click at [733, 215] on input "text" at bounding box center [734, 216] width 195 height 21
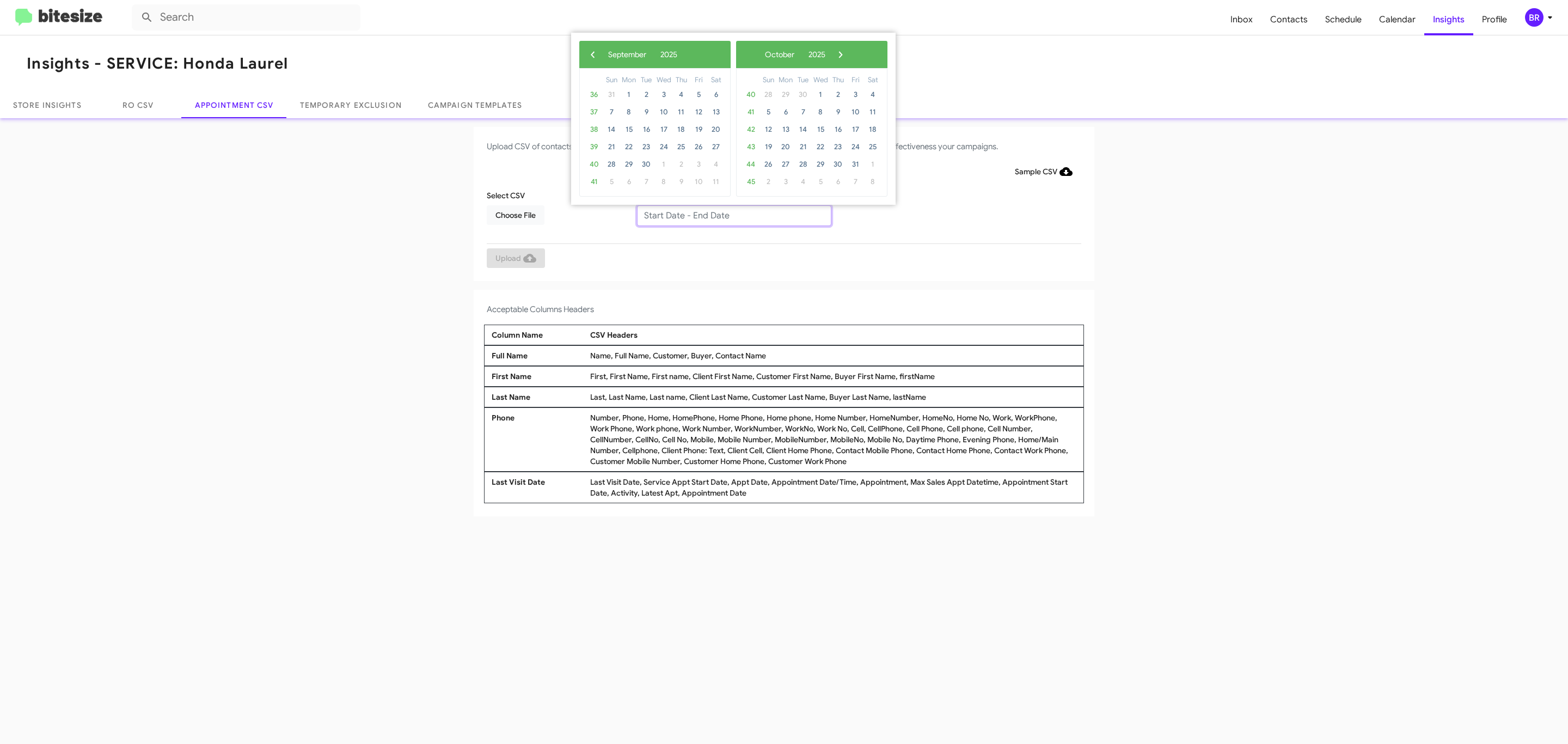
type input "09/18/2025 - 10/18/2025"
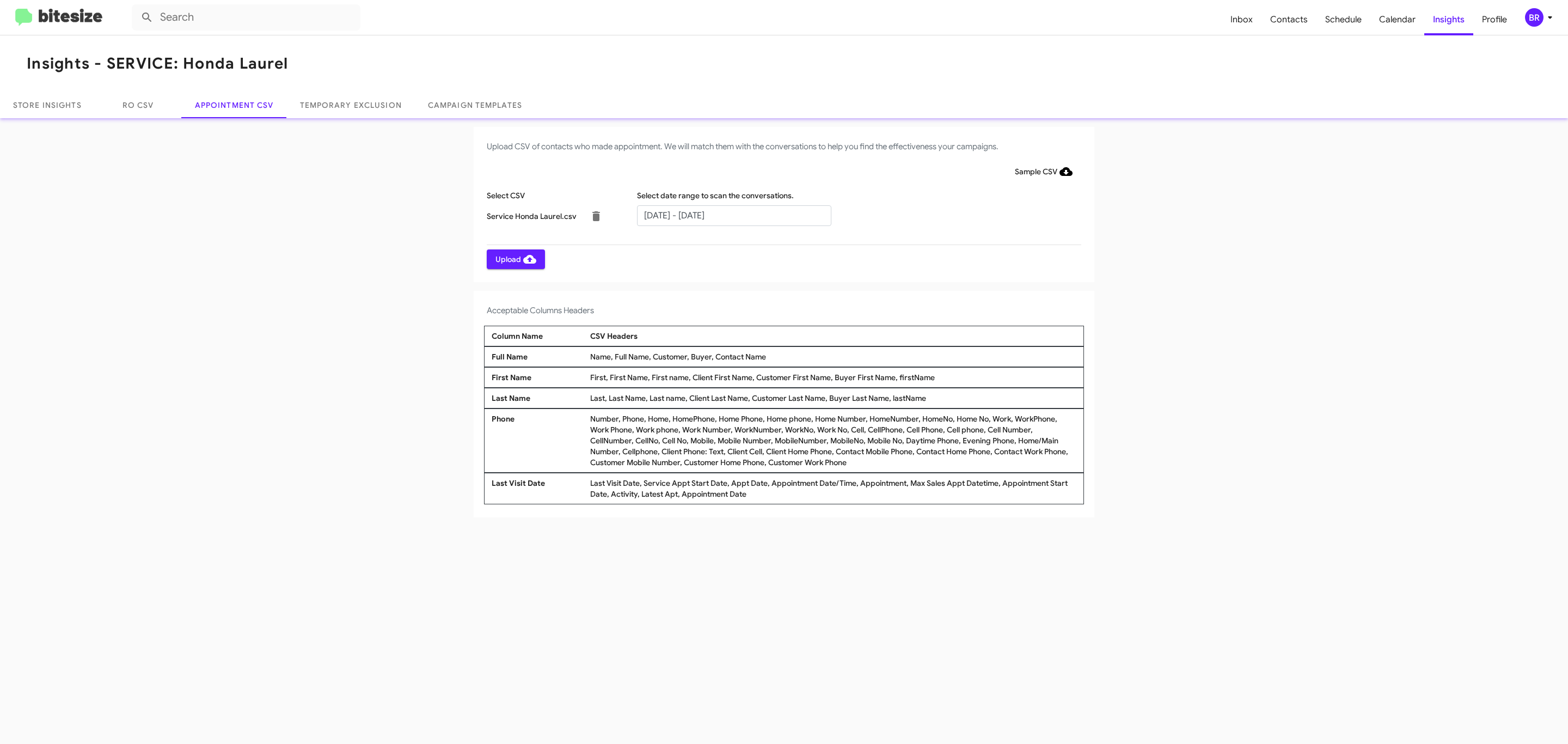
click at [515, 259] on span "Upload" at bounding box center [516, 259] width 41 height 20
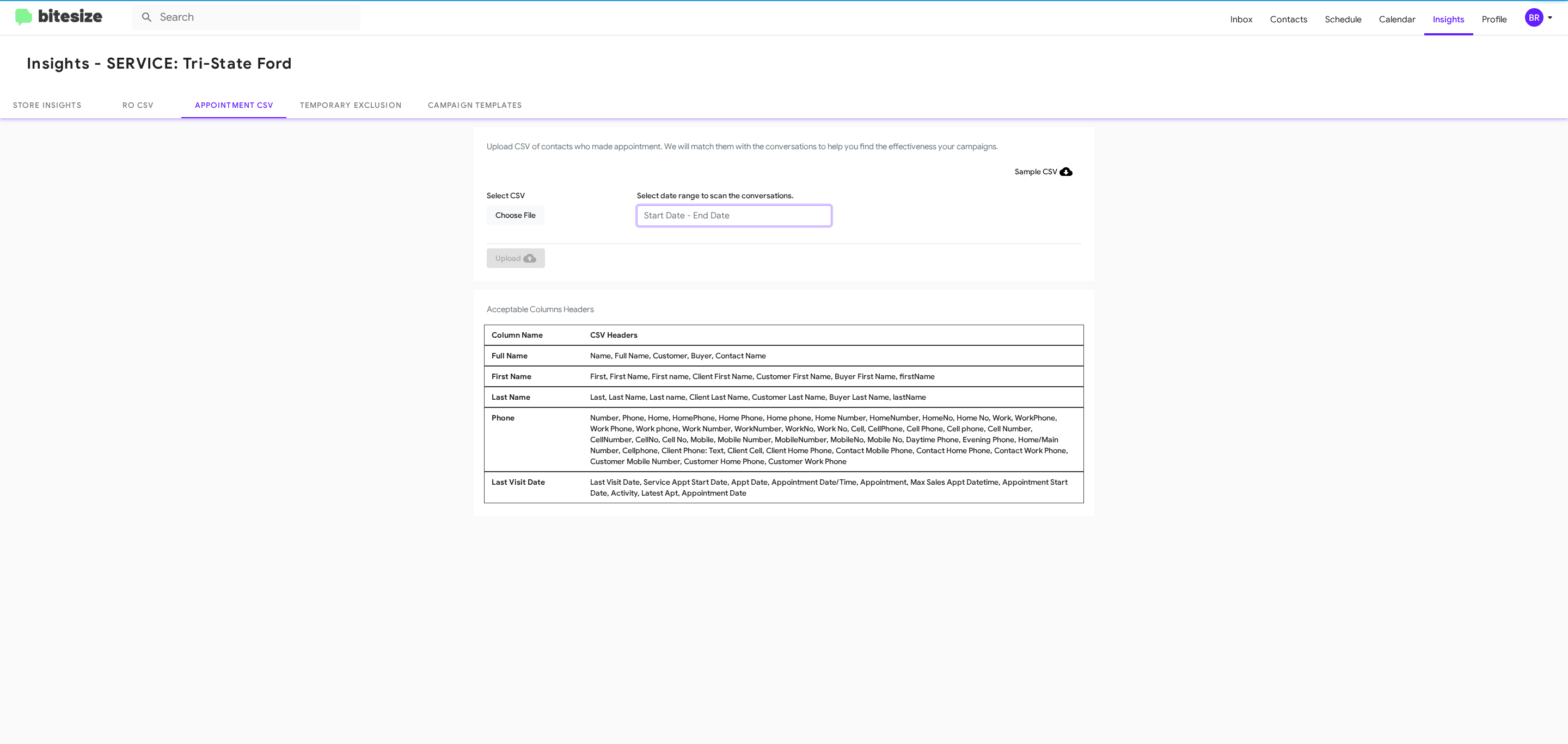
click at [733, 215] on input "text" at bounding box center [734, 216] width 195 height 21
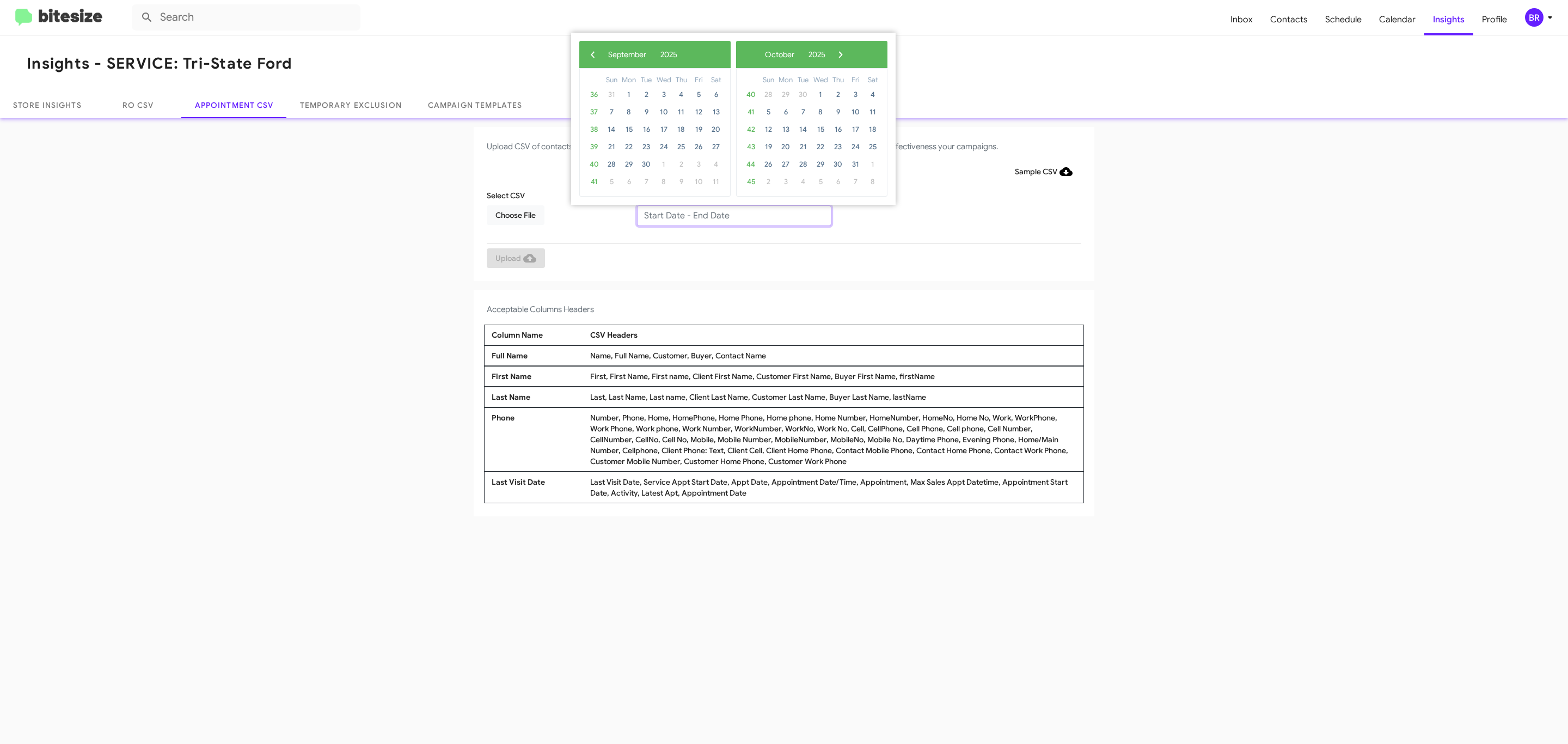
type input "09/18/2025 - 10/18/2025"
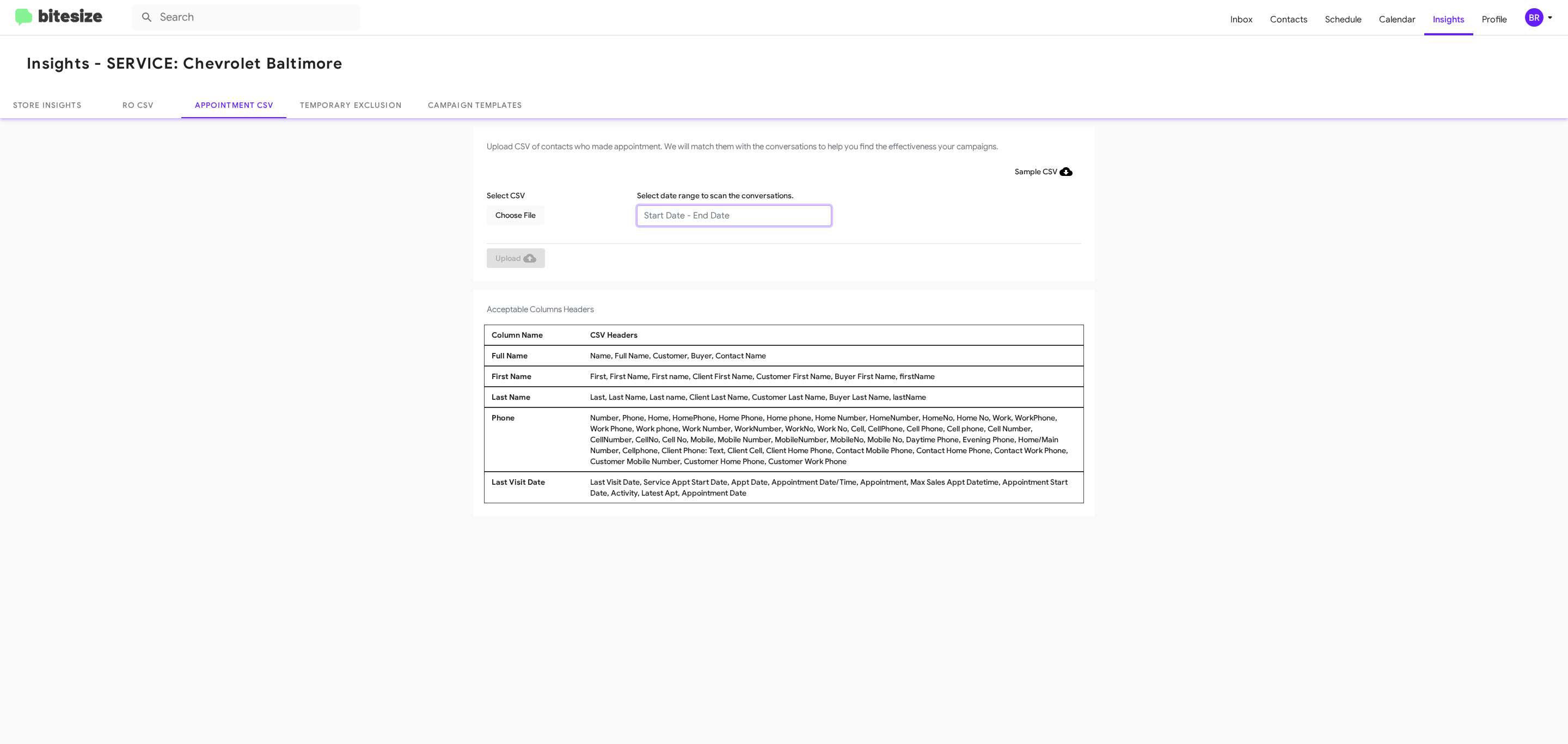
click at [733, 215] on input "text" at bounding box center [734, 216] width 195 height 21
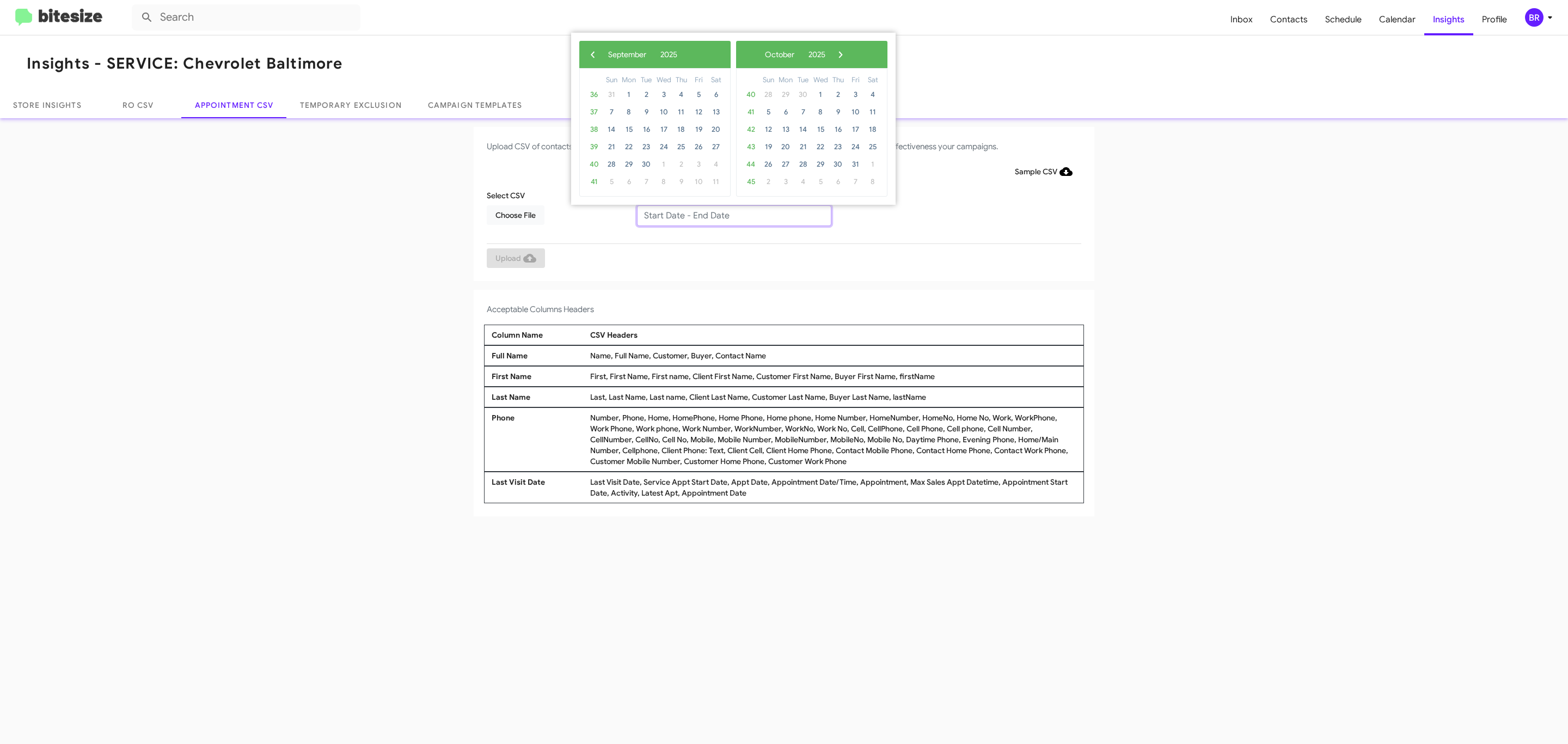
type input "09/18/2025 - 10/18/2025"
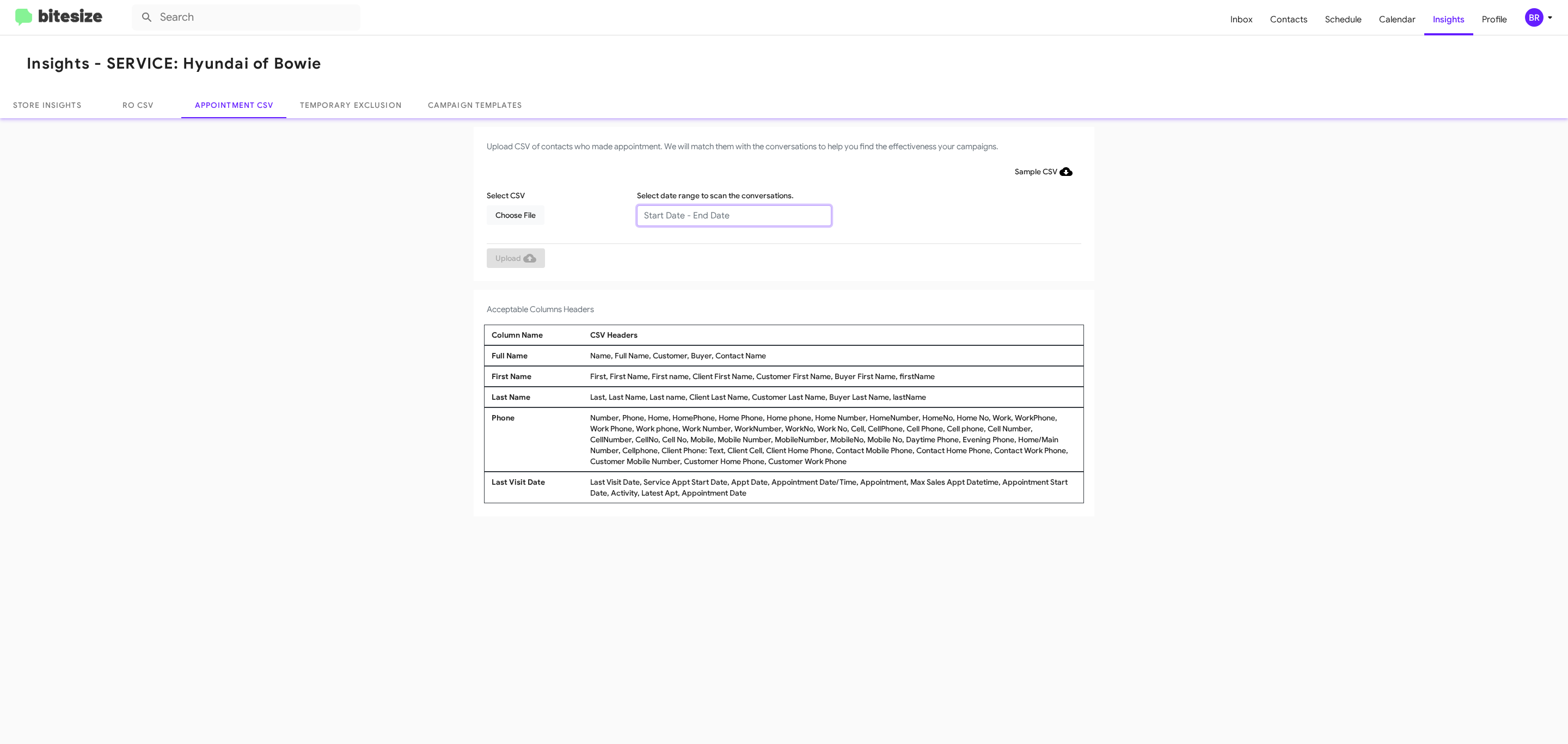
click at [733, 215] on input "text" at bounding box center [734, 216] width 195 height 21
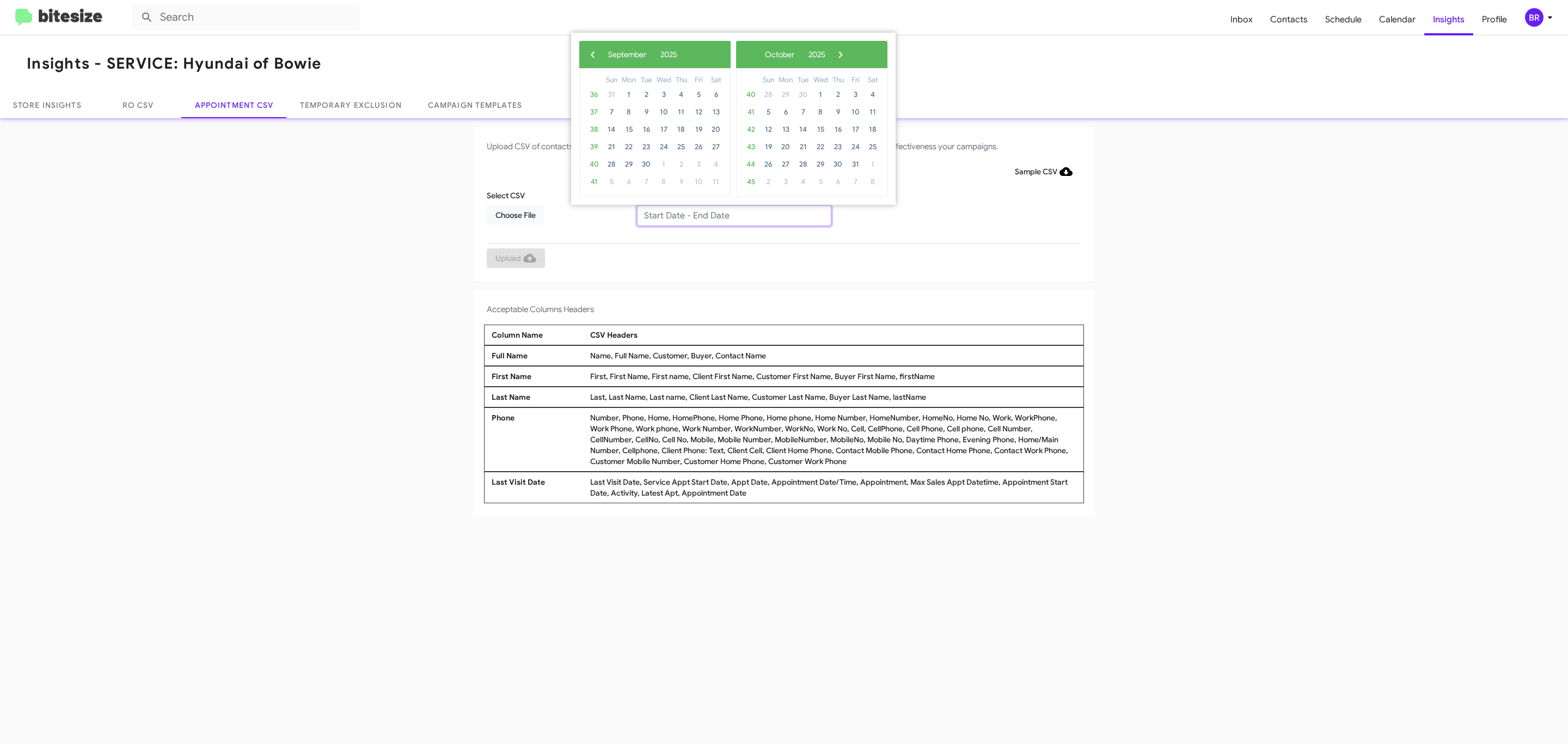
type input "09/18/2025 - 10/18/2025"
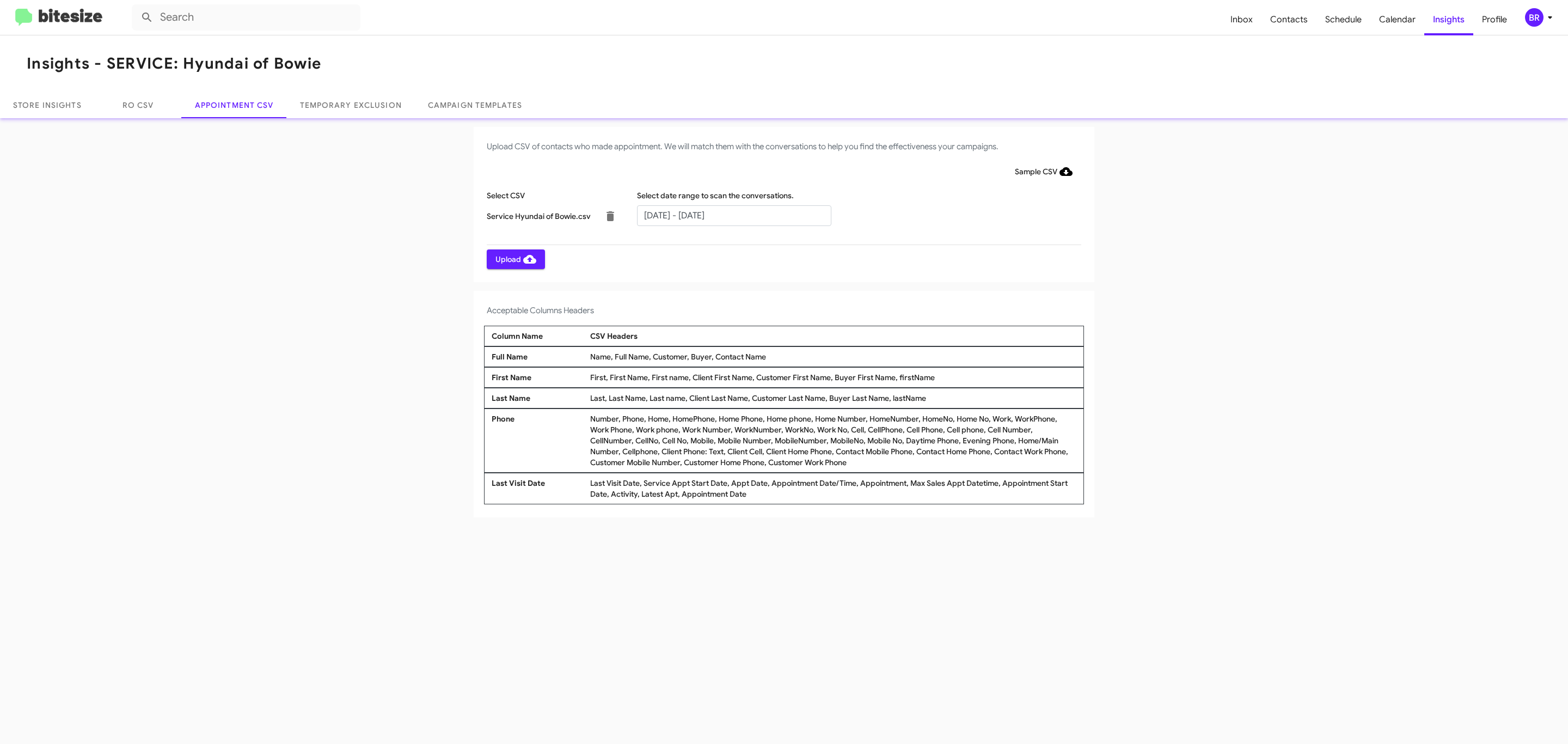
click at [515, 259] on span "Upload" at bounding box center [516, 259] width 41 height 20
click at [733, 215] on input "text" at bounding box center [734, 216] width 195 height 21
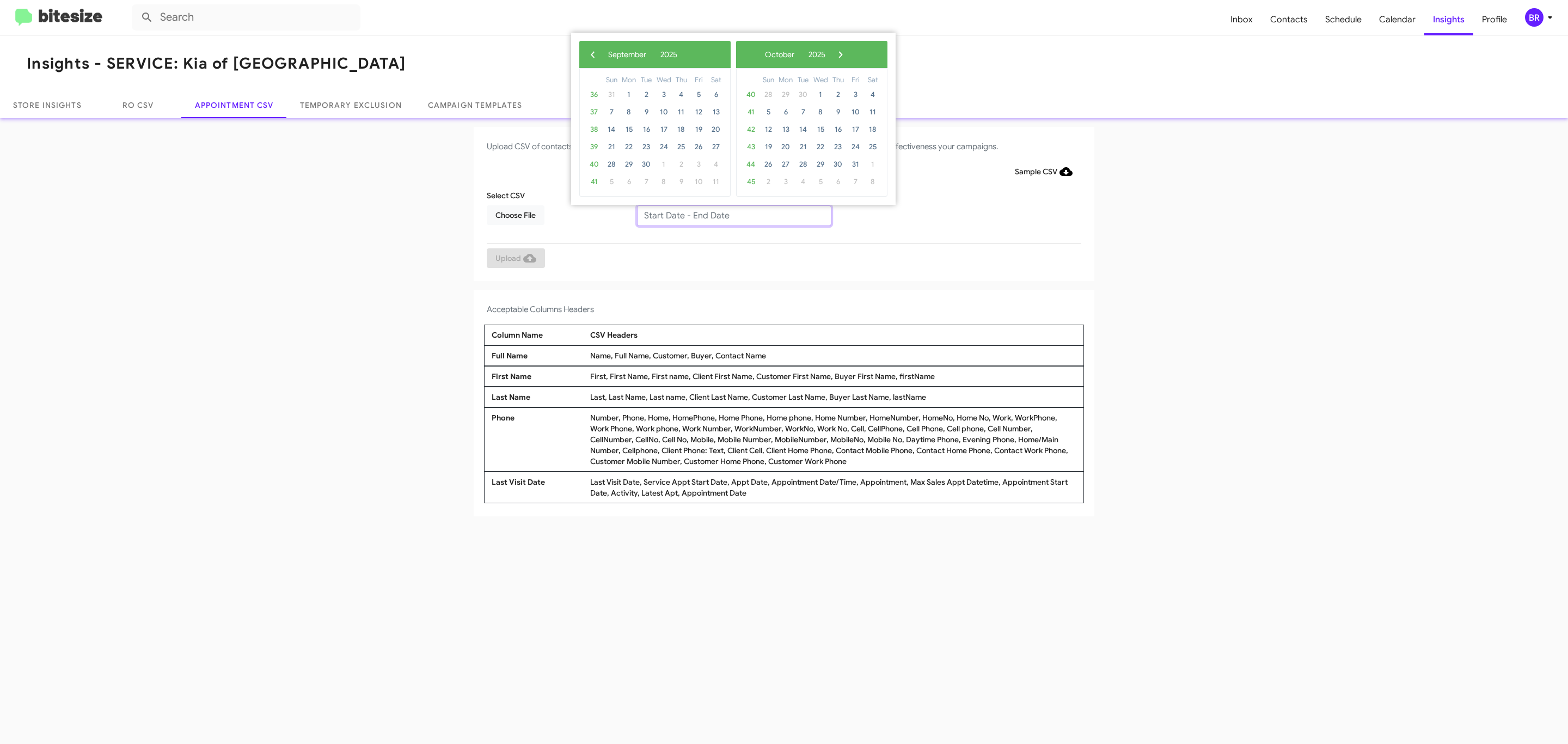
type input "09/18/2025 - 10/18/2025"
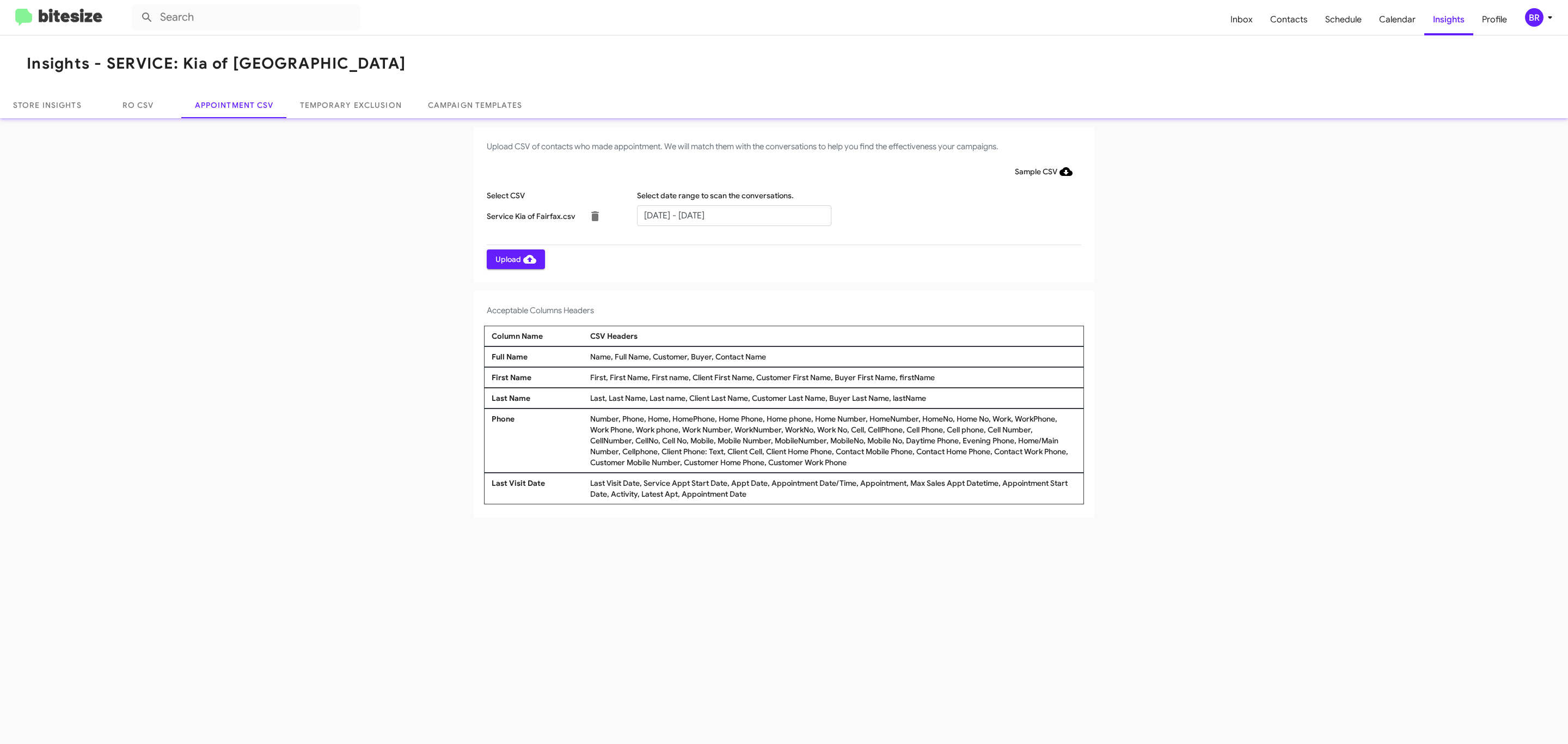
click at [515, 259] on span "Upload" at bounding box center [516, 259] width 41 height 20
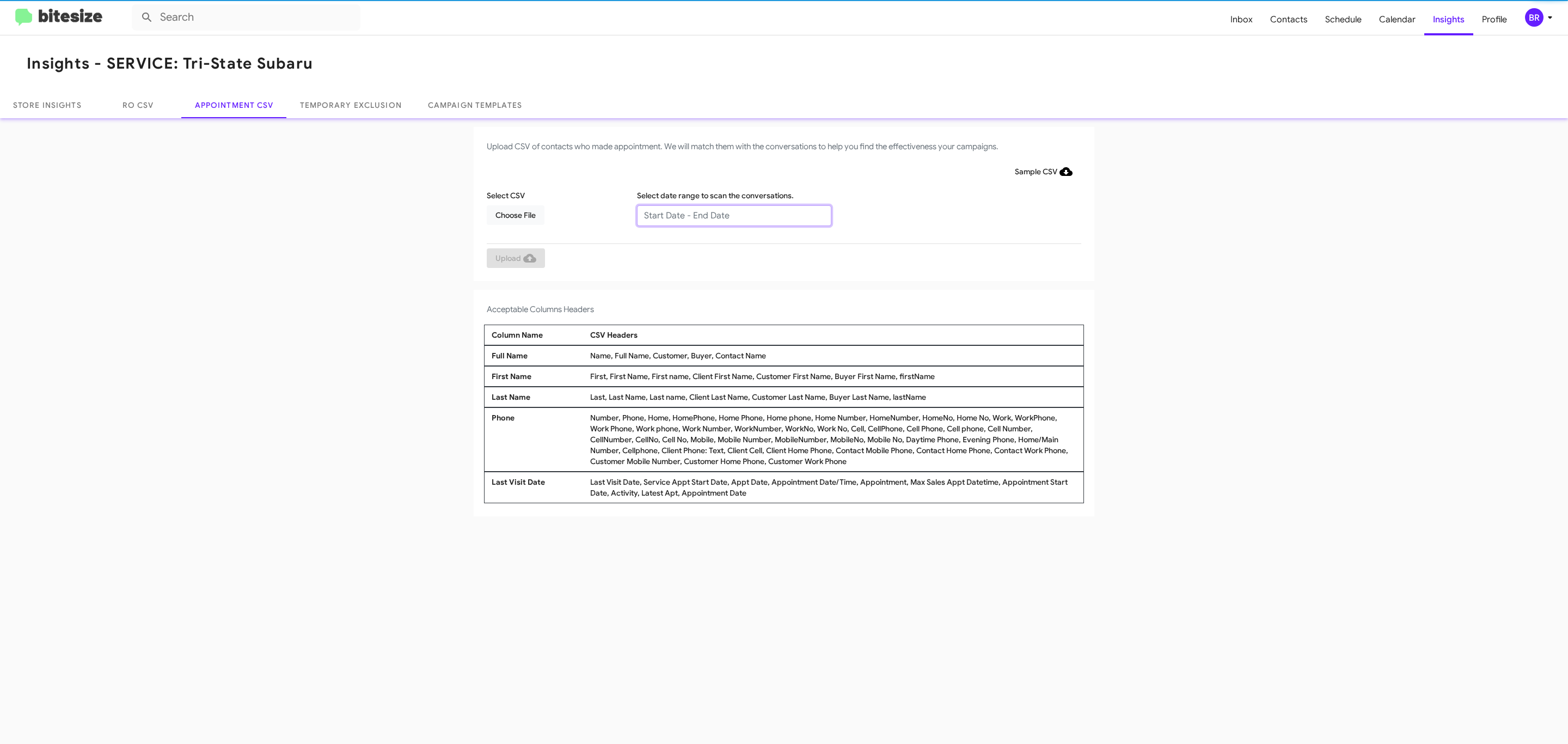
click at [733, 215] on input "text" at bounding box center [734, 216] width 195 height 21
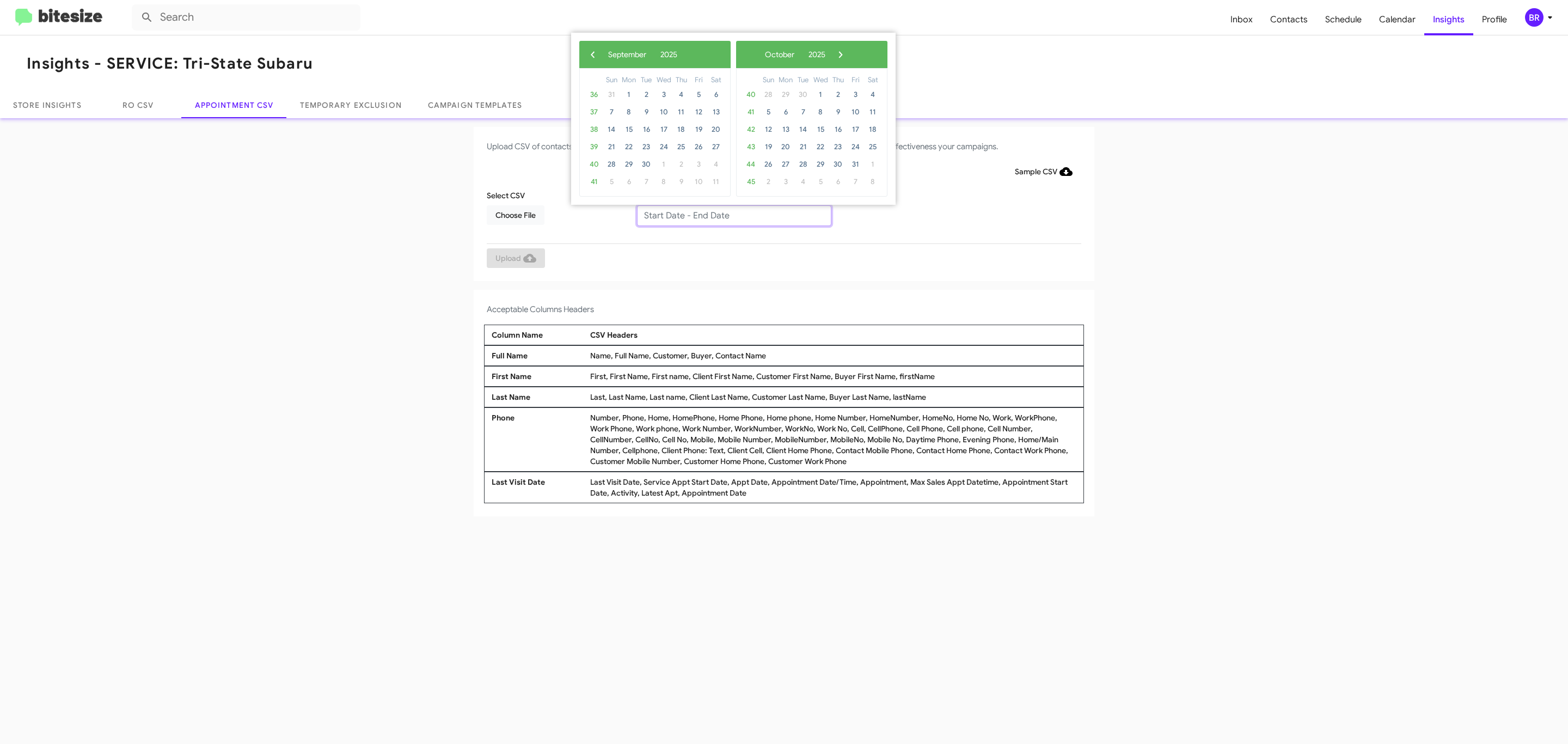
type input "[DATE] - [DATE]"
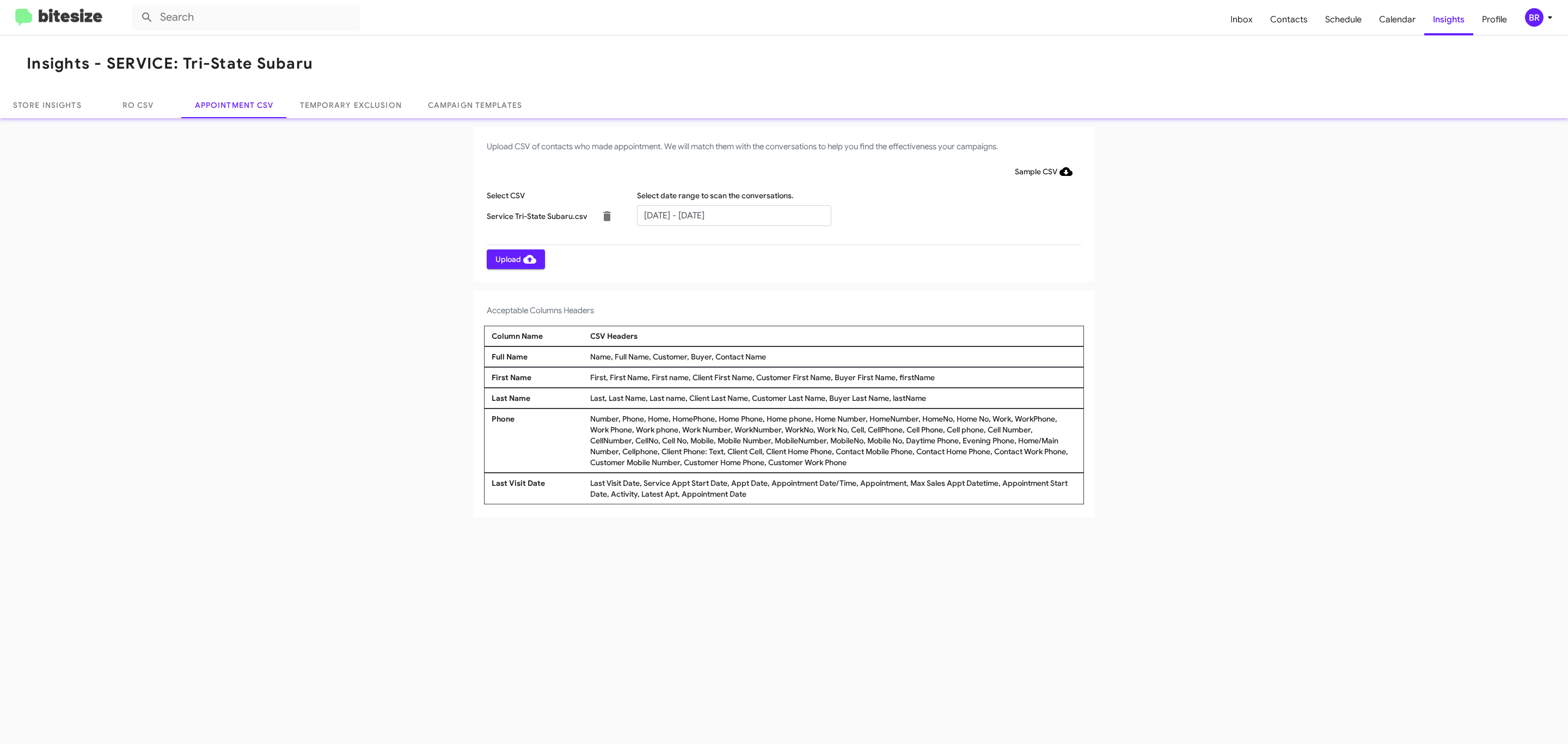
click at [515, 259] on span "Upload" at bounding box center [516, 259] width 41 height 20
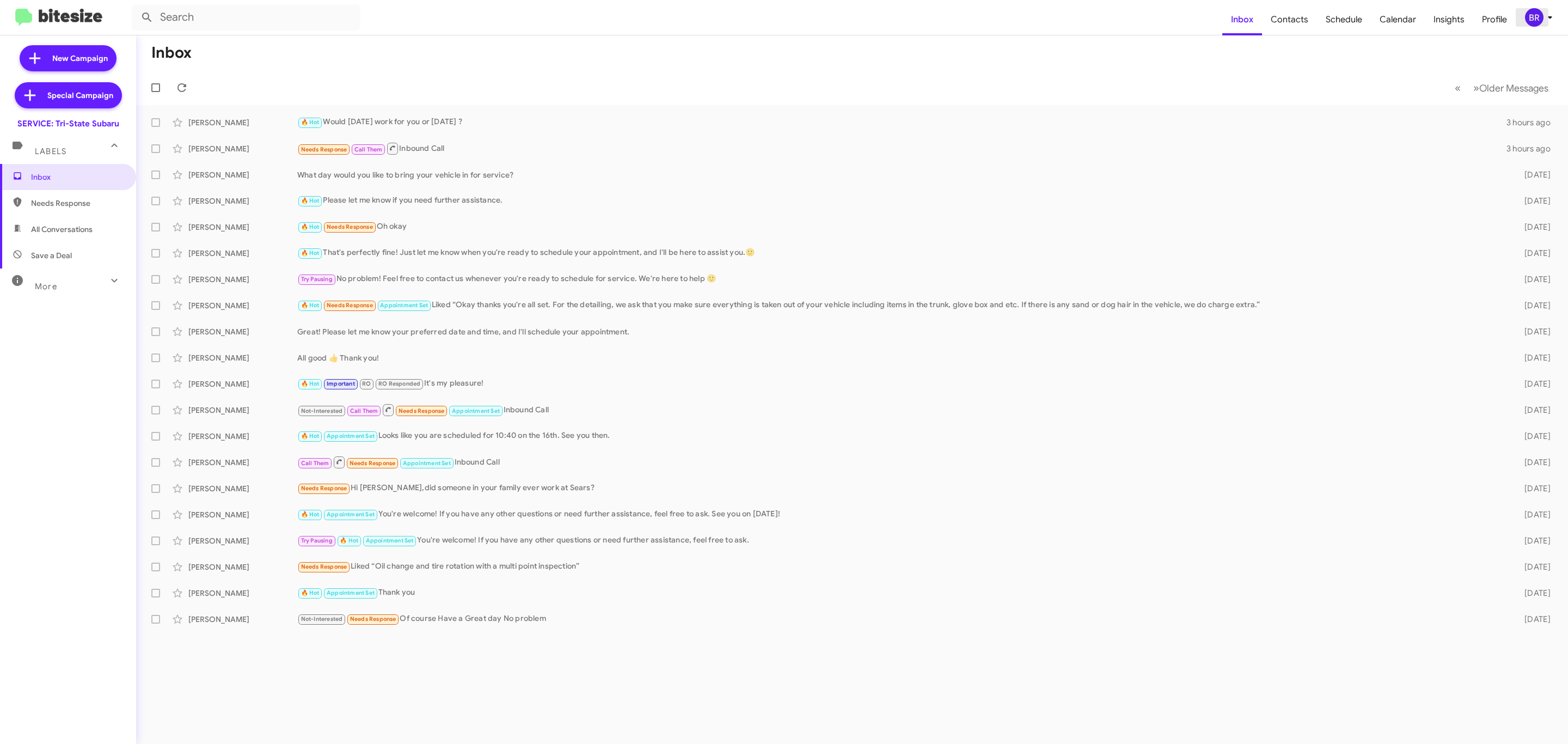
click at [1534, 24] on div "BR" at bounding box center [1534, 17] width 18 height 18
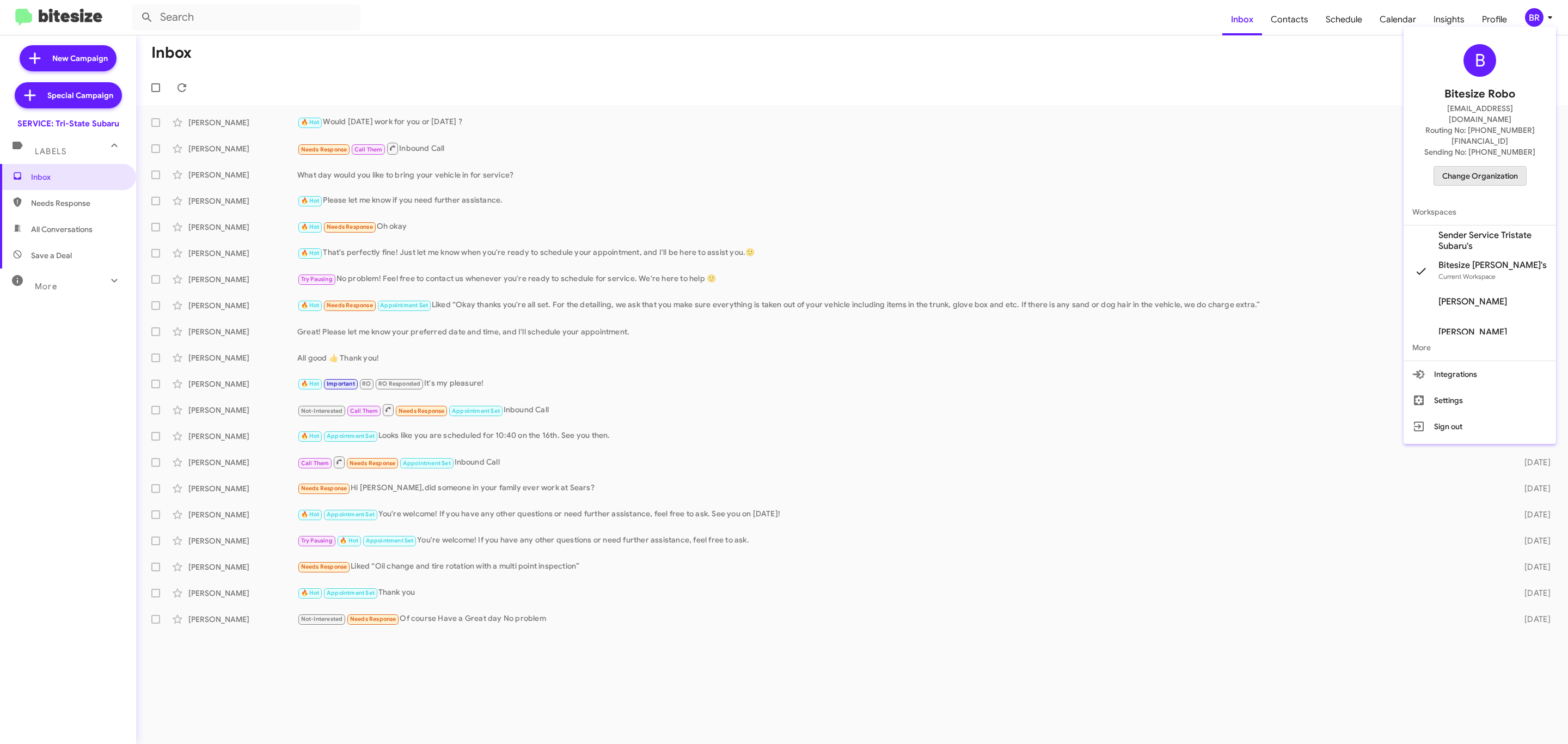
click at [1471, 167] on span "Change Organization" at bounding box center [1480, 176] width 76 height 18
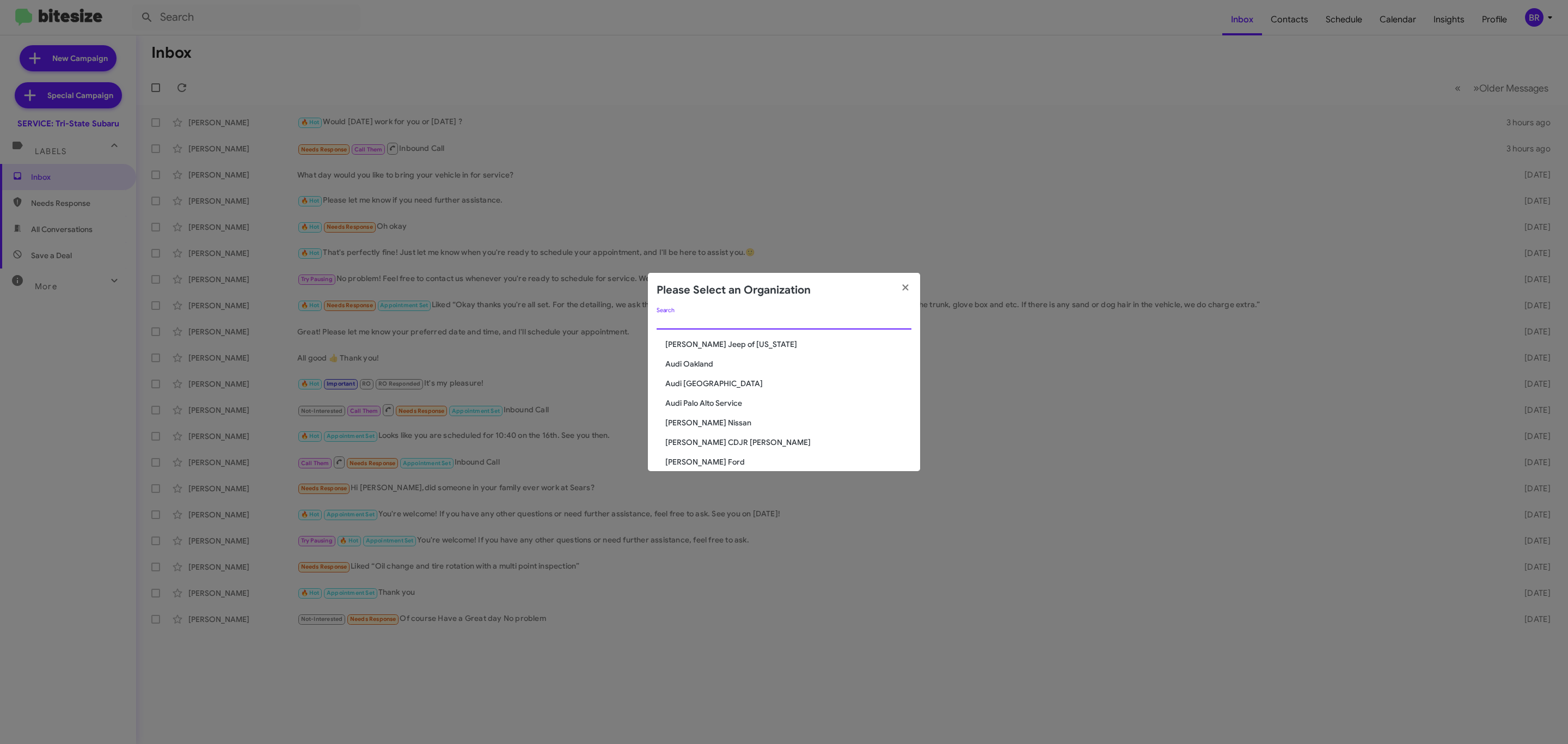
click at [698, 323] on input "Search" at bounding box center [784, 321] width 255 height 9
type input "roc"
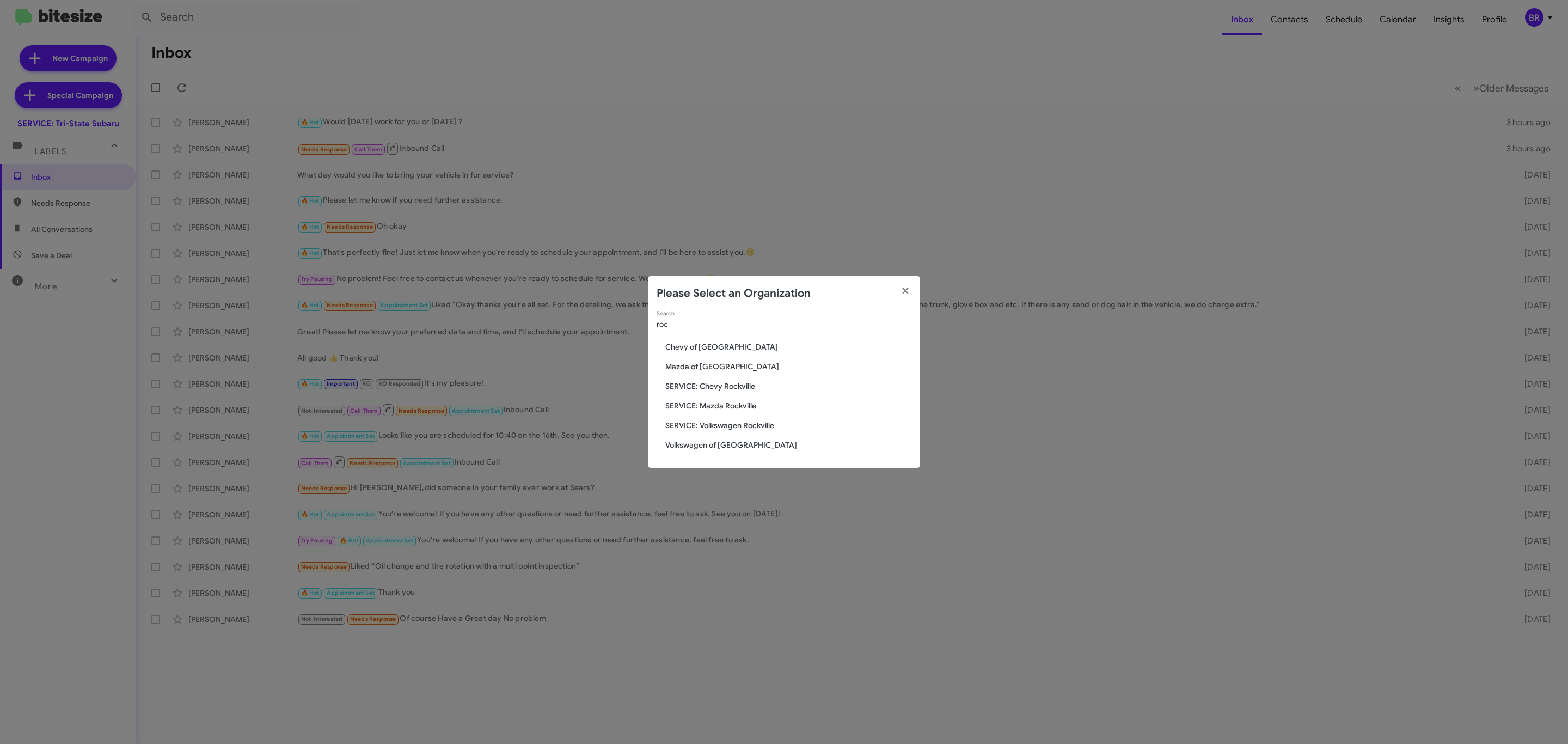
click span "Chevy of [GEOGRAPHIC_DATA]"
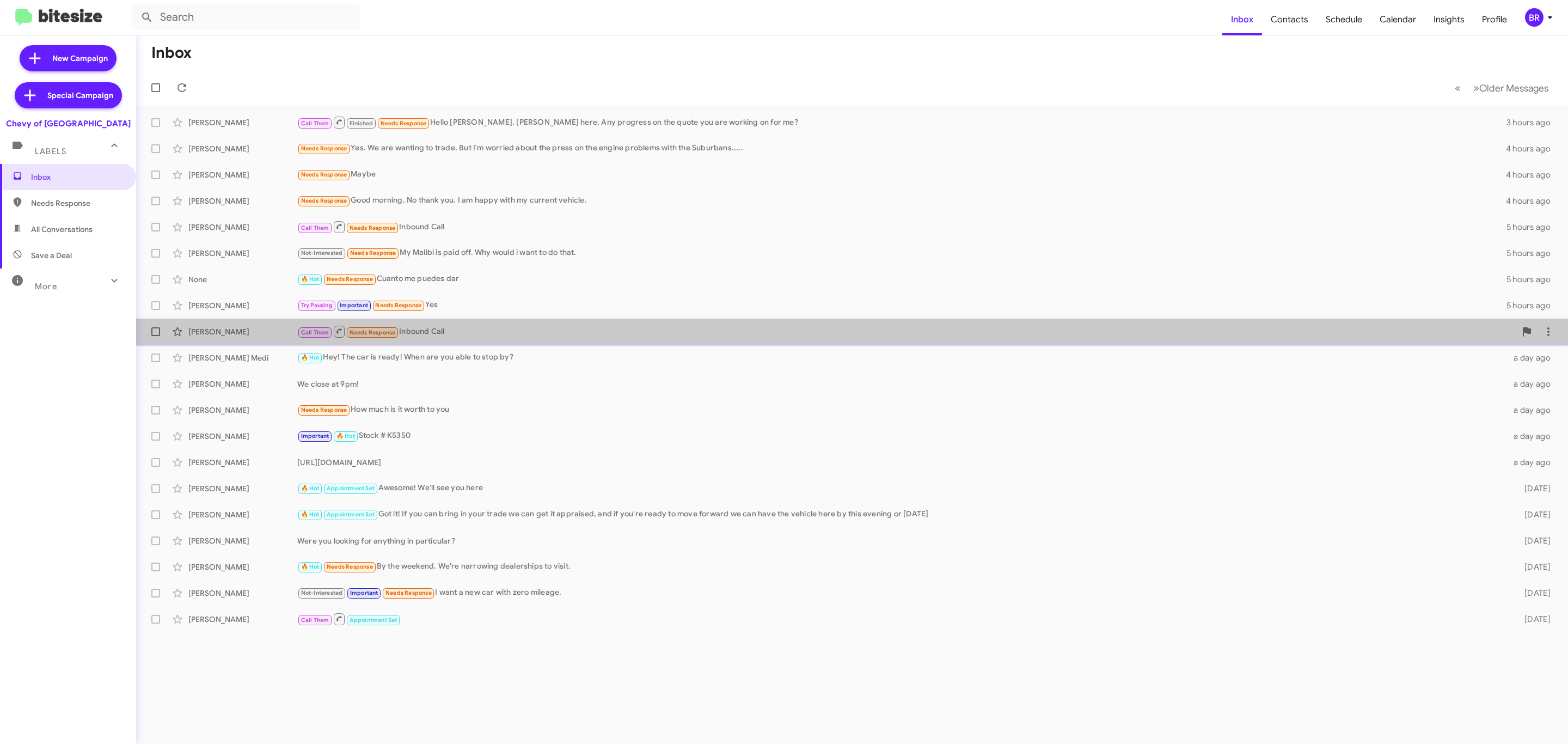
click at [785, 344] on span "Juan Melgar Call Them Needs Response Inbound Call a day ago" at bounding box center [852, 331] width 1432 height 26
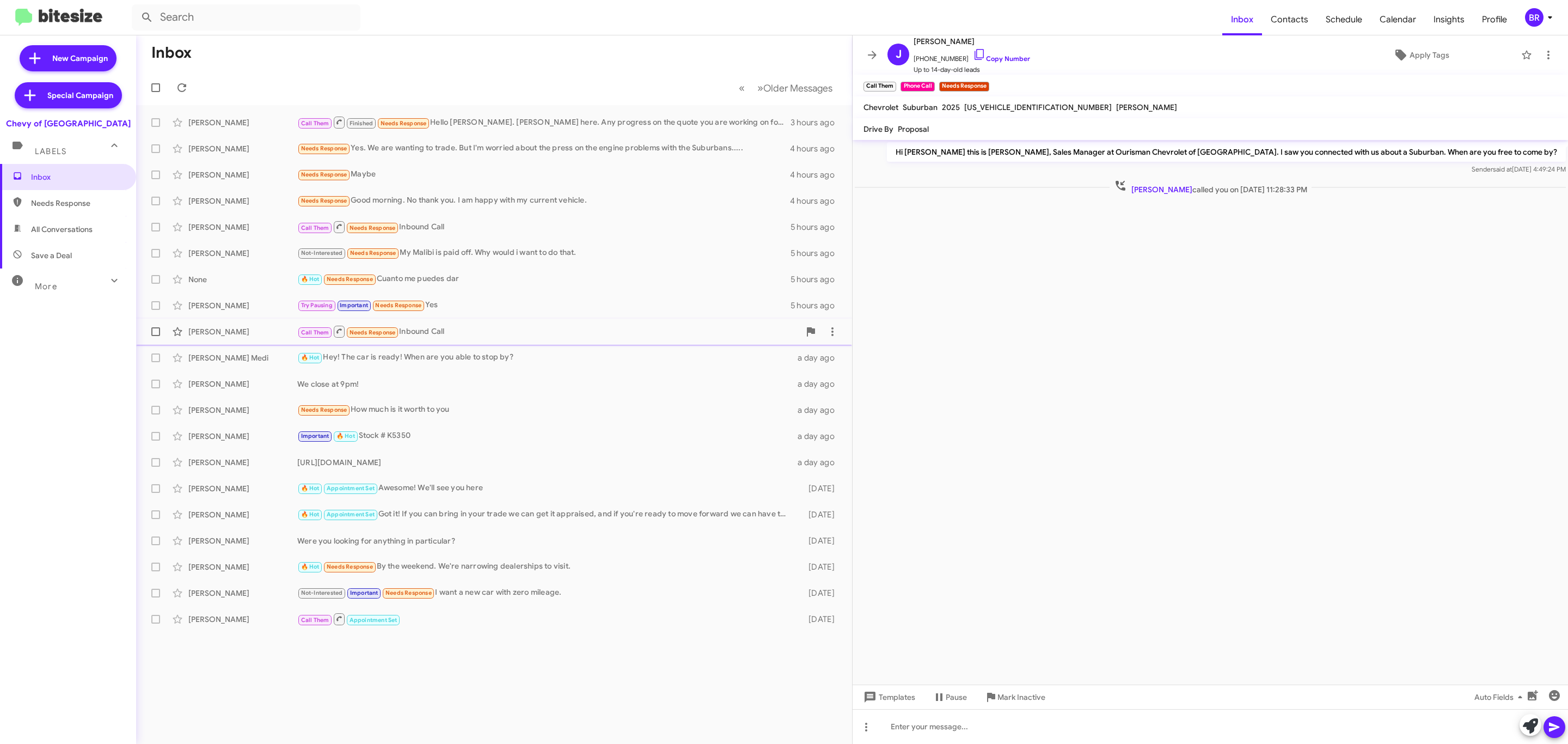
click at [154, 330] on span at bounding box center [155, 332] width 9 height 9
click at [155, 336] on input "checkbox" at bounding box center [155, 336] width 1 height 1
checkbox input "true"
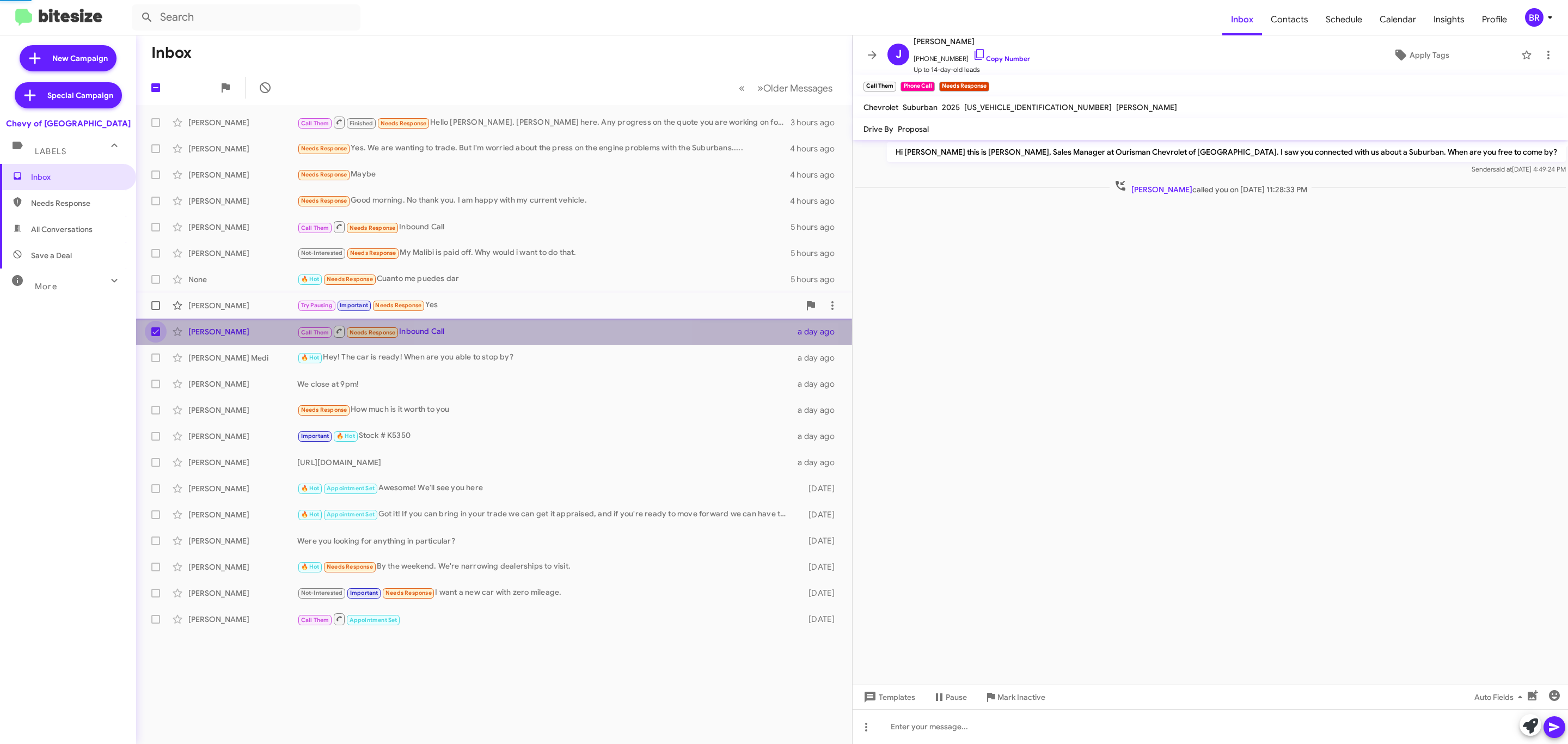
click at [155, 304] on span at bounding box center [155, 306] width 9 height 9
click at [155, 310] on input "checkbox" at bounding box center [155, 310] width 1 height 1
checkbox input "true"
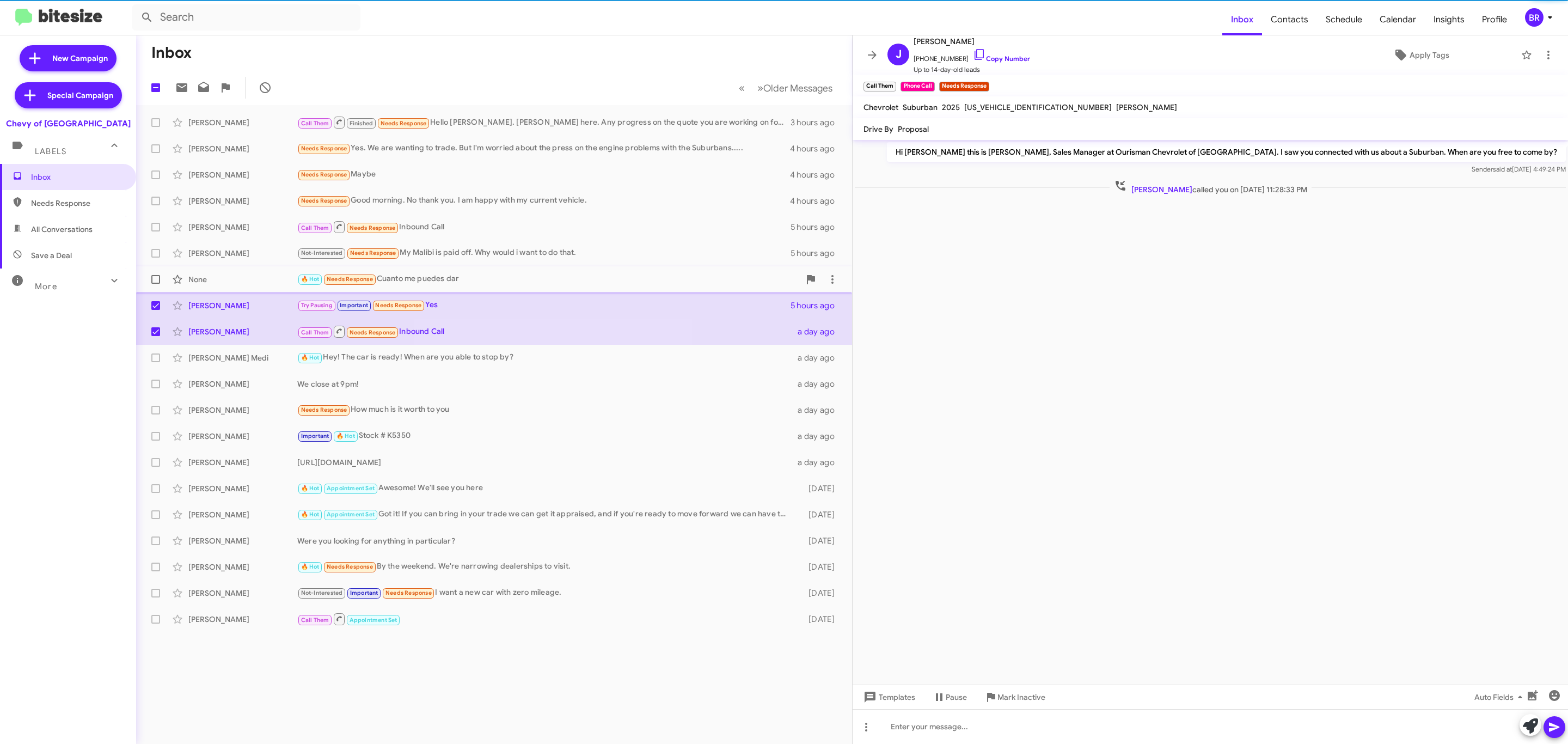
click at [155, 279] on span at bounding box center [155, 279] width 9 height 9
click at [155, 284] on input "checkbox" at bounding box center [155, 284] width 1 height 1
checkbox input "true"
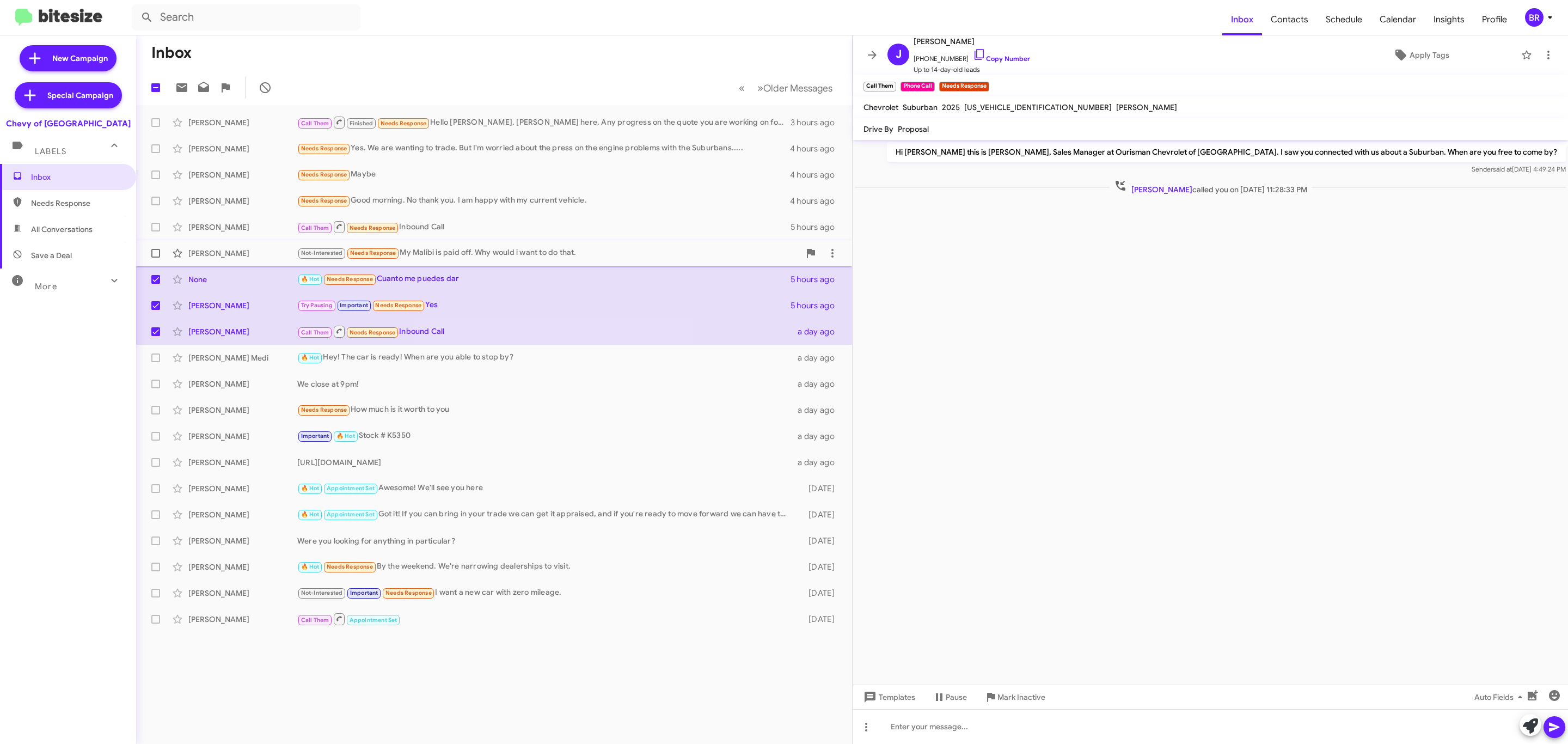
click at [151, 249] on span at bounding box center [155, 254] width 9 height 9
click at [155, 258] on input "checkbox" at bounding box center [155, 258] width 1 height 1
checkbox input "true"
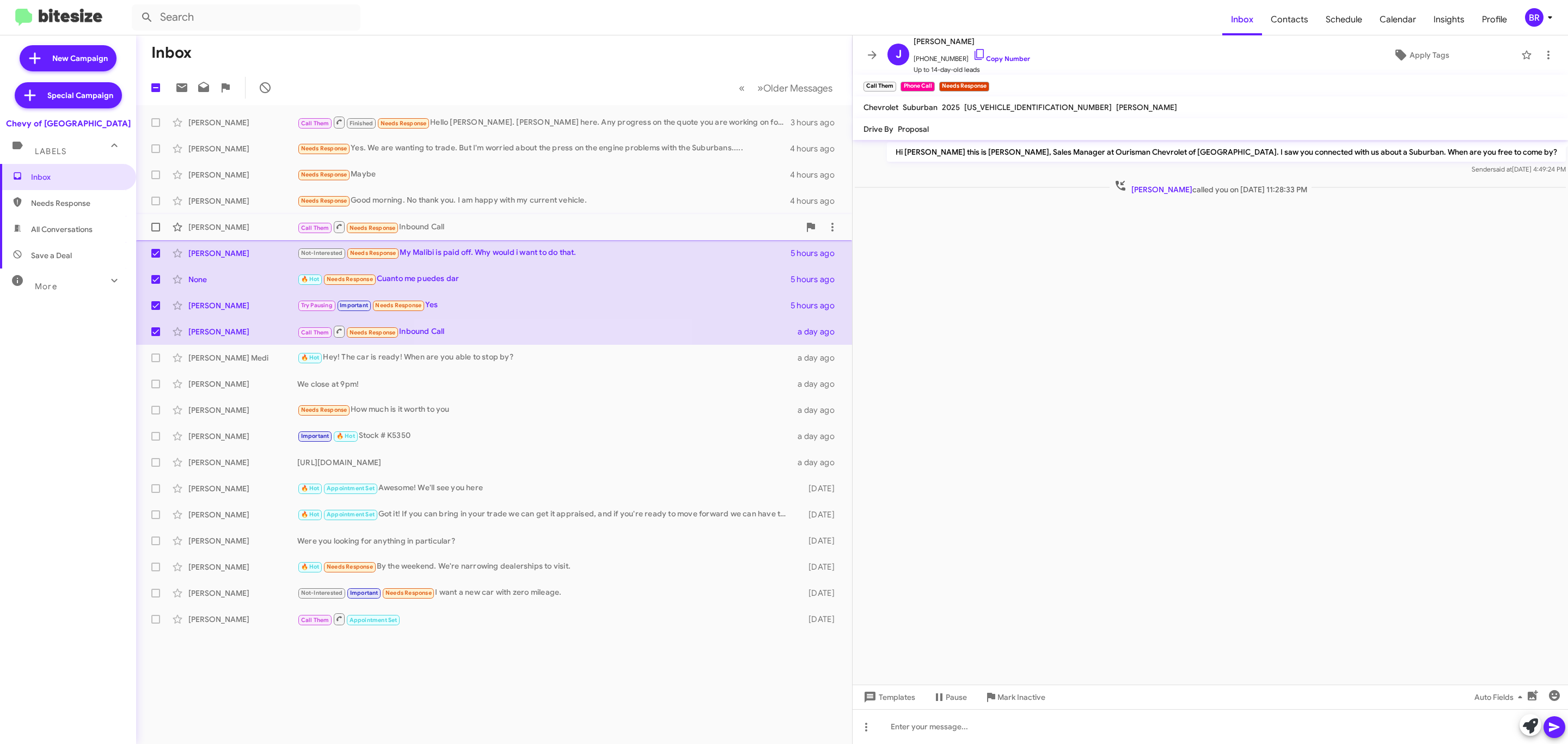
click at [152, 230] on span at bounding box center [155, 227] width 9 height 9
click at [155, 231] on input "checkbox" at bounding box center [155, 231] width 1 height 1
checkbox input "true"
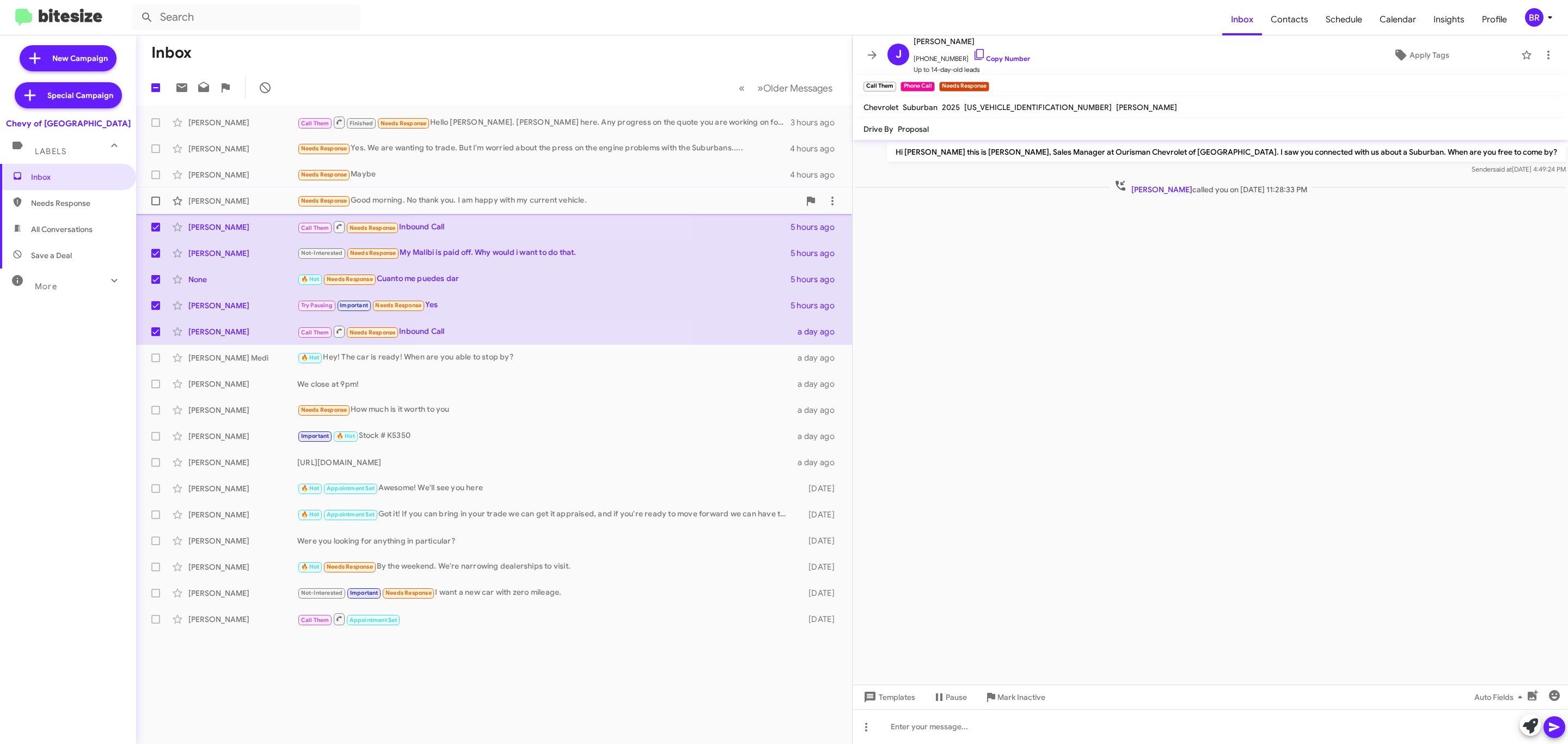
click at [157, 197] on span at bounding box center [155, 201] width 9 height 9
click at [155, 205] on input "checkbox" at bounding box center [155, 205] width 1 height 1
checkbox input "true"
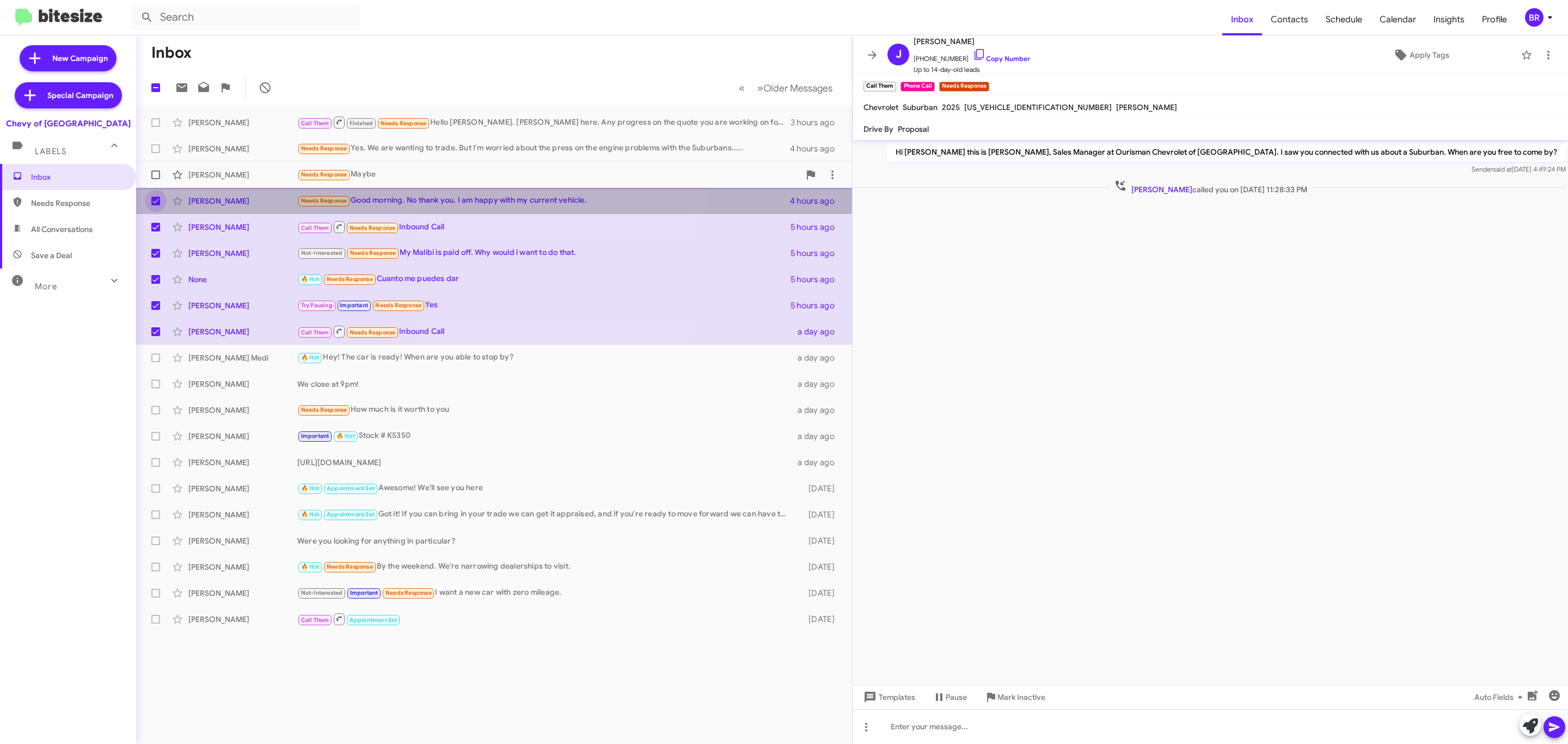
click at [151, 175] on span at bounding box center [155, 175] width 9 height 9
click at [155, 179] on input "checkbox" at bounding box center [155, 179] width 1 height 1
checkbox input "true"
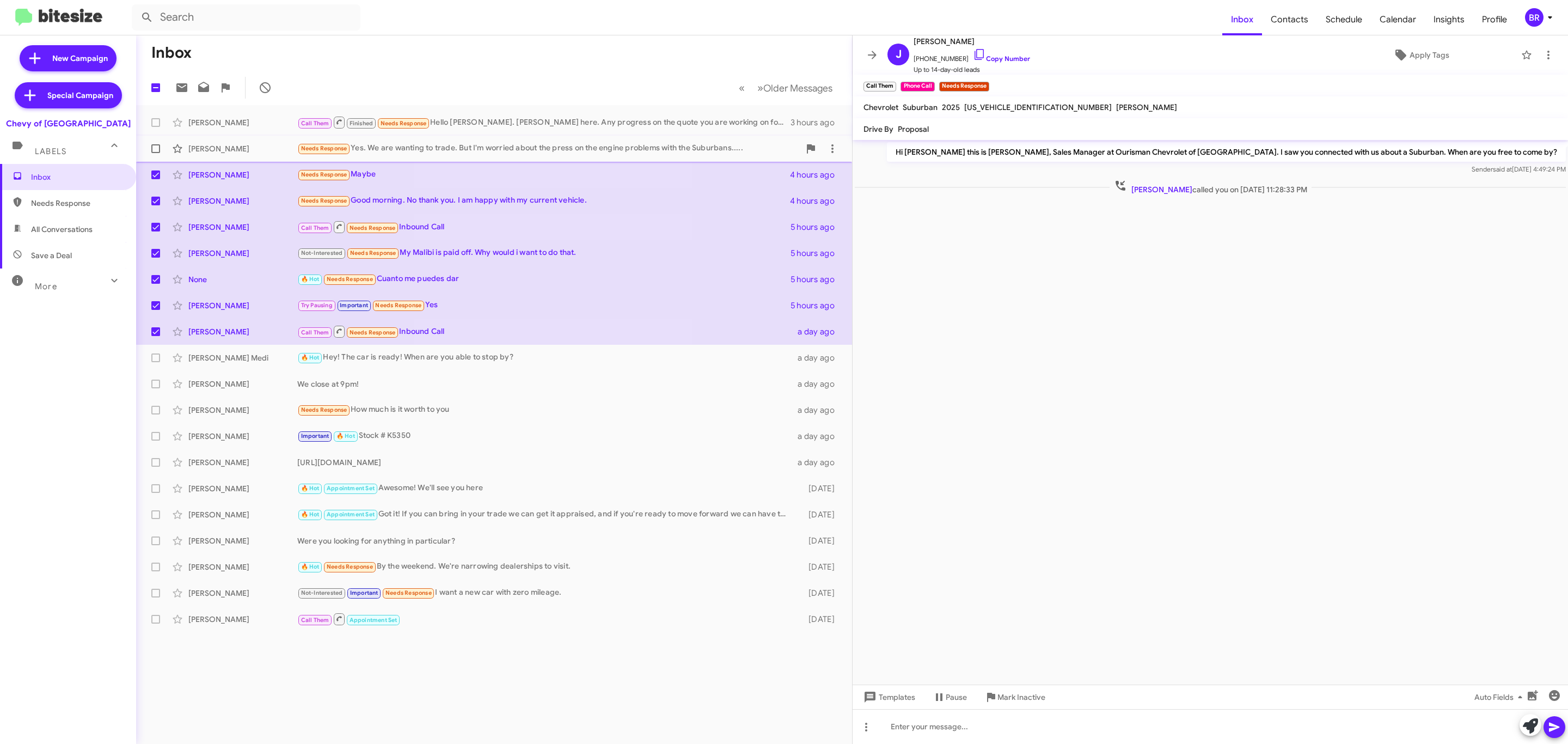
click at [155, 149] on span at bounding box center [155, 149] width 9 height 9
click at [155, 153] on input "checkbox" at bounding box center [155, 153] width 1 height 1
checkbox input "true"
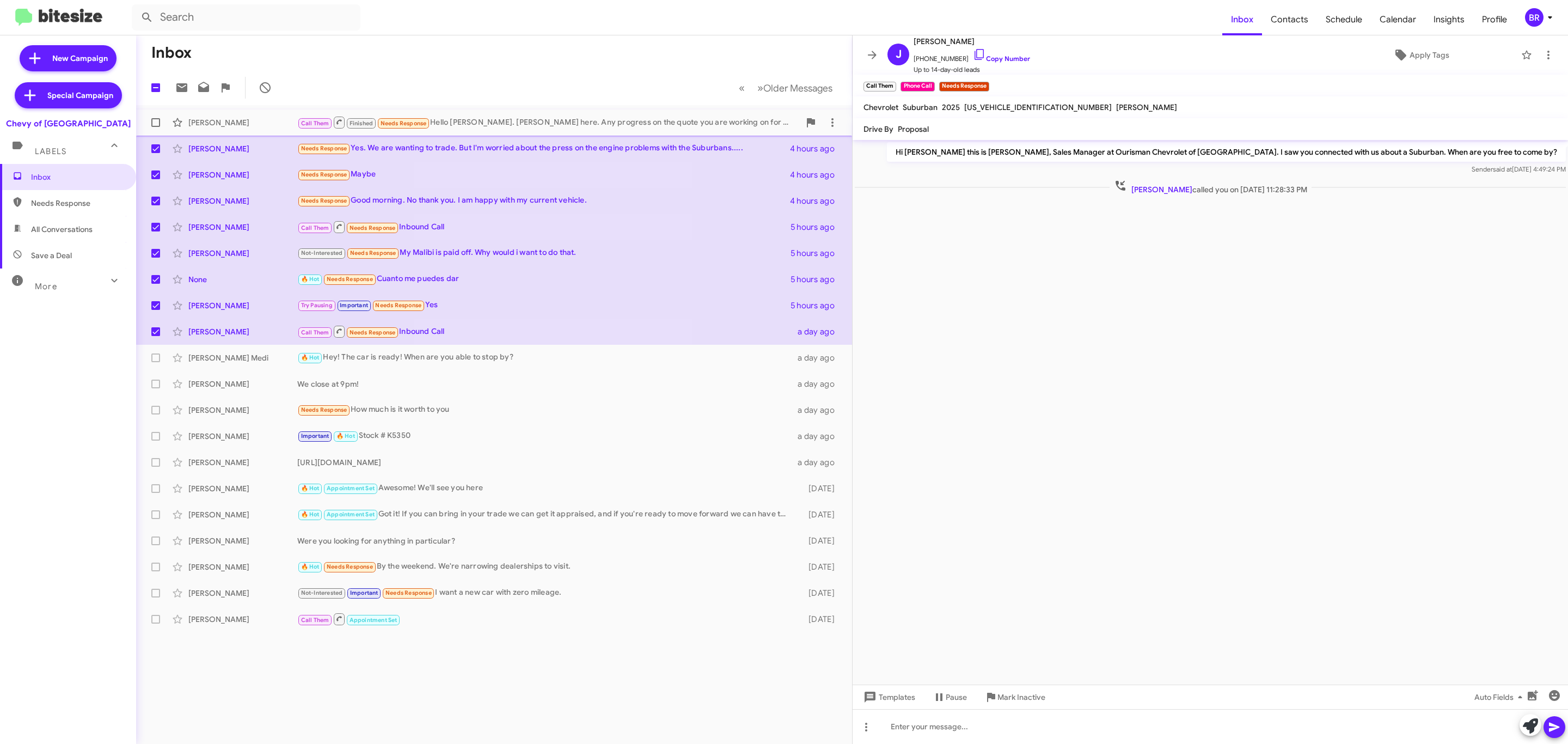
click at [154, 119] on span at bounding box center [155, 122] width 9 height 9
click at [155, 127] on input "checkbox" at bounding box center [155, 127] width 1 height 1
checkbox input "true"
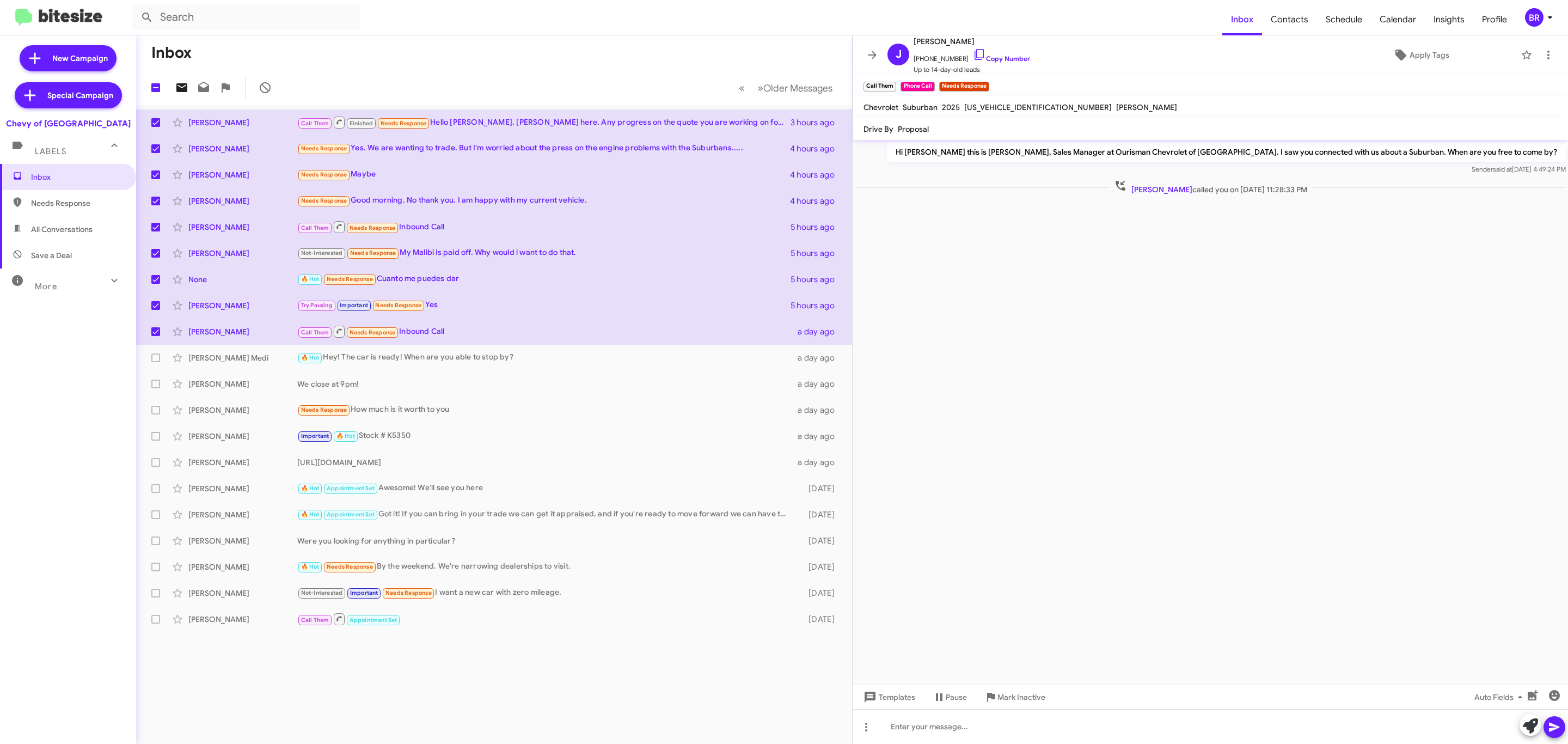
click at [176, 88] on icon at bounding box center [182, 88] width 11 height 9
click at [871, 54] on icon at bounding box center [872, 54] width 13 height 13
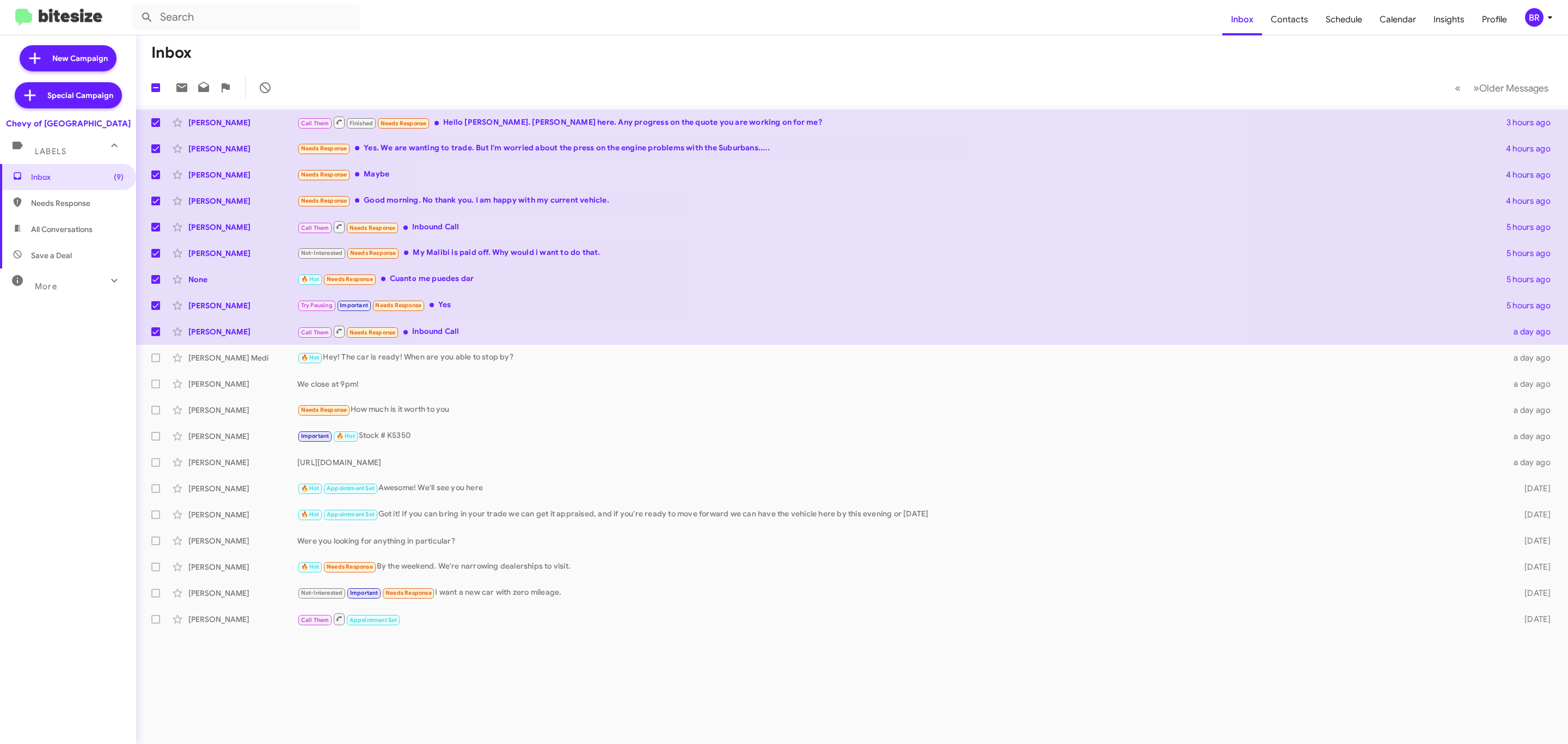
click at [1526, 17] on div "BR" at bounding box center [1534, 17] width 18 height 18
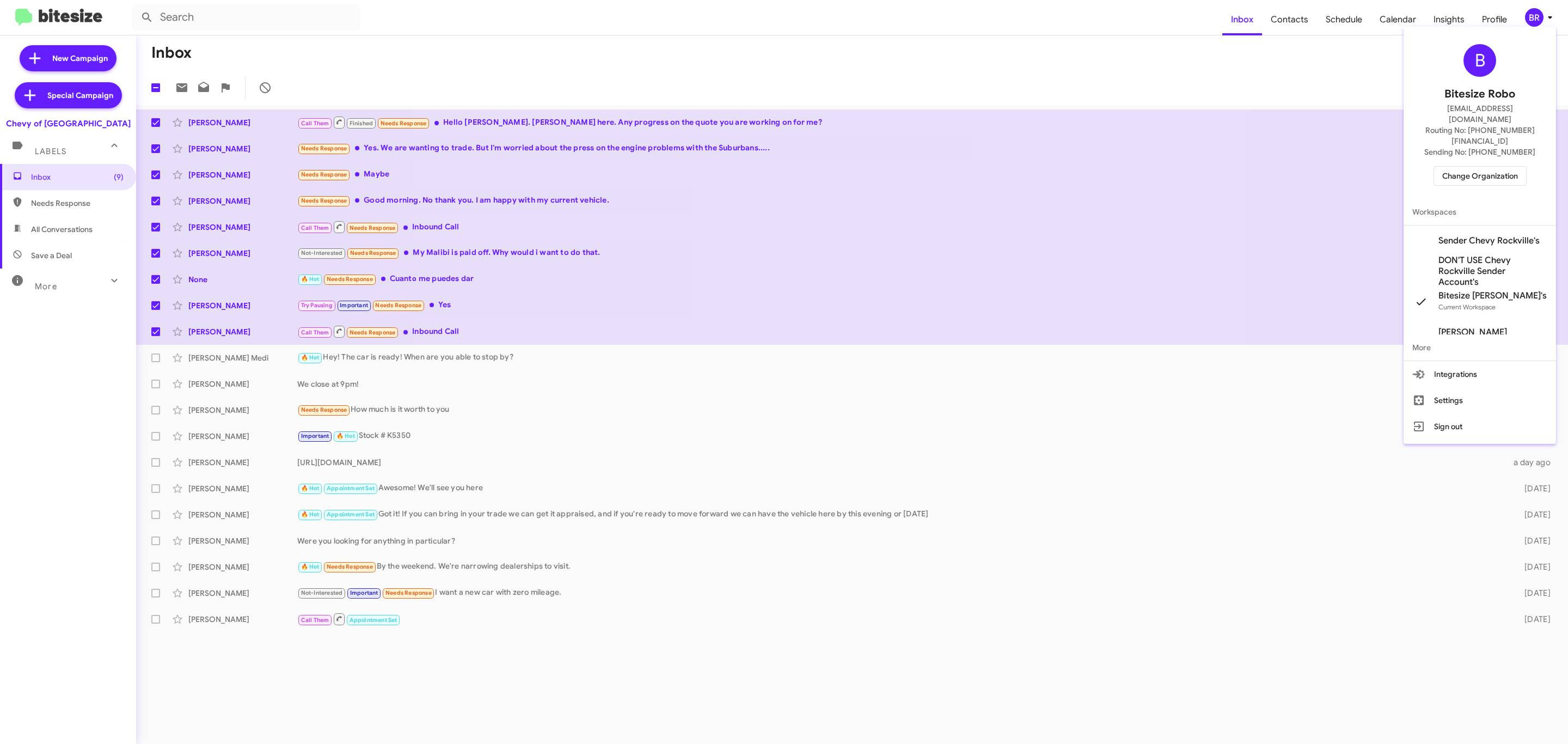
click at [1468, 167] on span "Change Organization" at bounding box center [1480, 176] width 76 height 18
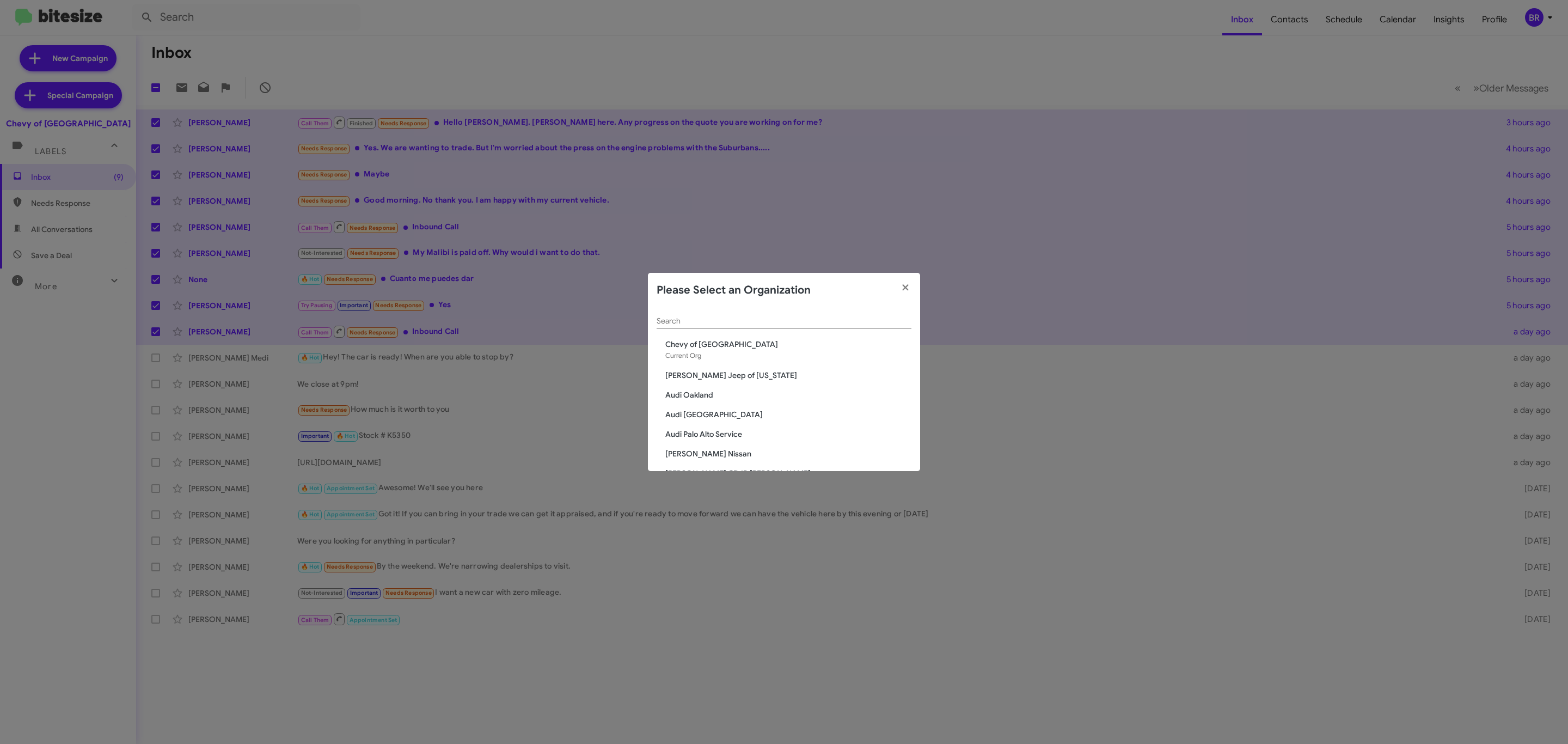
click at [757, 321] on input "Search" at bounding box center [784, 321] width 255 height 9
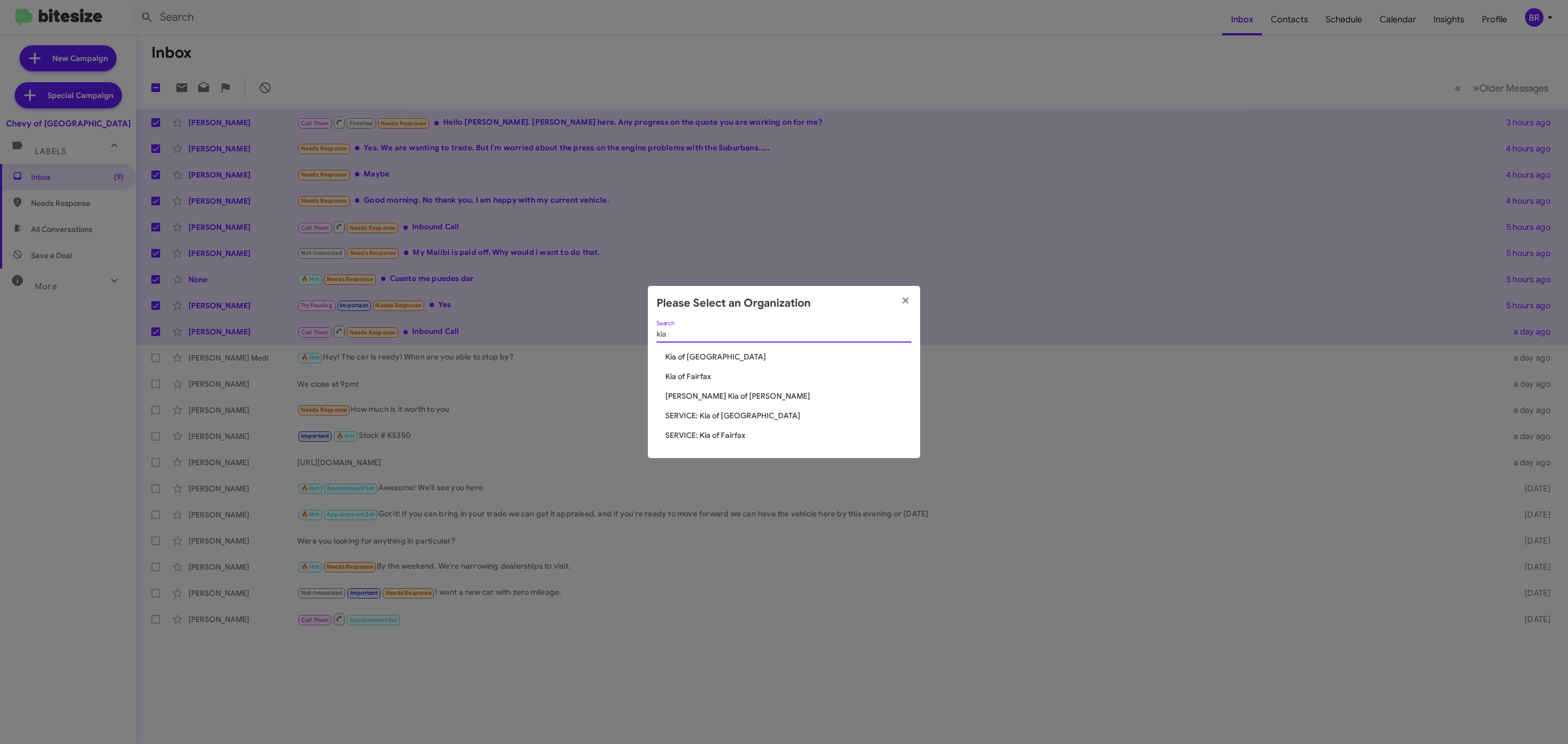
type input "kia"
click at [704, 377] on span "Kia of Fairfax" at bounding box center [788, 377] width 246 height 11
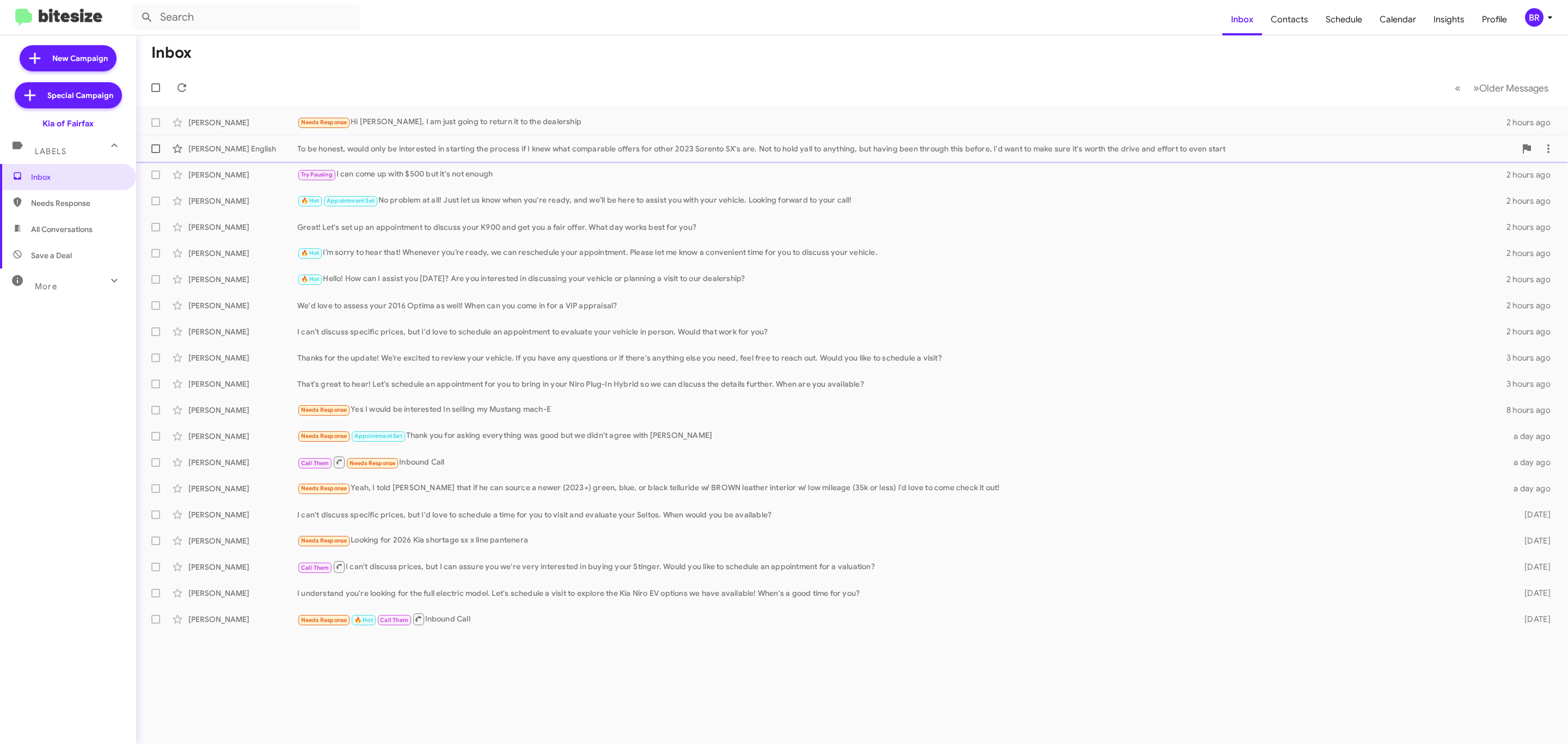
click at [155, 149] on span at bounding box center [155, 149] width 9 height 9
click at [155, 153] on input "checkbox" at bounding box center [155, 153] width 1 height 1
checkbox input "true"
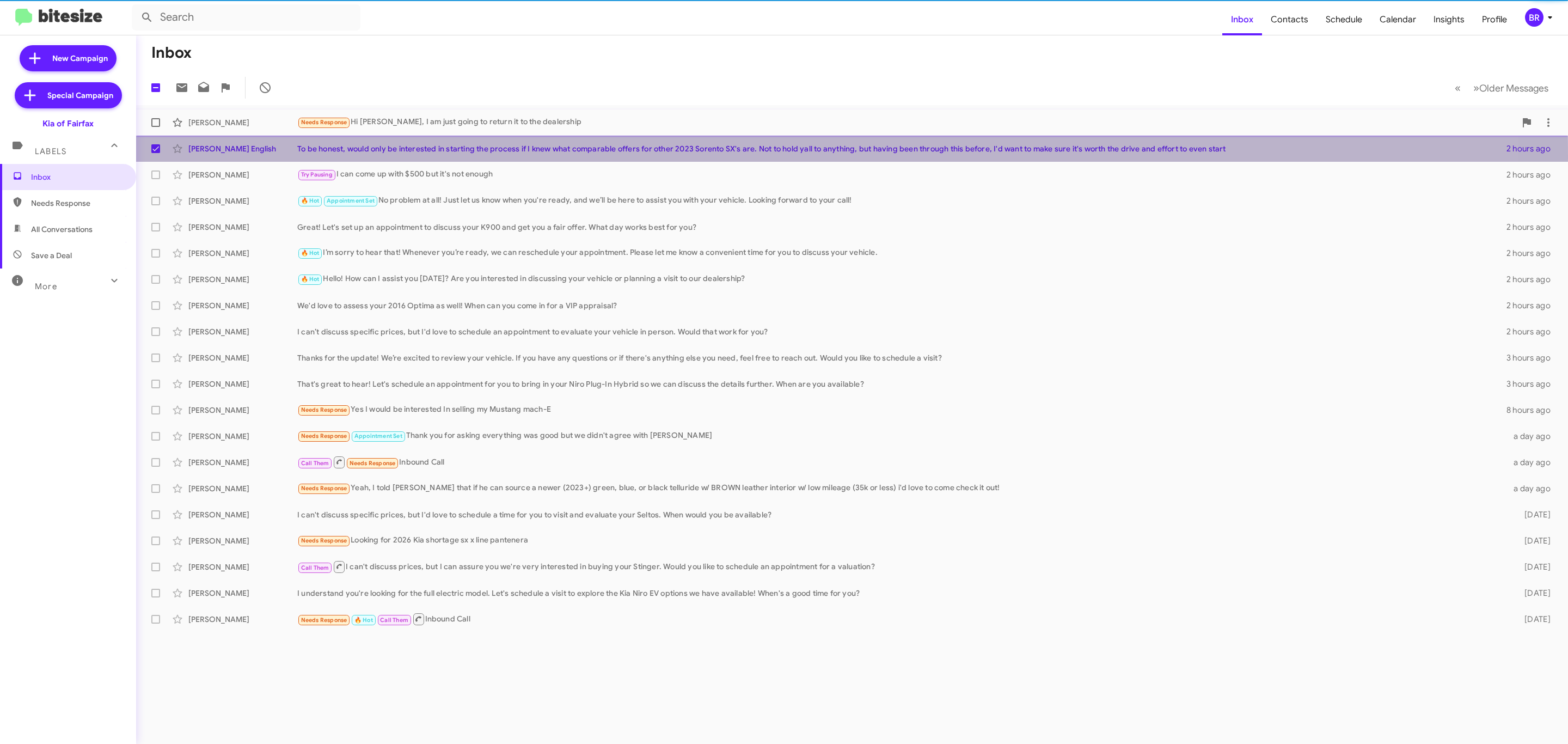
click at [155, 118] on span at bounding box center [155, 122] width 9 height 9
click at [155, 127] on input "checkbox" at bounding box center [155, 127] width 1 height 1
checkbox input "true"
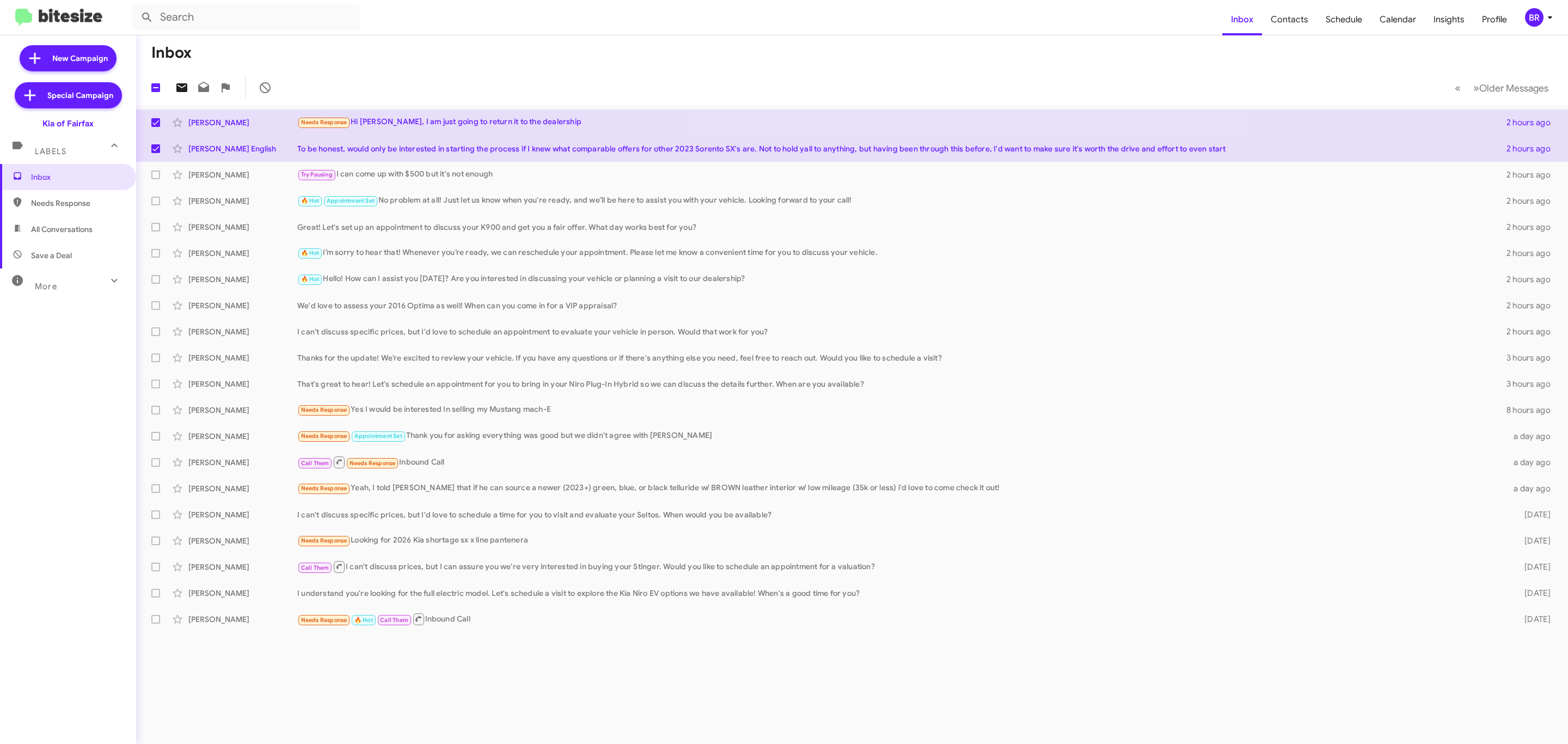
click at [185, 86] on icon at bounding box center [181, 88] width 13 height 13
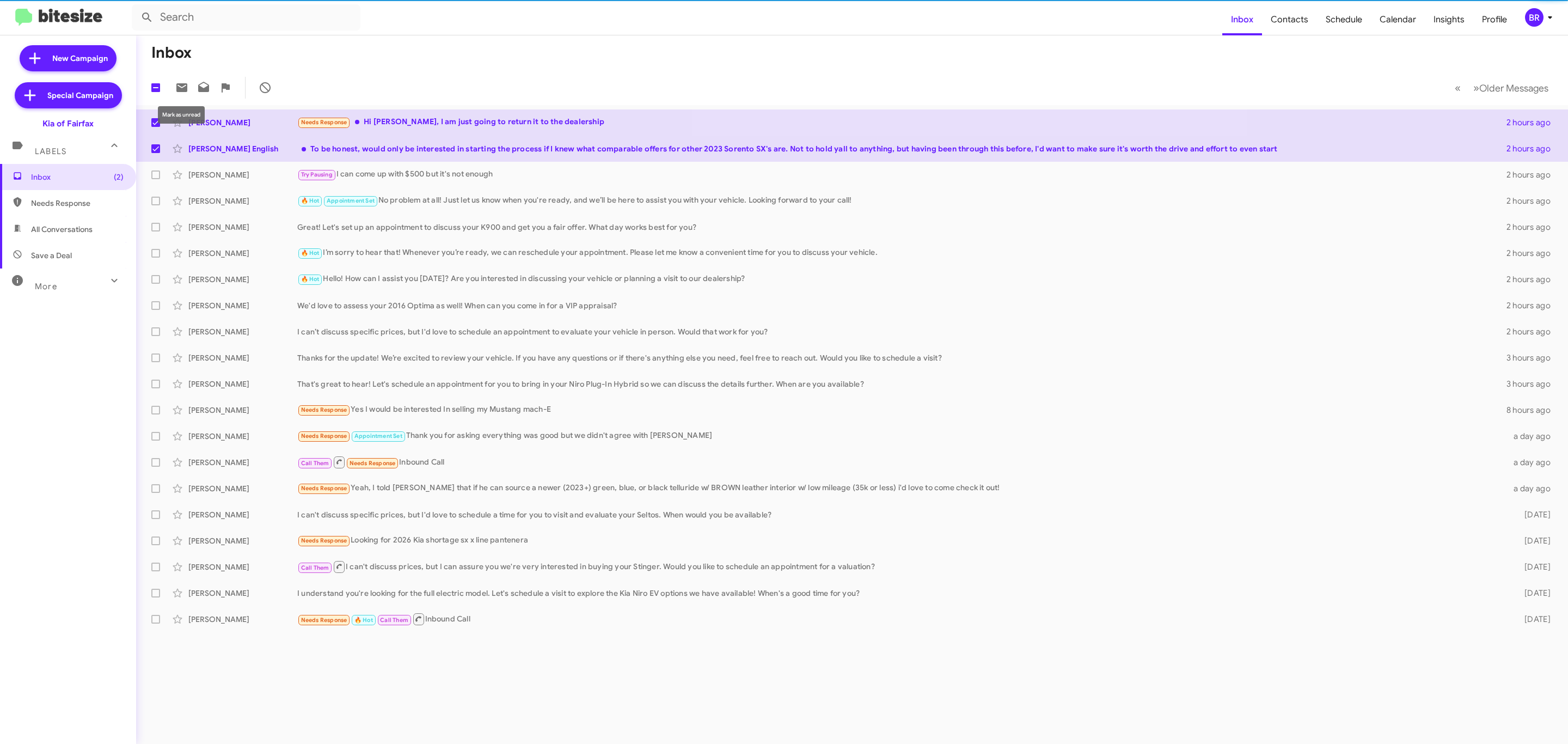
click at [1533, 17] on div "BR" at bounding box center [1534, 17] width 18 height 18
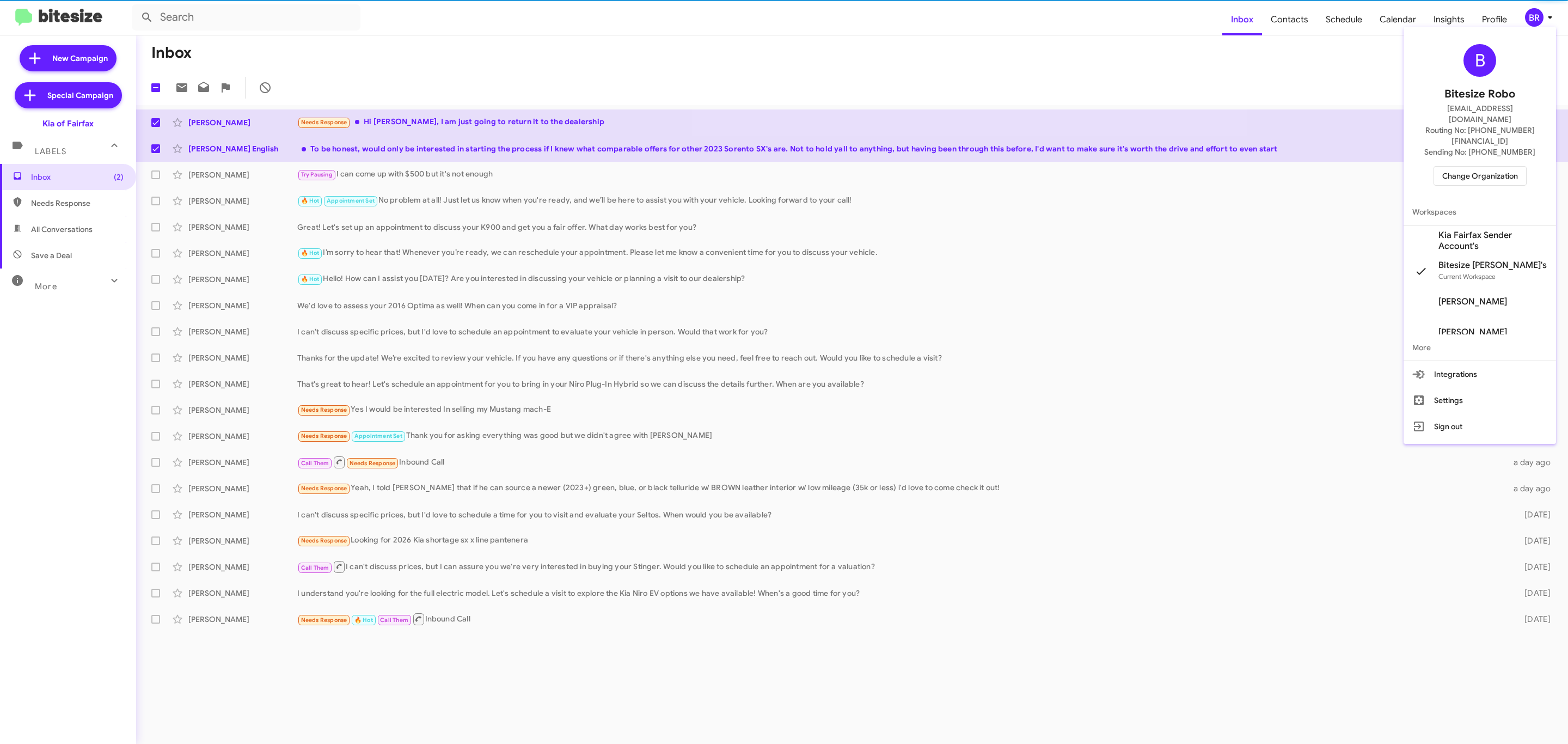
click at [1479, 167] on span "Change Organization" at bounding box center [1480, 176] width 76 height 18
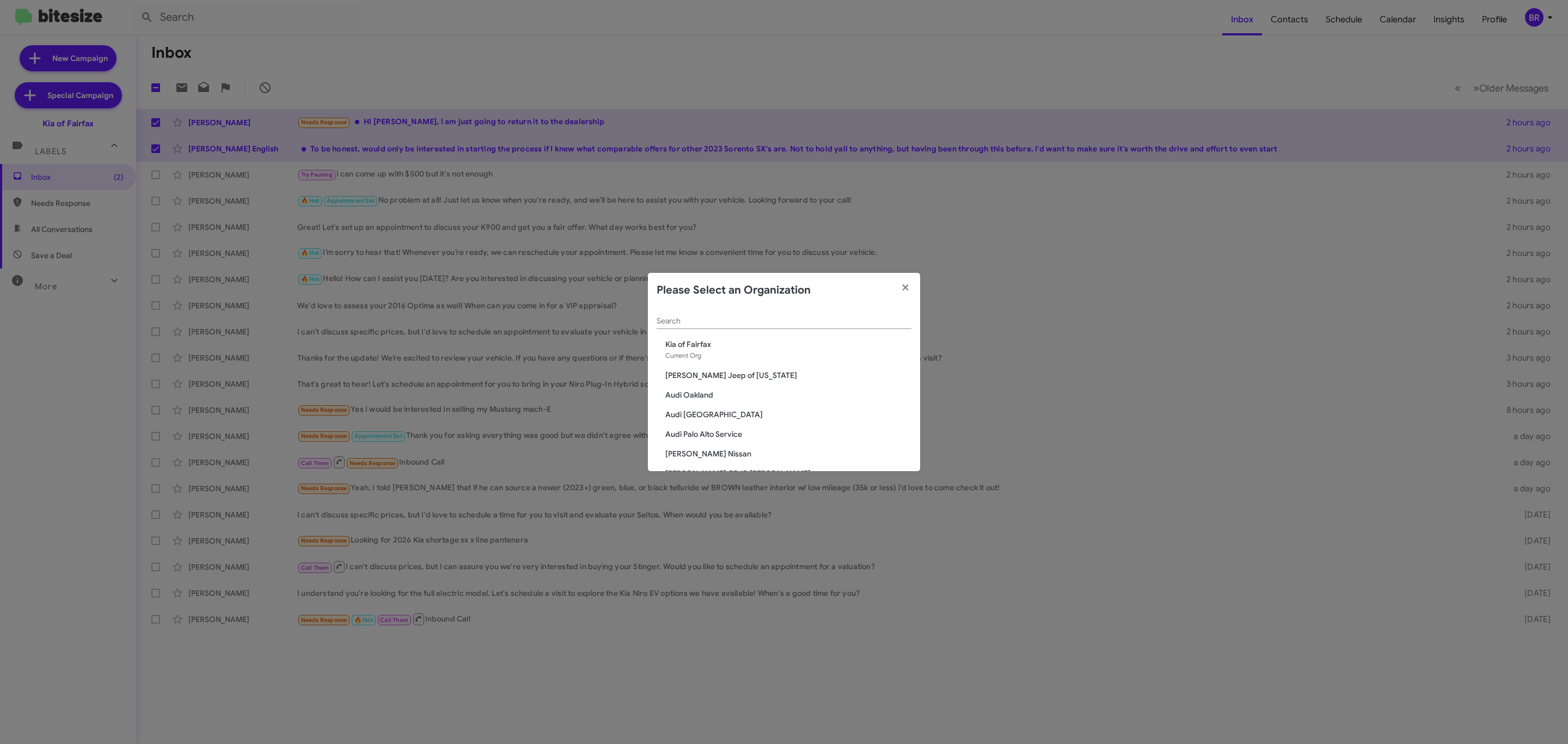
click at [737, 325] on input "Search" at bounding box center [784, 321] width 255 height 9
type input "cdjr"
click at [699, 381] on span "CDJR of [PERSON_NAME]" at bounding box center [788, 383] width 246 height 11
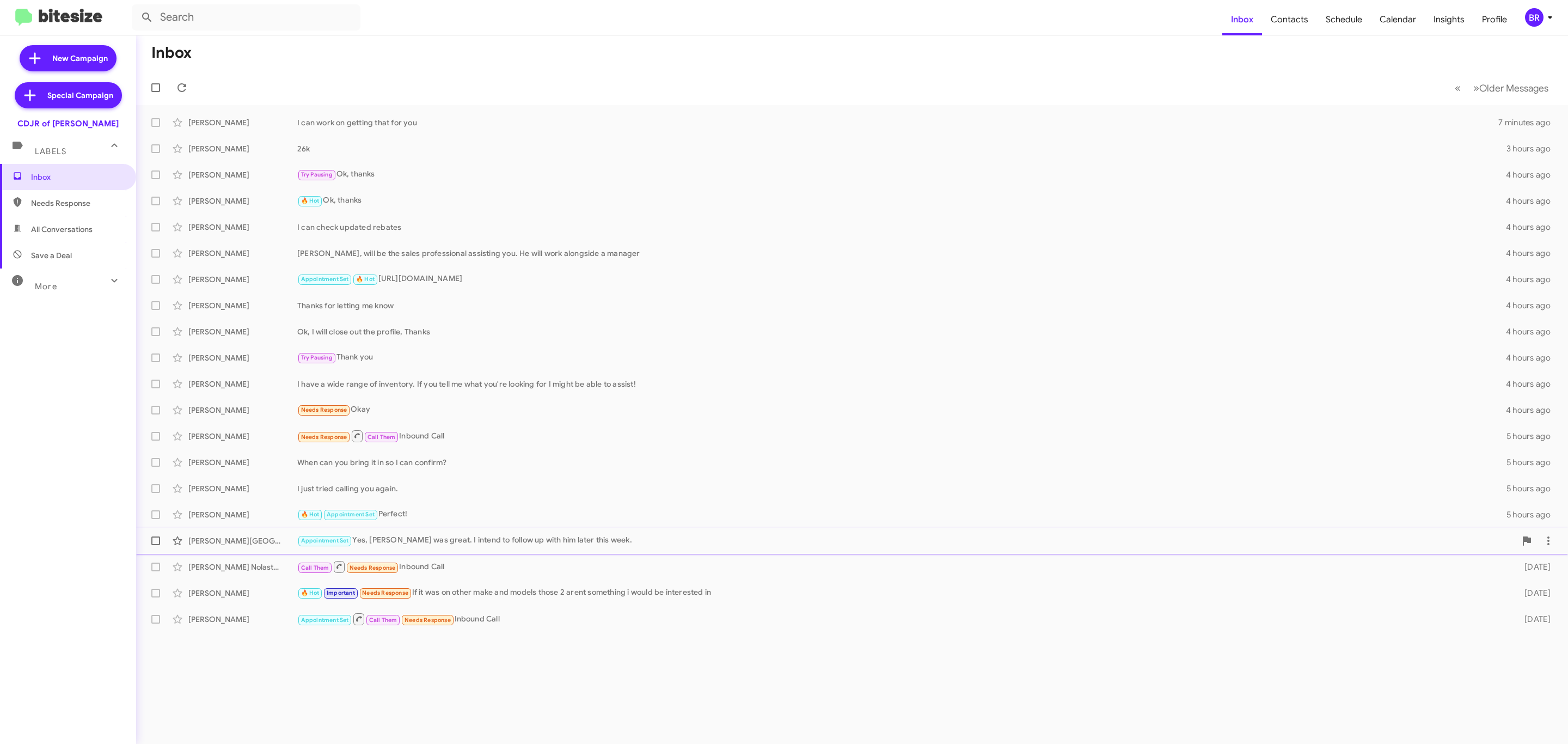
click at [1381, 539] on div "Appointment Set Yes, [PERSON_NAME] was great. I intend to follow up with him la…" at bounding box center [906, 541] width 1219 height 12
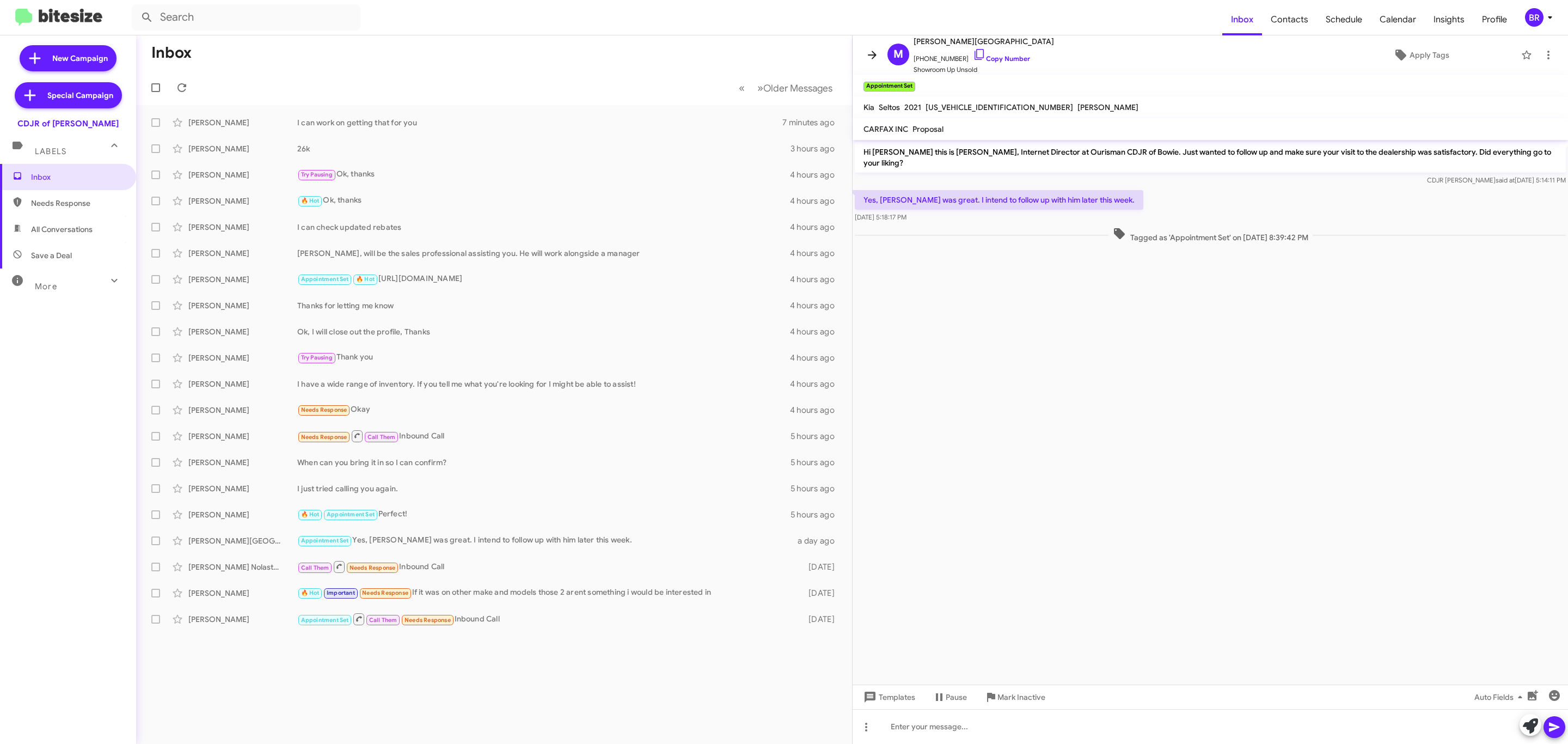
click at [872, 54] on icon at bounding box center [872, 54] width 9 height 8
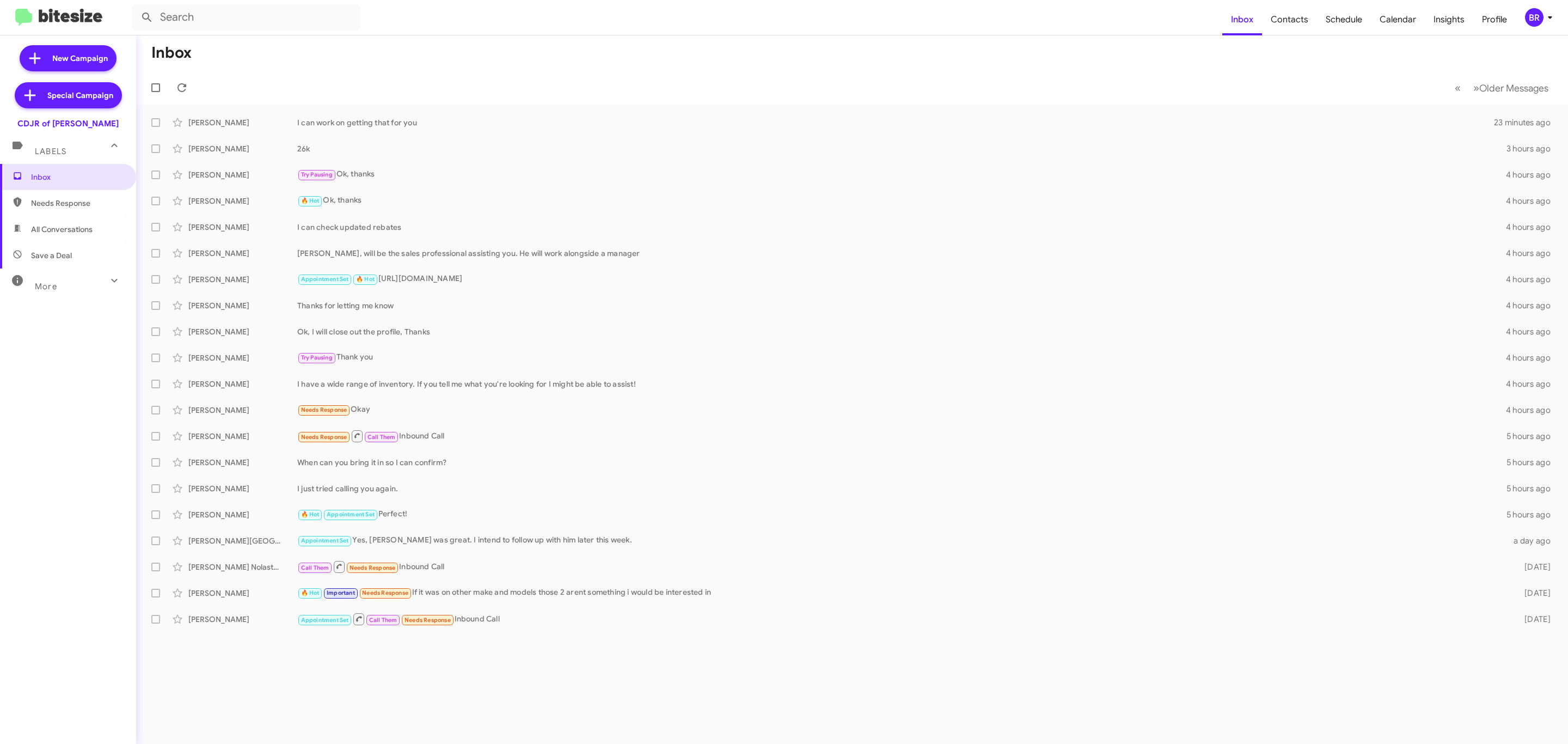
click at [1556, 18] on icon at bounding box center [1550, 17] width 13 height 13
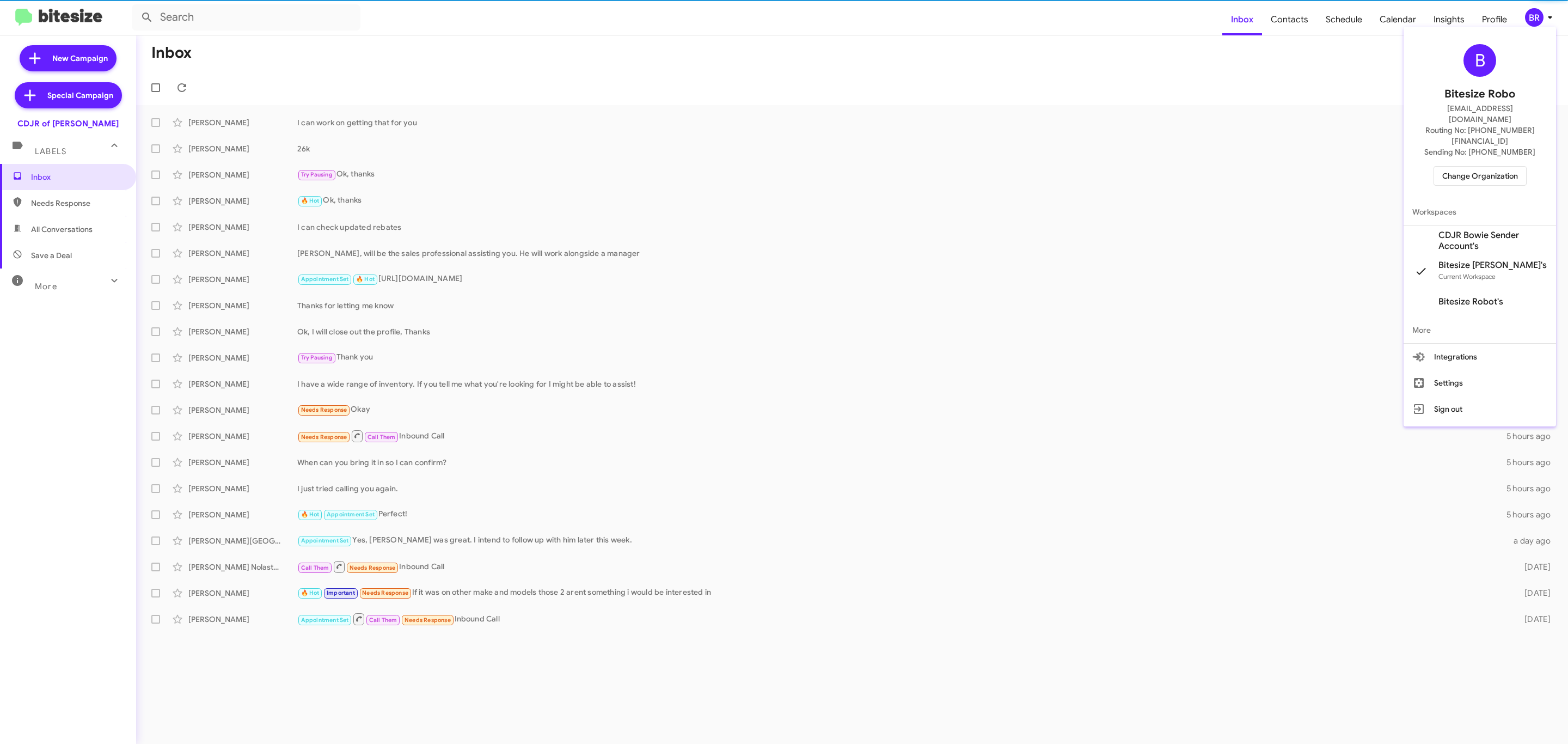
click at [1540, 27] on div "B Bitesize Robo [EMAIL_ADDRESS][DOMAIN_NAME] Routing No: [PHONE_NUMBER][FINANCI…" at bounding box center [1480, 227] width 152 height 400
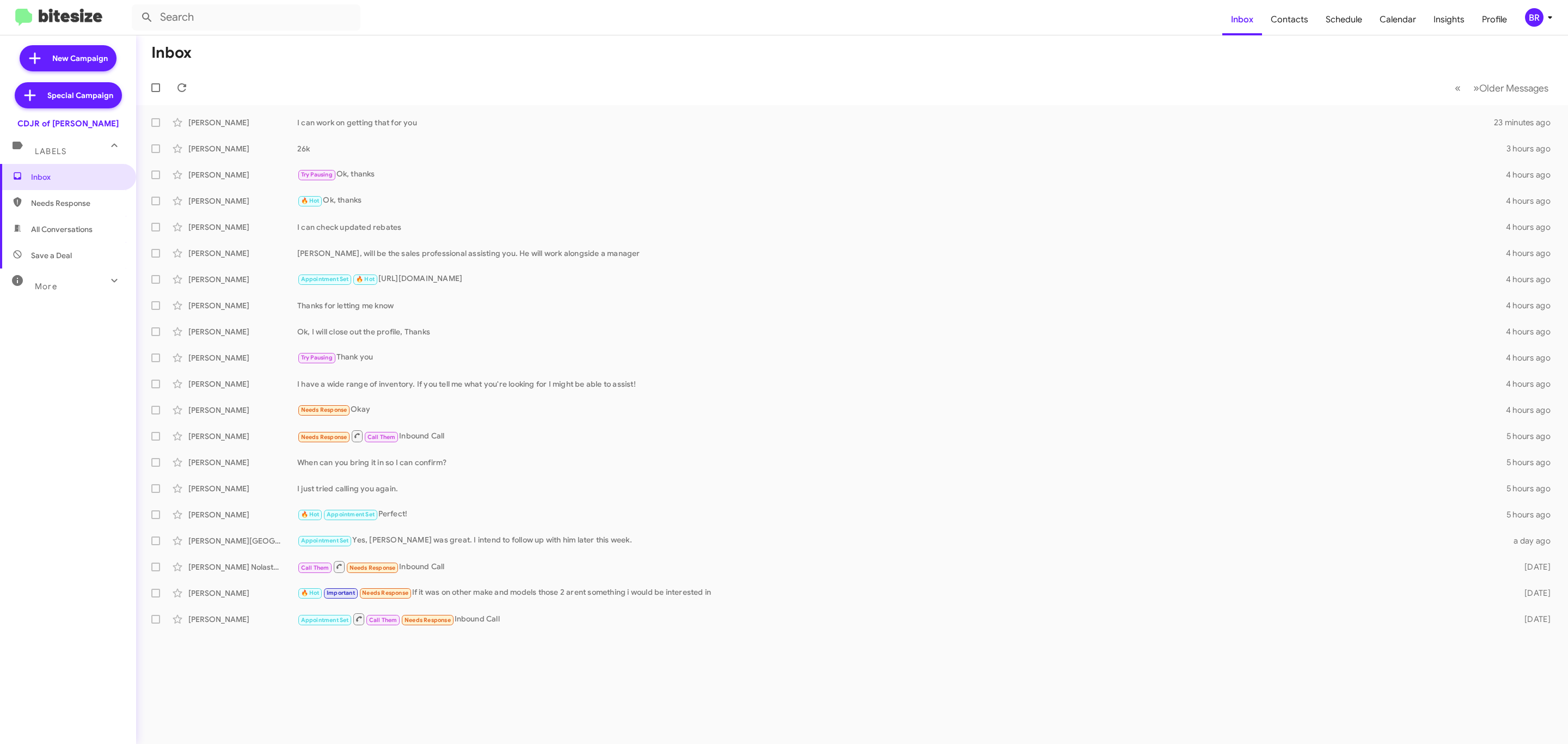
click at [1549, 18] on icon at bounding box center [1550, 18] width 4 height 2
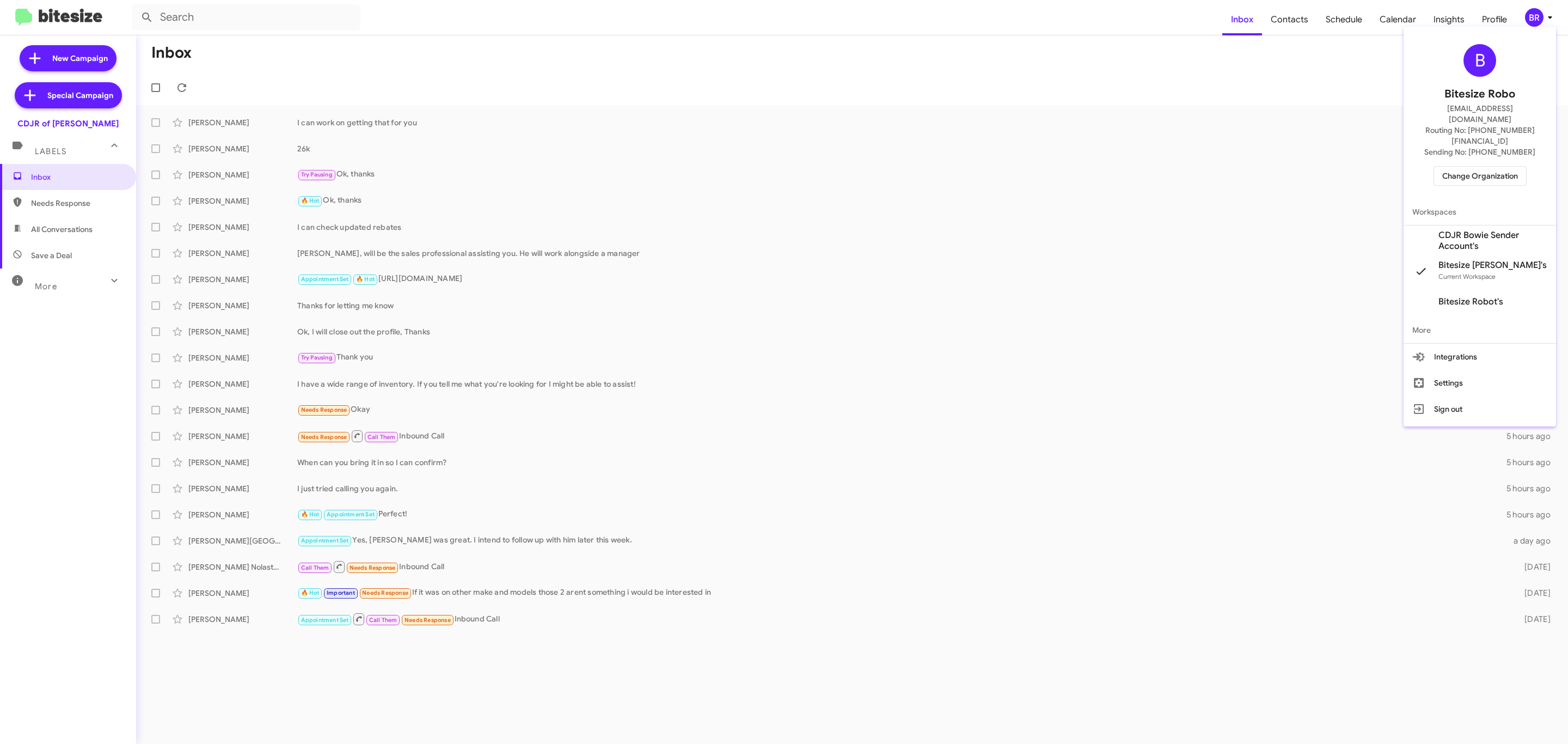
click at [1487, 230] on span "CDJR Bowie Sender Account's" at bounding box center [1493, 241] width 109 height 22
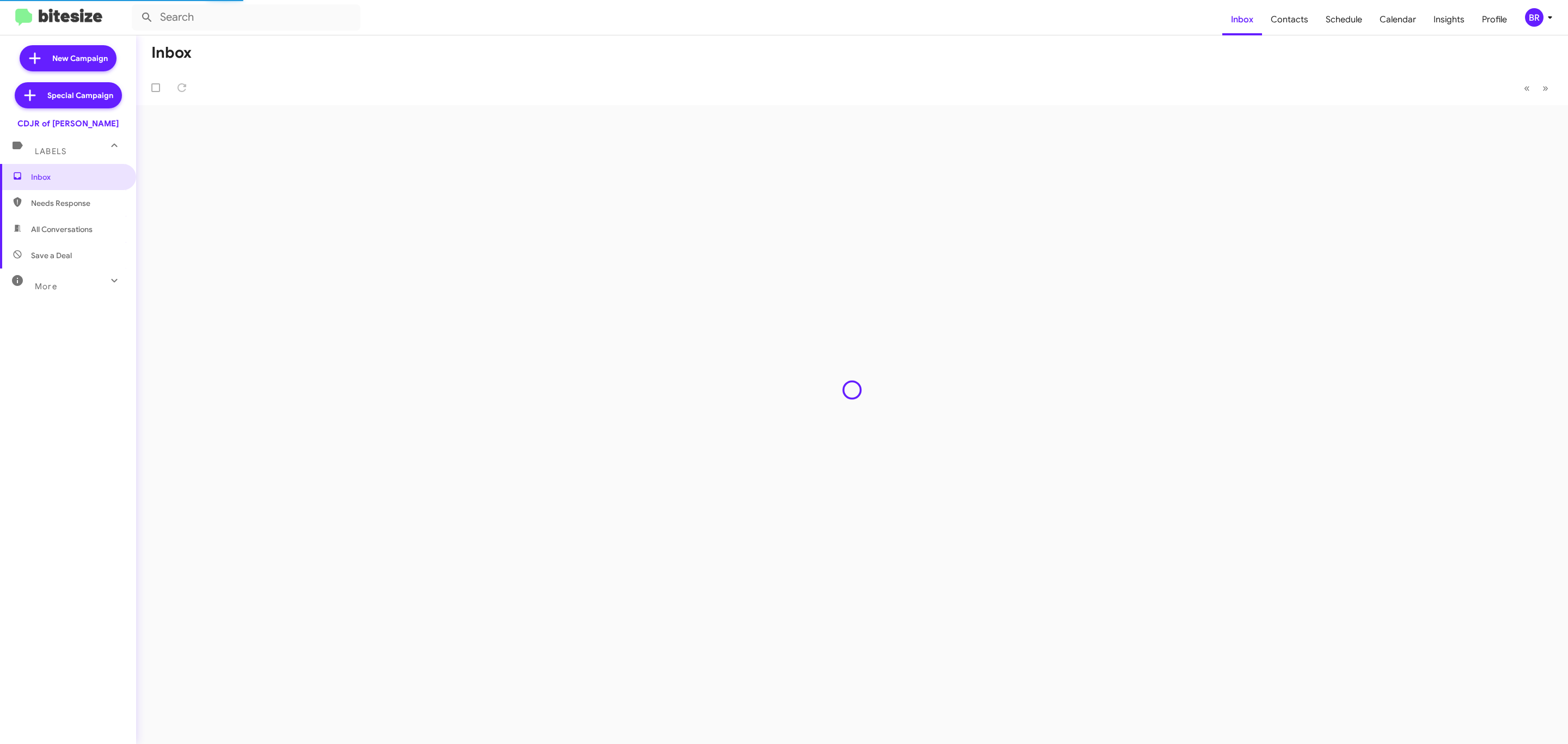
click at [1534, 17] on div "BR" at bounding box center [1534, 17] width 18 height 18
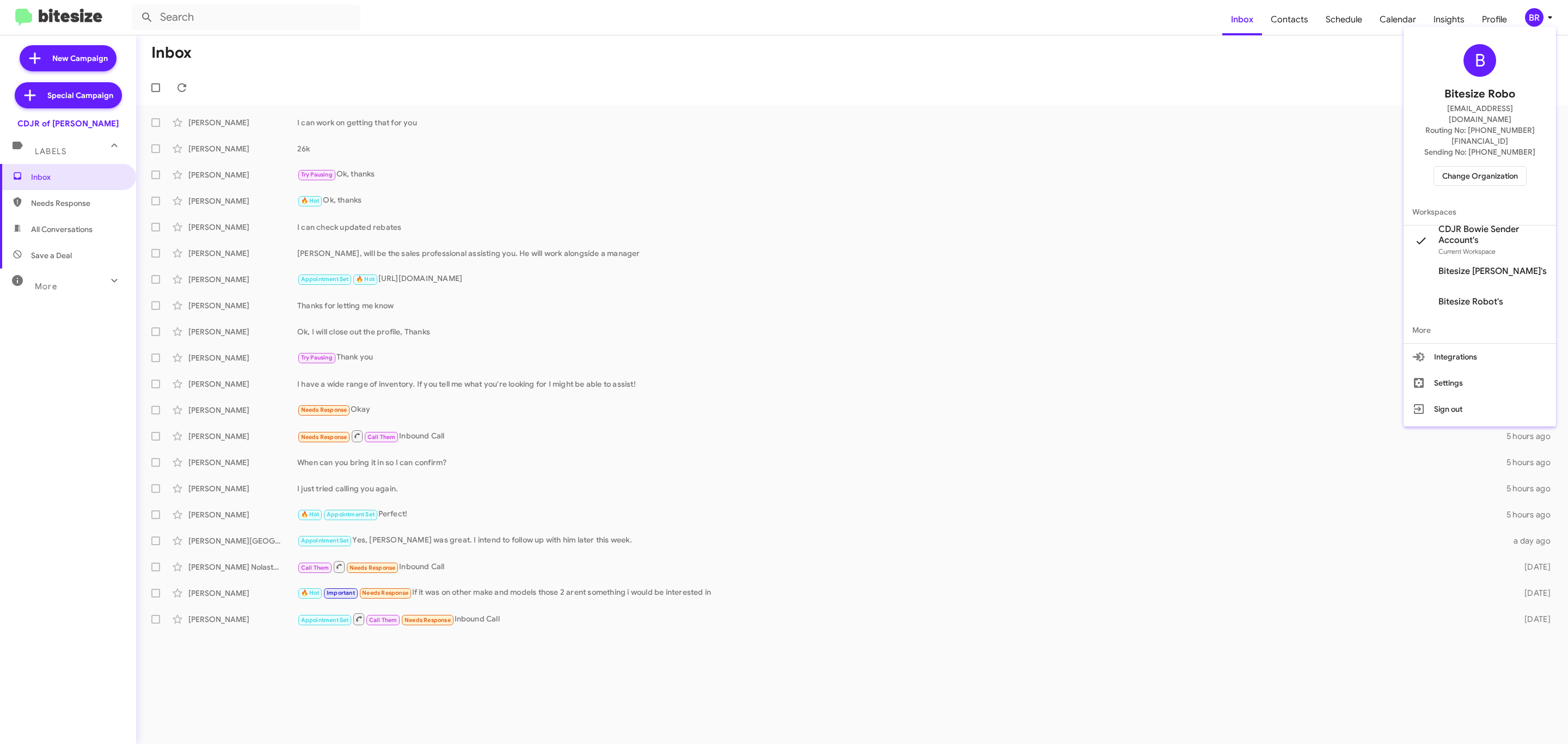
click at [1484, 167] on span "Change Organization" at bounding box center [1480, 176] width 76 height 18
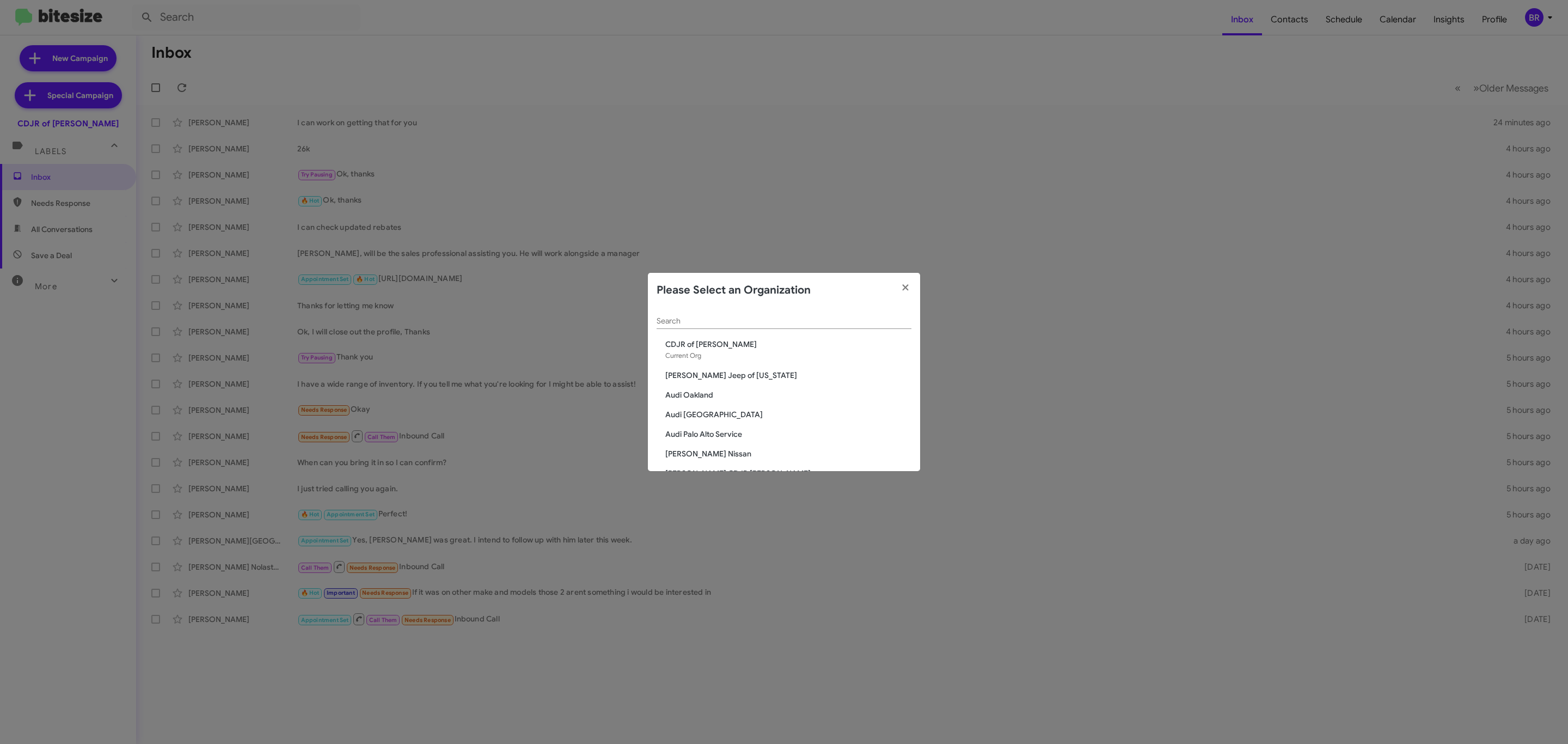
click at [796, 319] on input "Search" at bounding box center [784, 321] width 255 height 9
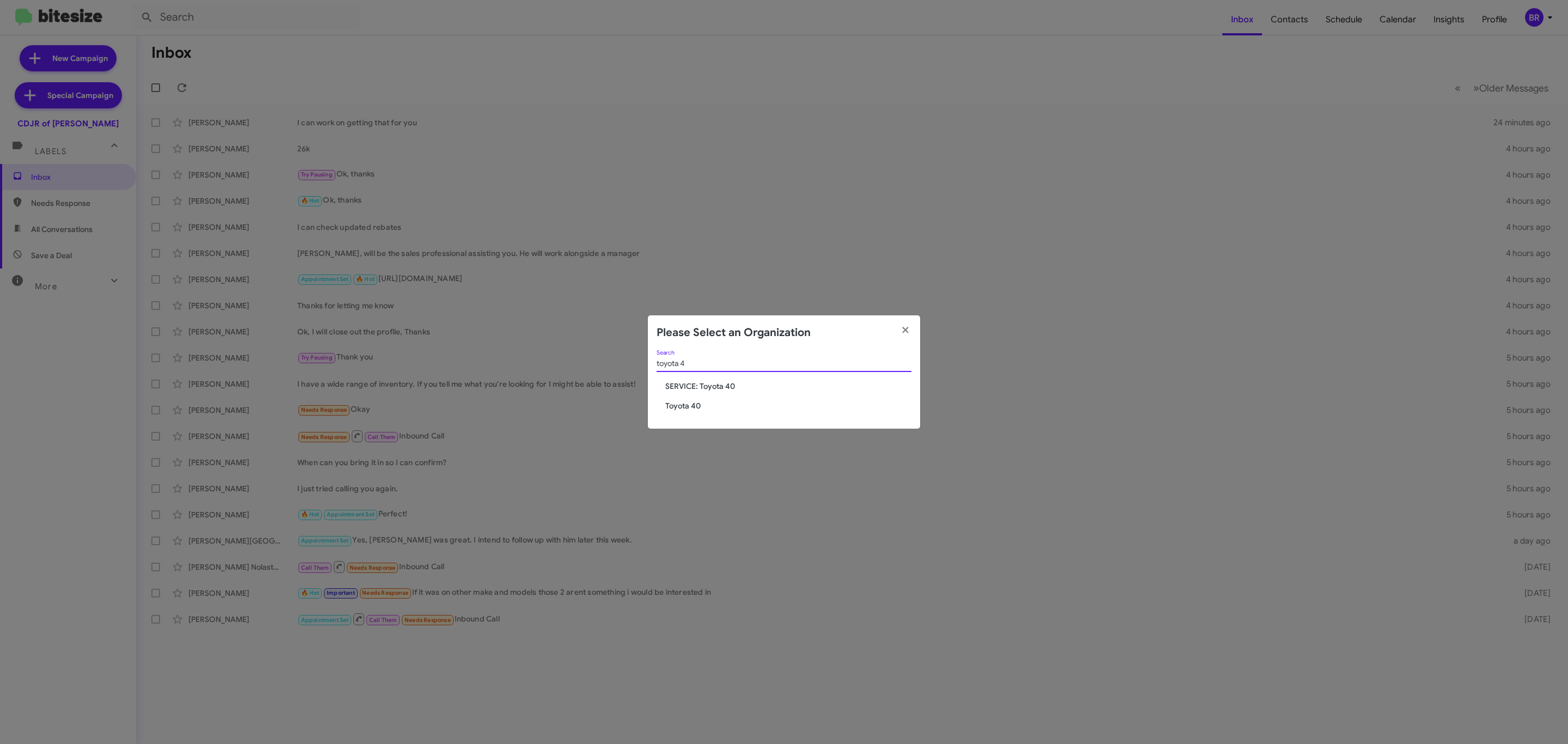
type input "toyota 4"
click at [706, 407] on span "Toyota 40" at bounding box center [788, 406] width 246 height 11
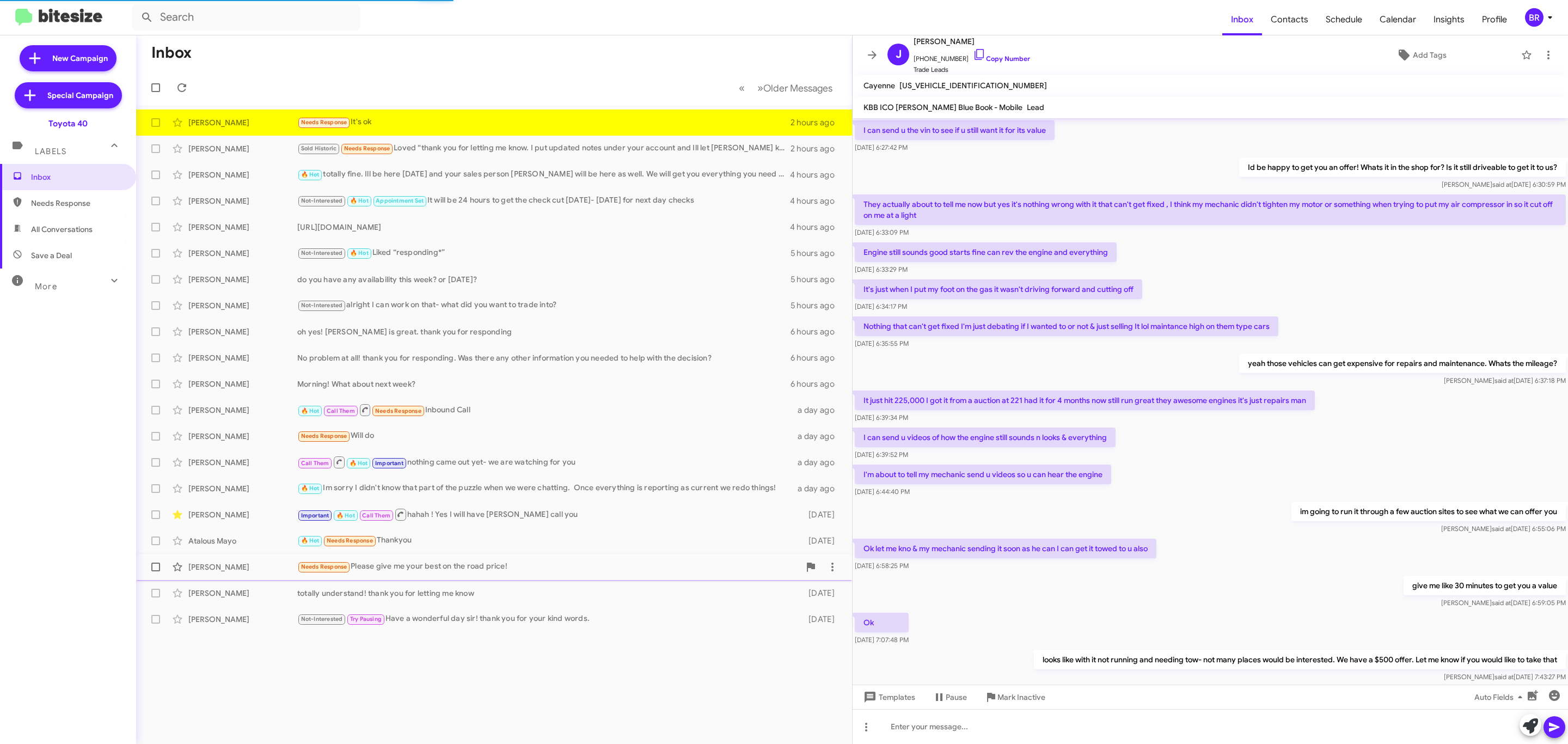
scroll to position [239, 0]
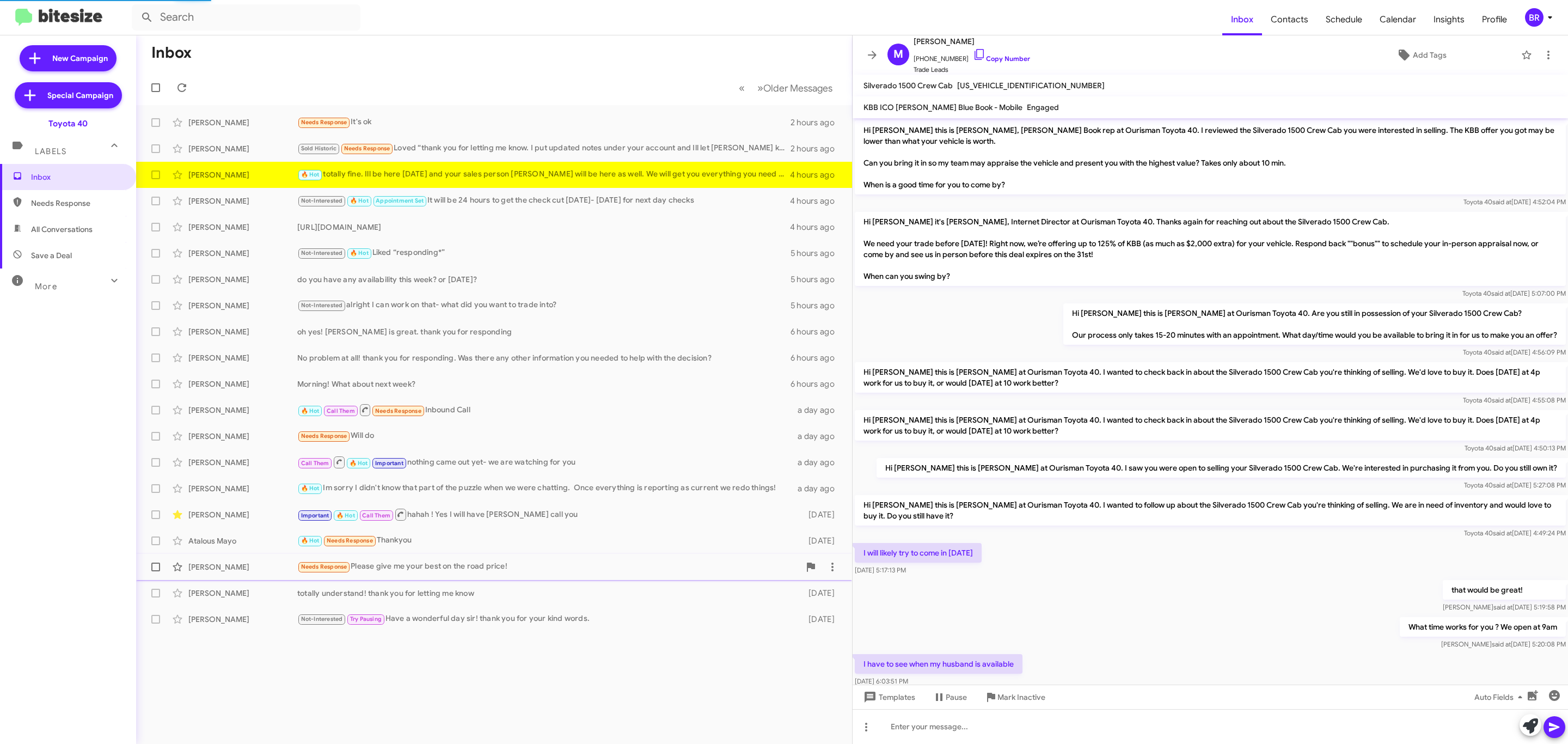
scroll to position [73, 0]
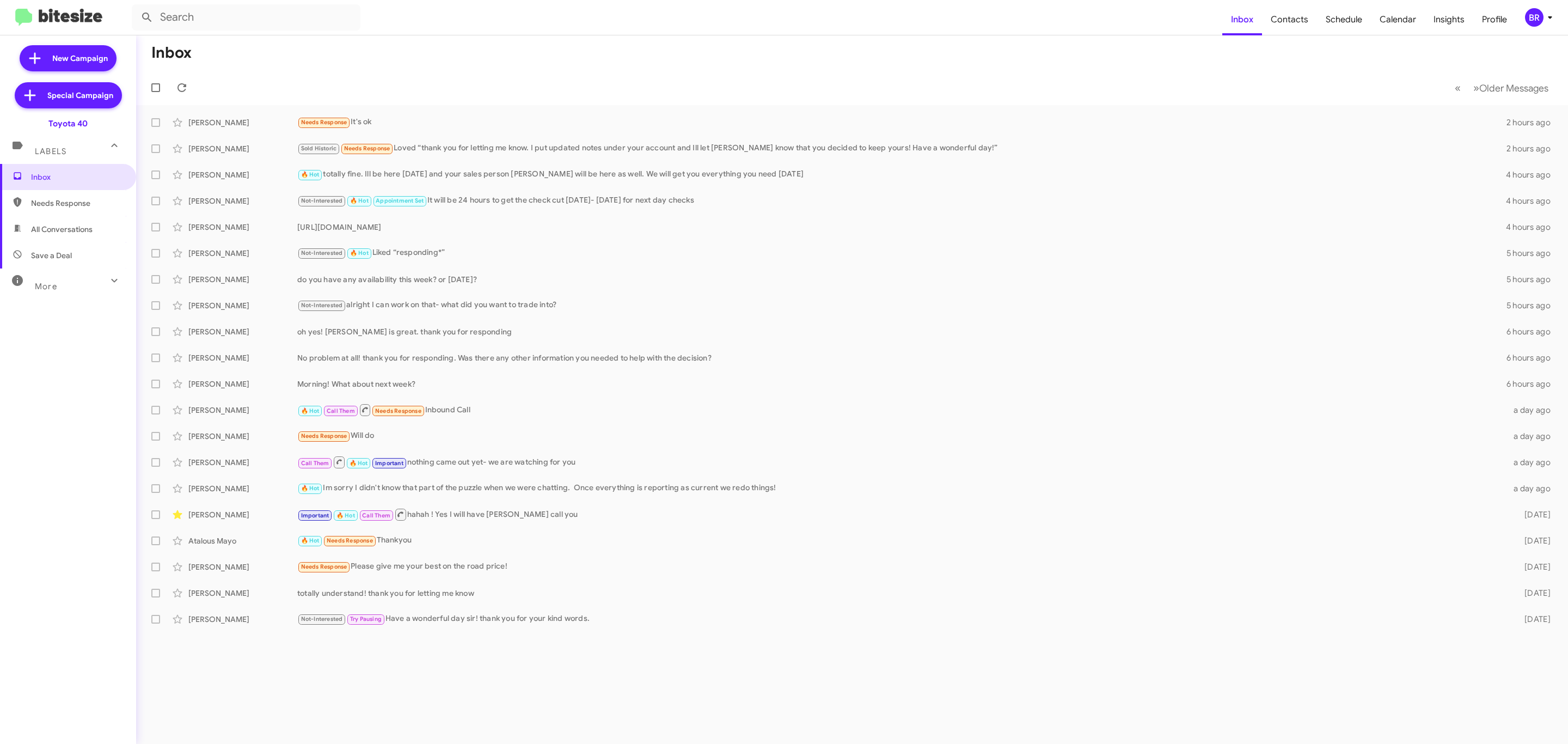
click at [1533, 15] on div "BR" at bounding box center [1534, 17] width 18 height 18
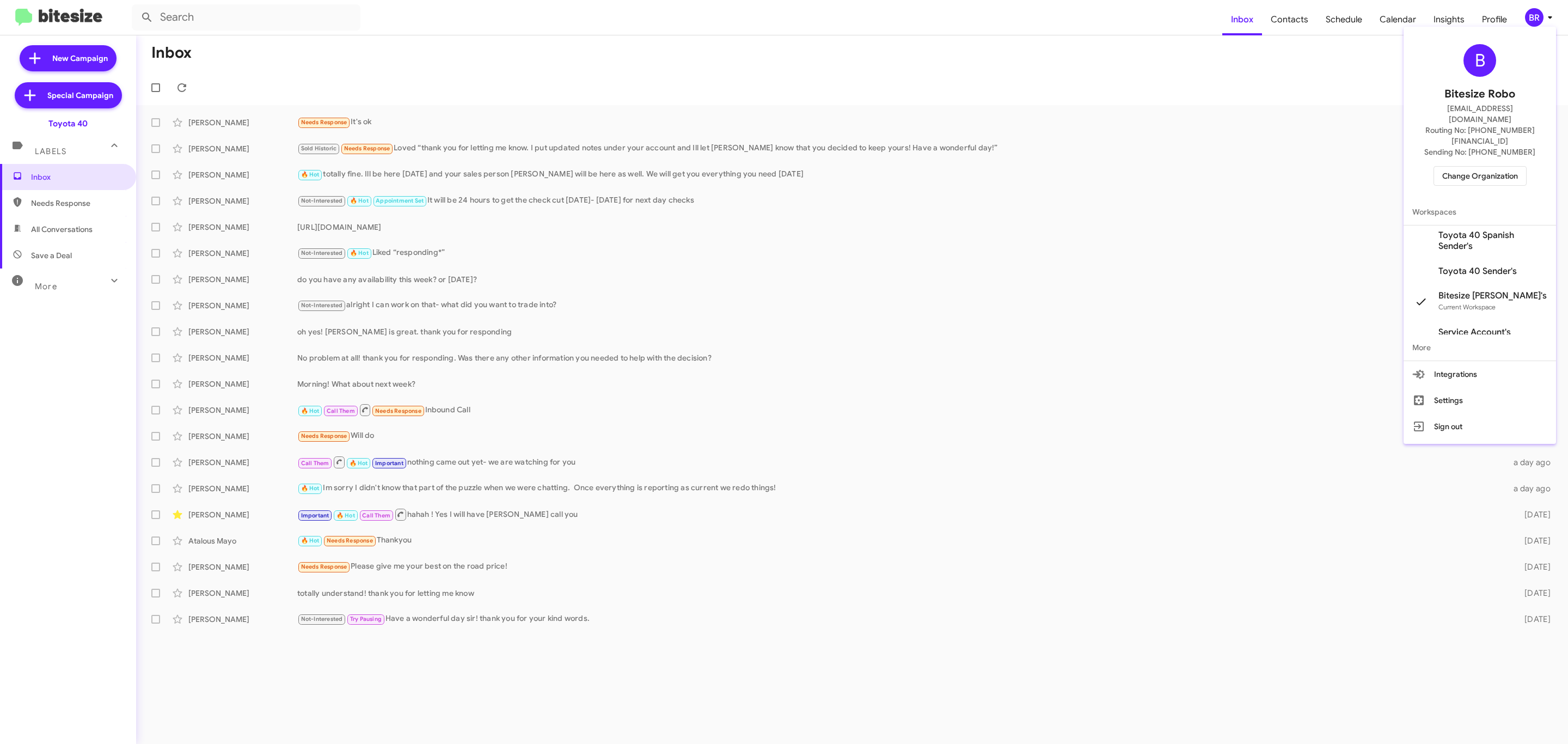
click at [1480, 167] on span "Change Organization" at bounding box center [1480, 176] width 76 height 18
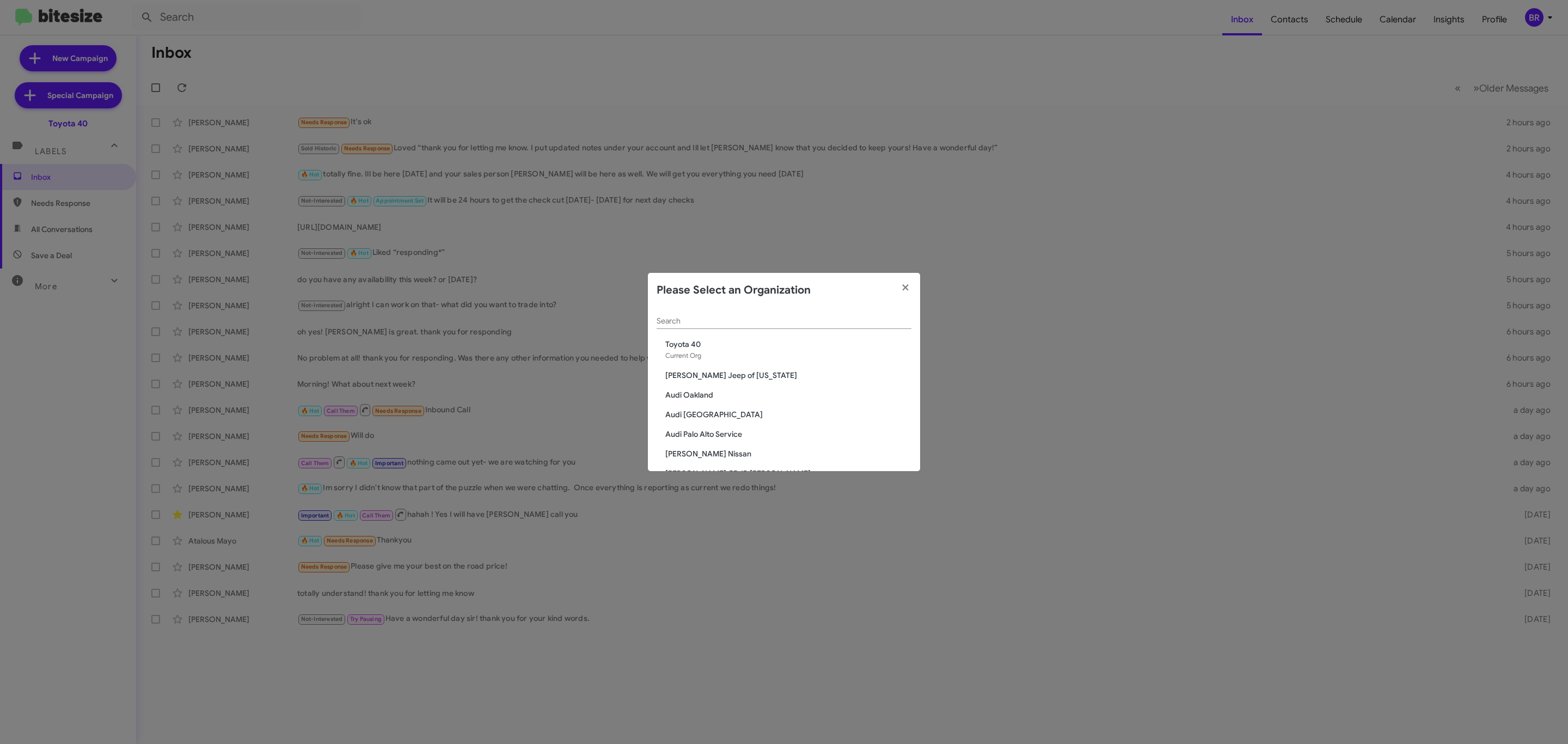
click at [772, 340] on span "Toyota 40" at bounding box center [788, 344] width 246 height 11
click at [777, 318] on input "Search" at bounding box center [784, 321] width 255 height 9
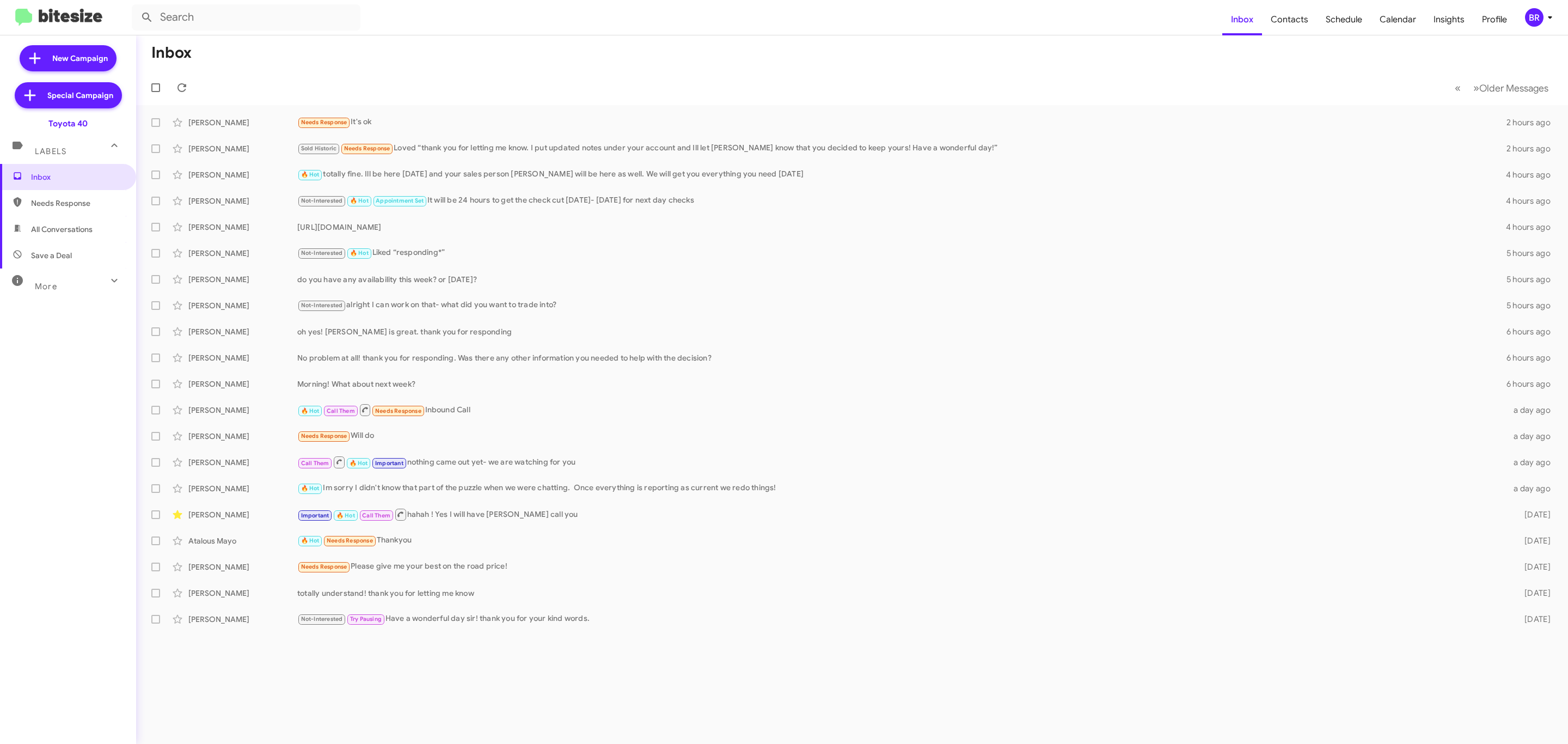
click at [1542, 21] on div "BR" at bounding box center [1534, 17] width 18 height 18
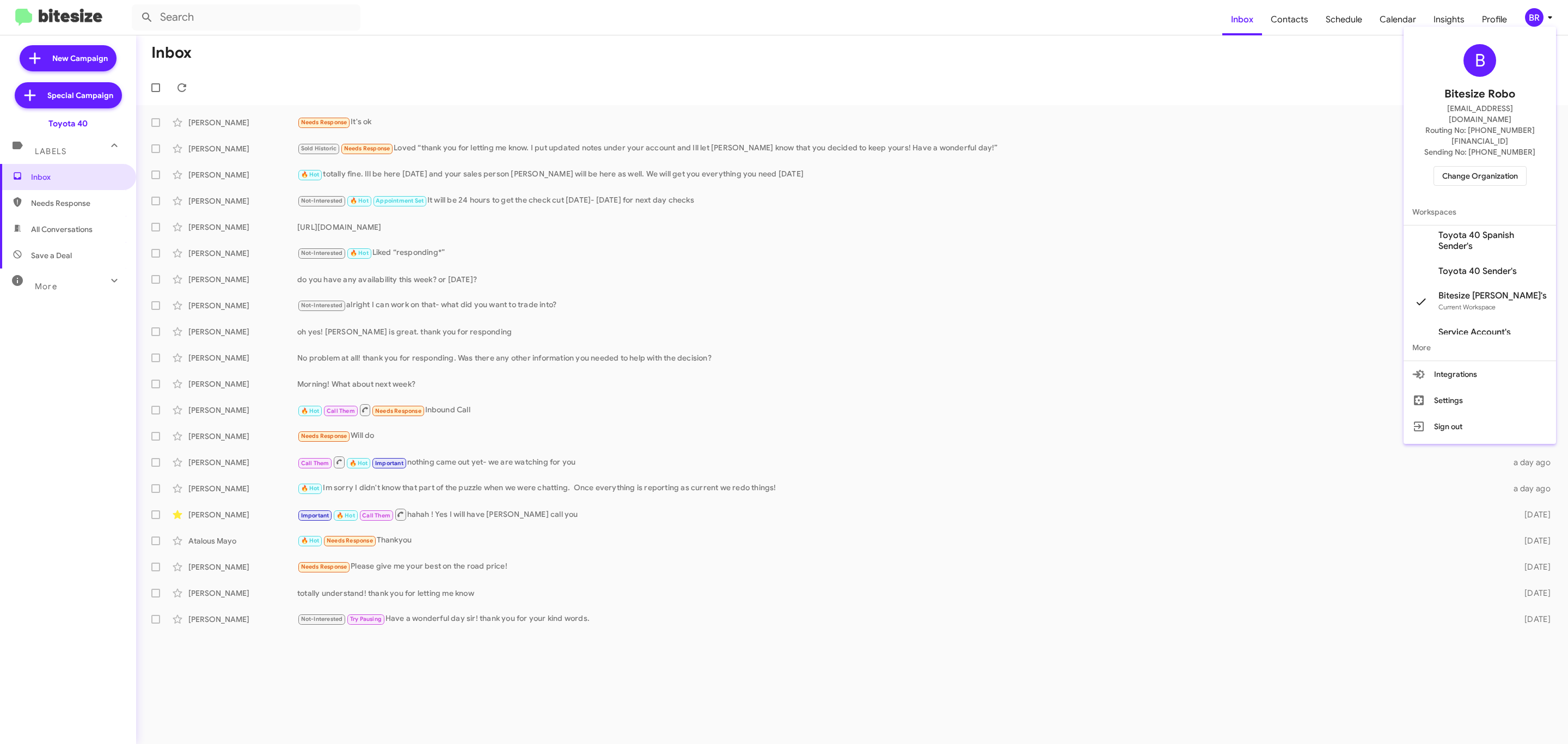
click at [1482, 167] on span "Change Organization" at bounding box center [1480, 176] width 76 height 18
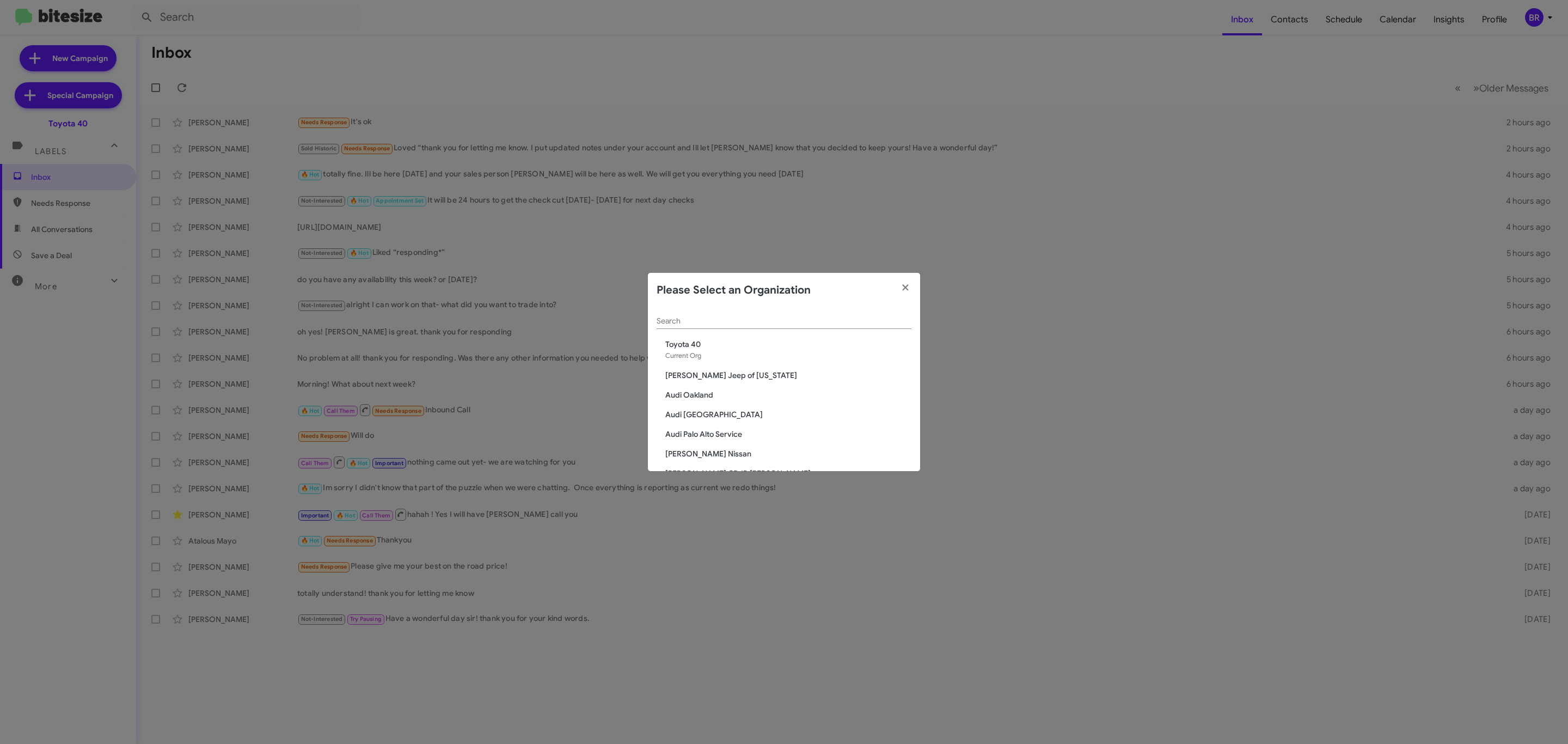
click at [797, 321] on input "Search" at bounding box center [784, 321] width 255 height 9
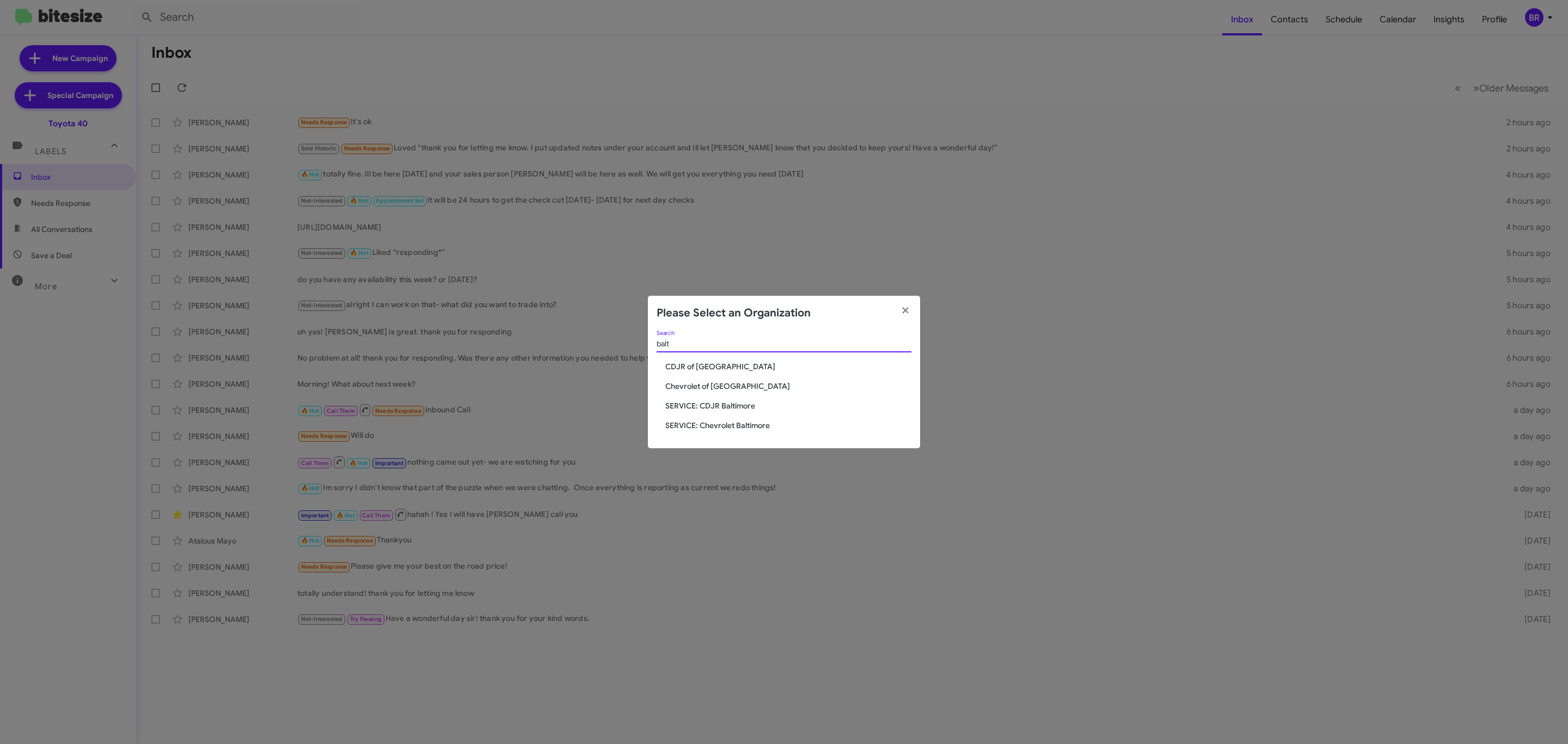
type input "balt"
click at [756, 381] on span "Chevrolet of [GEOGRAPHIC_DATA]" at bounding box center [788, 386] width 246 height 11
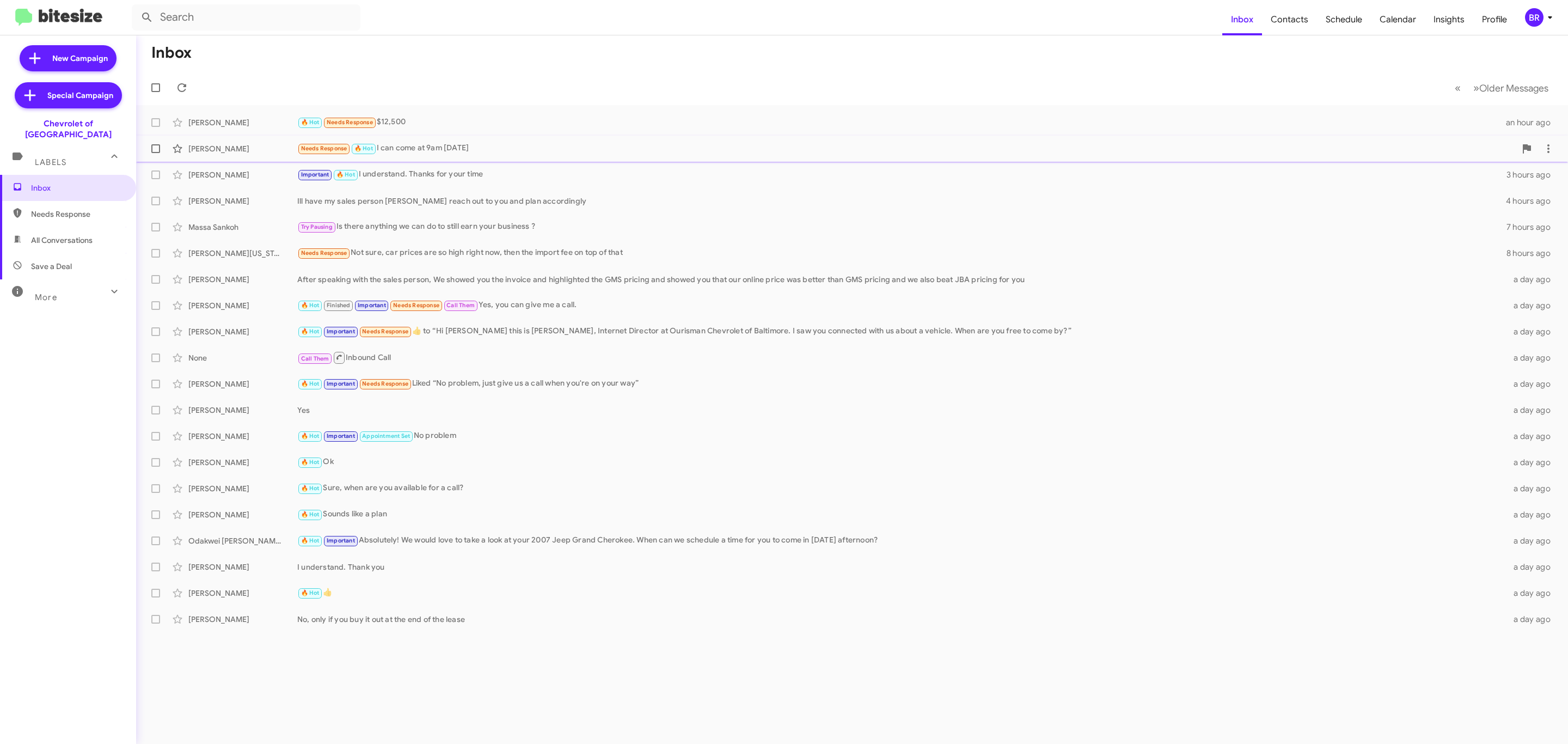
click at [151, 151] on span at bounding box center [155, 149] width 9 height 9
click at [155, 153] on input "checkbox" at bounding box center [155, 153] width 1 height 1
checkbox input "true"
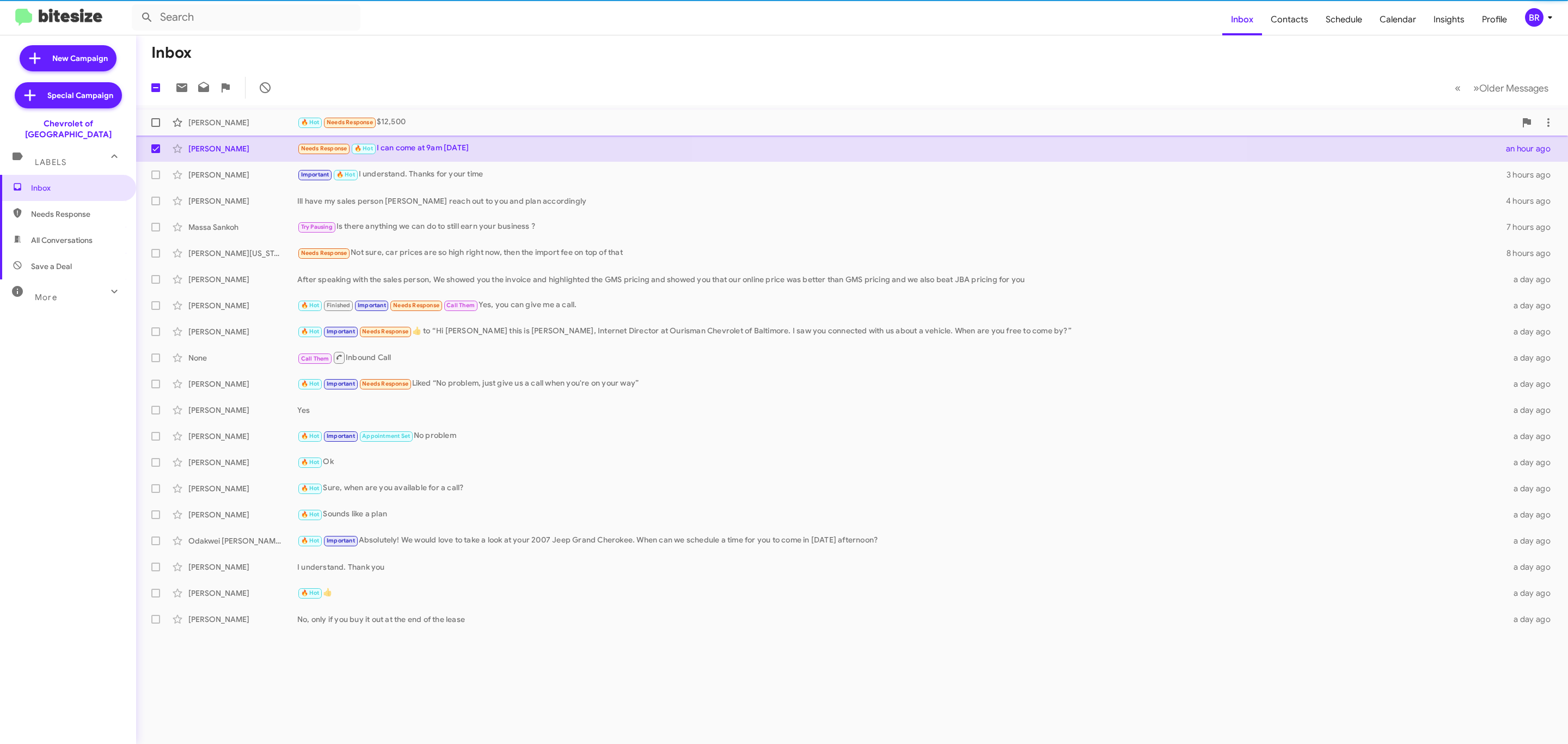
click at [154, 126] on span at bounding box center [155, 122] width 9 height 9
click at [155, 127] on input "checkbox" at bounding box center [155, 127] width 1 height 1
checkbox input "true"
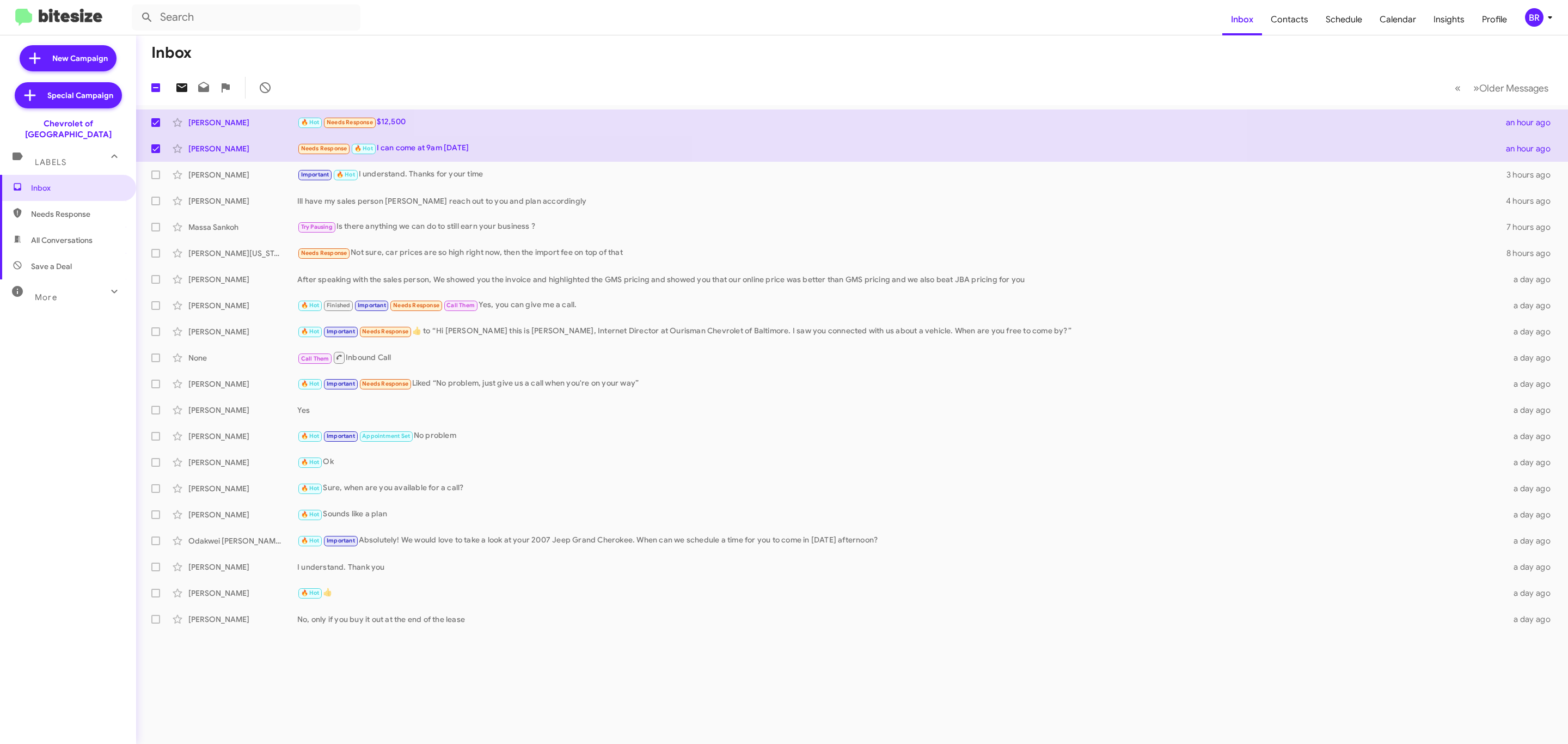
click at [183, 87] on icon at bounding box center [181, 88] width 13 height 13
click at [1551, 11] on icon at bounding box center [1550, 17] width 13 height 13
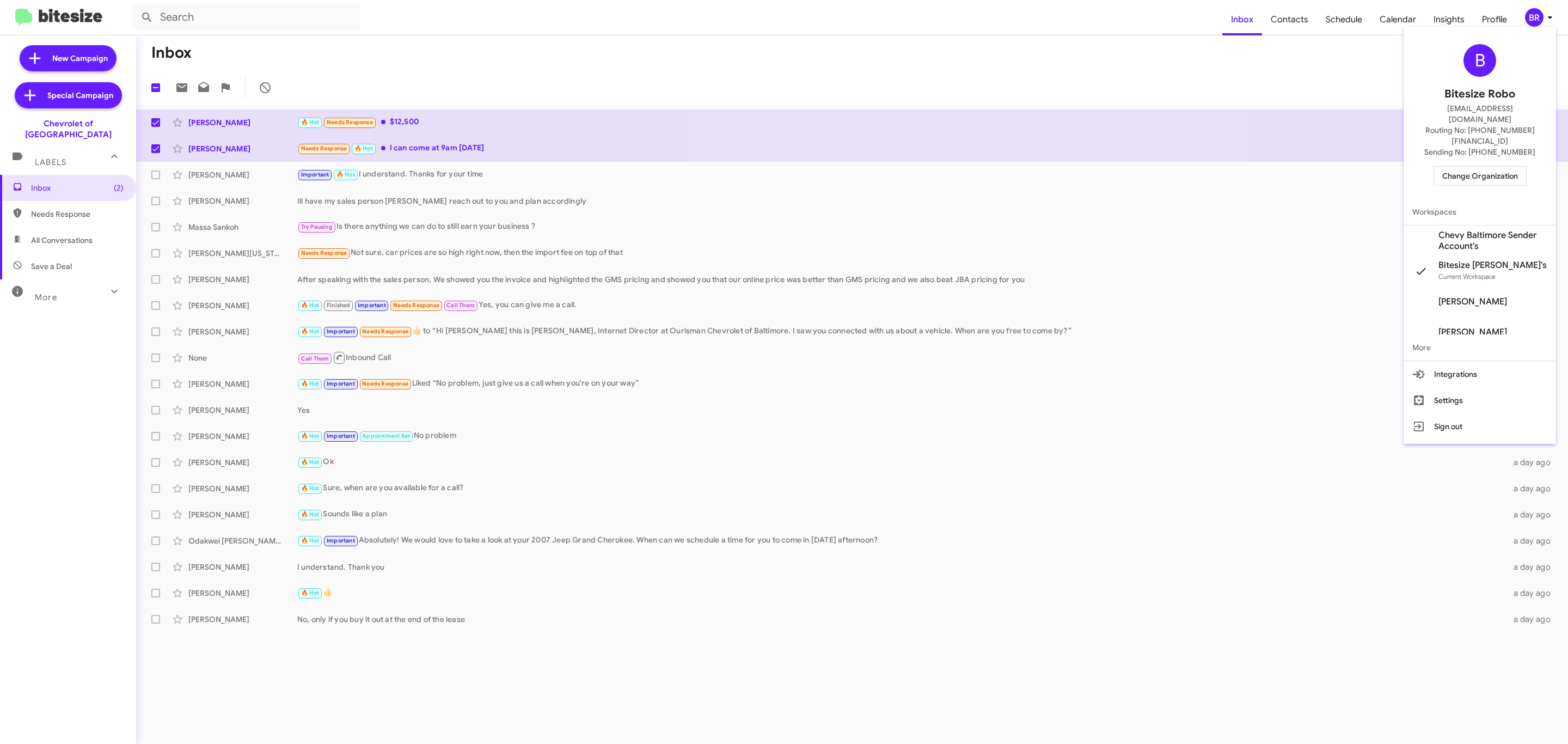
click at [1473, 167] on span "Change Organization" at bounding box center [1480, 176] width 76 height 18
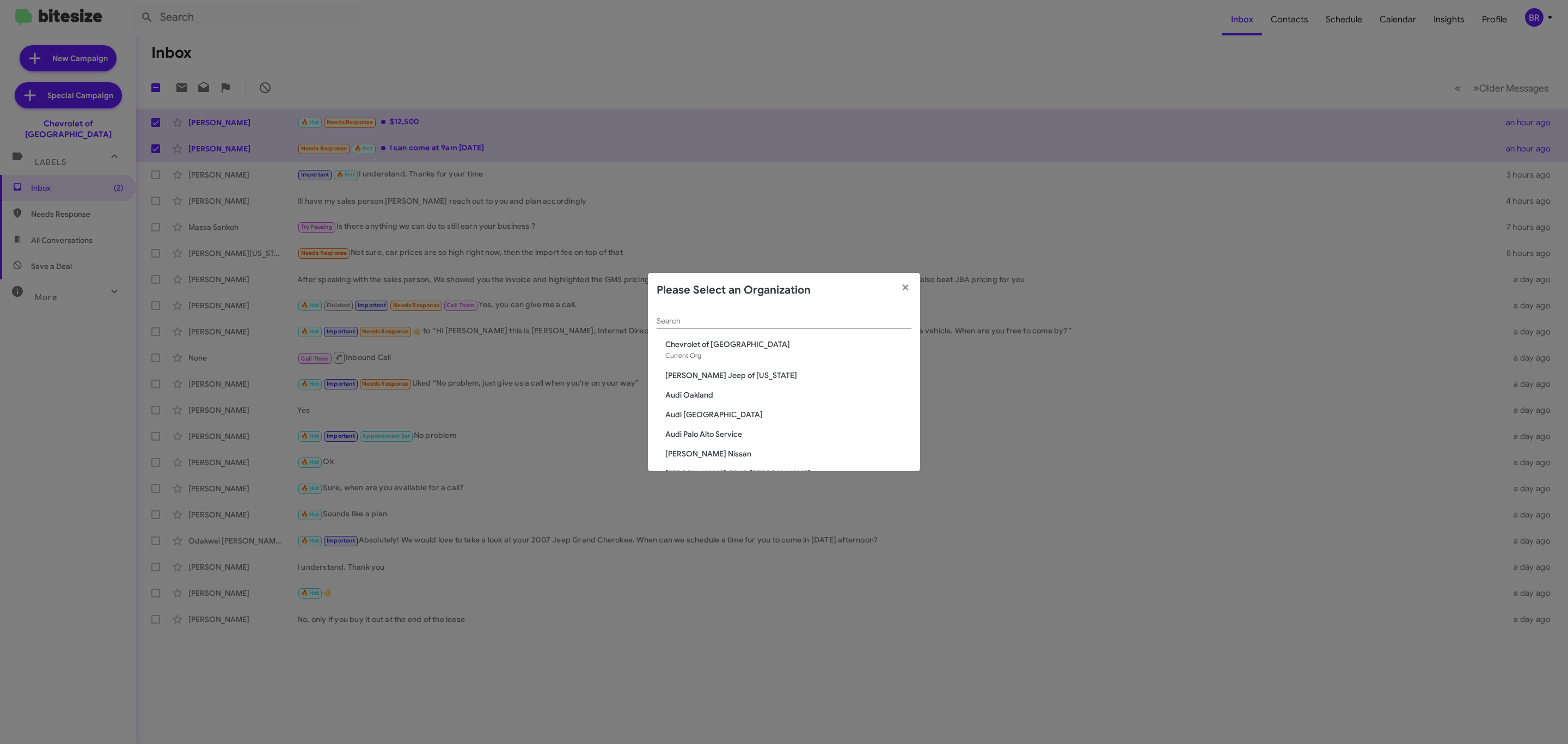
click at [733, 339] on span "Chevrolet of [GEOGRAPHIC_DATA]" at bounding box center [788, 344] width 246 height 11
click at [777, 319] on input "Search" at bounding box center [784, 321] width 255 height 9
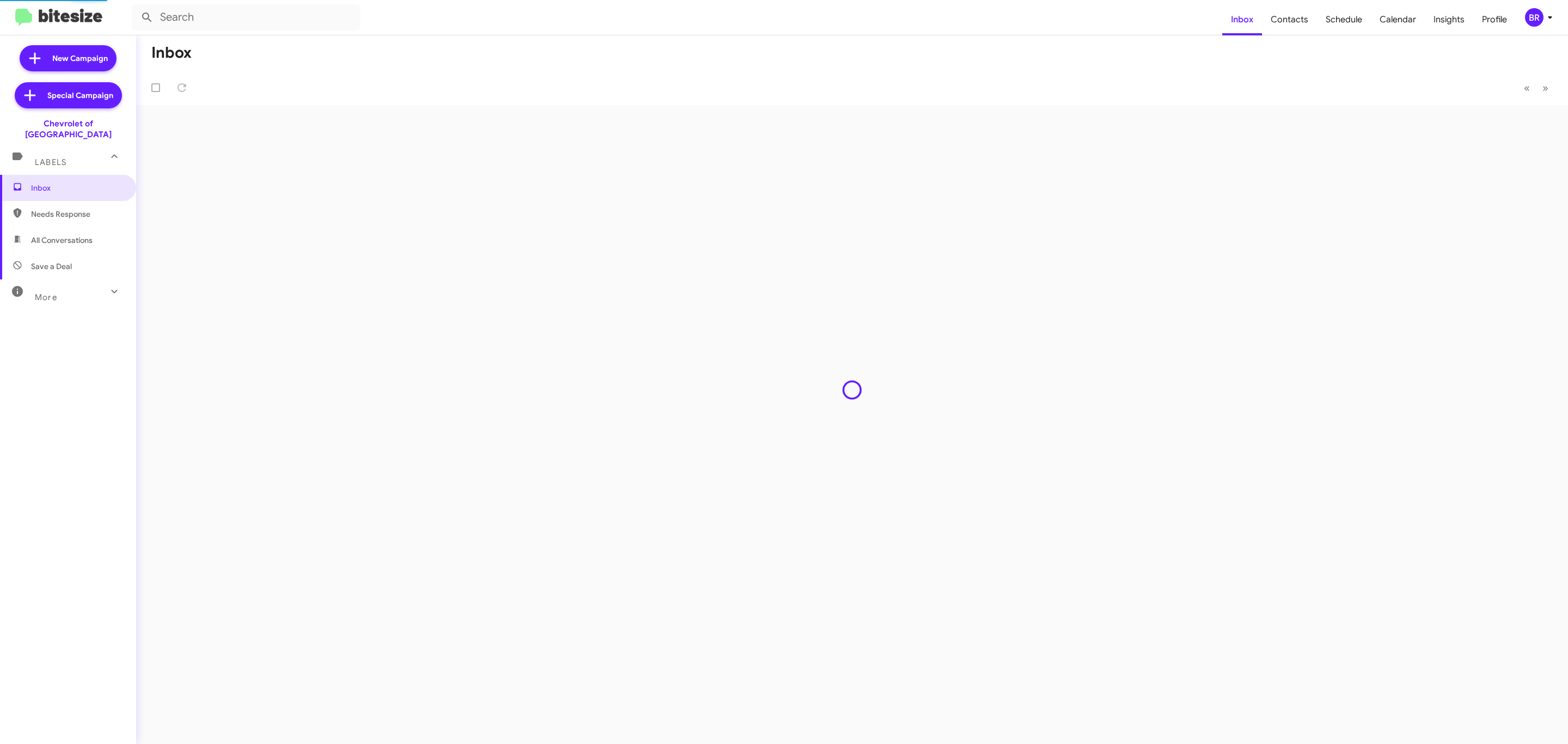
click at [1534, 17] on div "BR" at bounding box center [1534, 17] width 18 height 18
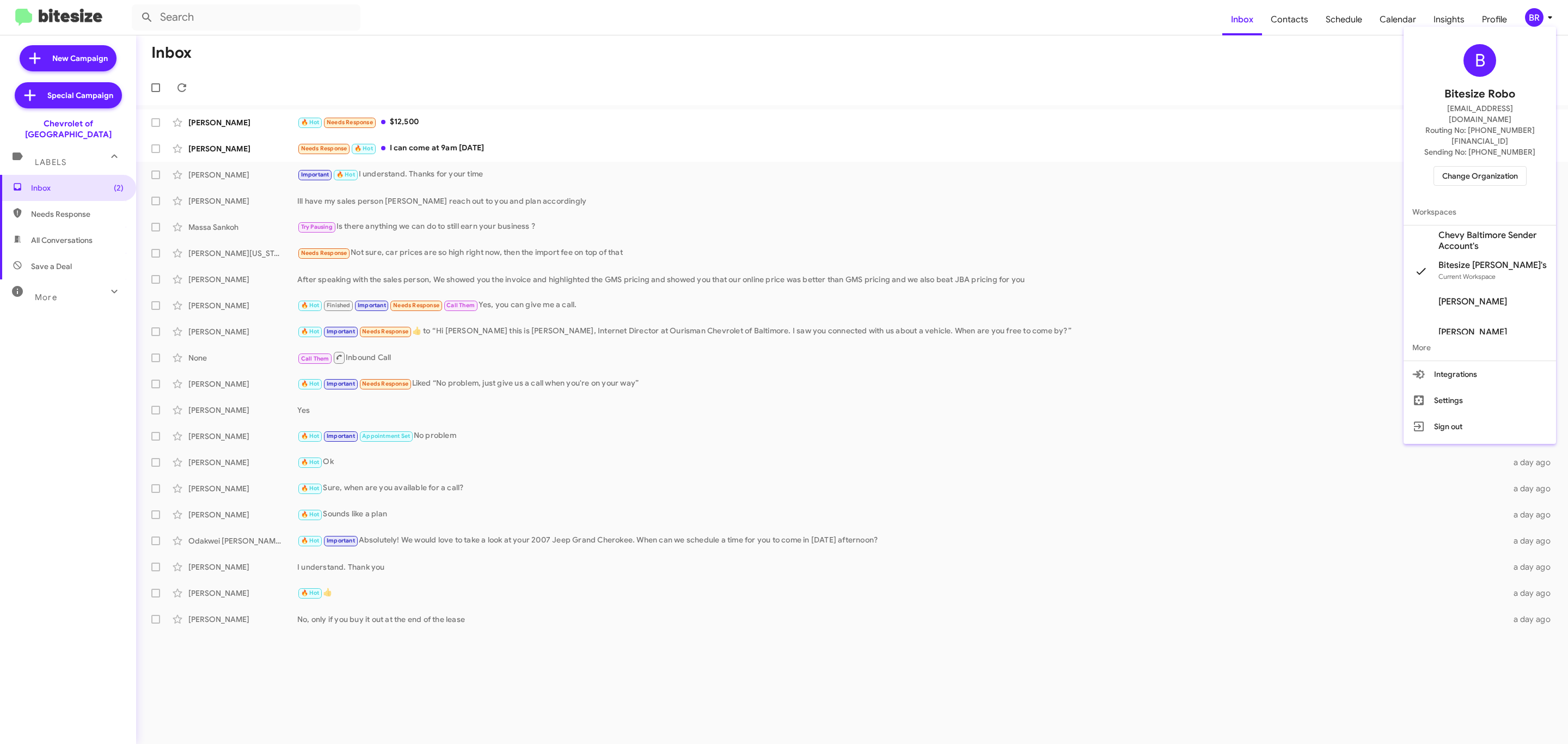
click at [1473, 167] on span "Change Organization" at bounding box center [1480, 176] width 76 height 18
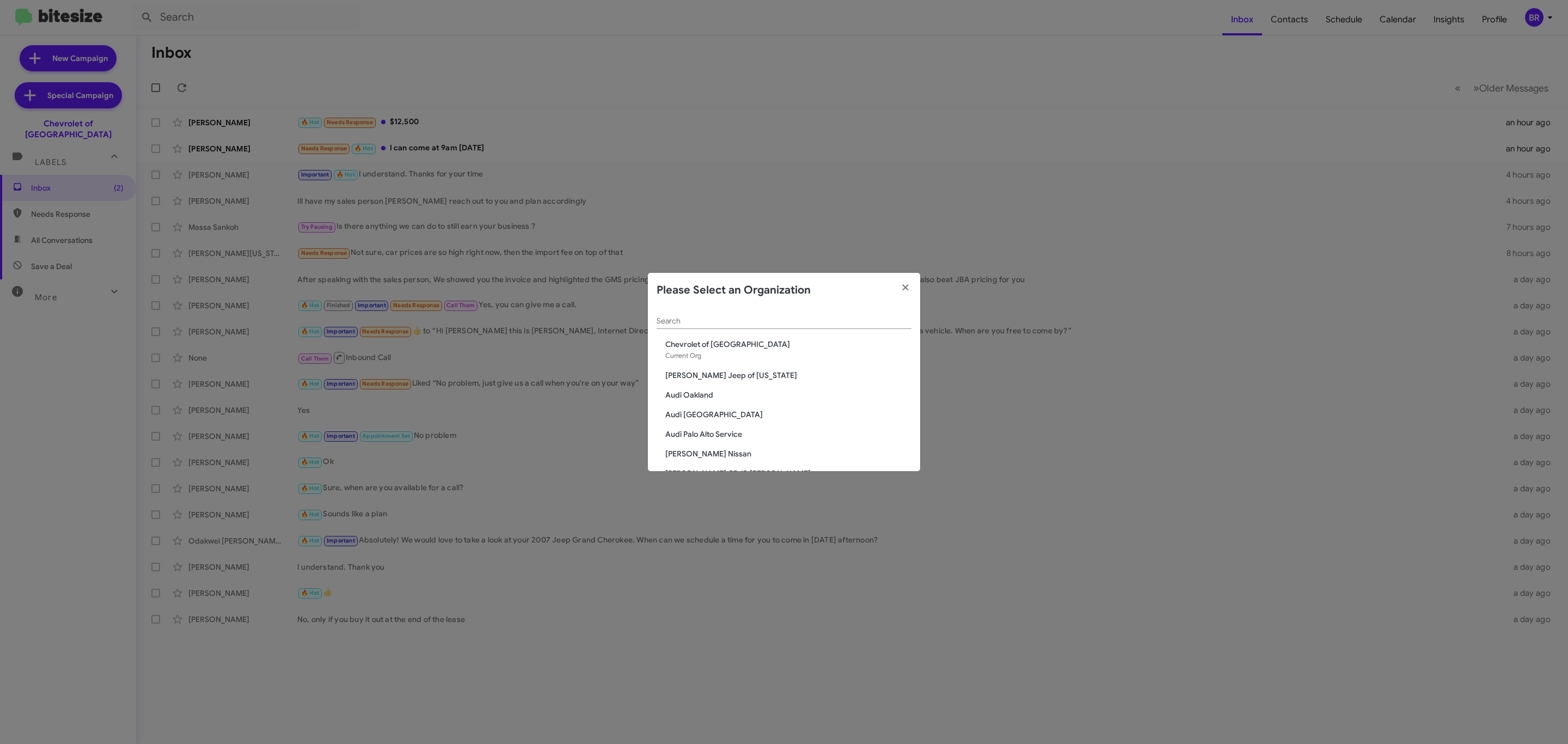
click at [799, 324] on input "Search" at bounding box center [784, 321] width 255 height 9
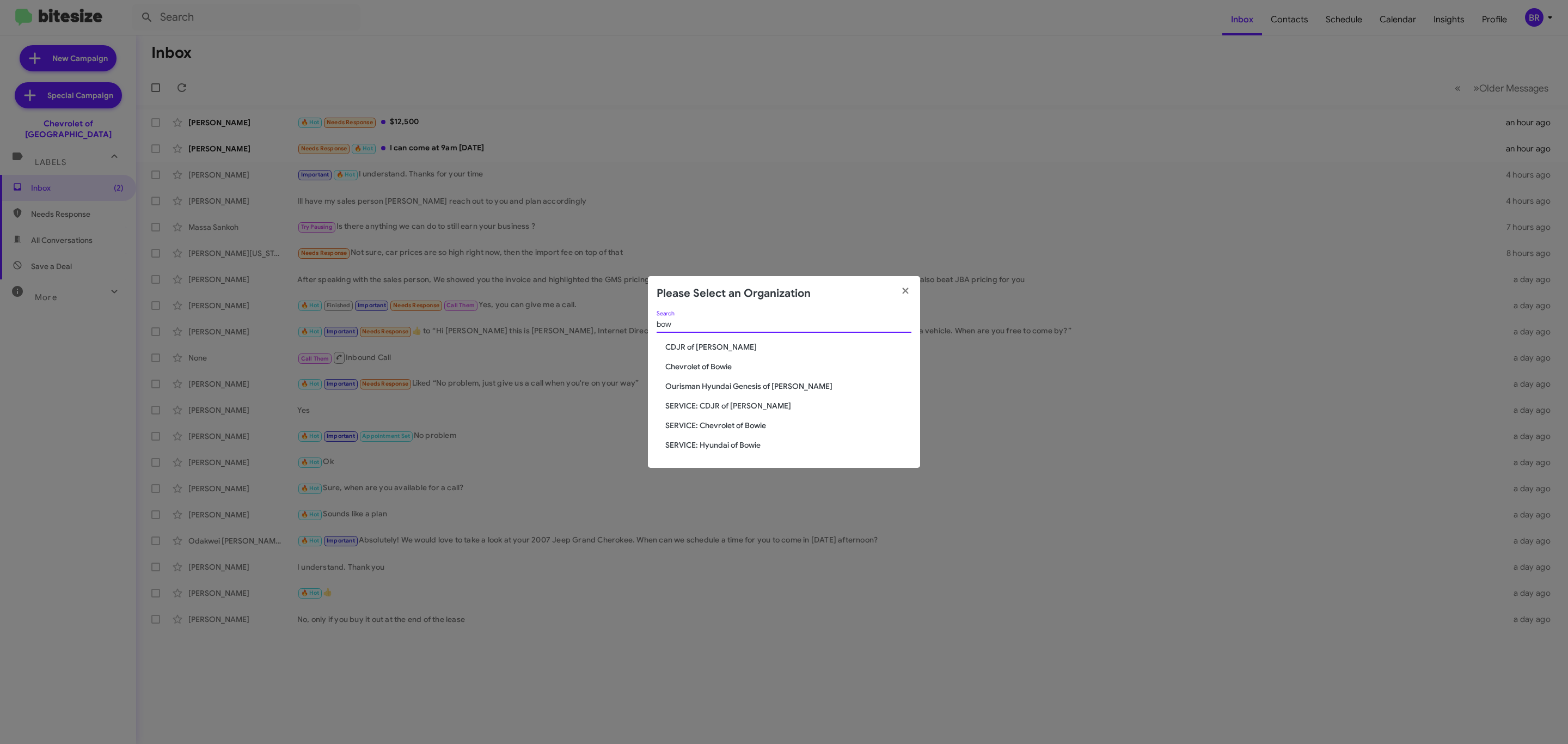
type input "bow"
click at [723, 367] on span "Chevrolet of Bowie" at bounding box center [788, 367] width 246 height 11
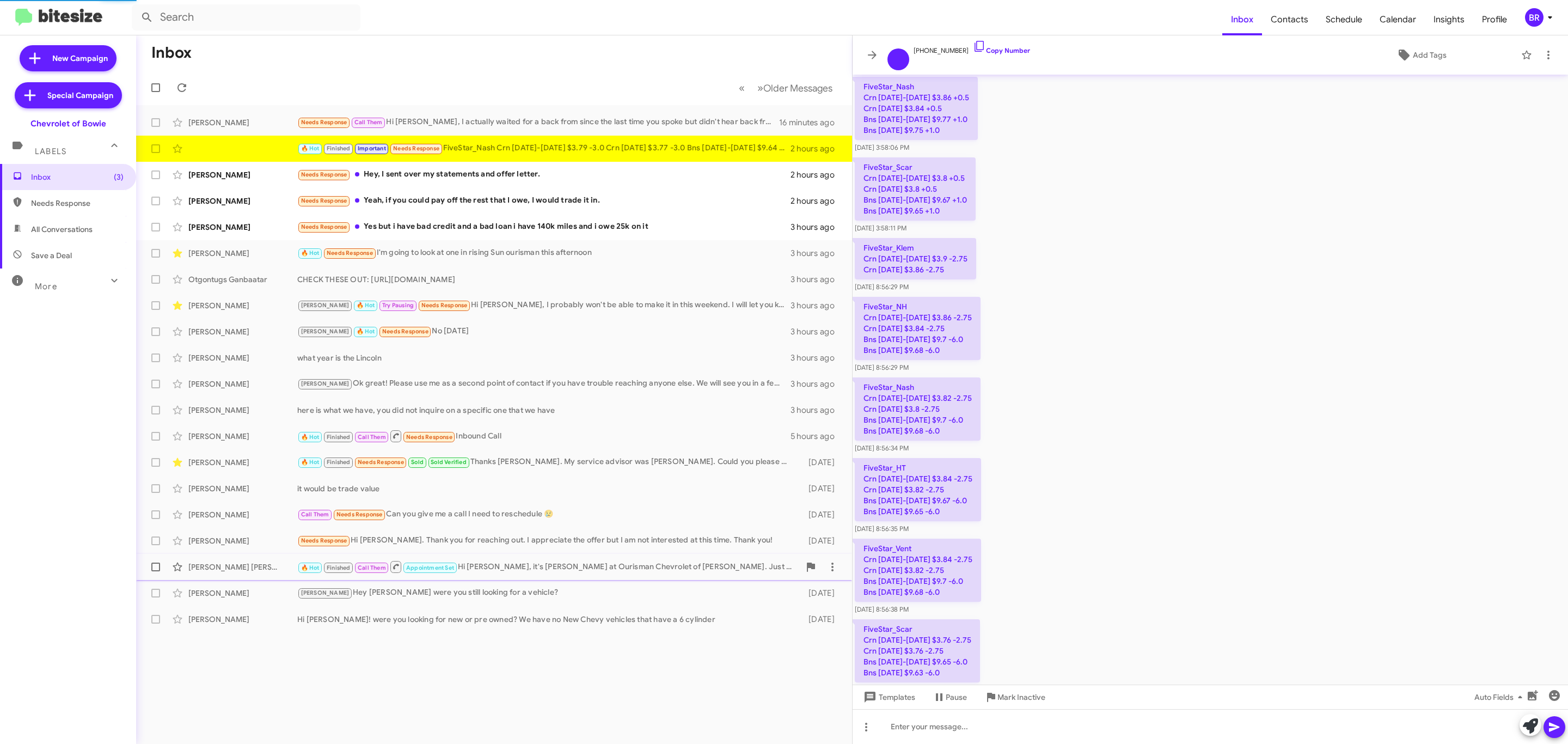
scroll to position [990, 0]
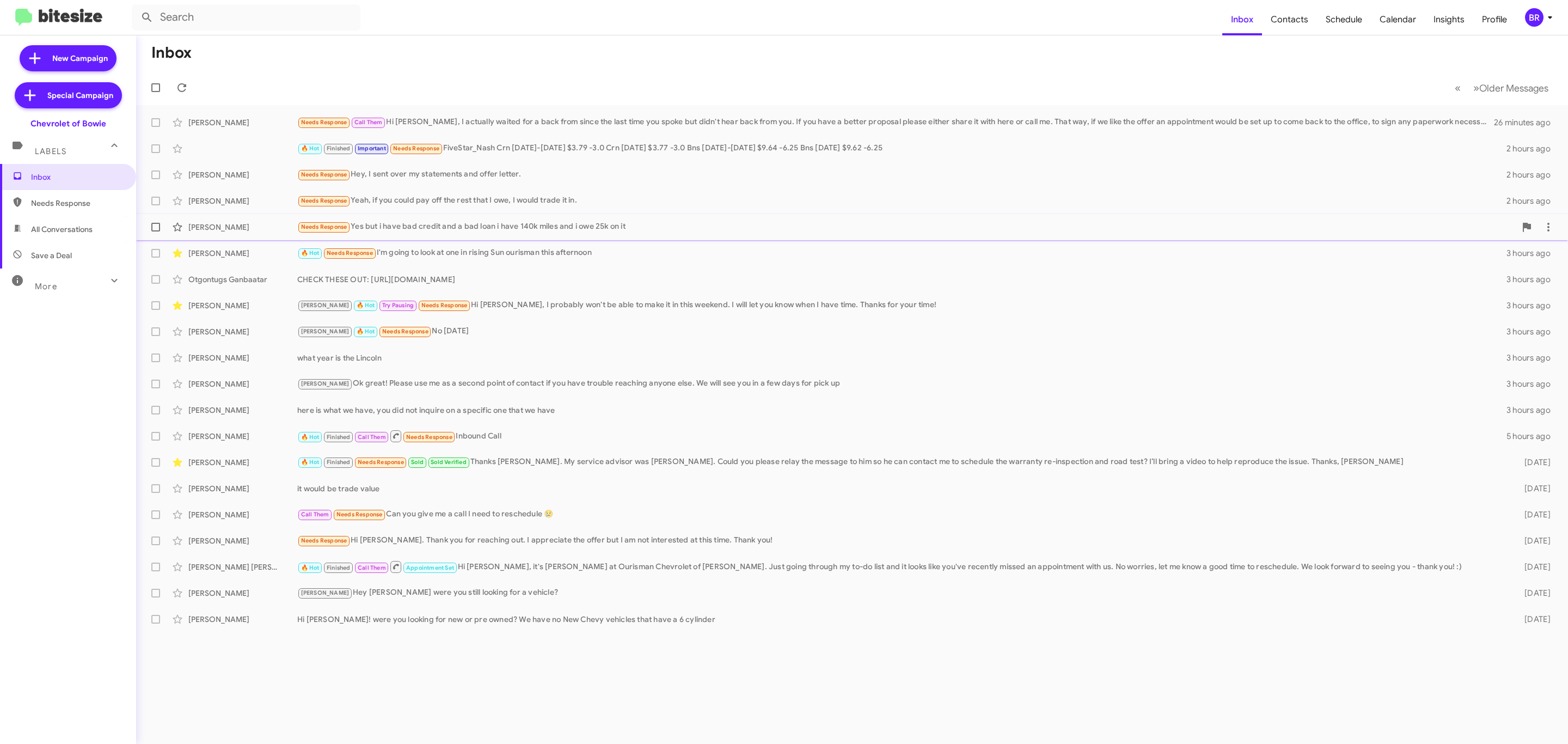
click at [155, 227] on span at bounding box center [155, 227] width 9 height 9
click at [155, 231] on input "checkbox" at bounding box center [155, 231] width 1 height 1
checkbox input "true"
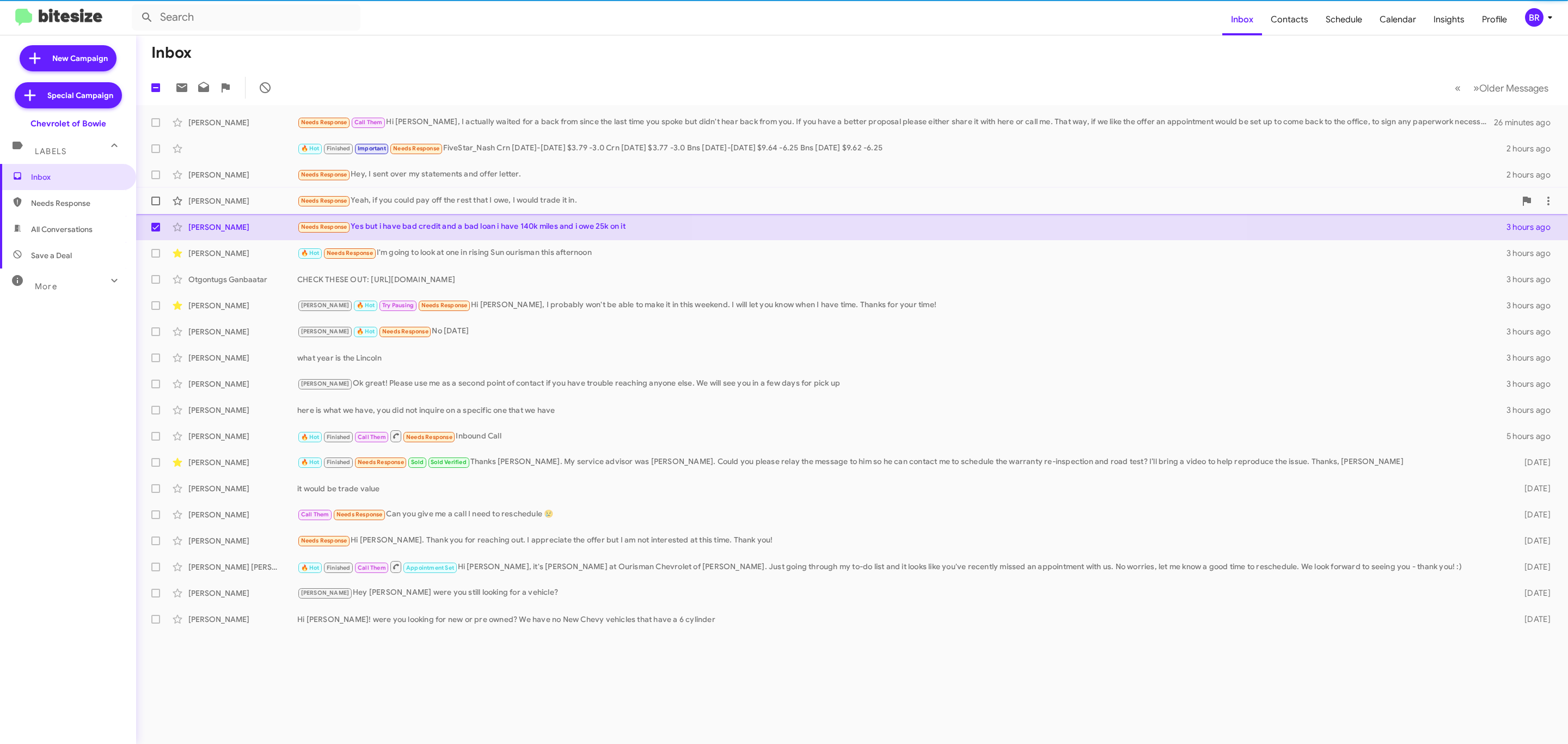
click at [155, 201] on span at bounding box center [155, 201] width 9 height 9
click at [155, 205] on input "checkbox" at bounding box center [155, 205] width 1 height 1
checkbox input "true"
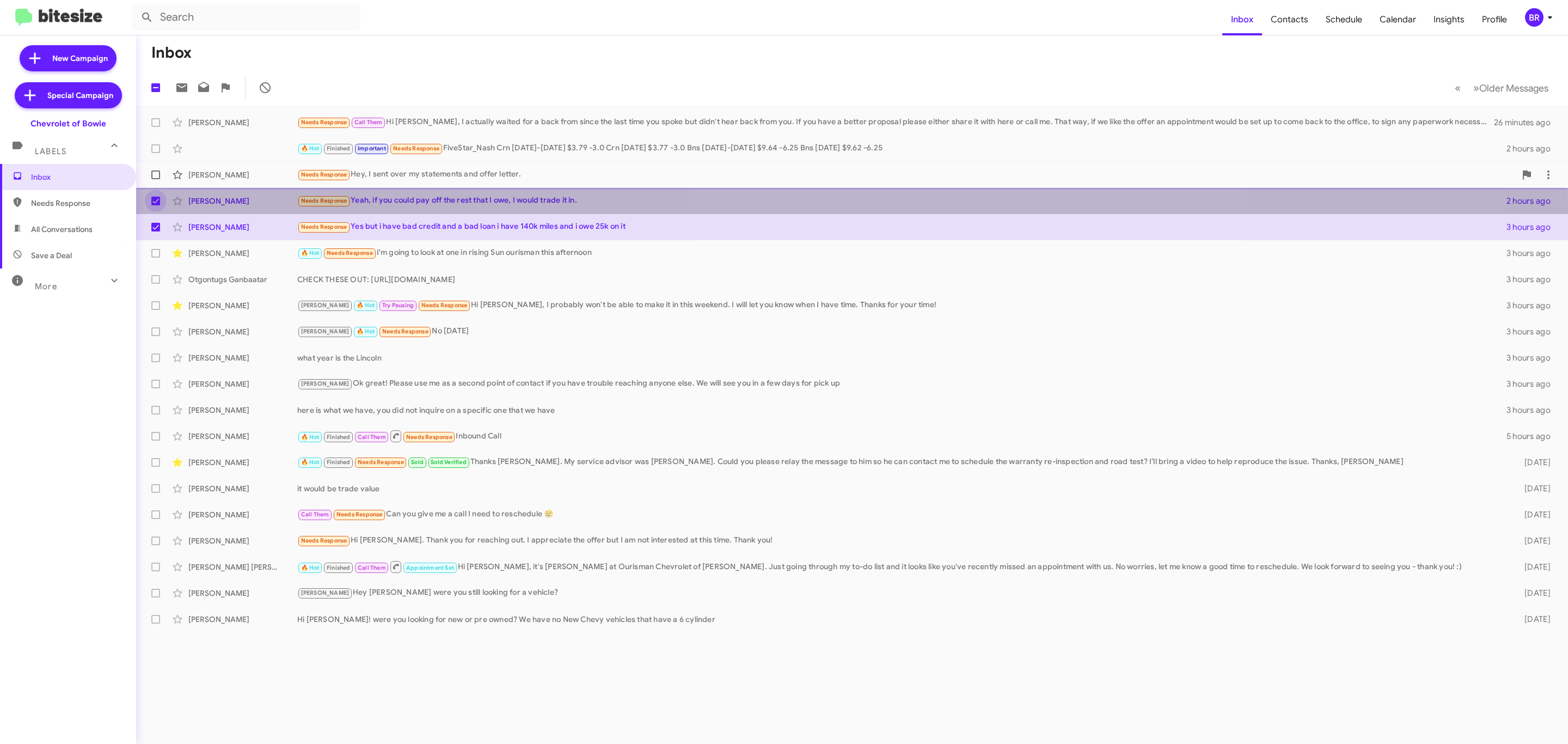
click at [155, 175] on span at bounding box center [155, 175] width 9 height 9
click at [155, 179] on input "checkbox" at bounding box center [155, 179] width 1 height 1
checkbox input "true"
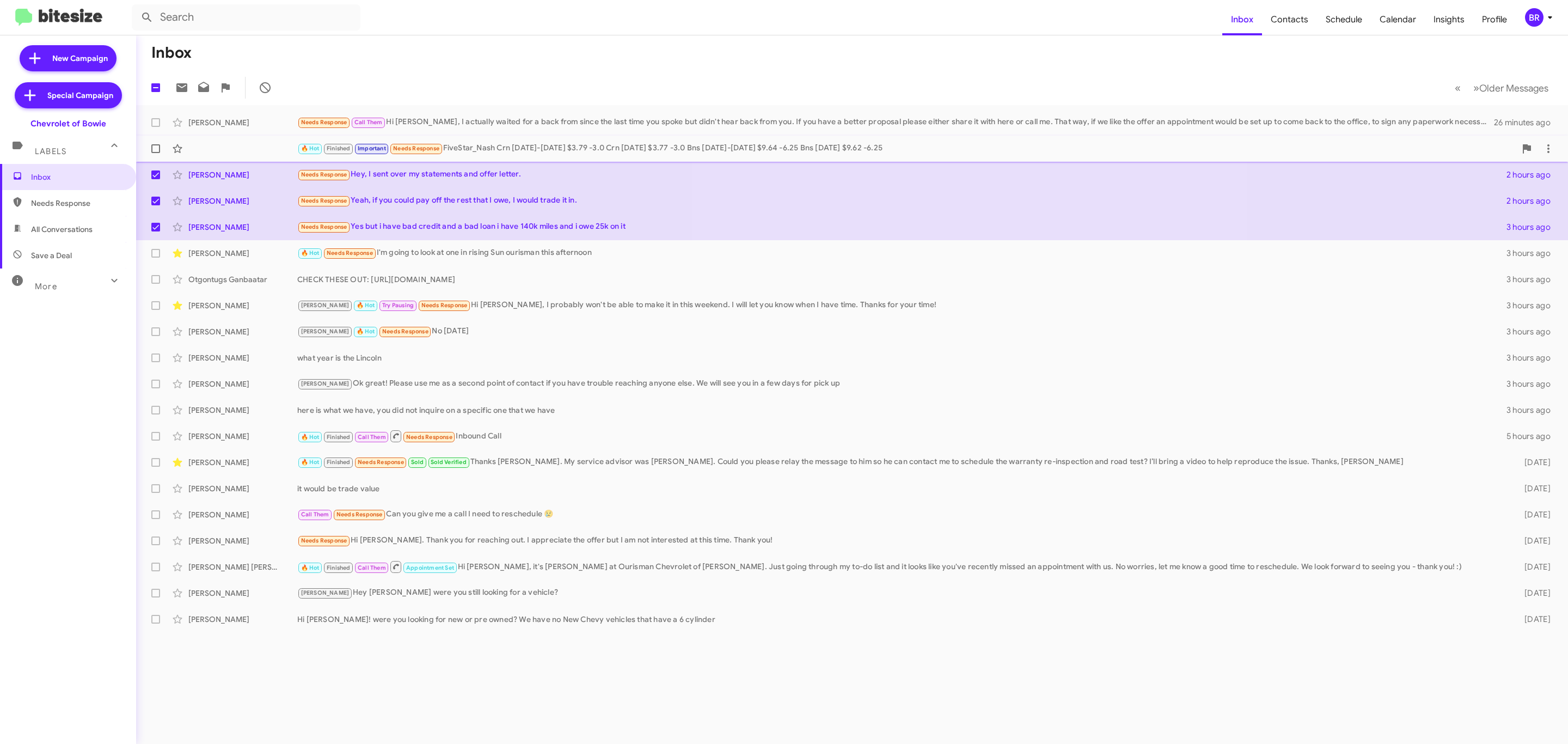
click at [155, 149] on span at bounding box center [155, 149] width 9 height 9
click at [155, 153] on input "checkbox" at bounding box center [155, 153] width 1 height 1
checkbox input "true"
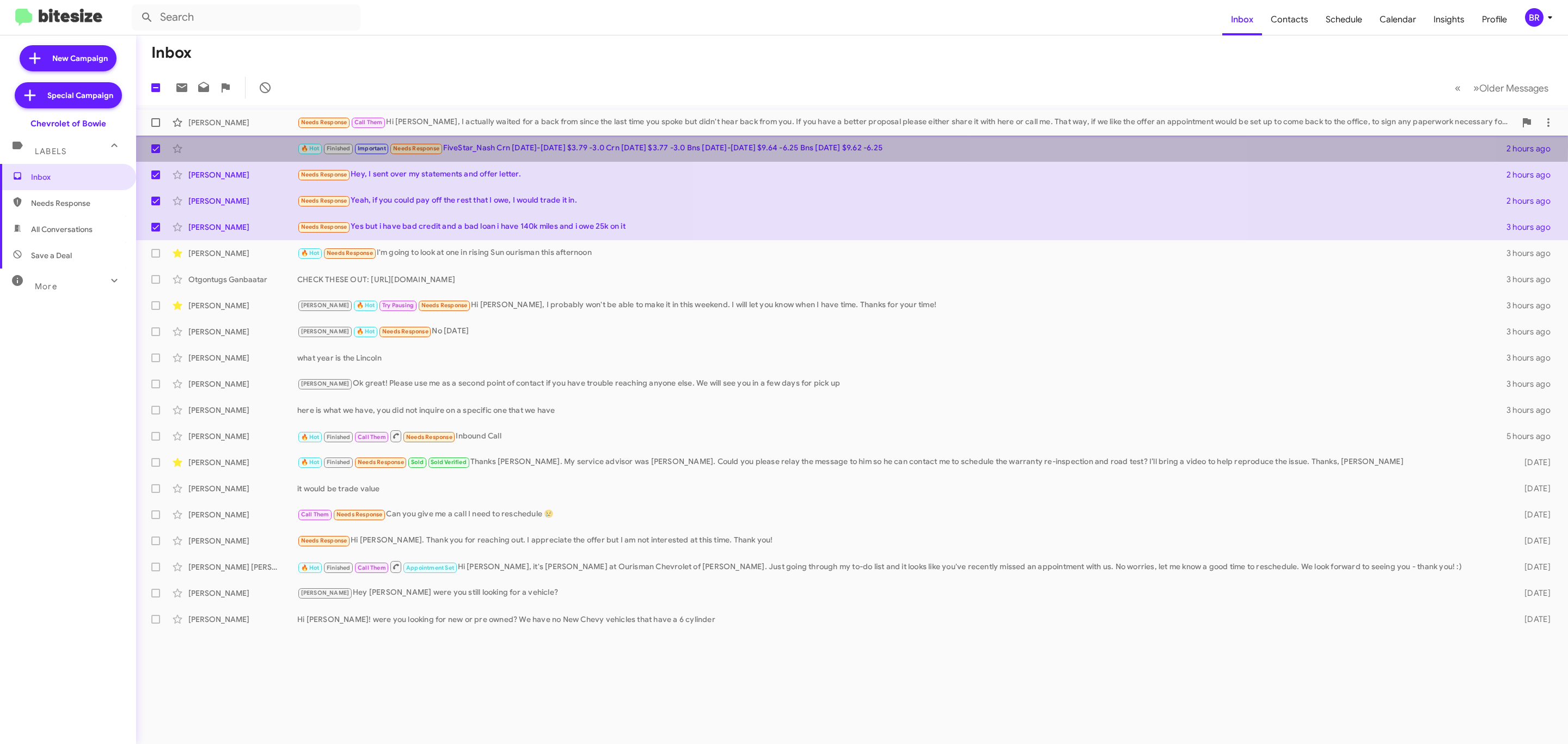
click at [155, 122] on span at bounding box center [155, 122] width 9 height 9
click at [155, 127] on input "checkbox" at bounding box center [155, 127] width 1 height 1
checkbox input "true"
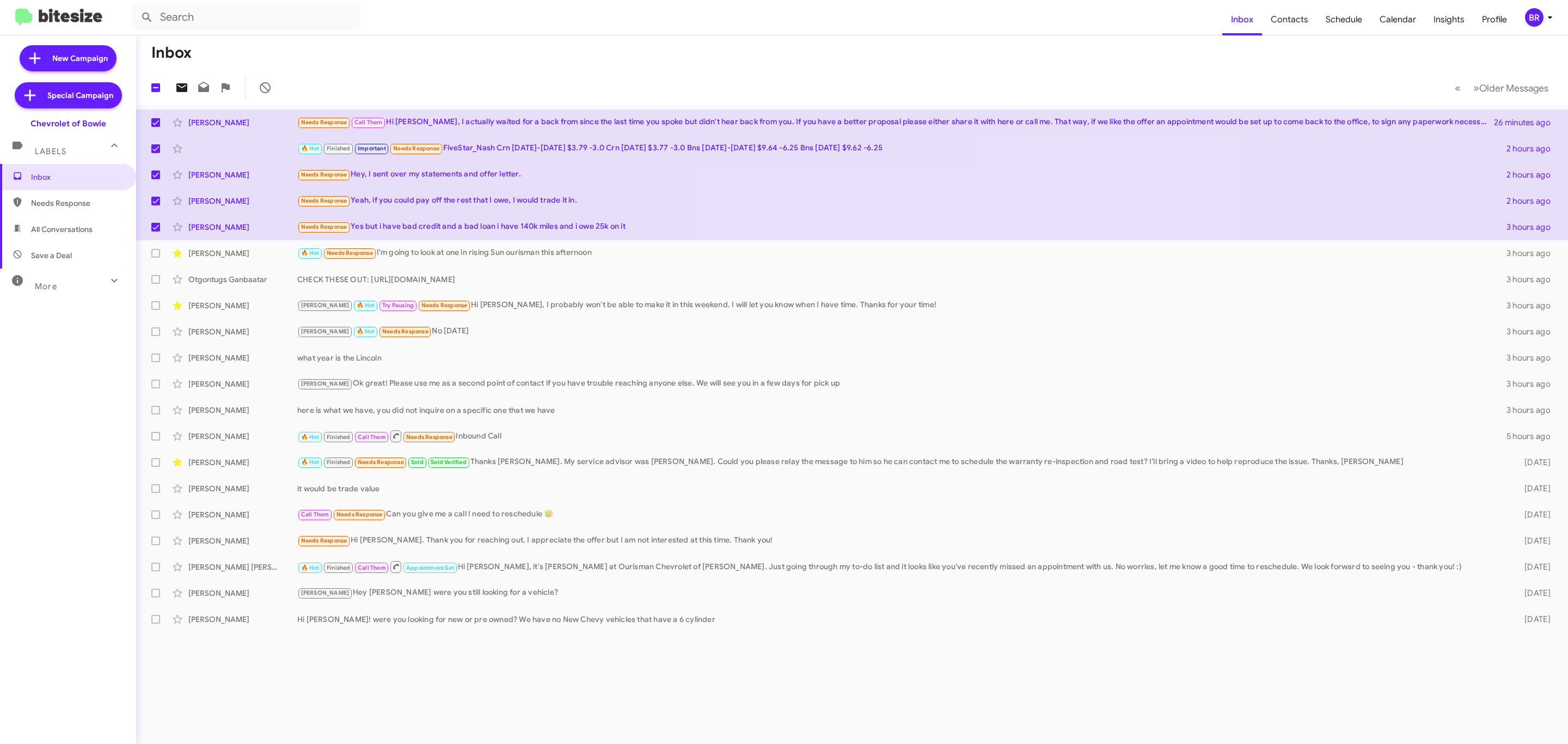
click at [181, 86] on icon at bounding box center [182, 88] width 11 height 9
click at [1534, 18] on div "BR" at bounding box center [1534, 17] width 18 height 18
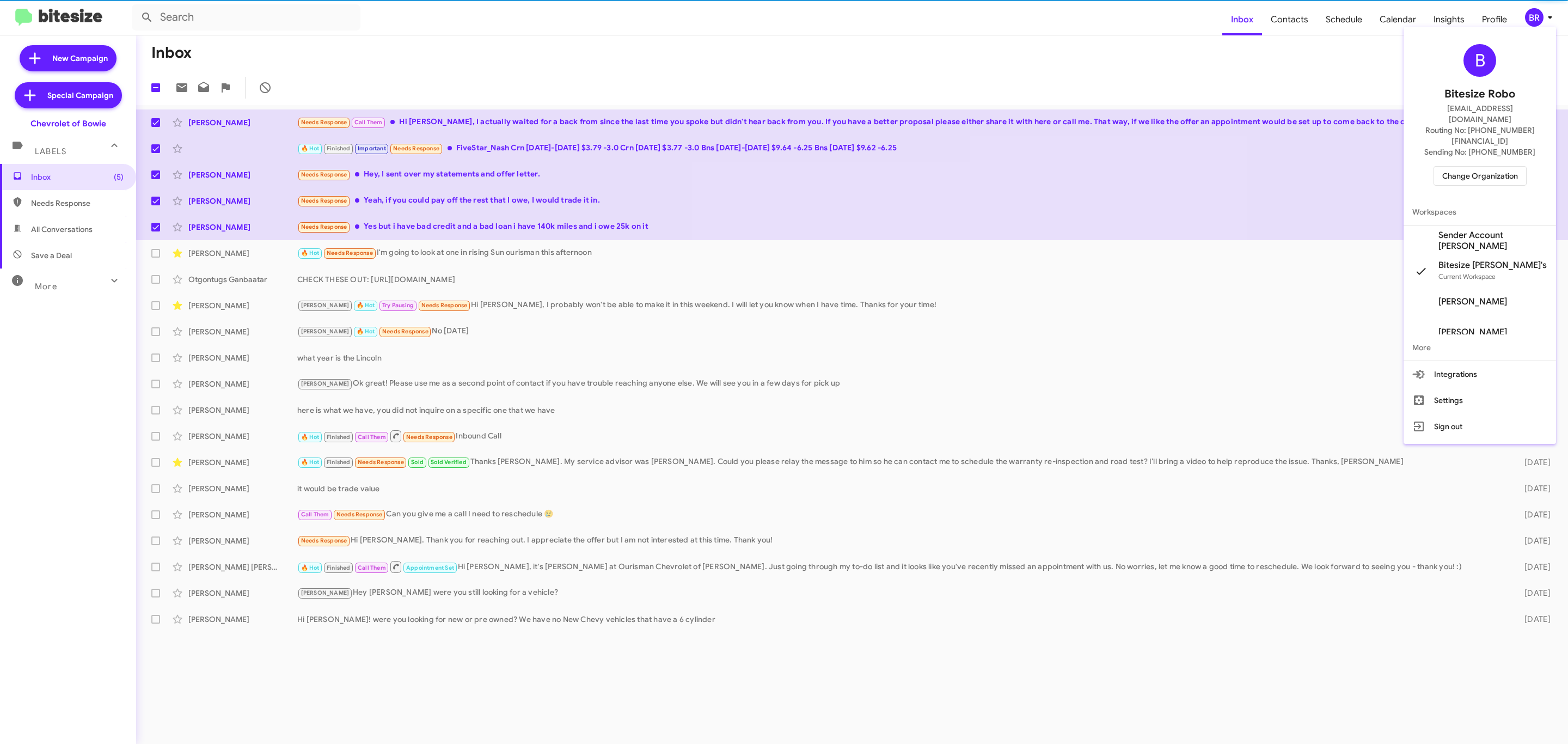
click at [1482, 167] on span "Change Organization" at bounding box center [1480, 176] width 76 height 18
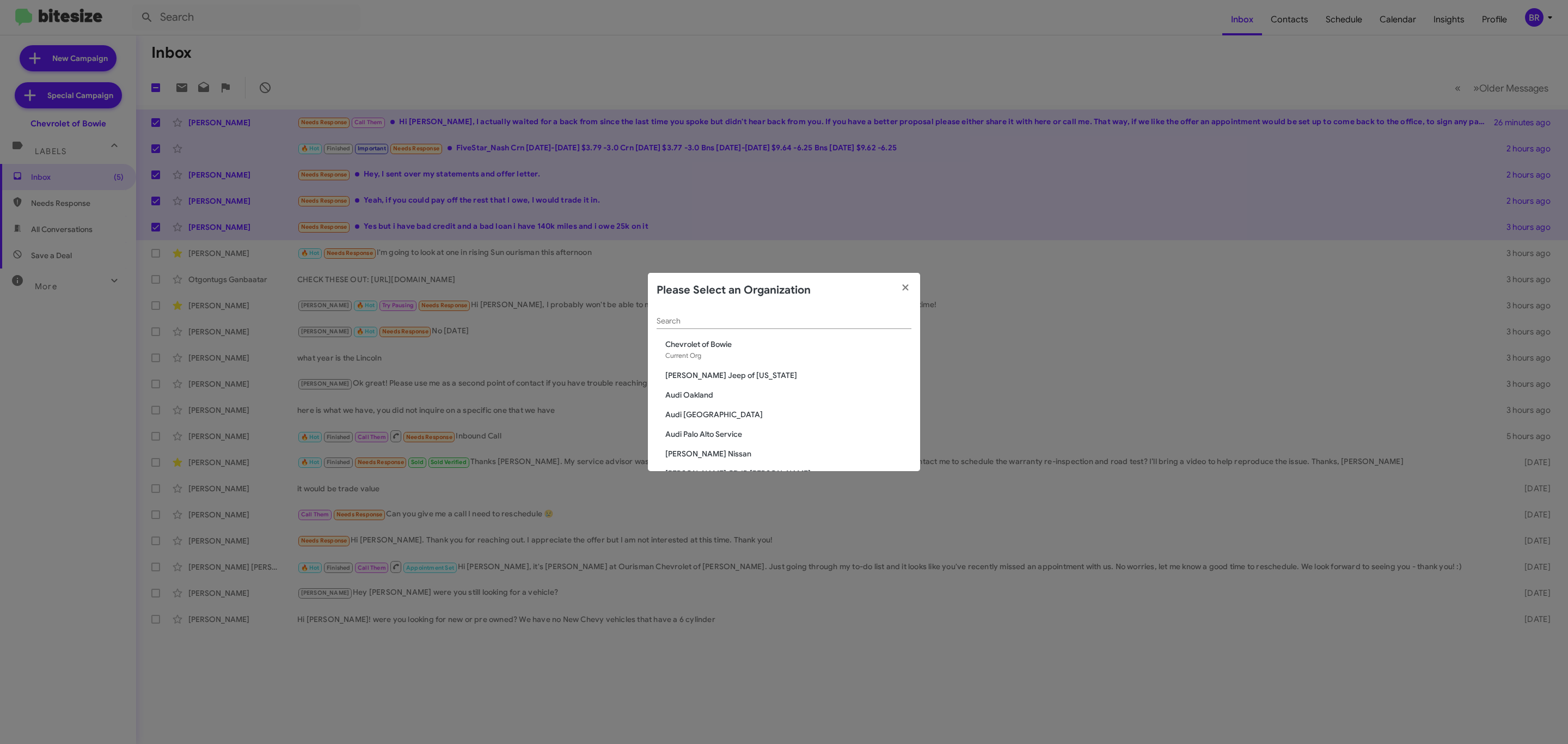
click at [792, 322] on input "Search" at bounding box center [784, 321] width 255 height 9
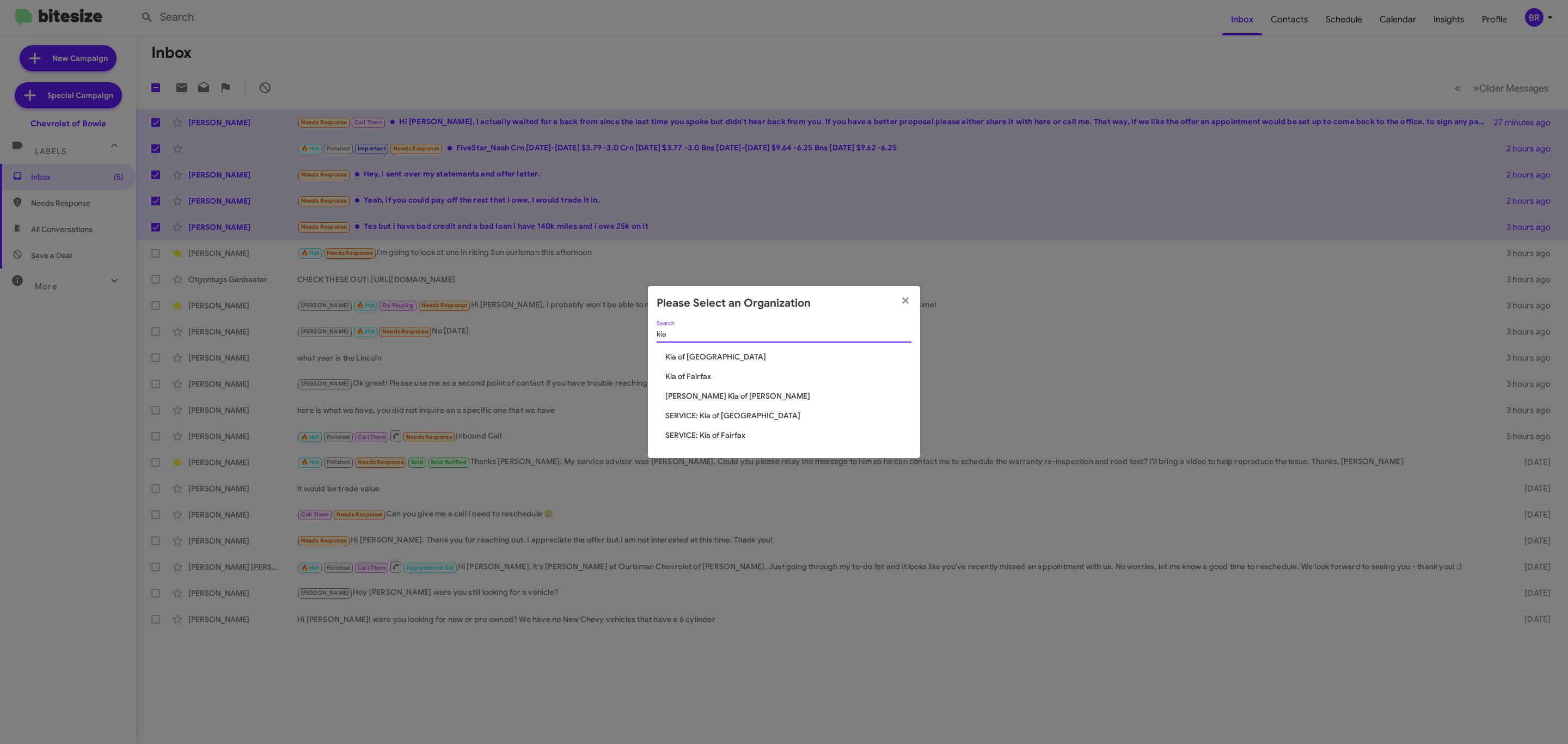
type input "kia"
click at [717, 352] on span "Kia of [GEOGRAPHIC_DATA]" at bounding box center [788, 357] width 246 height 11
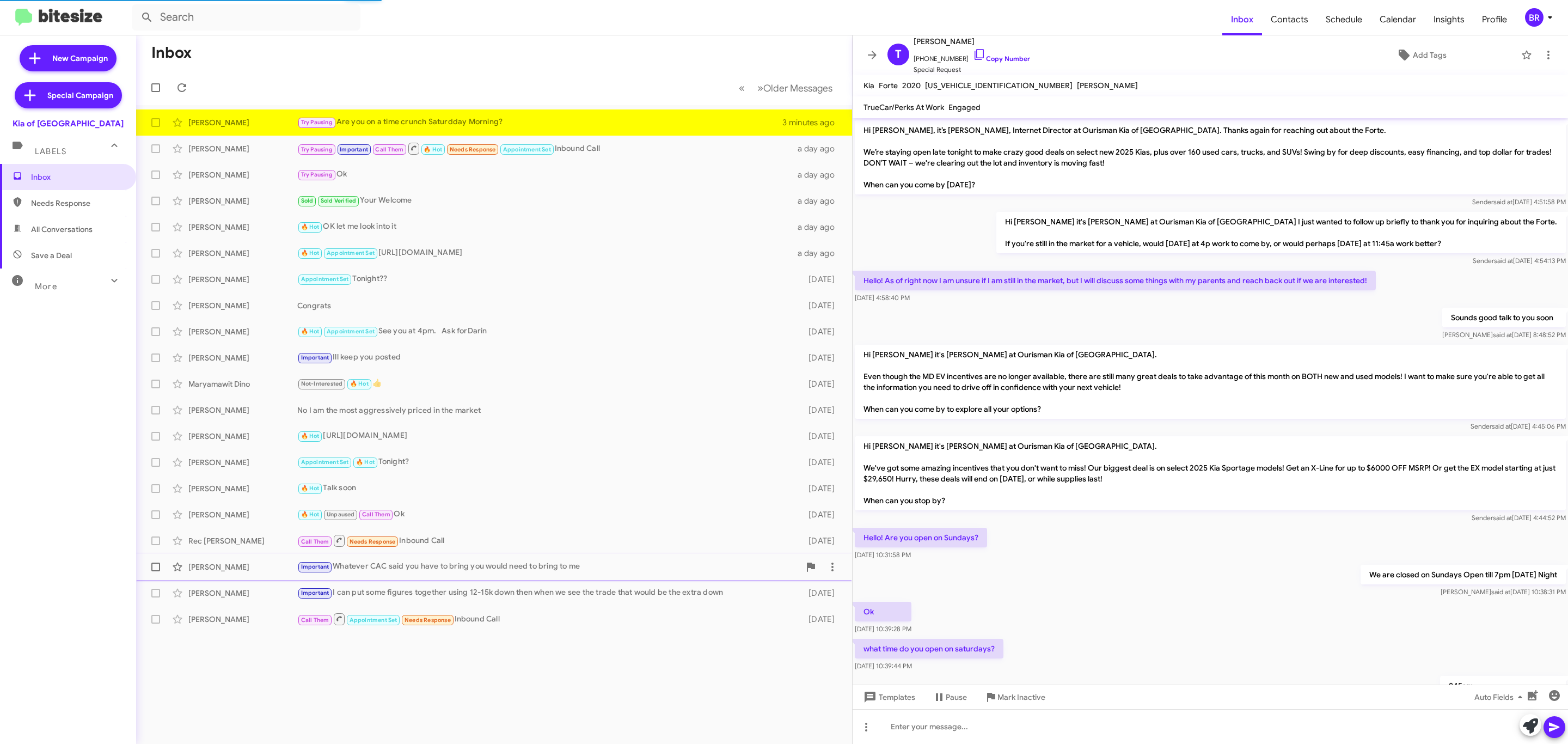
scroll to position [96, 0]
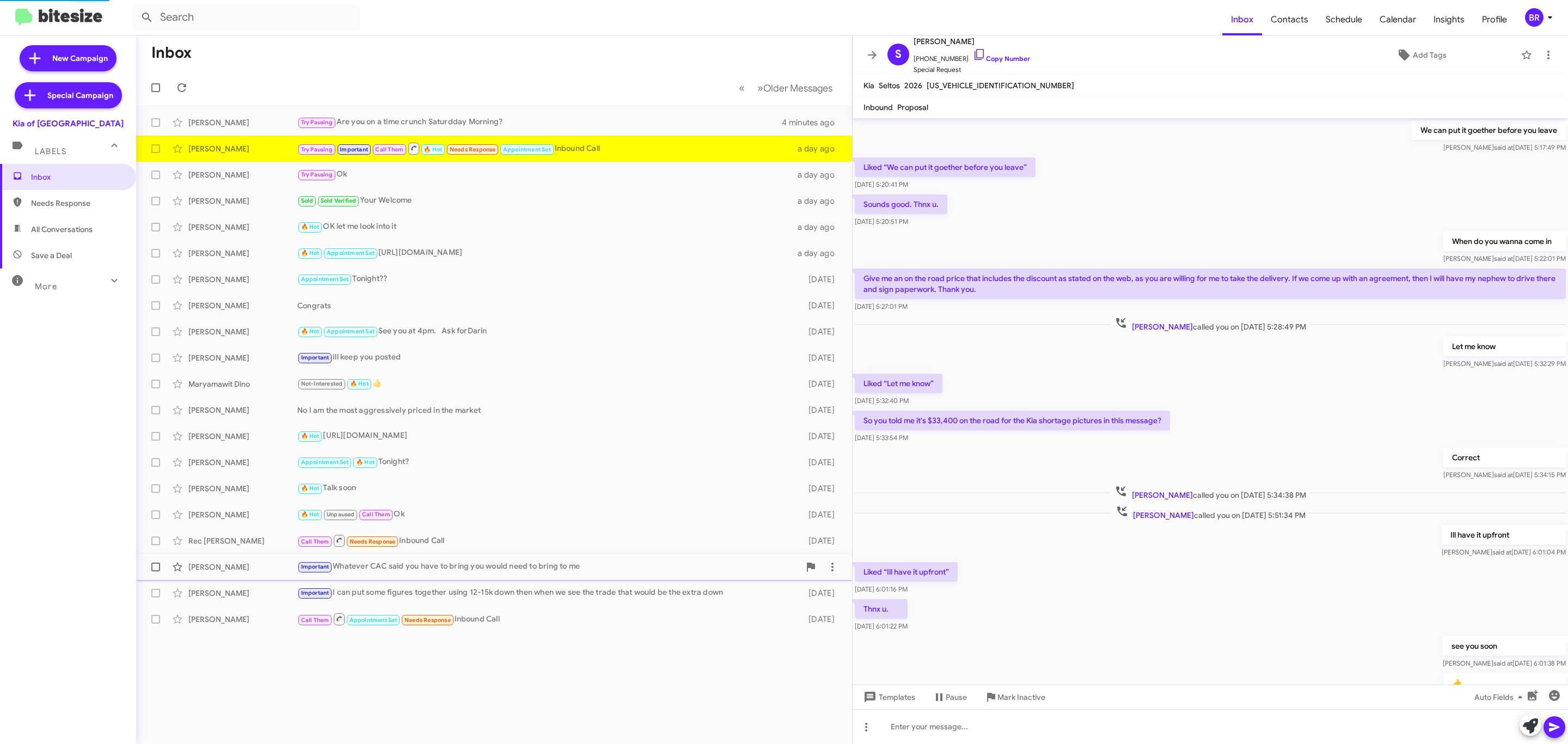
scroll to position [143, 0]
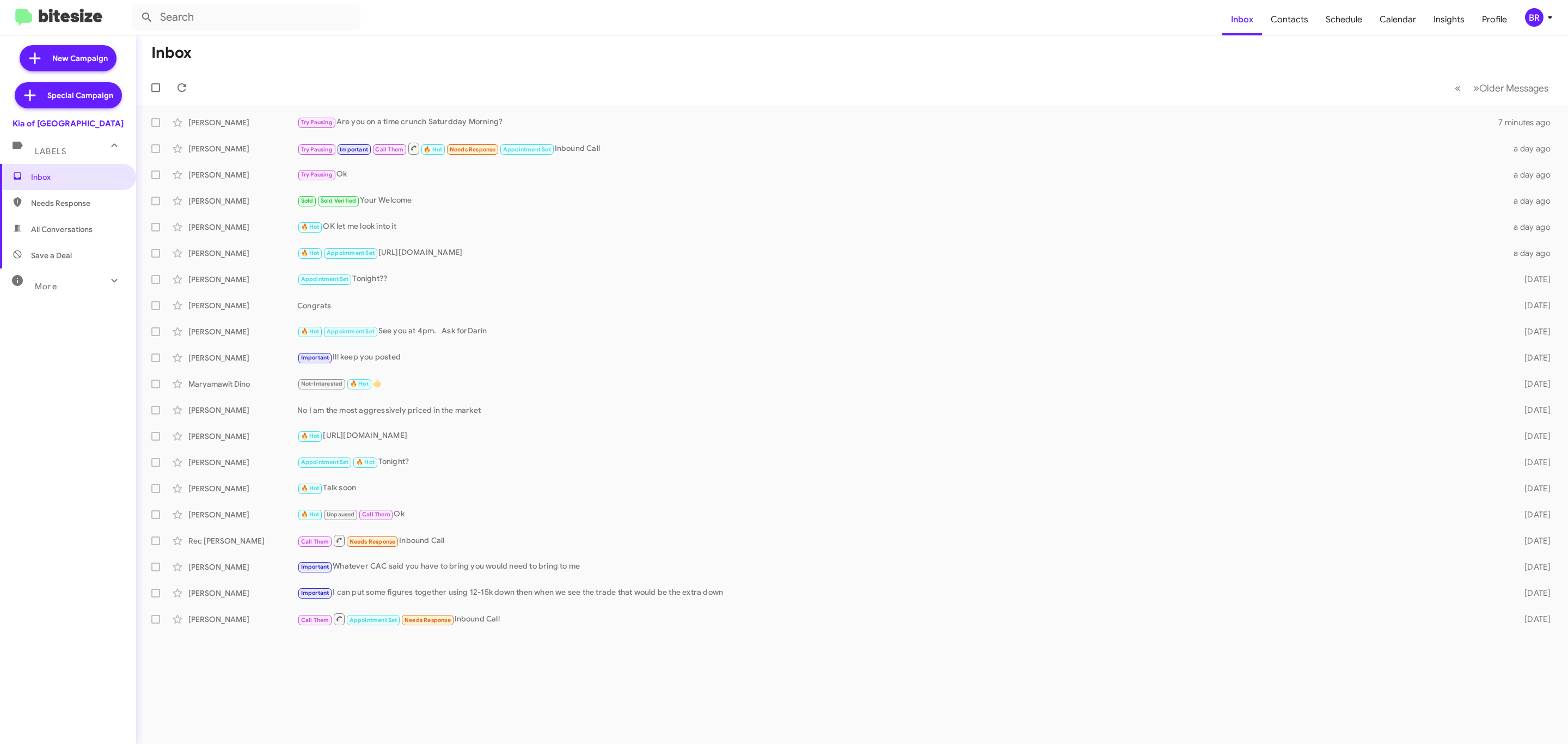
click at [1519, 26] on button "BR" at bounding box center [1536, 17] width 40 height 18
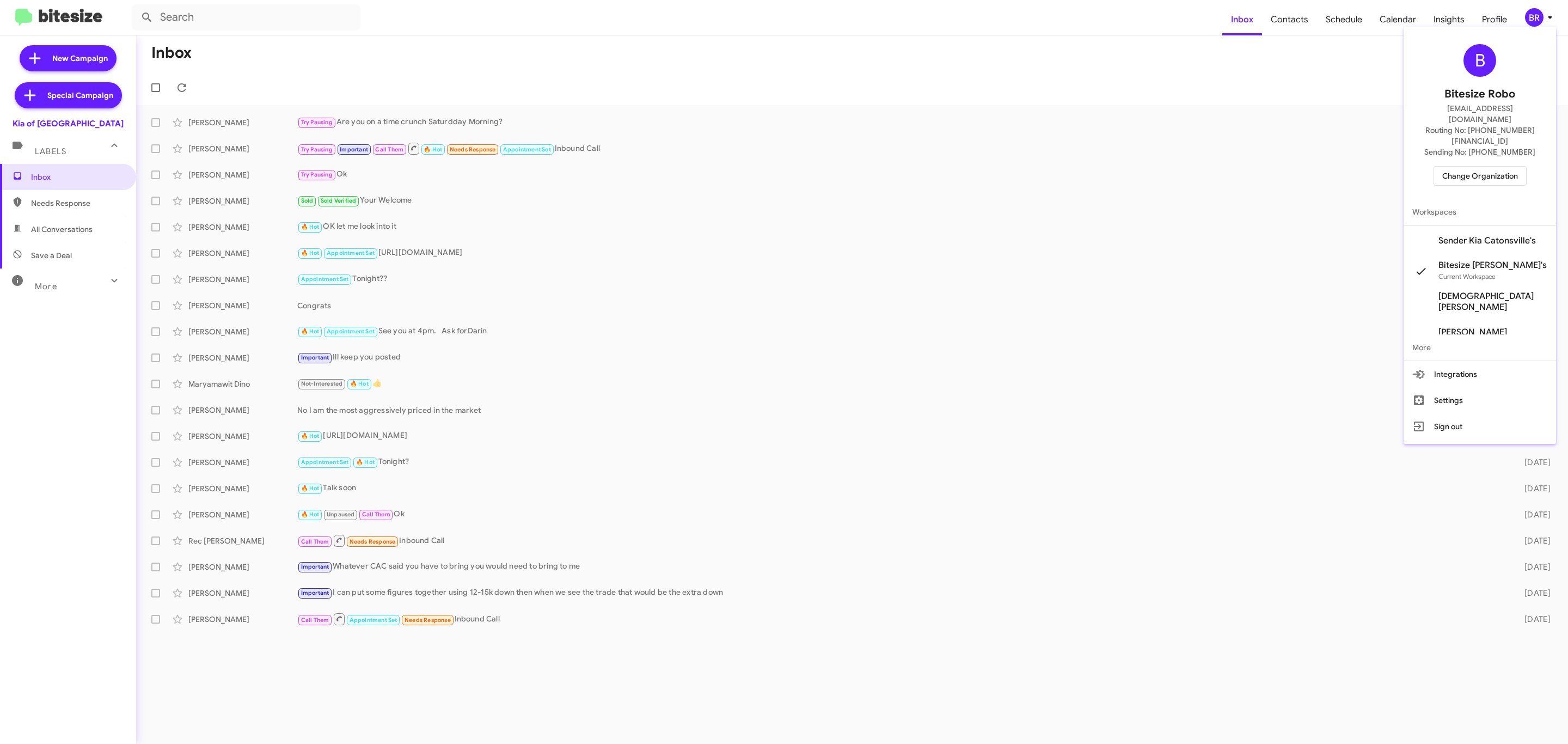
click at [1482, 167] on span "Change Organization" at bounding box center [1480, 176] width 76 height 18
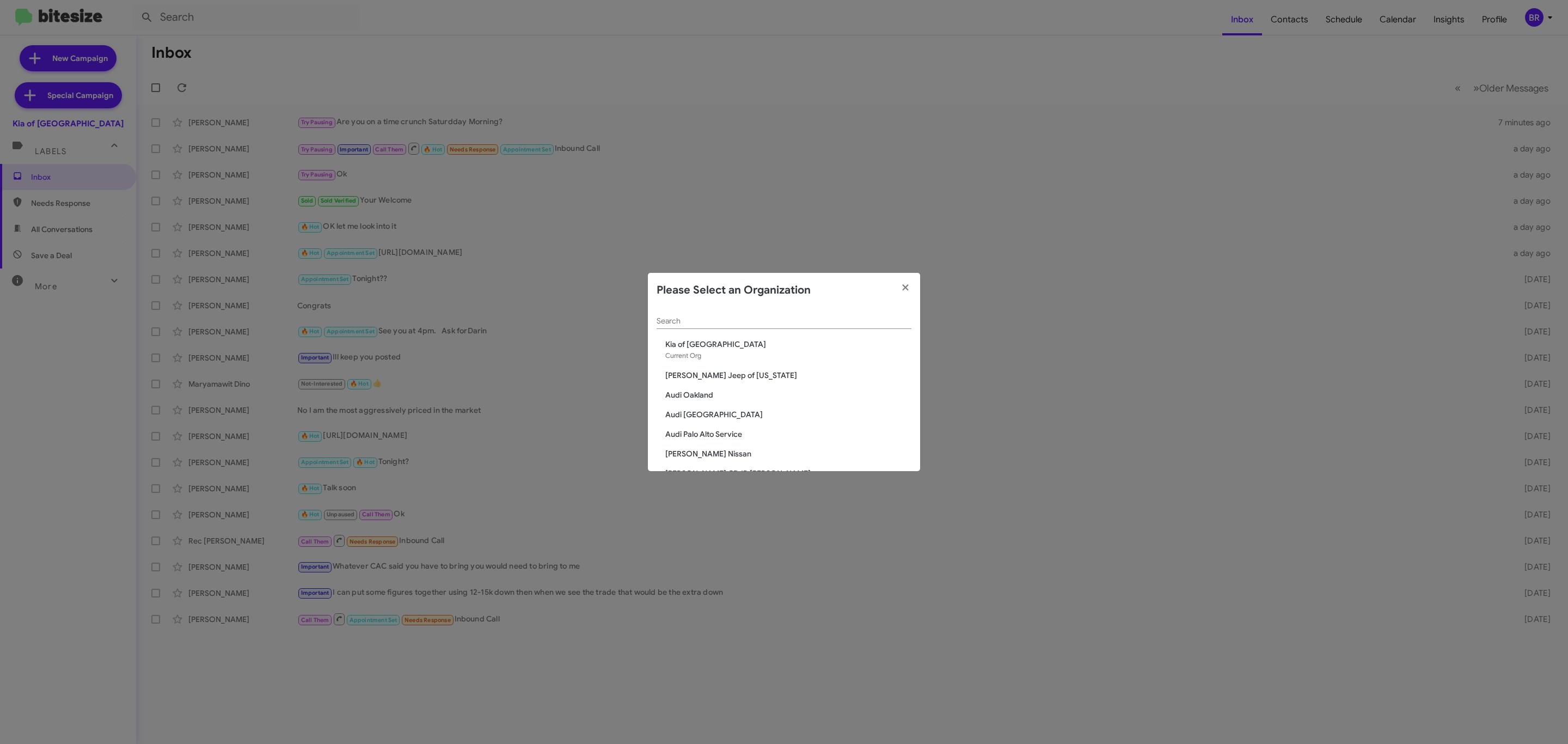
click at [765, 321] on input "Search" at bounding box center [784, 321] width 255 height 9
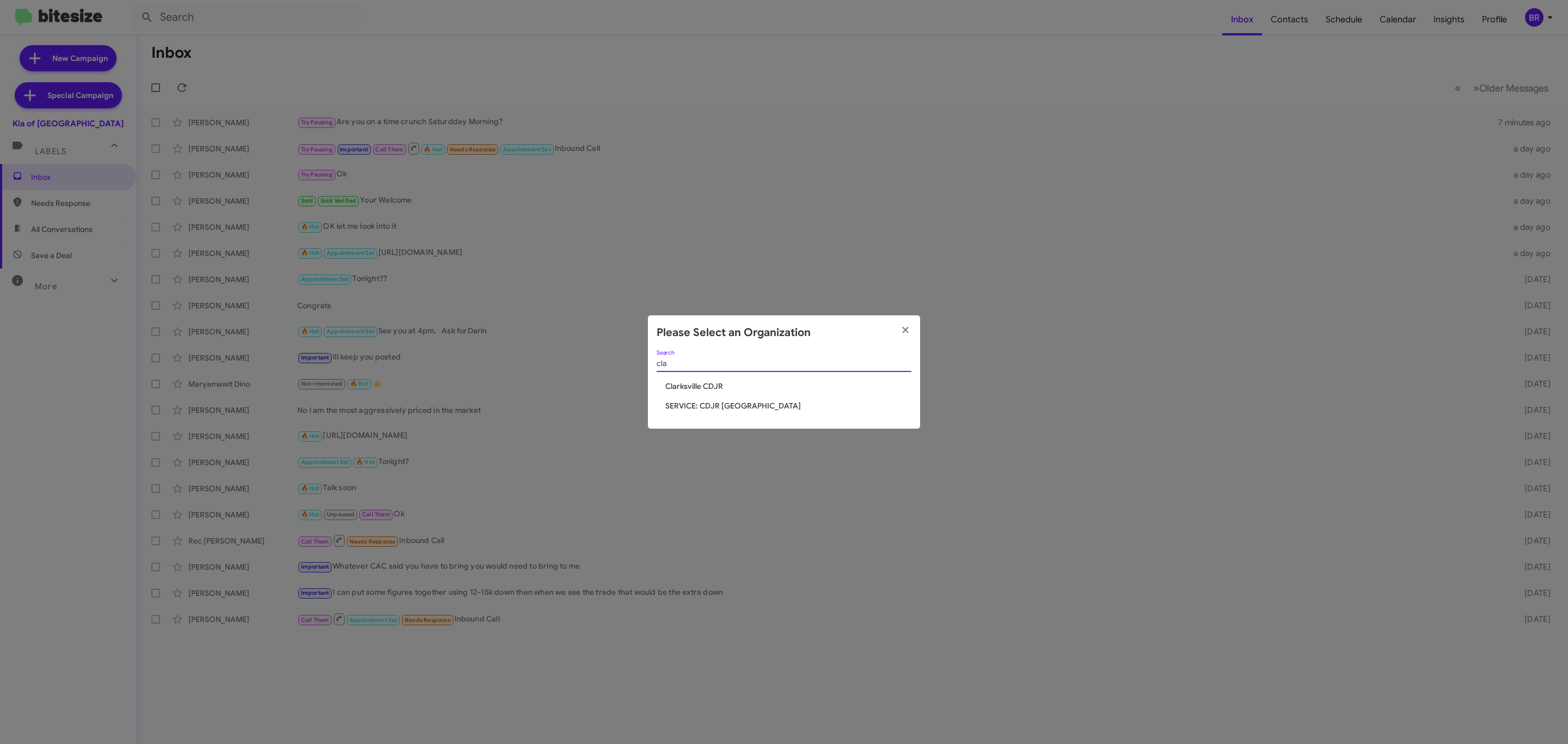
type input "cla"
click at [719, 386] on span "Clarksville CDJR" at bounding box center [788, 386] width 246 height 11
click at [719, 386] on span "Clarksville CDJR" at bounding box center [788, 386] width 246 height 11
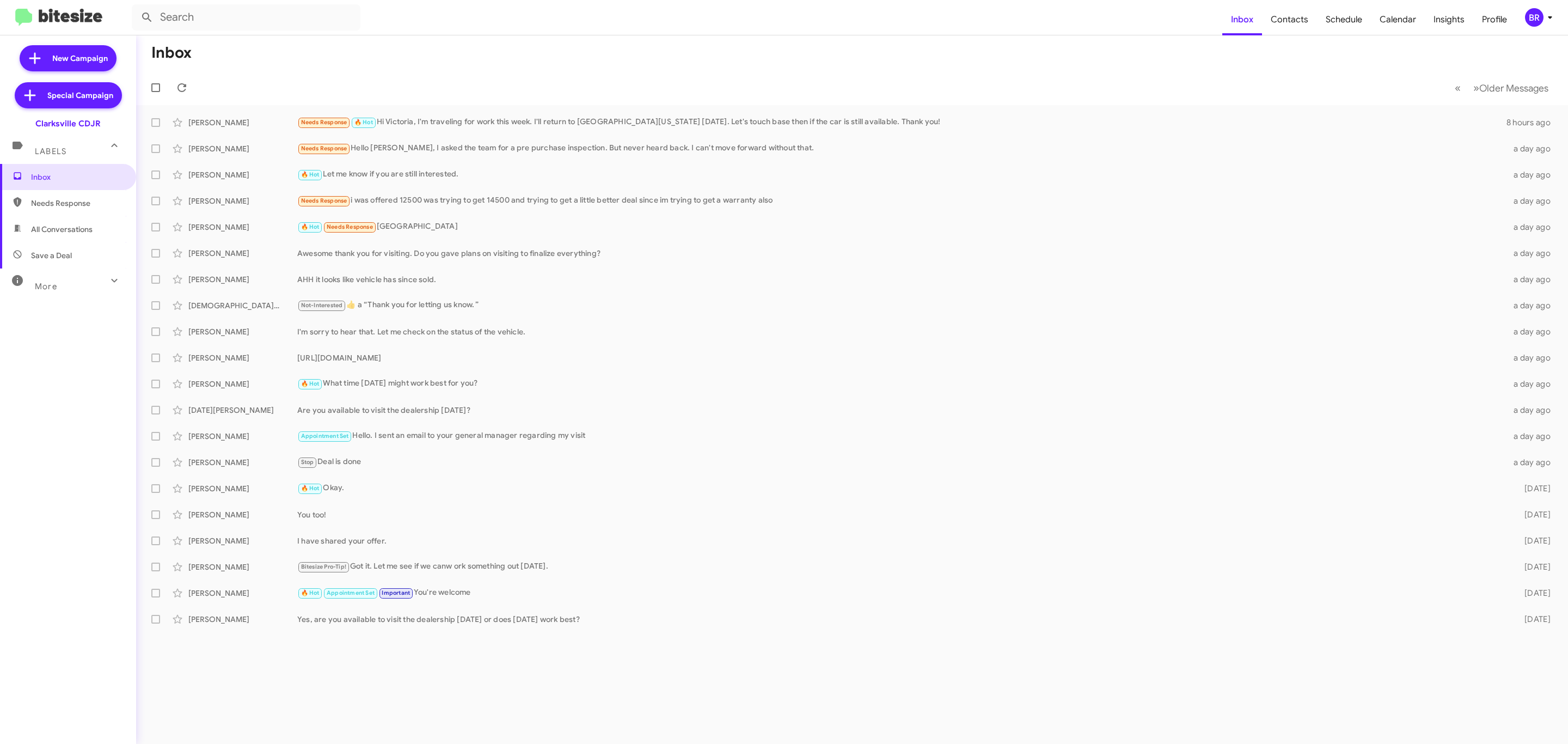
click at [1534, 18] on div "BR" at bounding box center [1534, 17] width 18 height 18
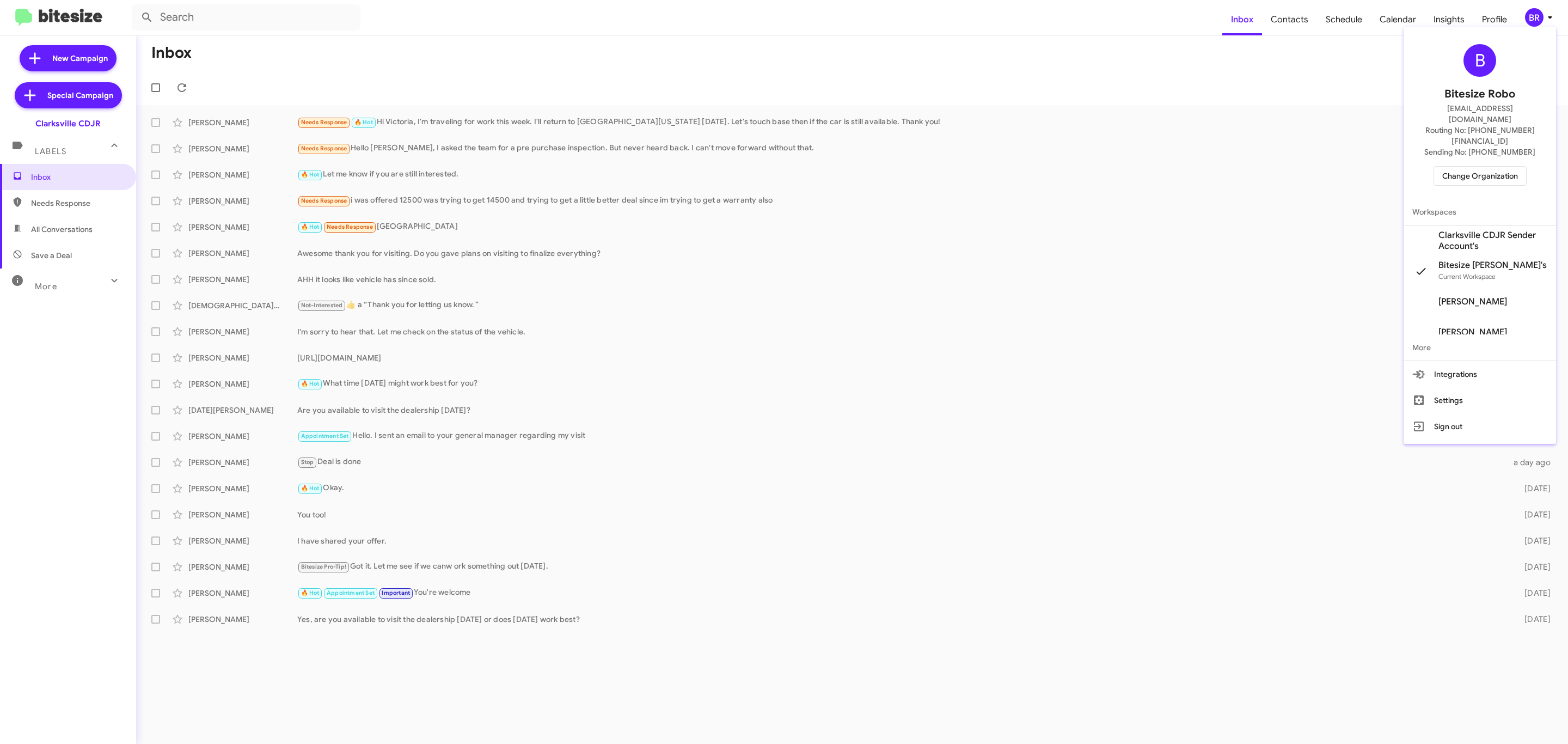
click at [1480, 167] on span "Change Organization" at bounding box center [1480, 176] width 76 height 18
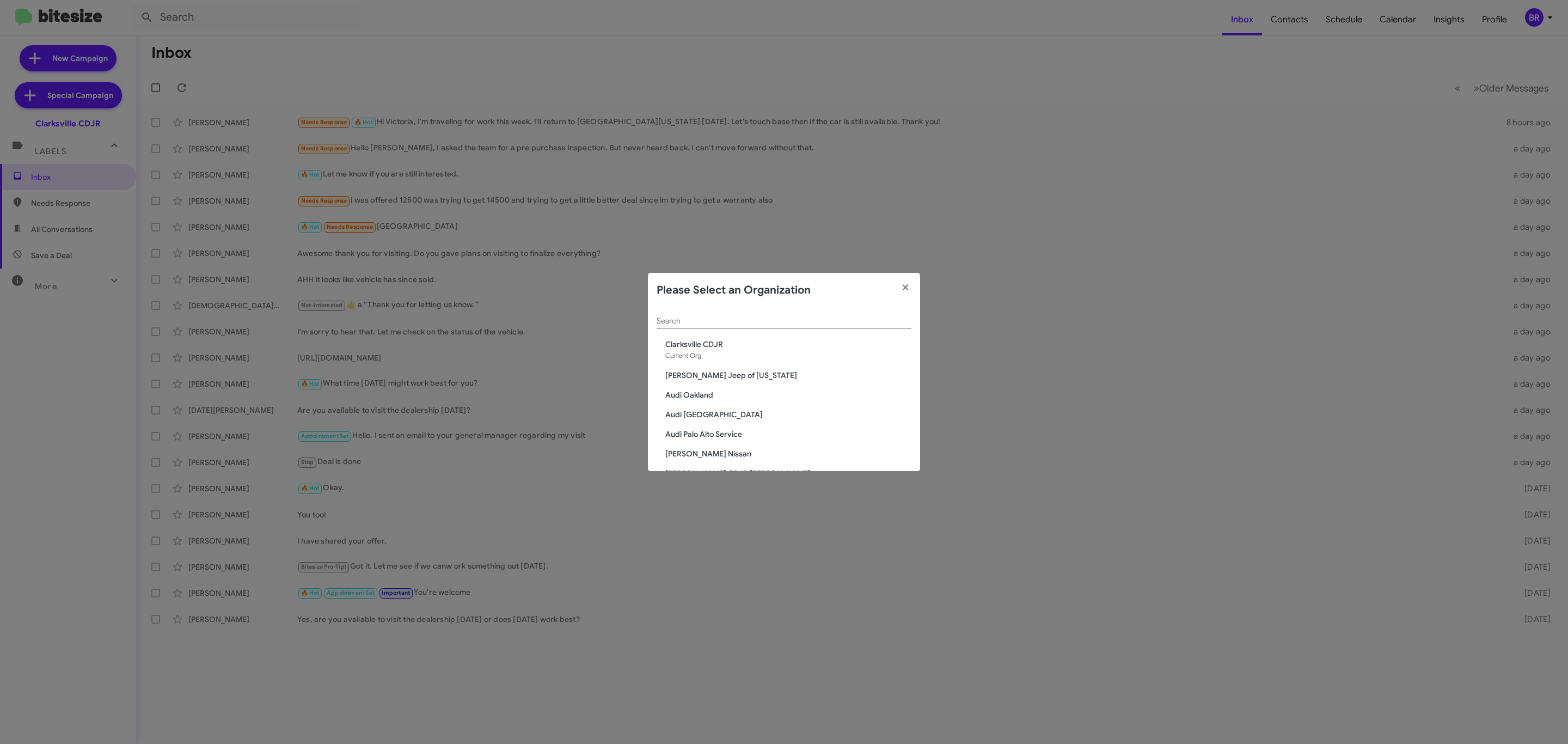
click at [807, 319] on input "Search" at bounding box center [784, 321] width 255 height 9
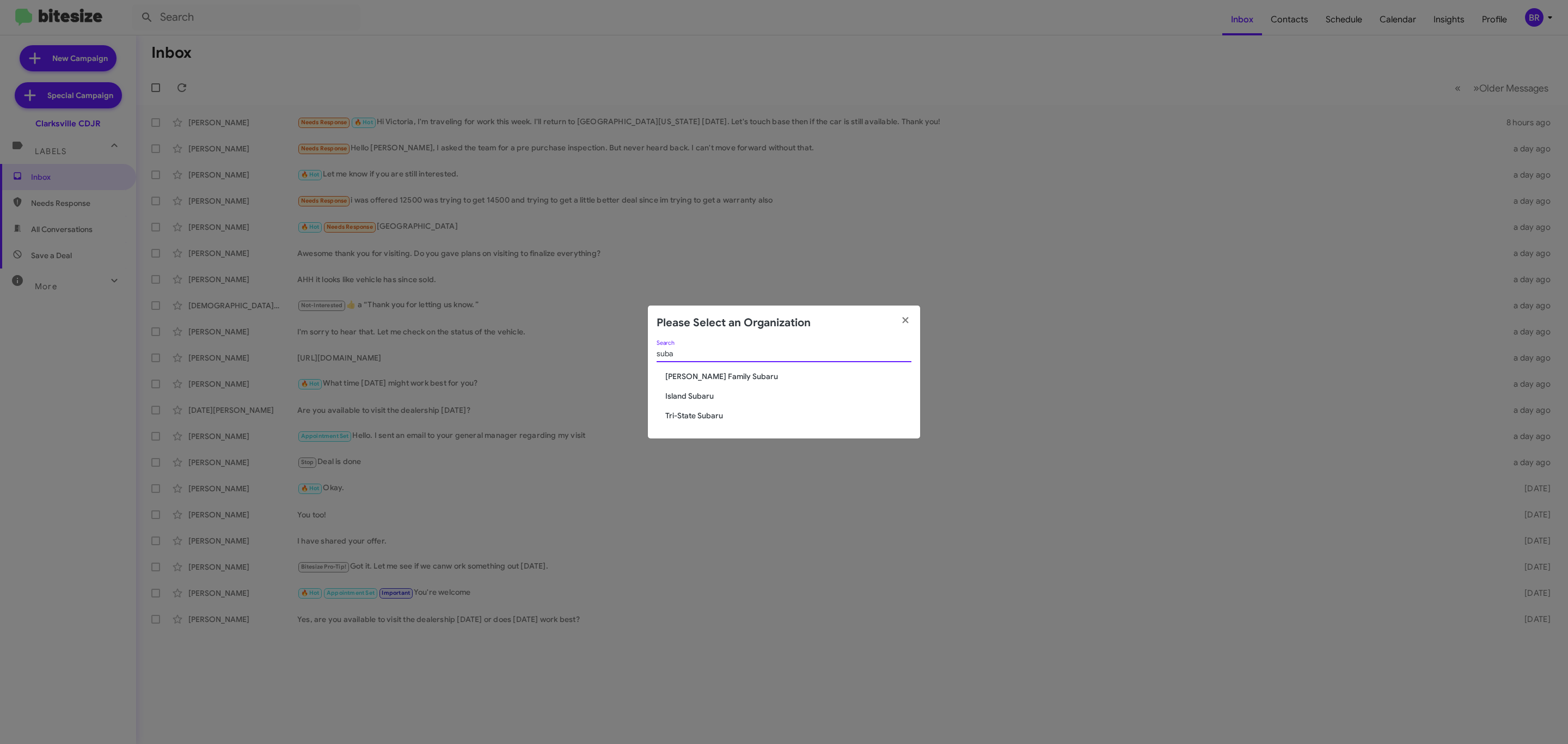
type input "suba"
click at [717, 417] on span "Tri-State Subaru" at bounding box center [788, 416] width 246 height 11
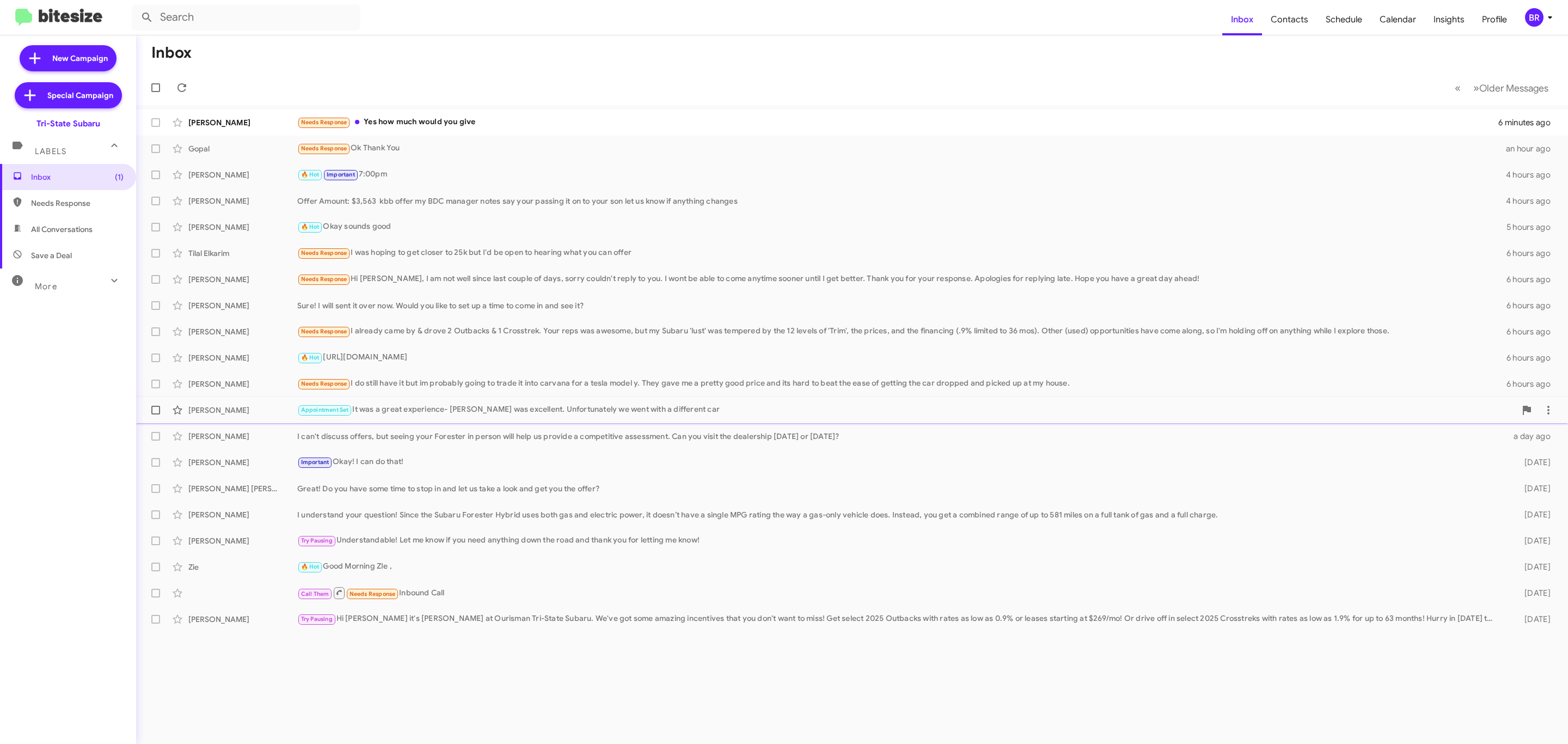
click at [417, 409] on div "Appointment Set It was a great experience- [PERSON_NAME] was excellent. Unfortu…" at bounding box center [906, 410] width 1219 height 12
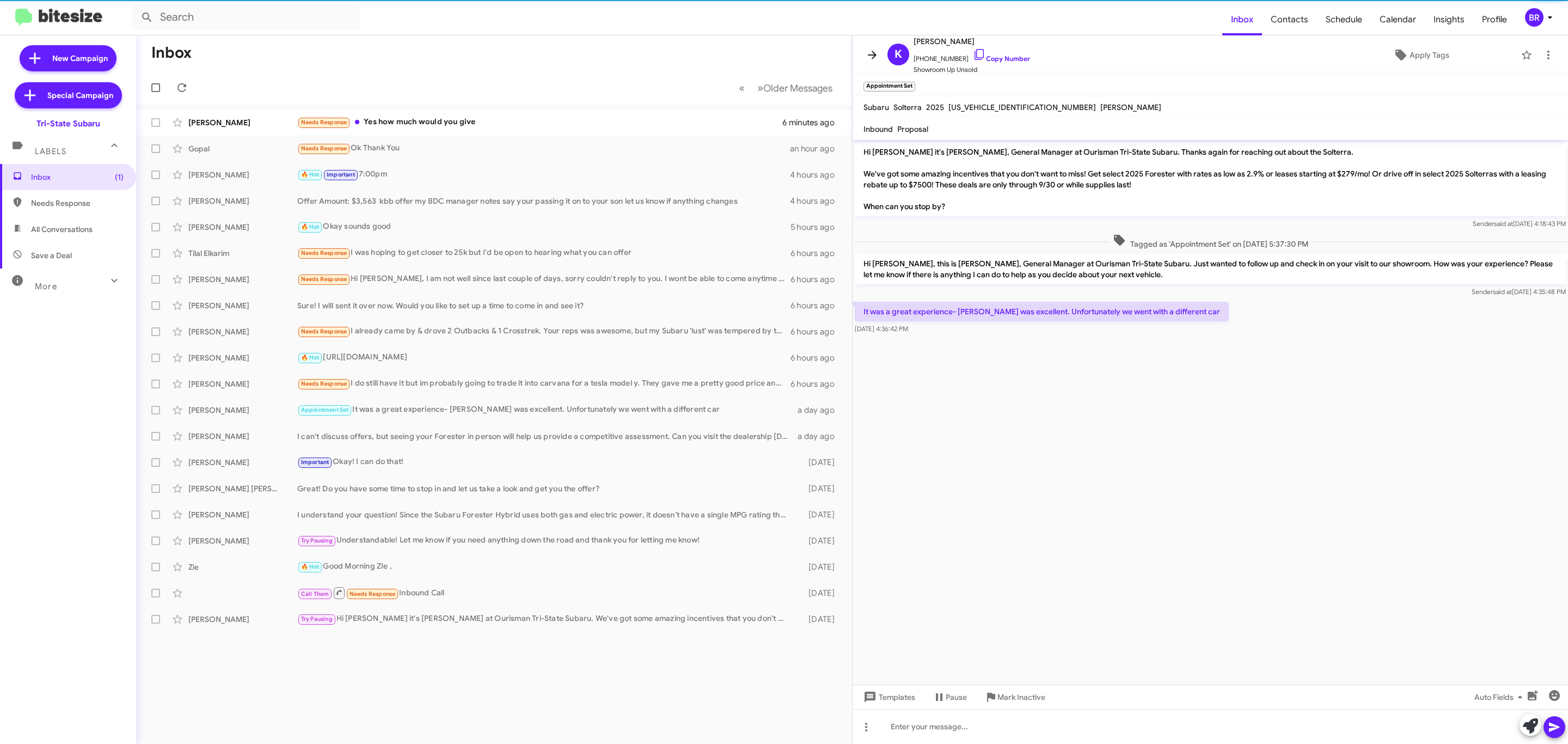
click at [866, 54] on icon at bounding box center [872, 54] width 13 height 13
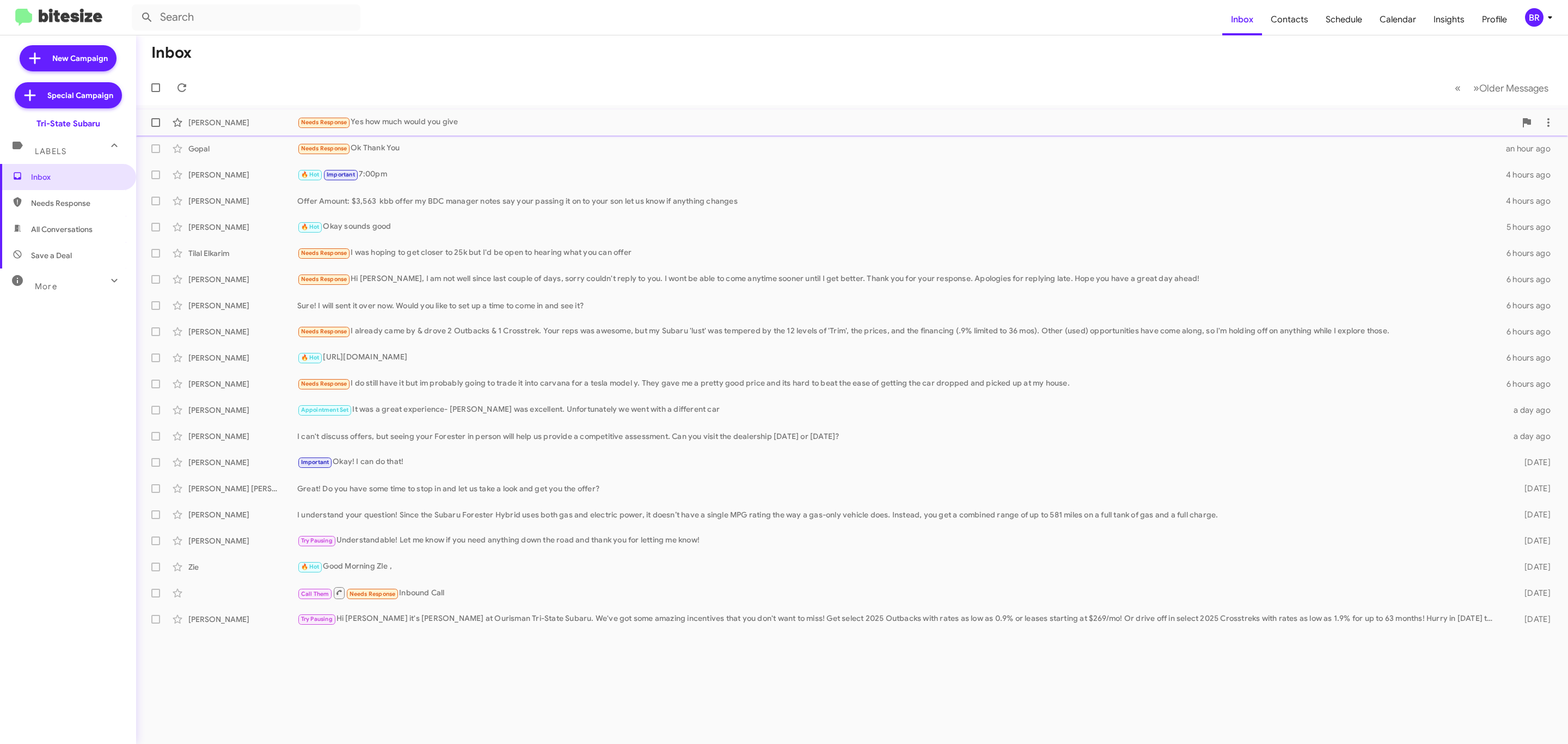
click at [155, 119] on span at bounding box center [155, 122] width 9 height 9
click at [155, 127] on input "checkbox" at bounding box center [155, 127] width 1 height 1
checkbox input "true"
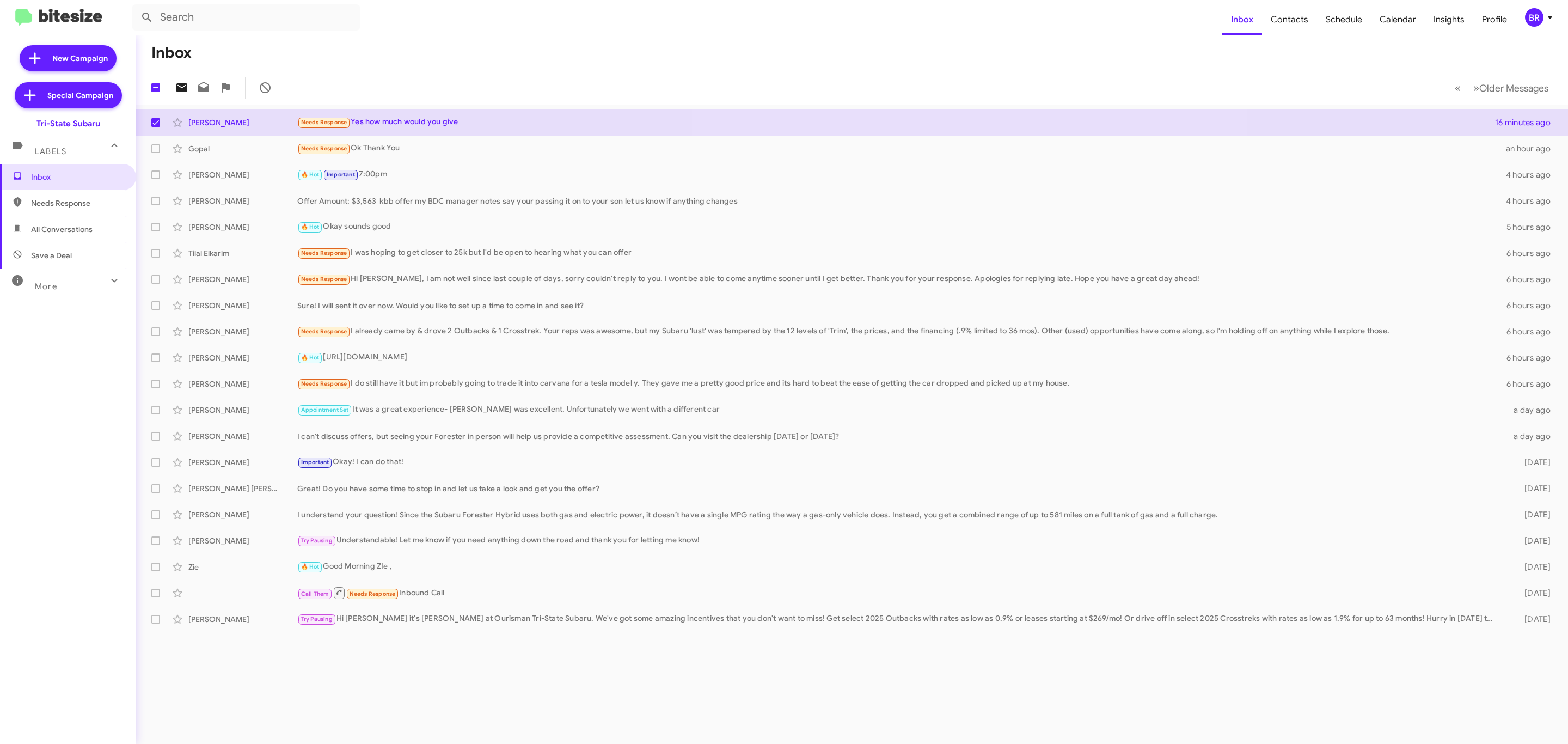
click at [182, 84] on icon at bounding box center [182, 88] width 11 height 9
click at [1554, 11] on icon at bounding box center [1550, 17] width 13 height 13
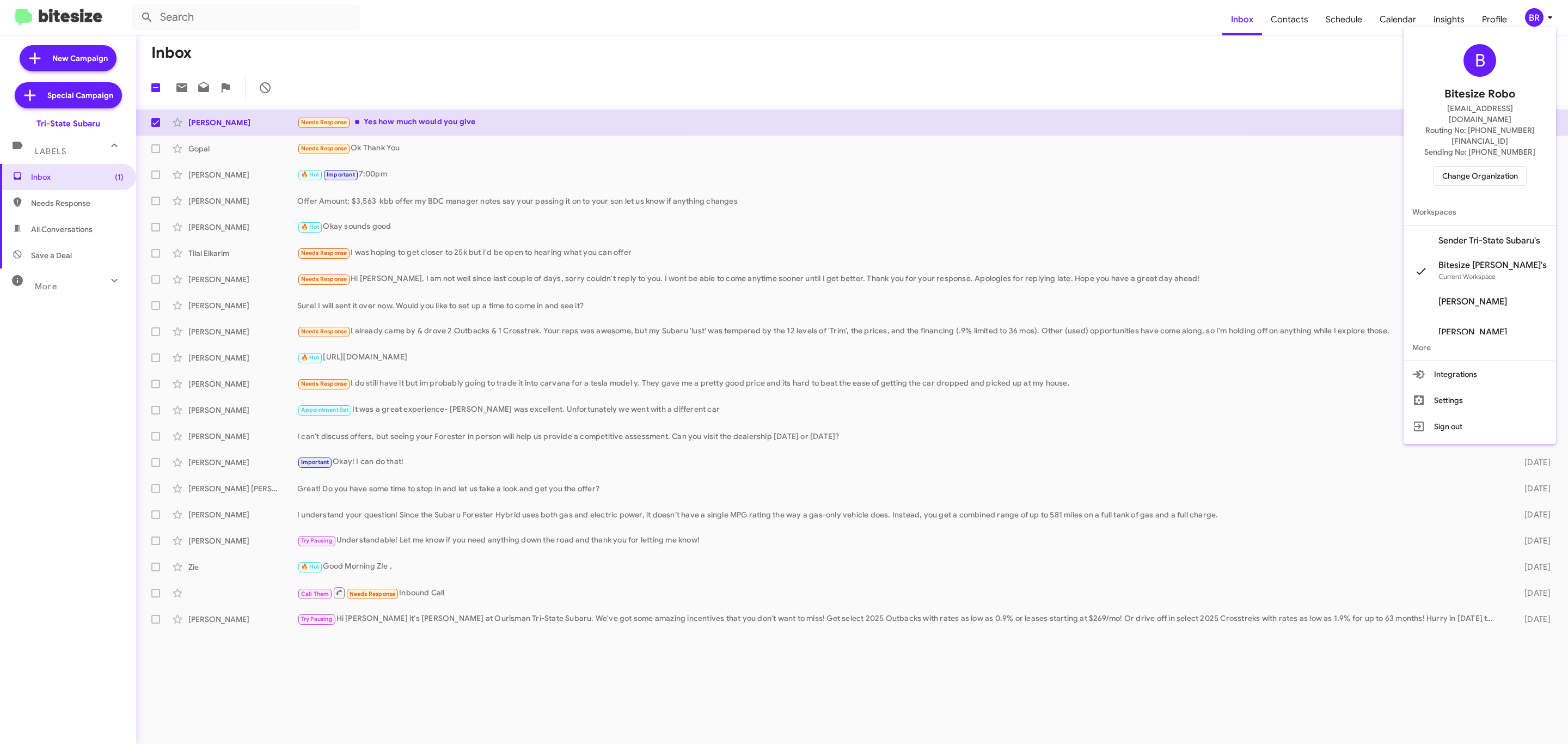
click at [1466, 167] on span "Change Organization" at bounding box center [1480, 176] width 76 height 18
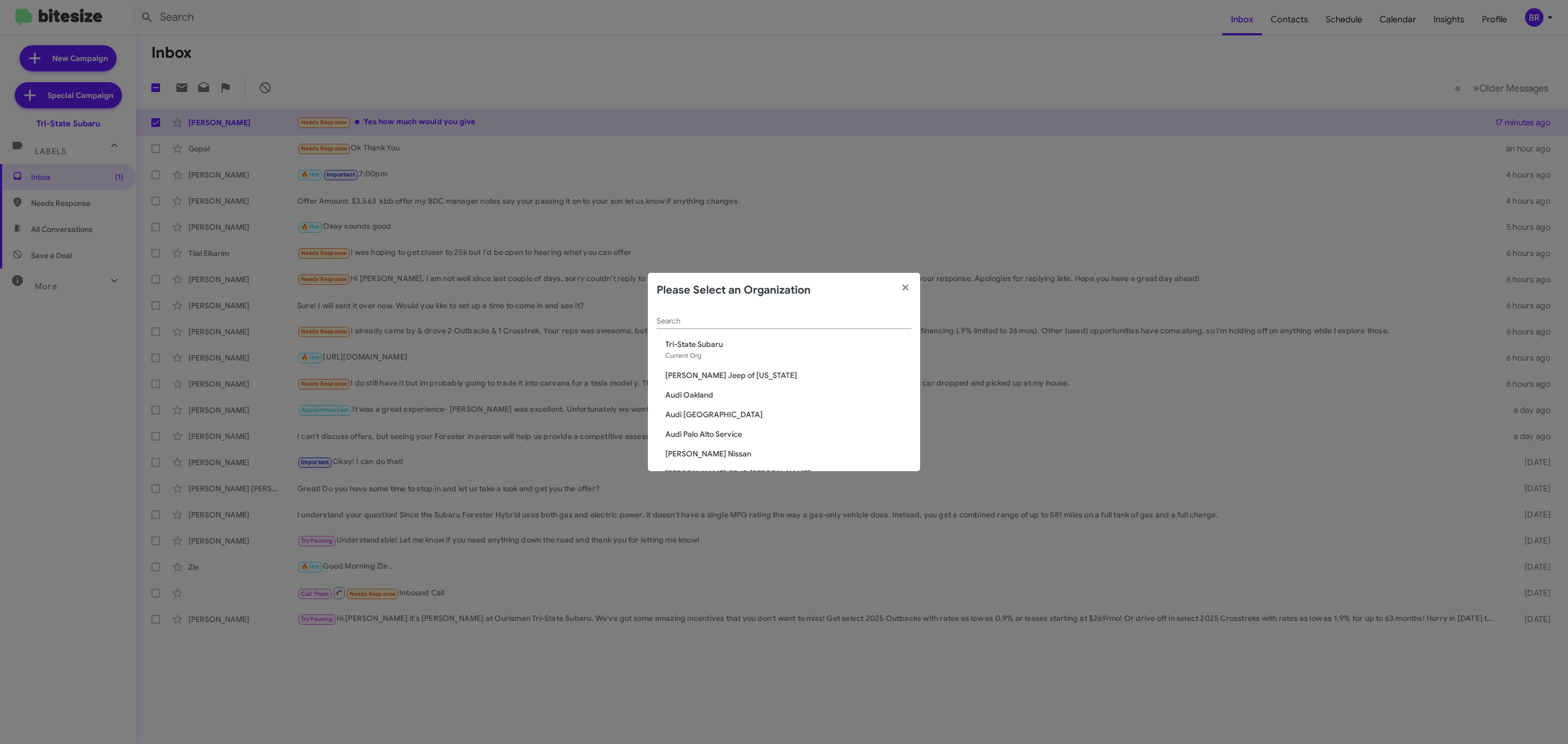
click at [780, 325] on input "Search" at bounding box center [784, 321] width 255 height 9
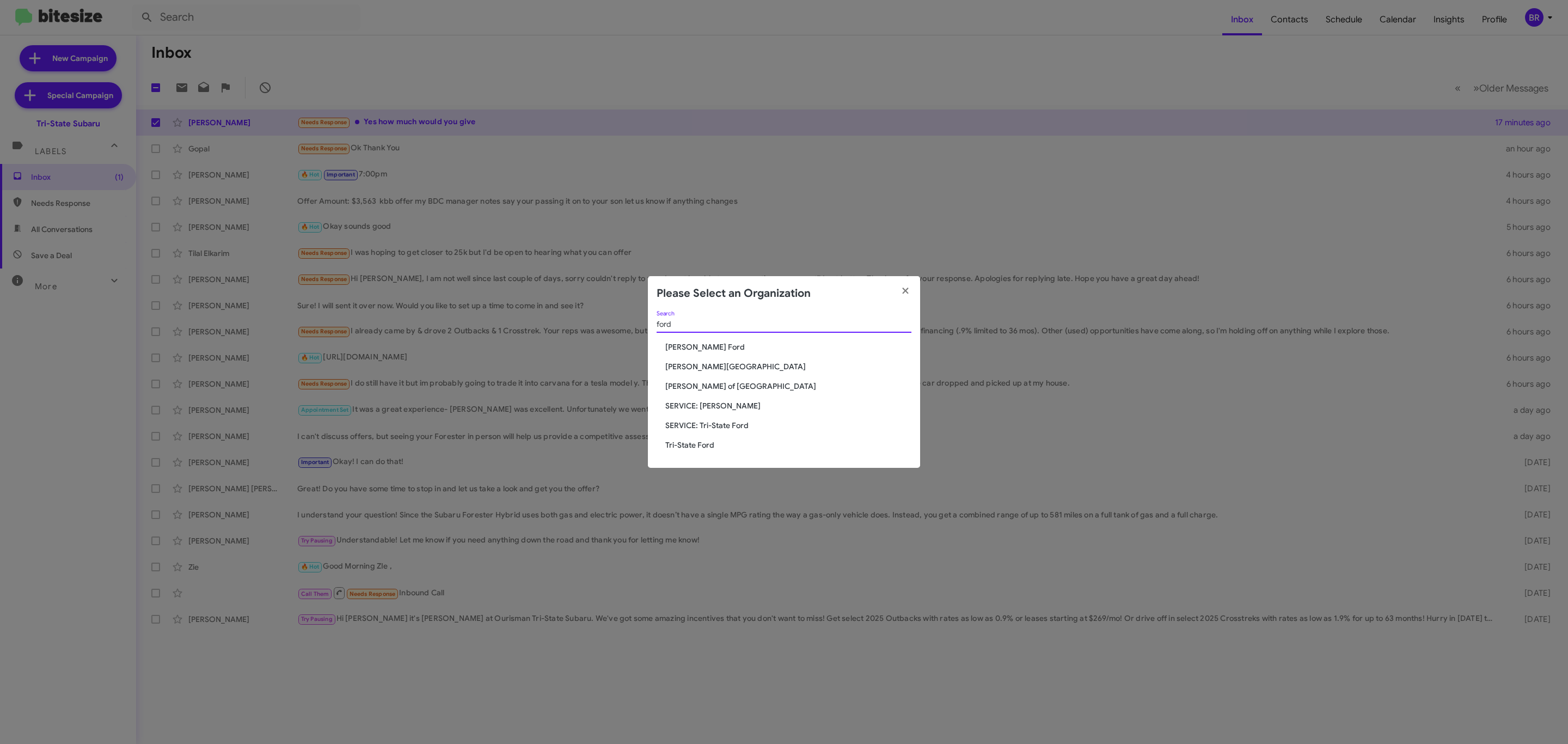
type input "ford"
click at [725, 443] on span "Tri-State Ford" at bounding box center [788, 445] width 246 height 11
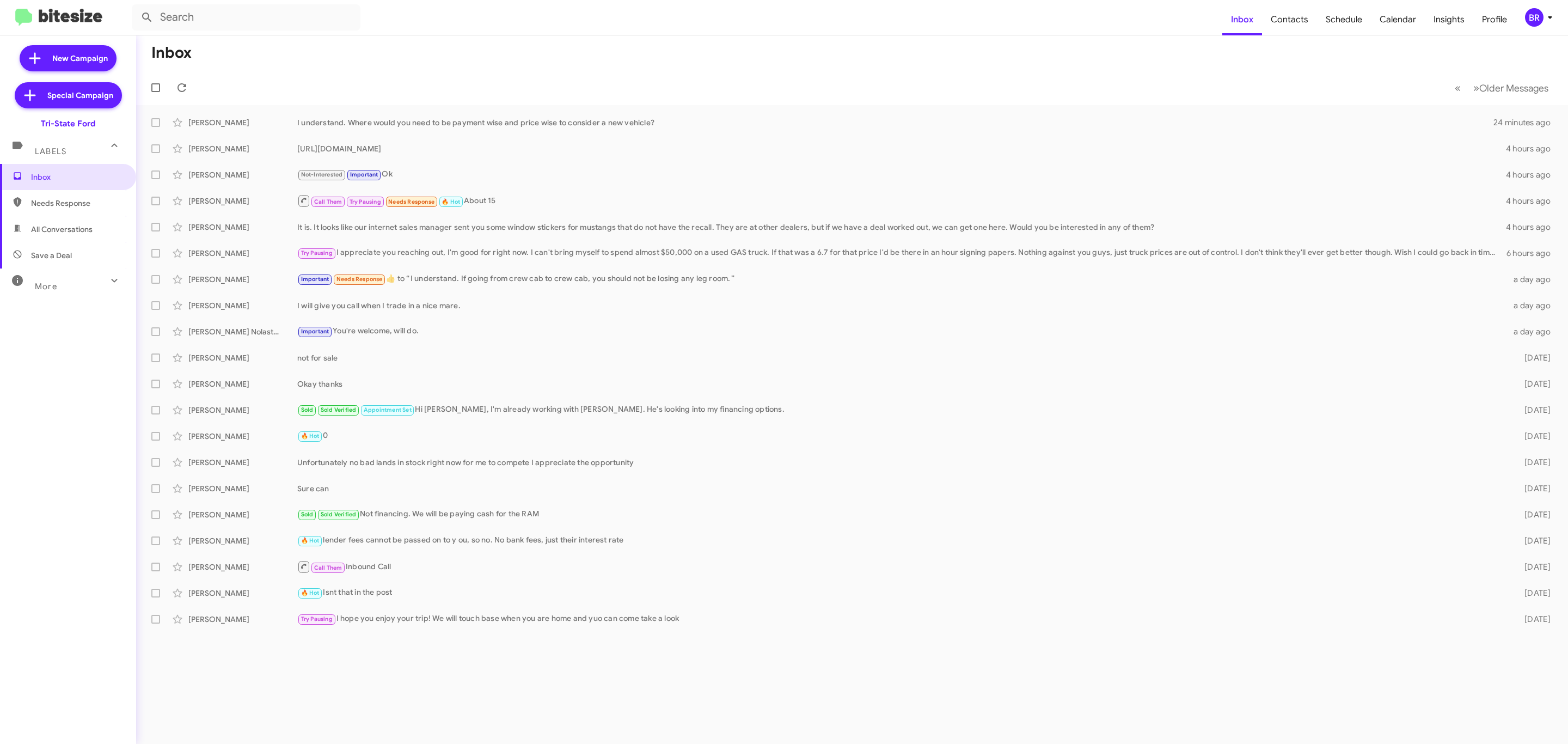
click at [1534, 17] on div "BR" at bounding box center [1534, 17] width 18 height 18
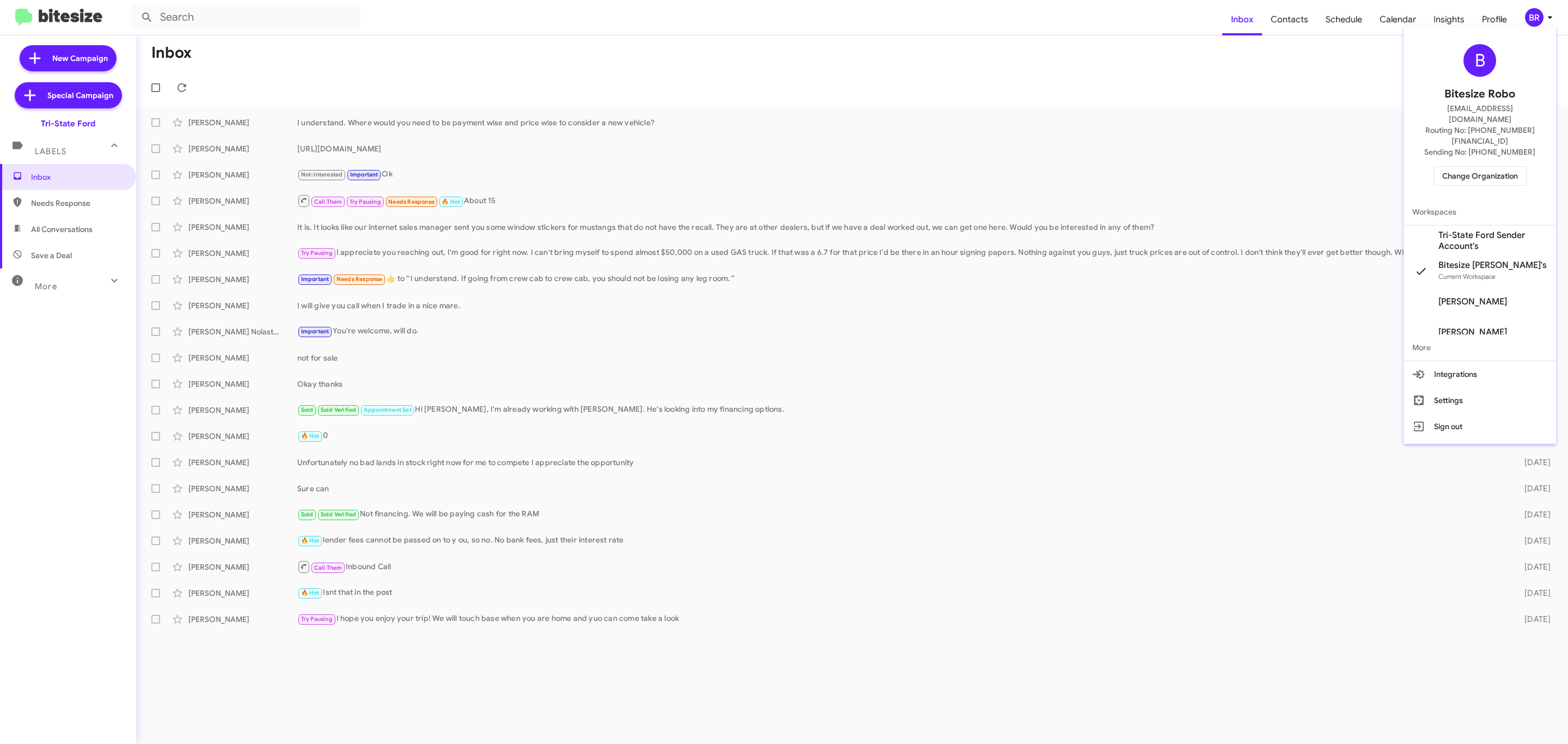
click at [1473, 167] on span "Change Organization" at bounding box center [1480, 176] width 76 height 18
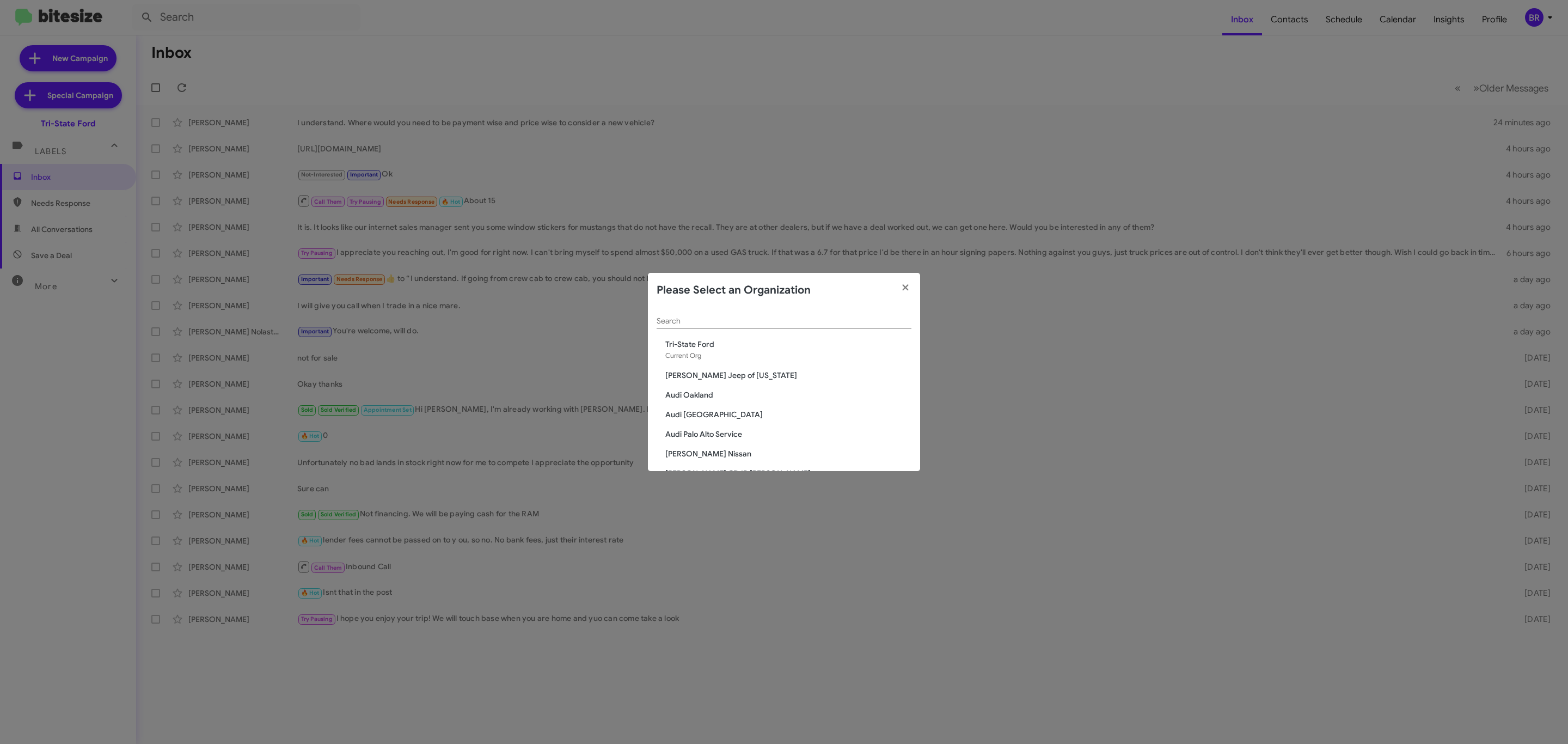
click at [1468, 163] on modal-container "Please Select an Organization Search Tri-State Ford Current Org Adams Jeep of M…" at bounding box center [784, 372] width 1568 height 744
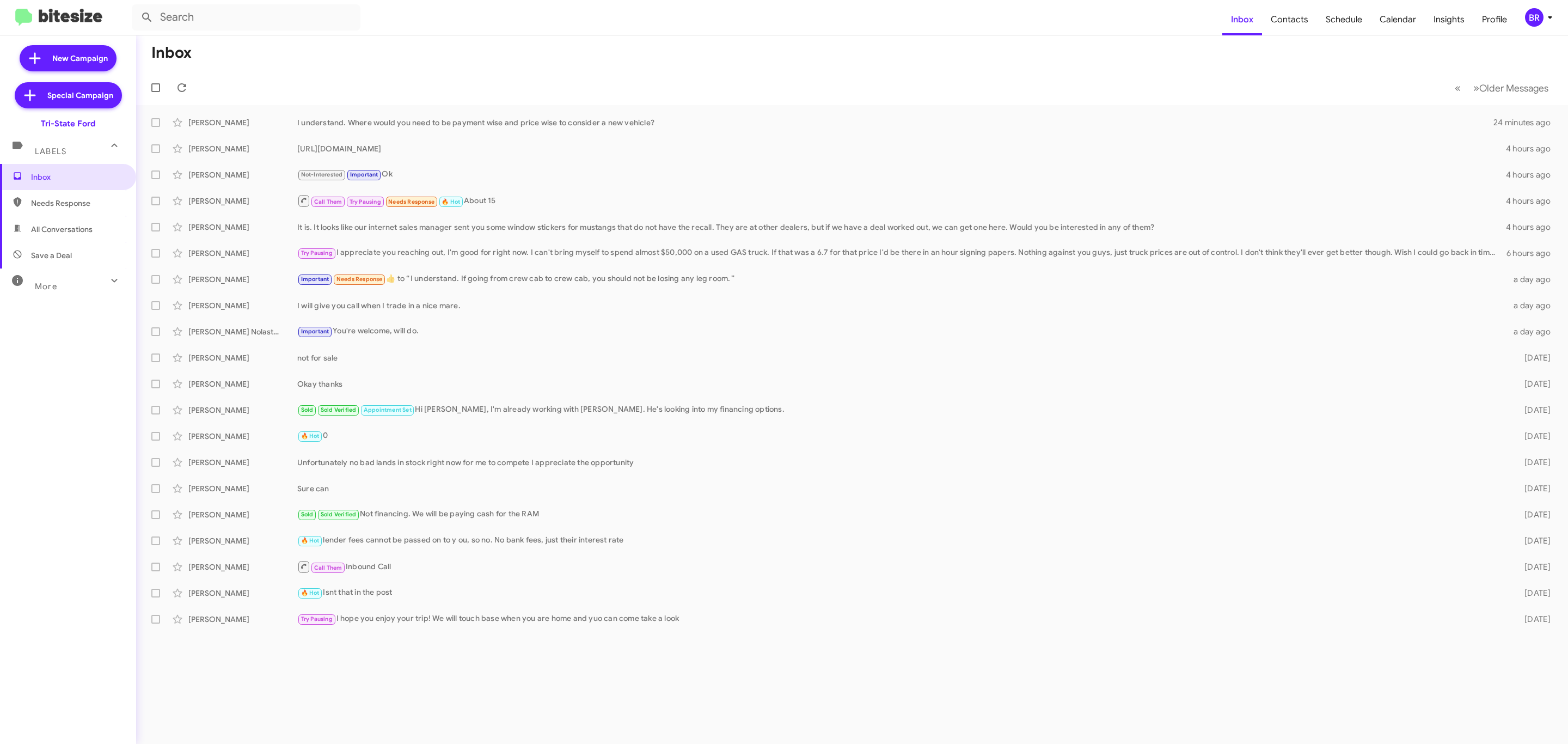
click at [1536, 10] on div "BR" at bounding box center [1534, 17] width 18 height 18
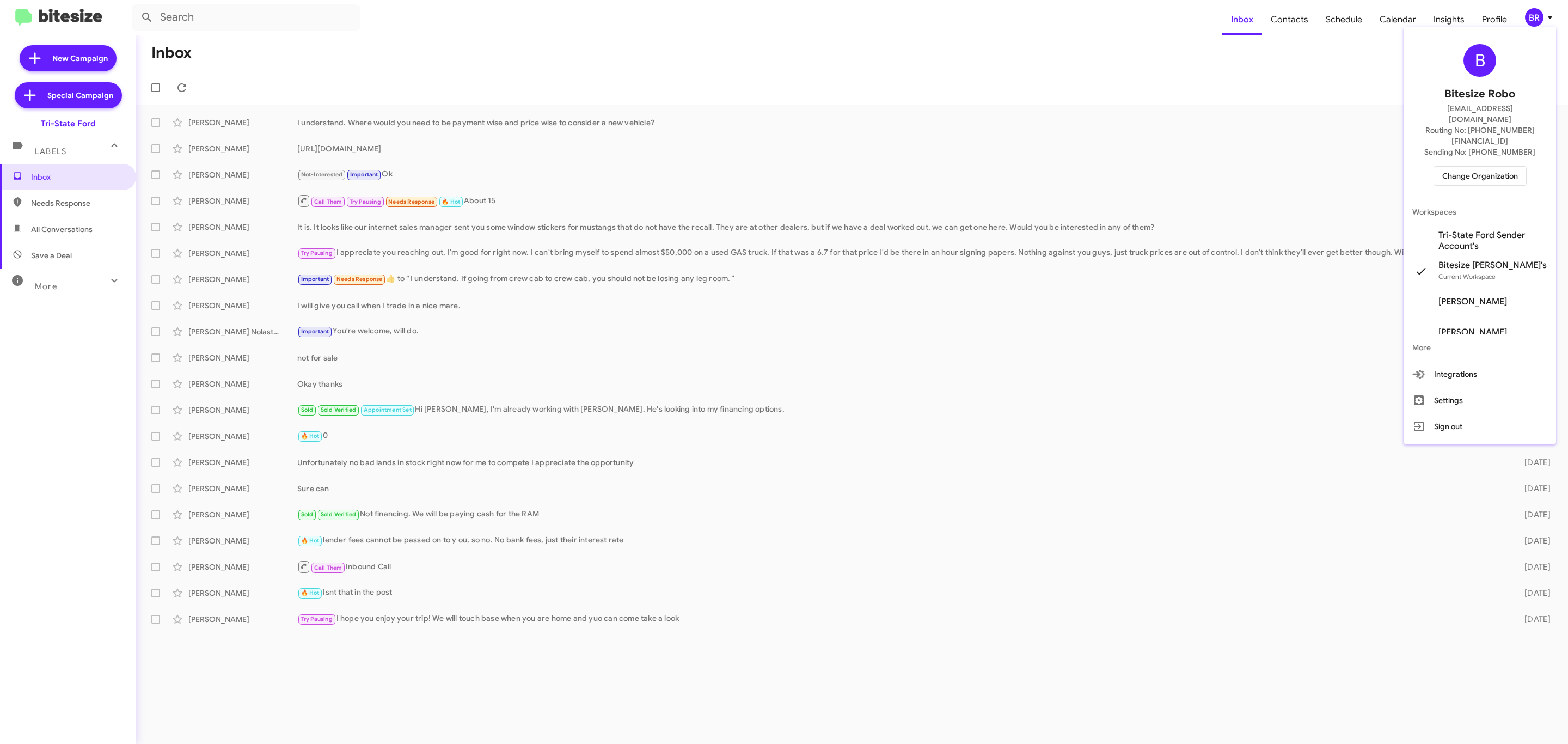
click at [1487, 167] on span "Change Organization" at bounding box center [1480, 176] width 76 height 18
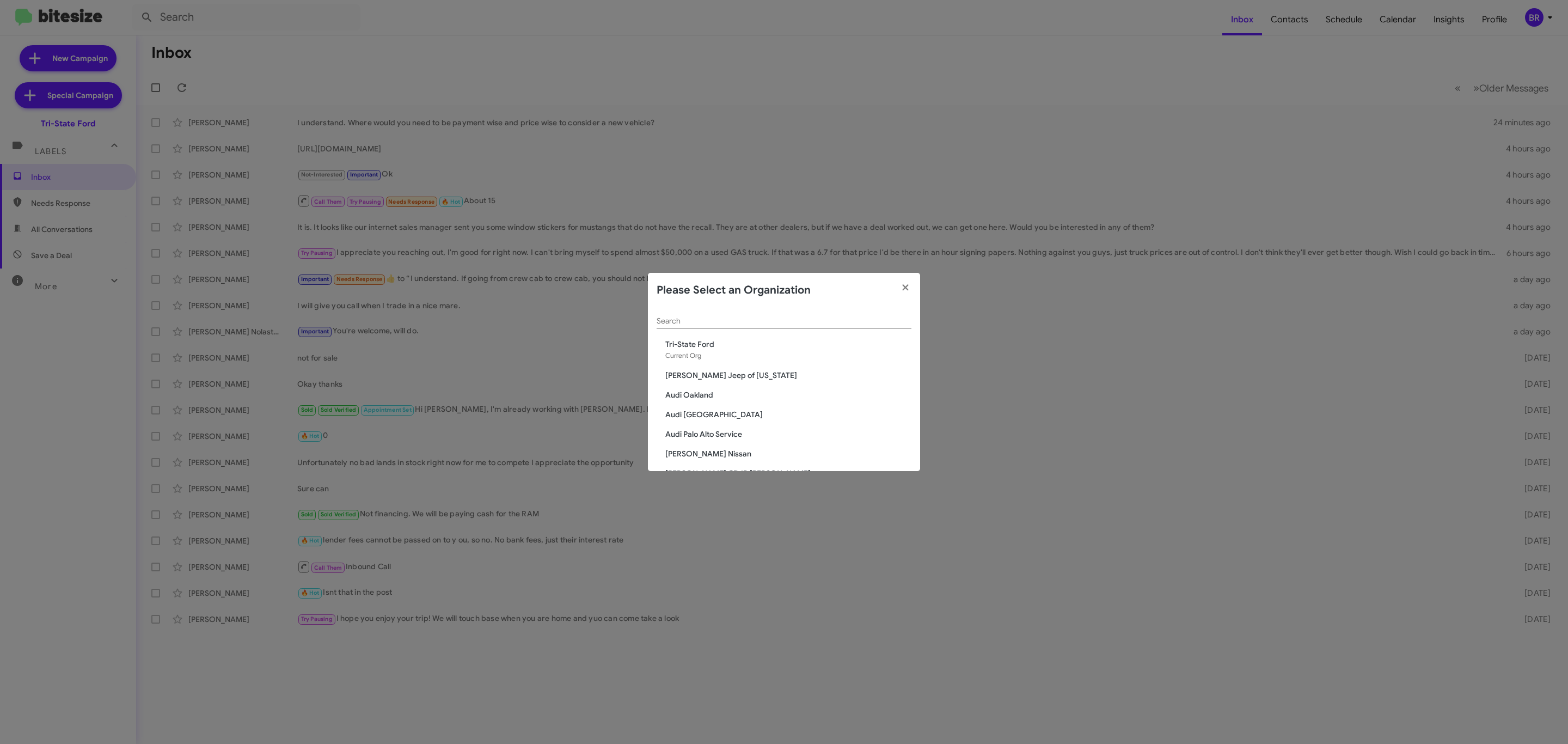
click at [779, 321] on input "Search" at bounding box center [784, 321] width 255 height 9
type input "ba"
click at [717, 457] on span "CDJR of [GEOGRAPHIC_DATA]" at bounding box center [788, 462] width 246 height 11
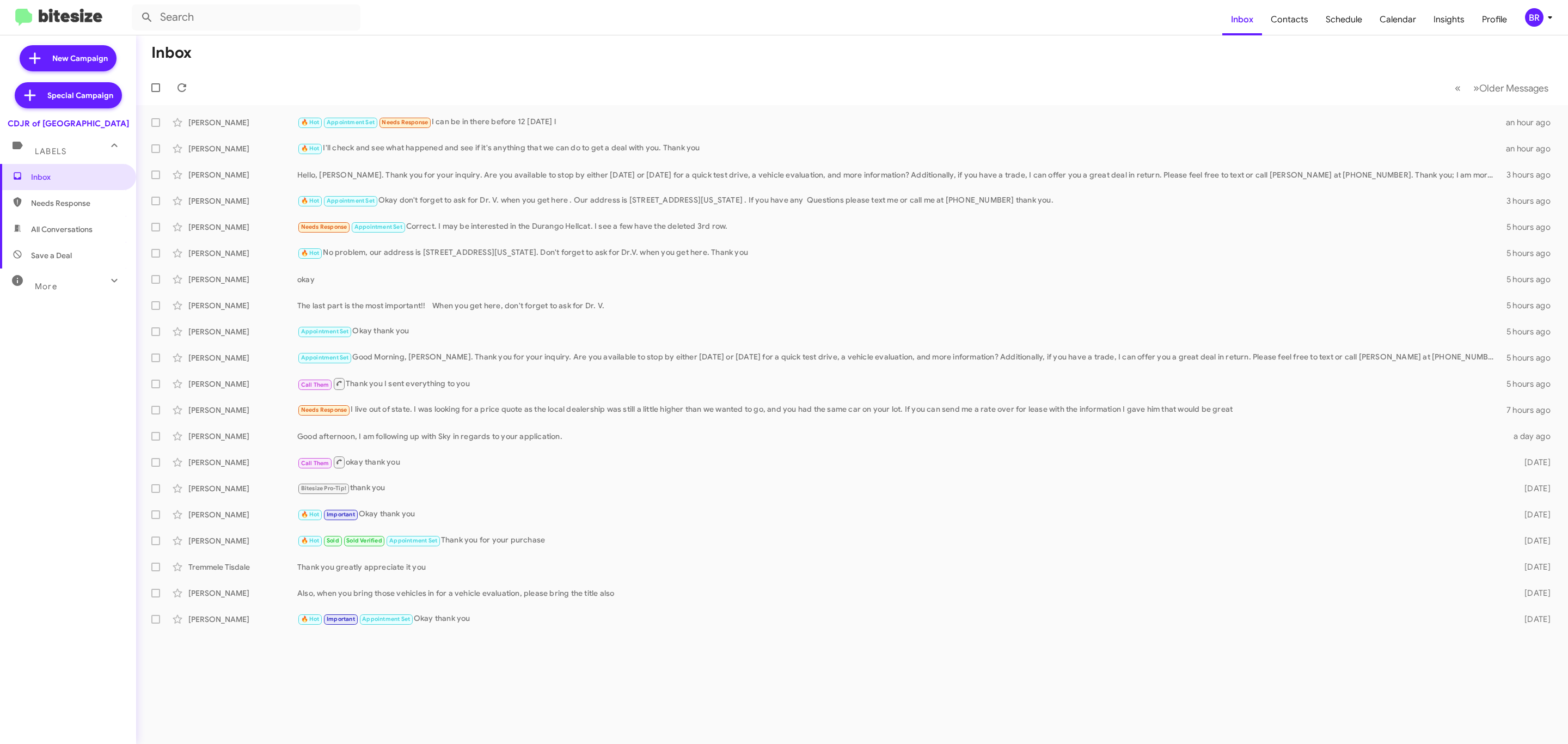
click at [1555, 22] on icon at bounding box center [1550, 17] width 13 height 13
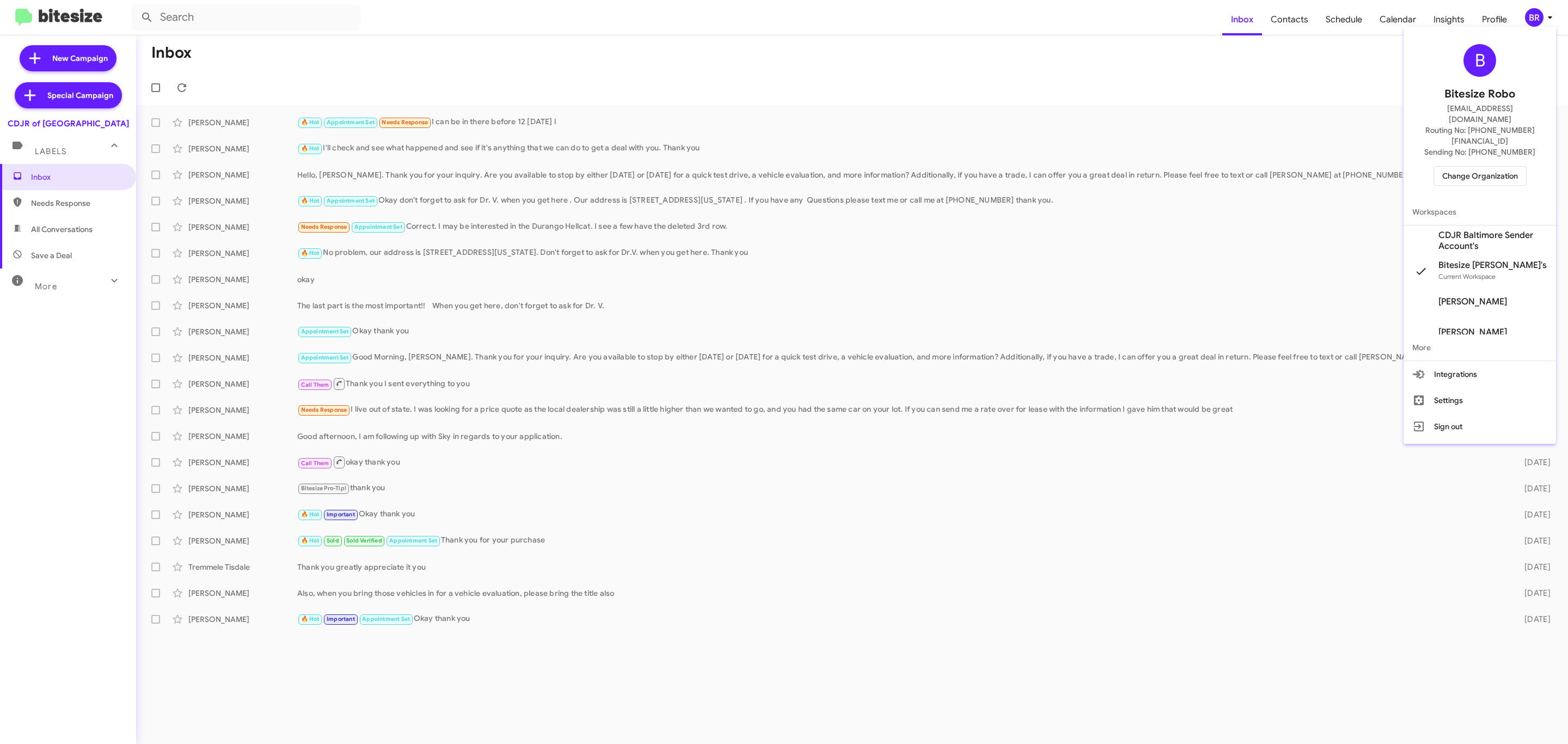
click at [1482, 167] on span "Change Organization" at bounding box center [1480, 176] width 76 height 18
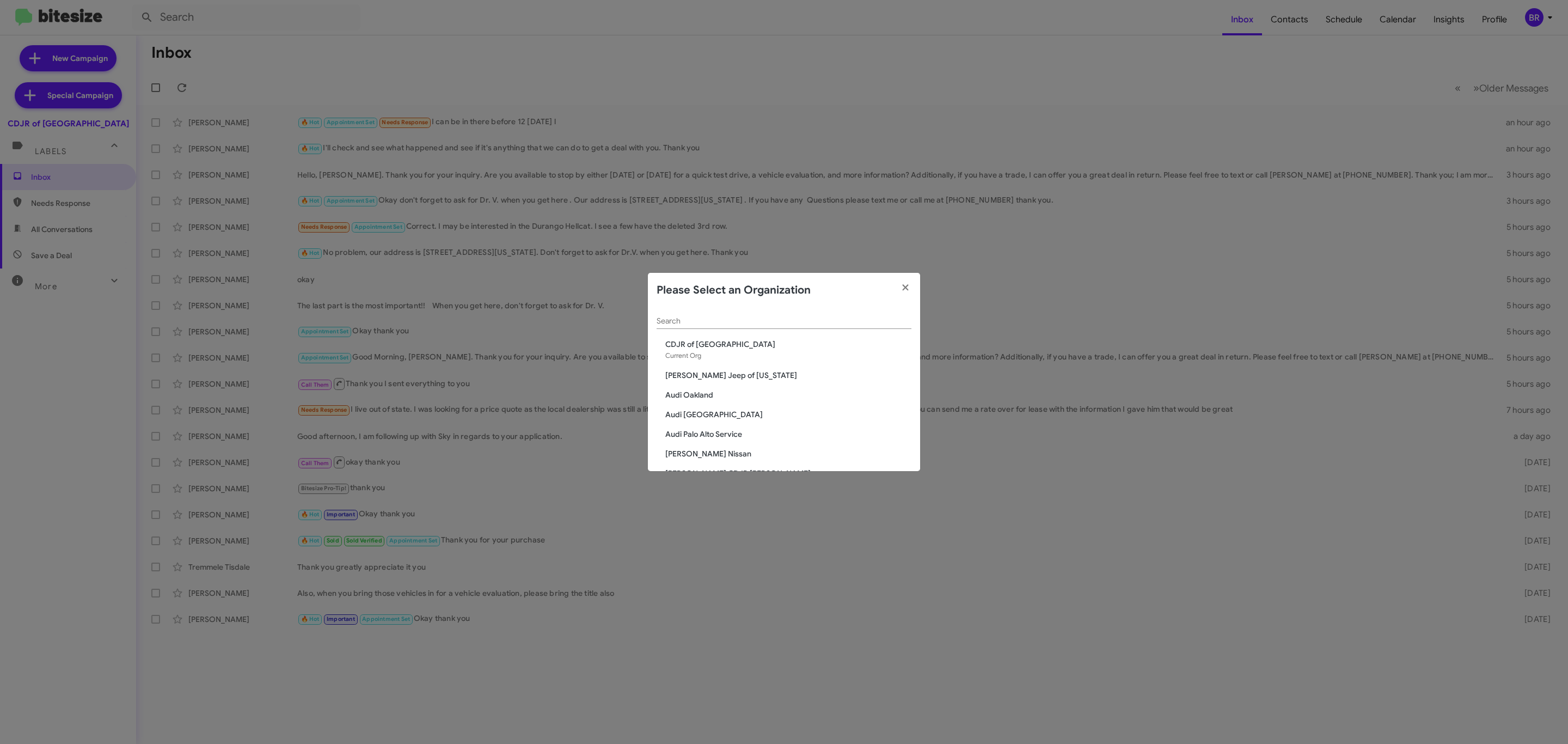
click at [796, 317] on input "Search" at bounding box center [784, 321] width 255 height 9
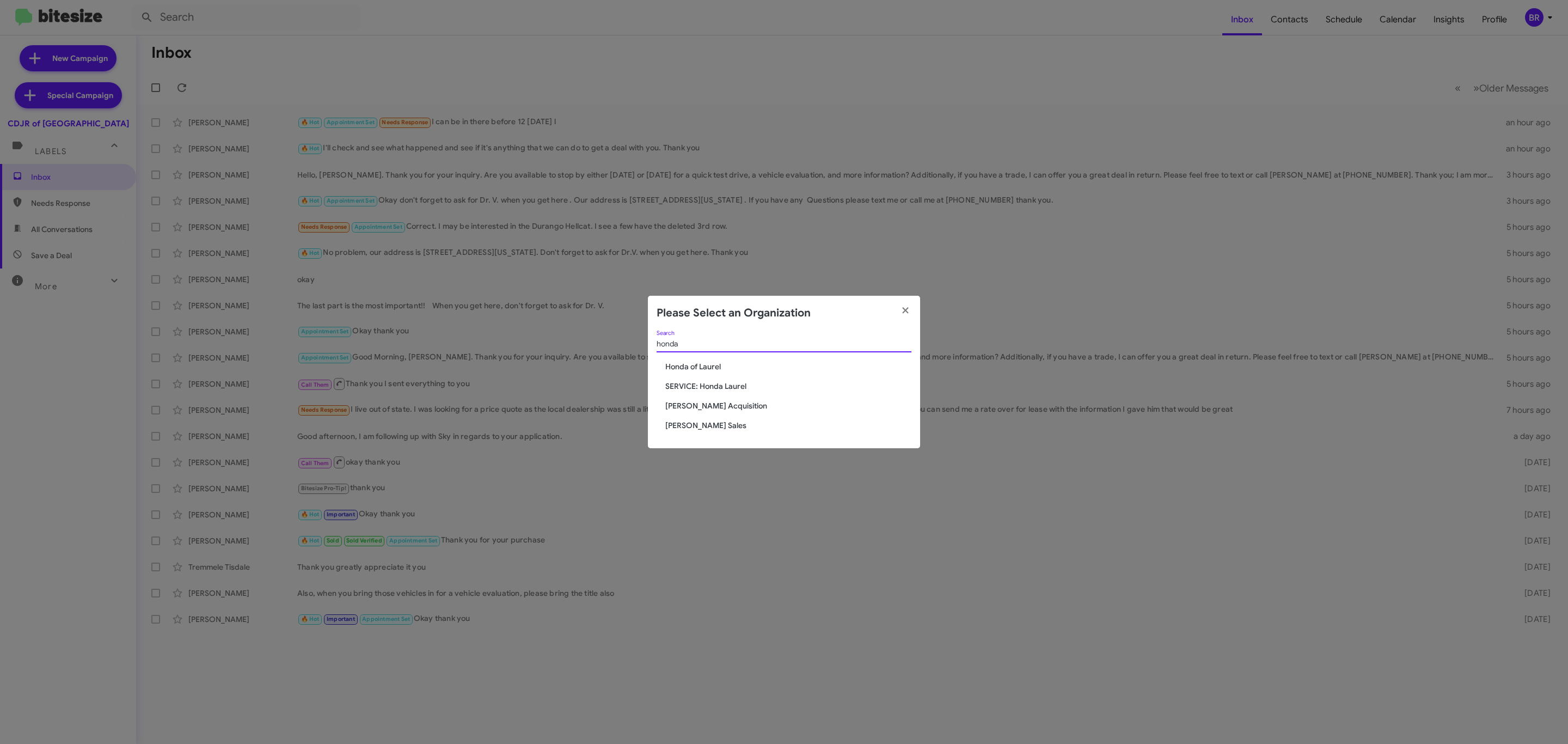
type input "honda"
click at [760, 372] on span "Honda of Laurel" at bounding box center [788, 367] width 246 height 11
click at [737, 364] on span "Honda of Laurel" at bounding box center [788, 367] width 246 height 11
click at [728, 365] on span "Honda of Laurel" at bounding box center [788, 367] width 246 height 11
click at [707, 362] on span "Honda of Laurel" at bounding box center [788, 367] width 246 height 11
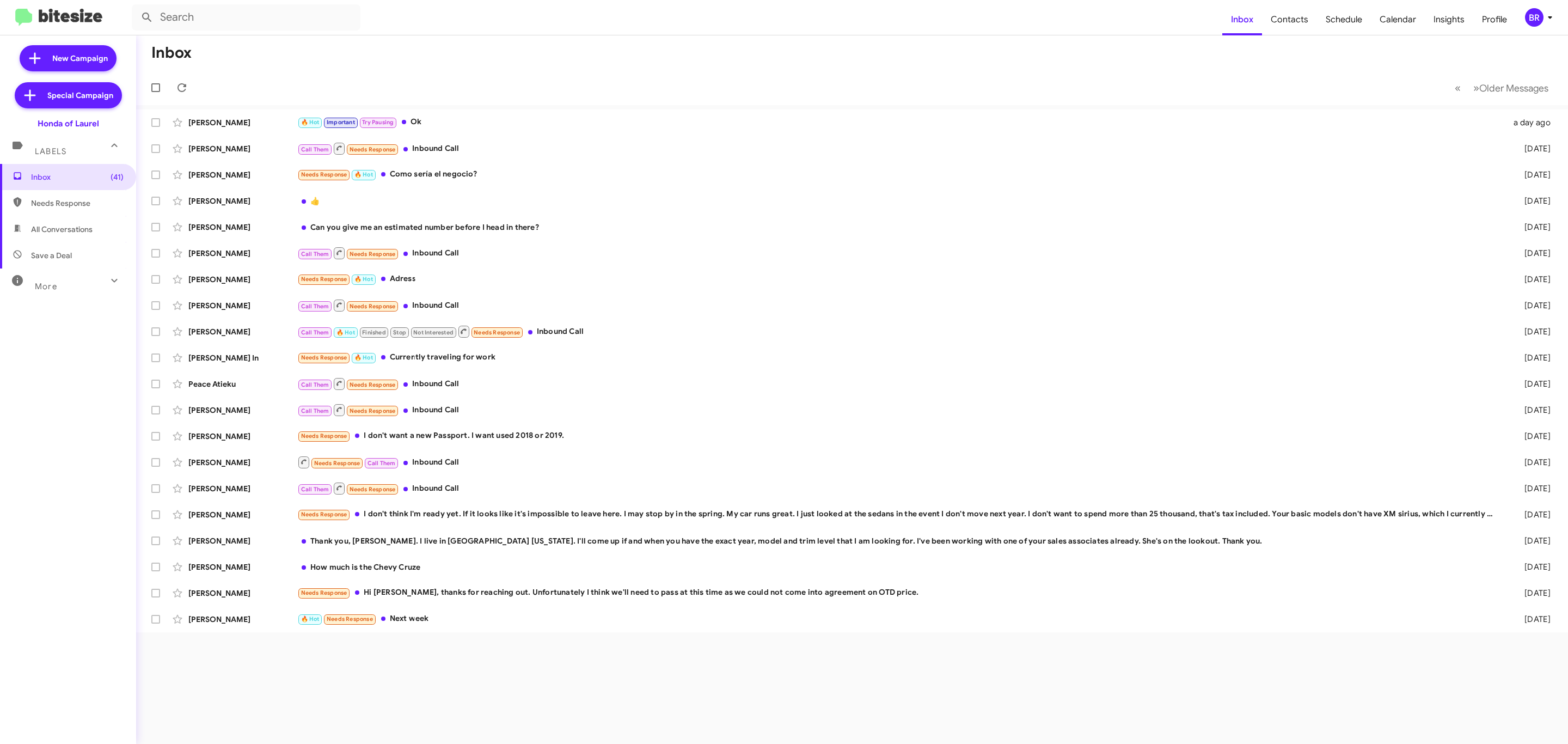
click at [1545, 15] on icon at bounding box center [1550, 17] width 13 height 13
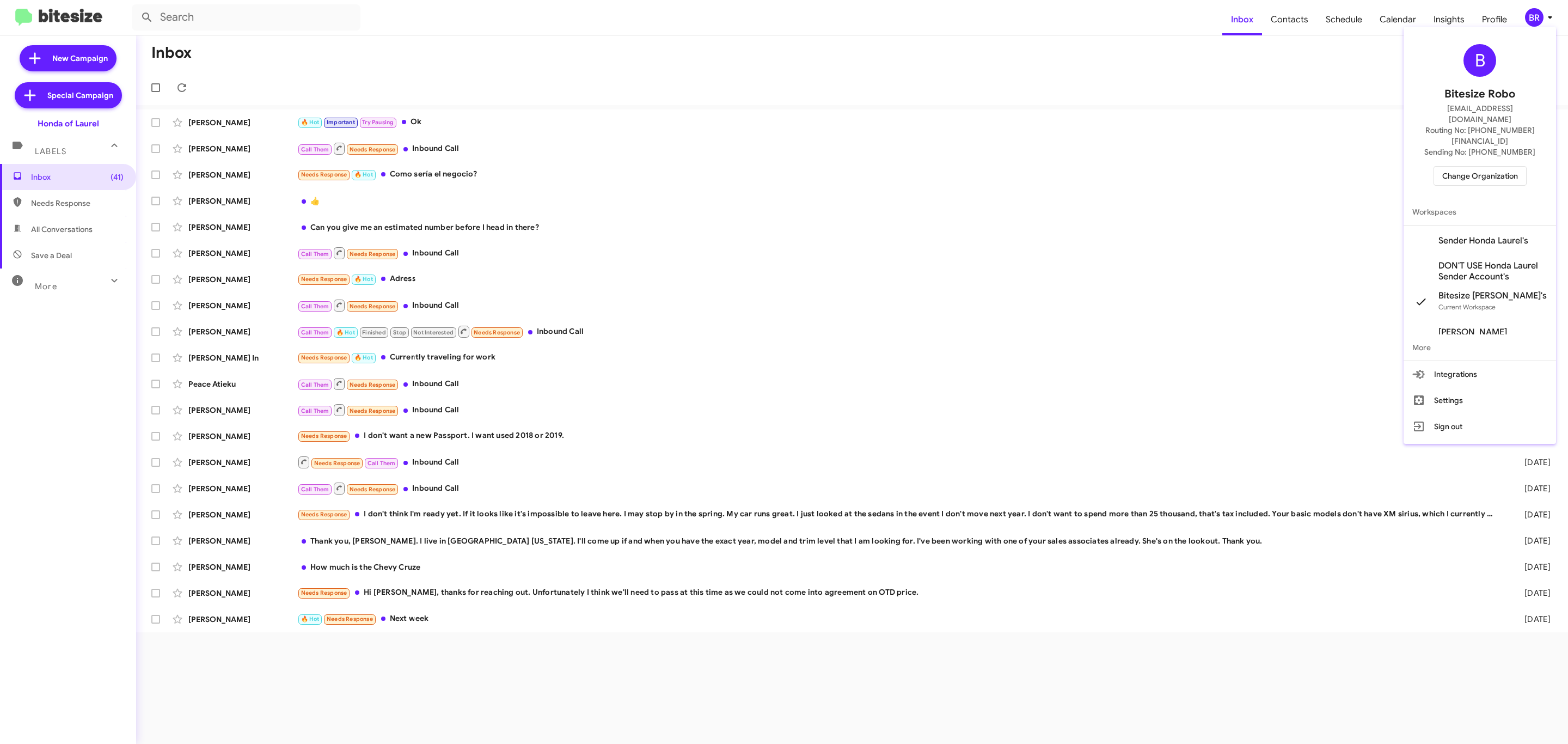
click at [1101, 22] on div at bounding box center [784, 372] width 1568 height 744
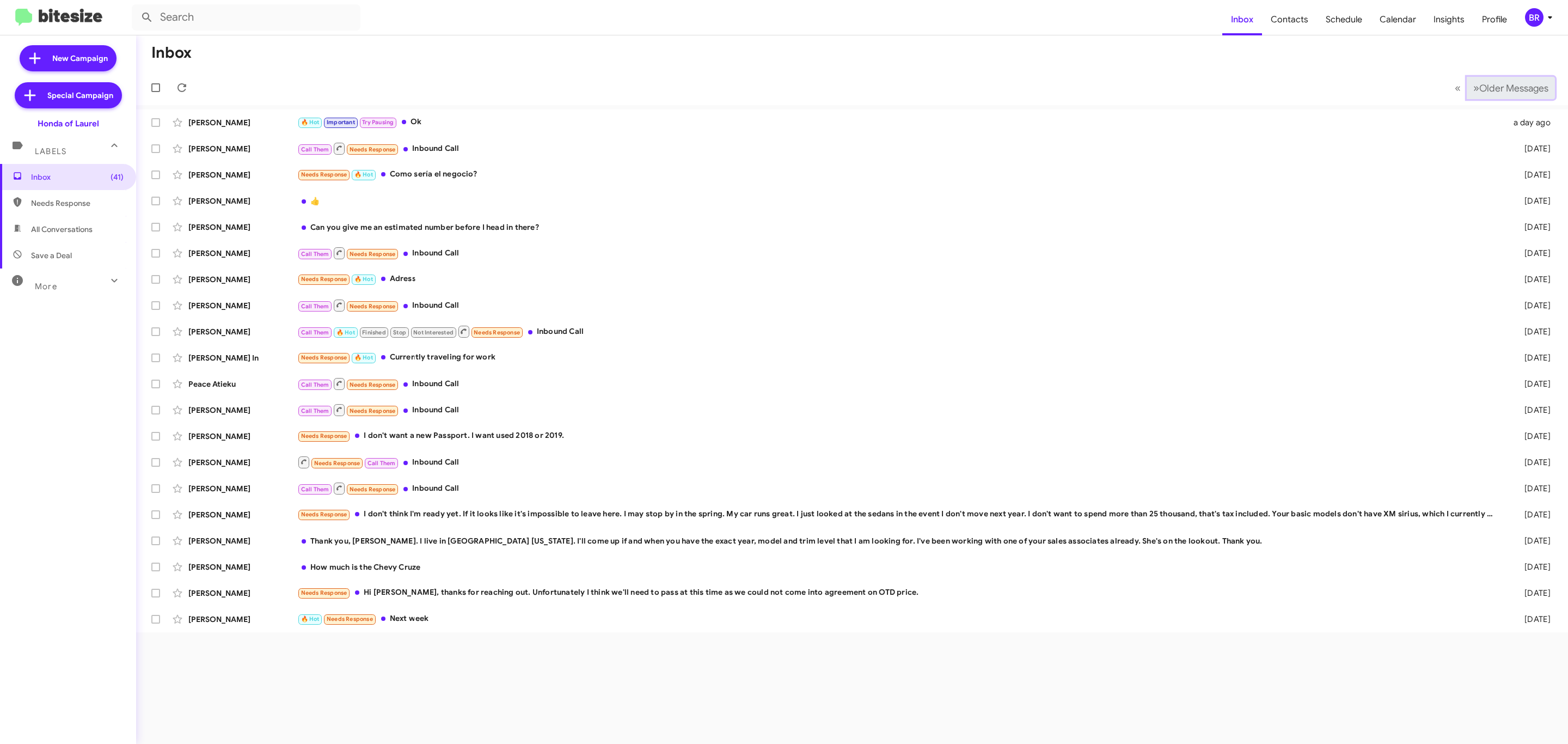
click at [1512, 86] on span "Older Messages" at bounding box center [1514, 88] width 69 height 12
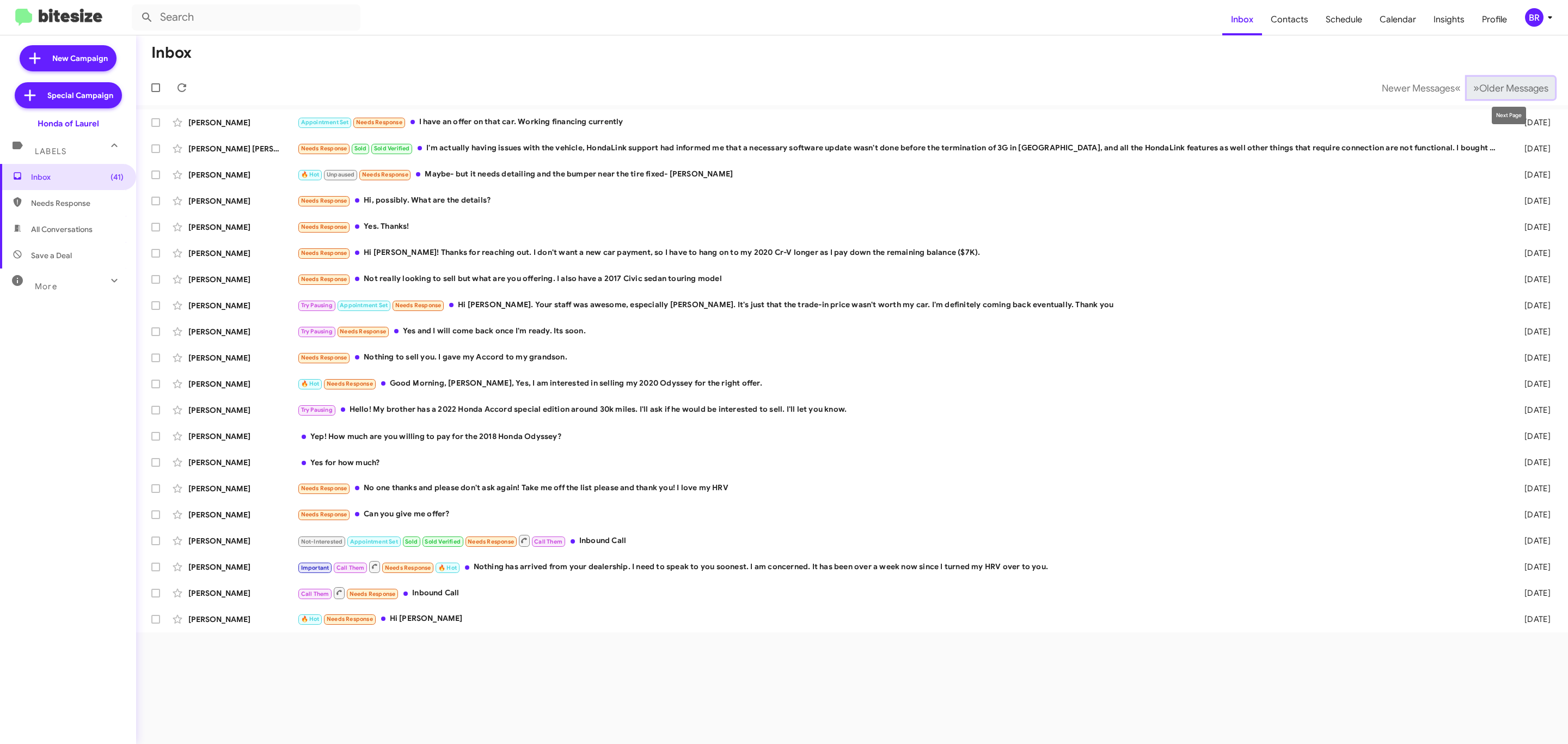
click at [1498, 82] on span "Older Messages" at bounding box center [1514, 88] width 69 height 12
click at [1534, 17] on div "BR" at bounding box center [1534, 17] width 18 height 18
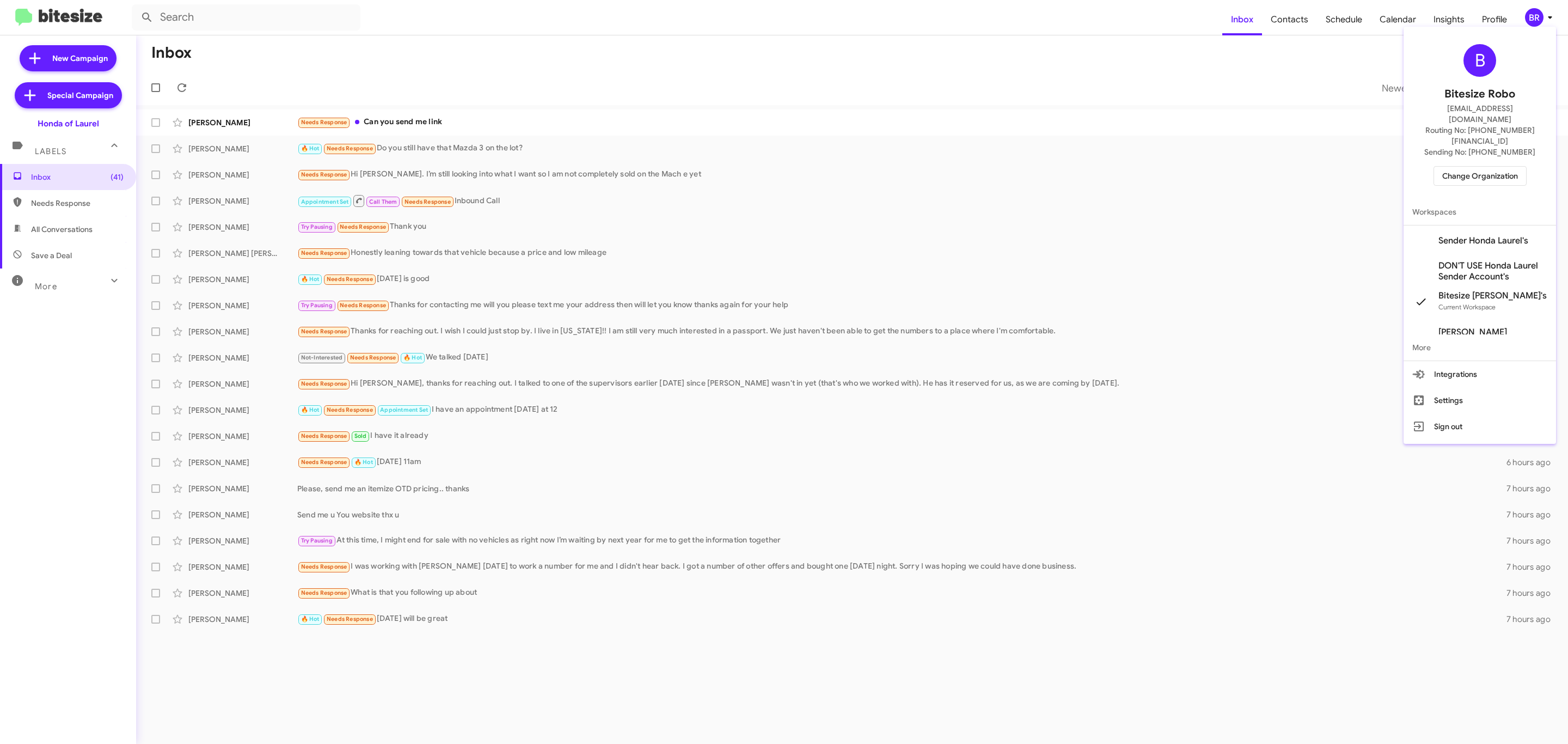
click at [1271, 57] on div at bounding box center [784, 372] width 1568 height 744
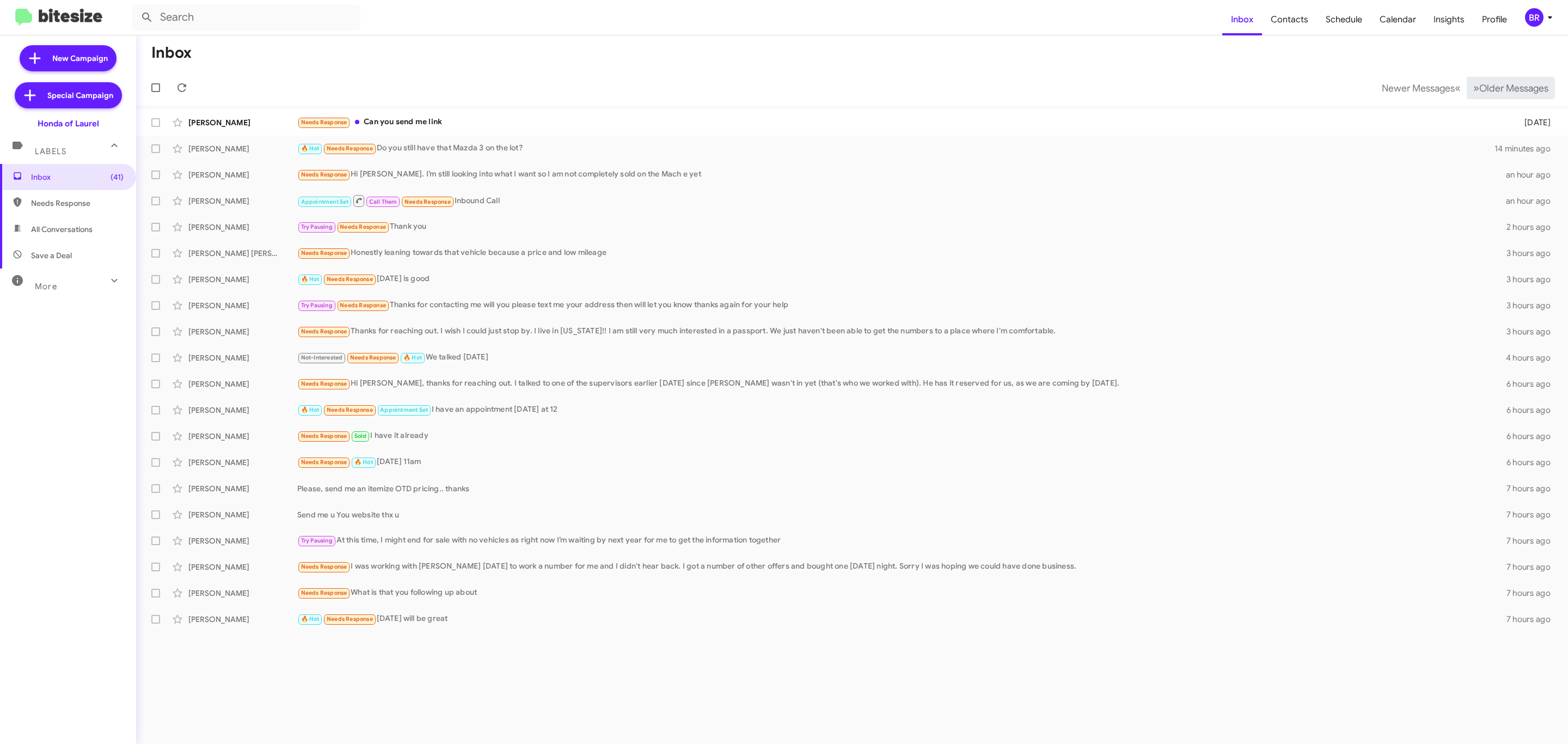
click at [1518, 82] on span "Older Messages" at bounding box center [1514, 88] width 69 height 12
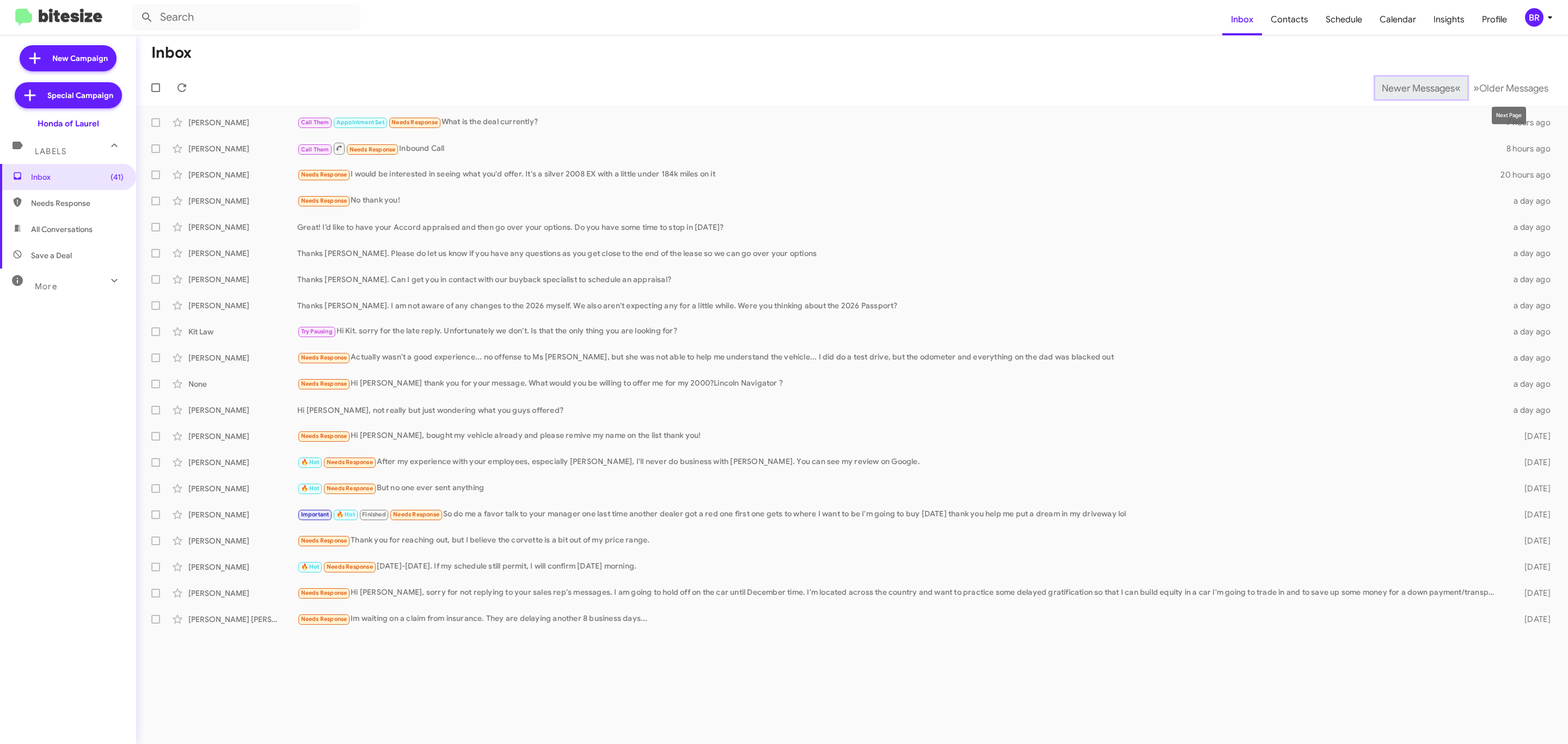
click at [1419, 83] on span "Newer Messages" at bounding box center [1418, 88] width 73 height 12
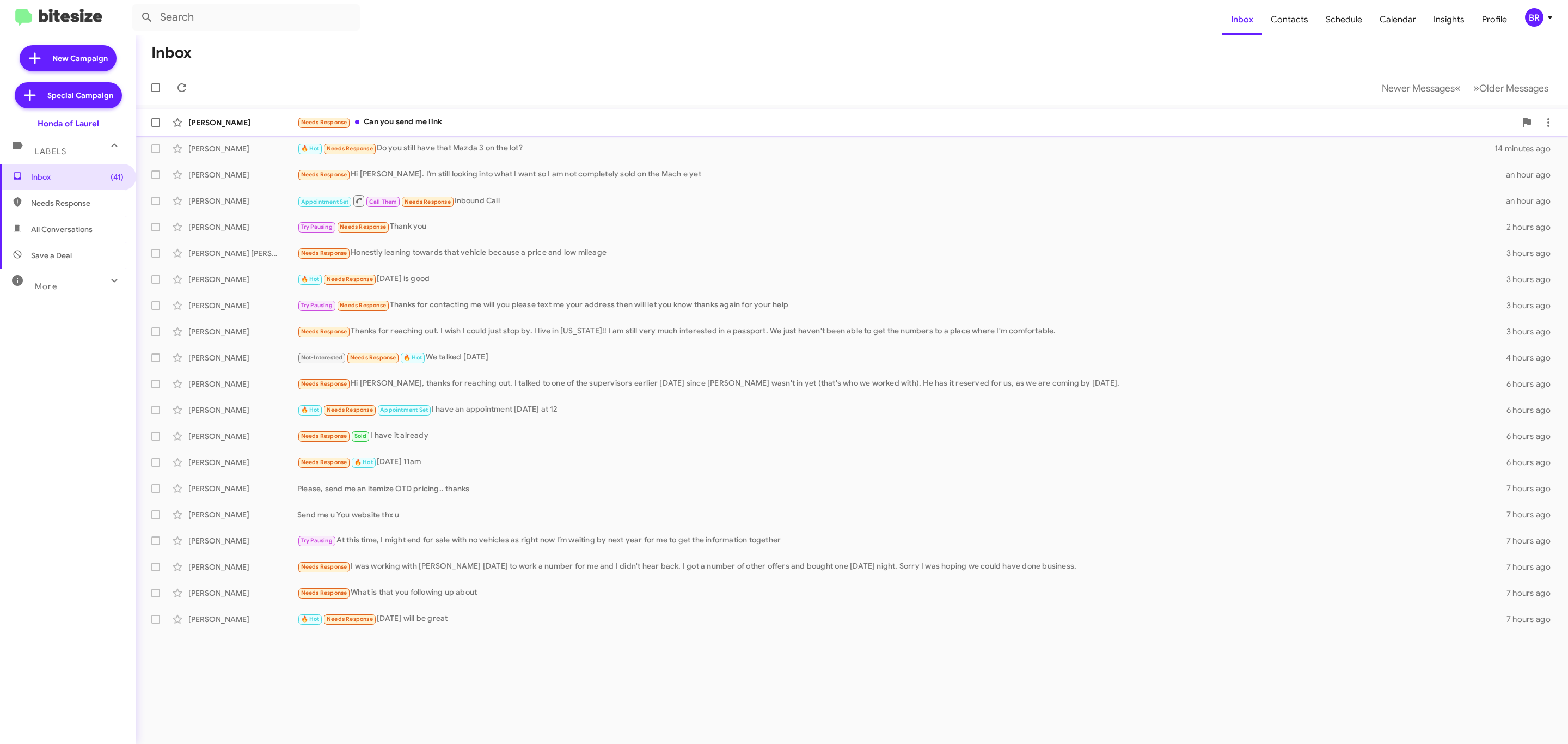
click at [778, 124] on div "Needs Response Can you send me link" at bounding box center [906, 122] width 1219 height 12
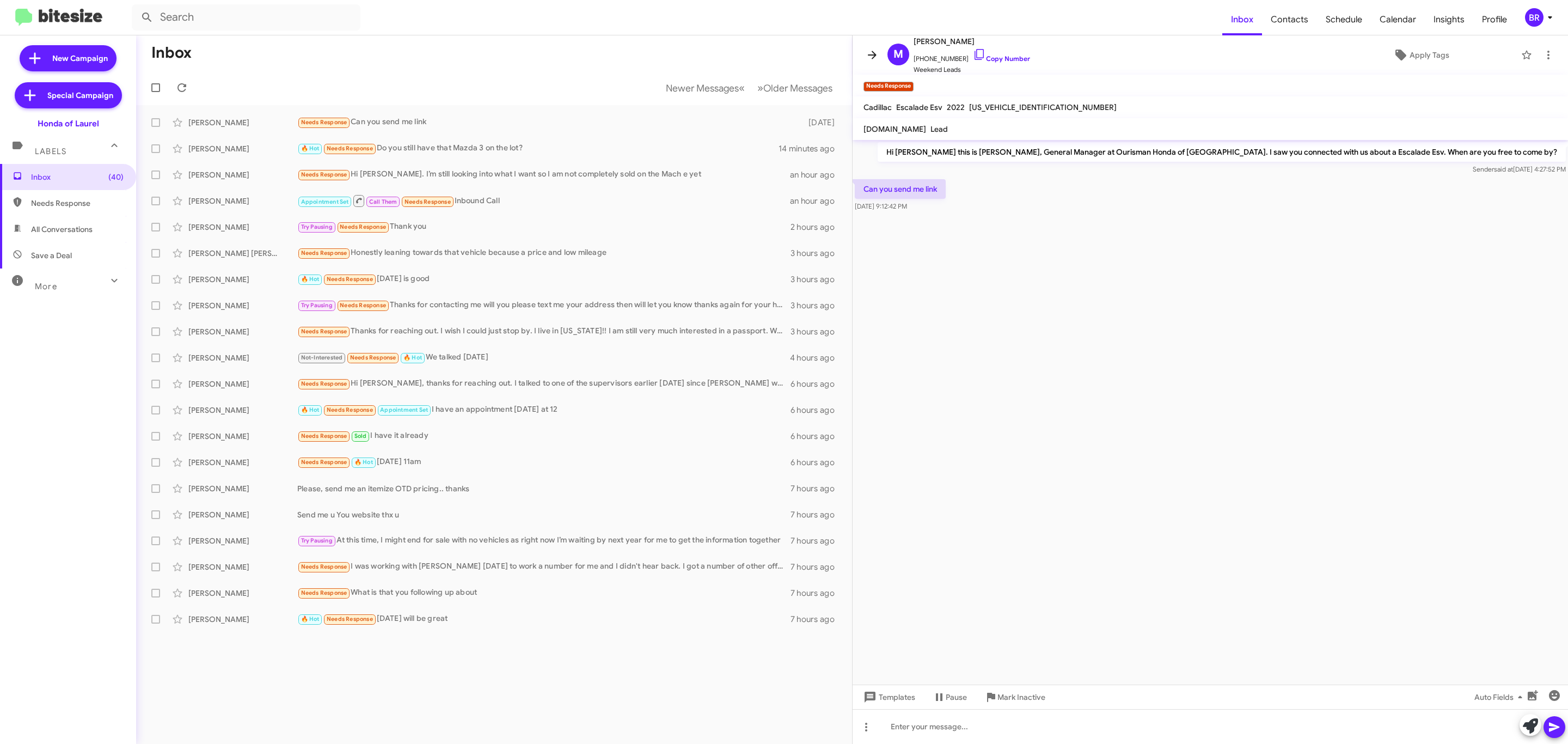
click at [875, 61] on icon at bounding box center [872, 54] width 13 height 13
